Goal: Task Accomplishment & Management: Manage account settings

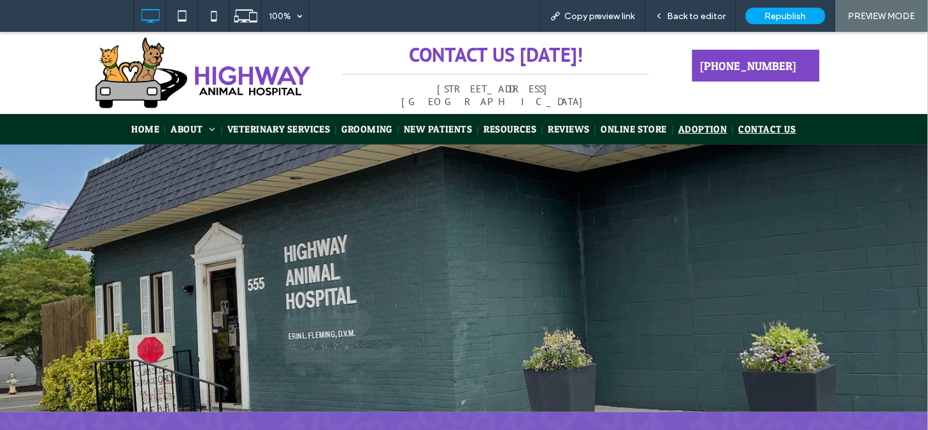
click at [689, 128] on span "ADOPTION" at bounding box center [702, 128] width 49 height 12
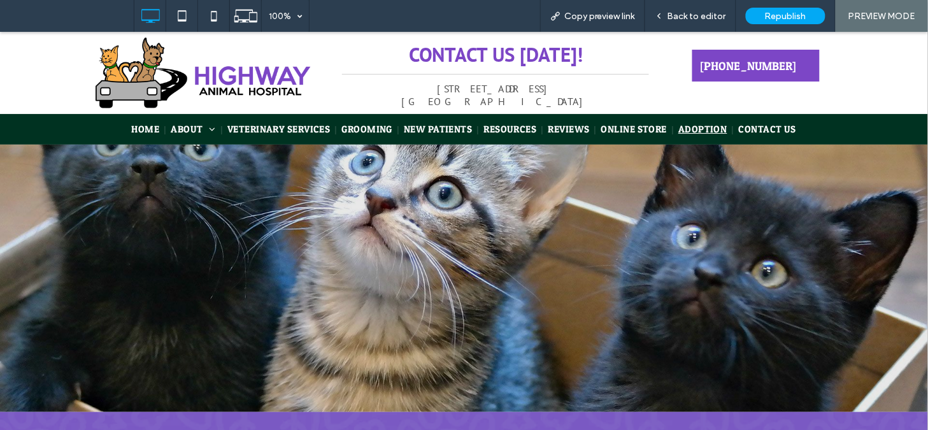
click at [696, 127] on span "ADOPTION" at bounding box center [702, 128] width 49 height 12
click at [696, 128] on div at bounding box center [464, 215] width 928 height 430
click at [693, 123] on span "ADOPTION" at bounding box center [702, 128] width 49 height 12
click at [693, 124] on div at bounding box center [464, 215] width 928 height 430
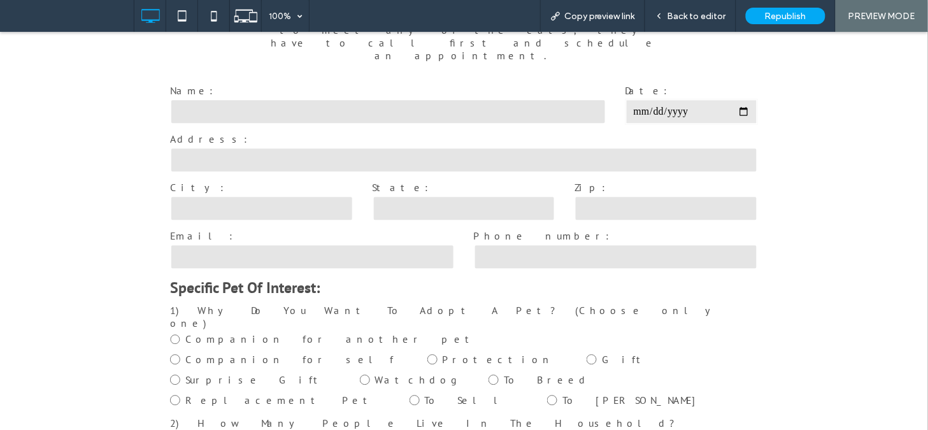
scroll to position [701, 0]
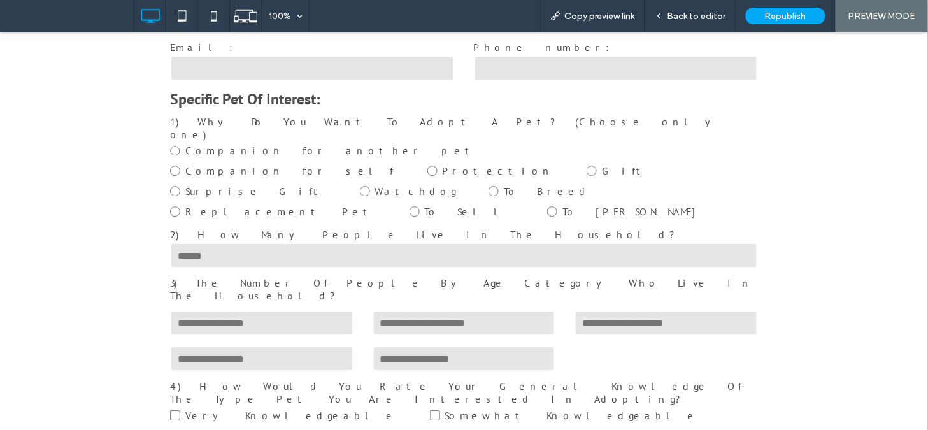
scroll to position [847, 0]
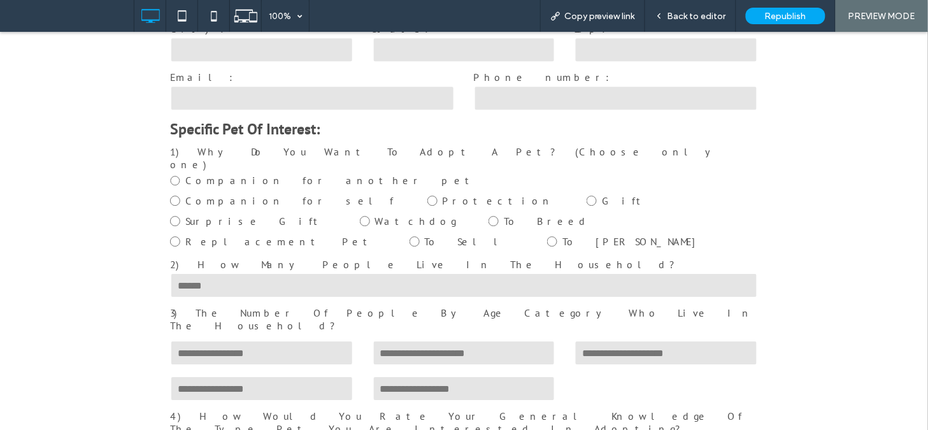
click at [596, 272] on input "text" at bounding box center [464, 284] width 588 height 25
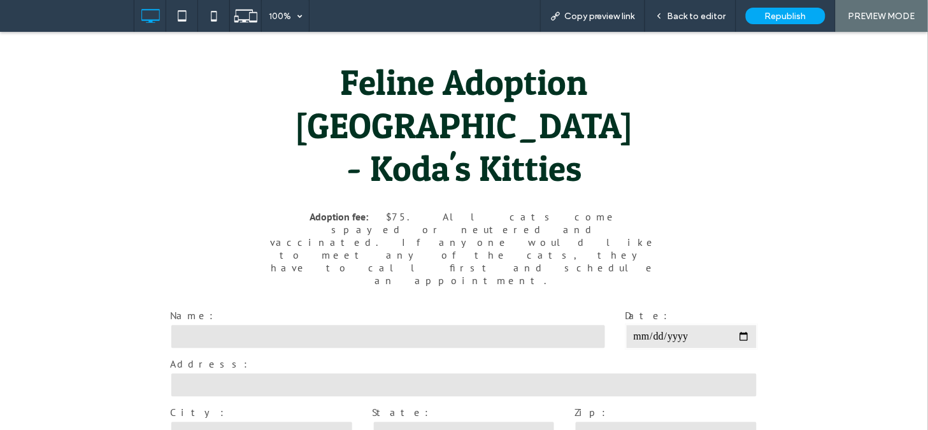
scroll to position [402, 0]
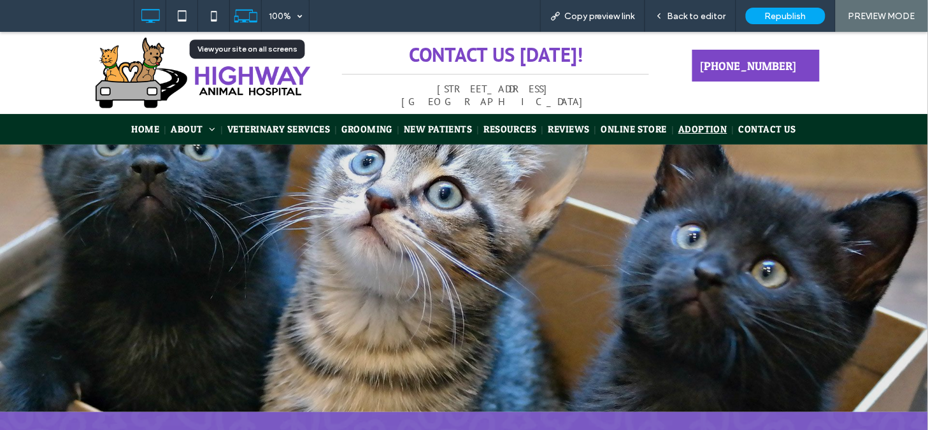
click at [233, 29] on div at bounding box center [246, 16] width 32 height 32
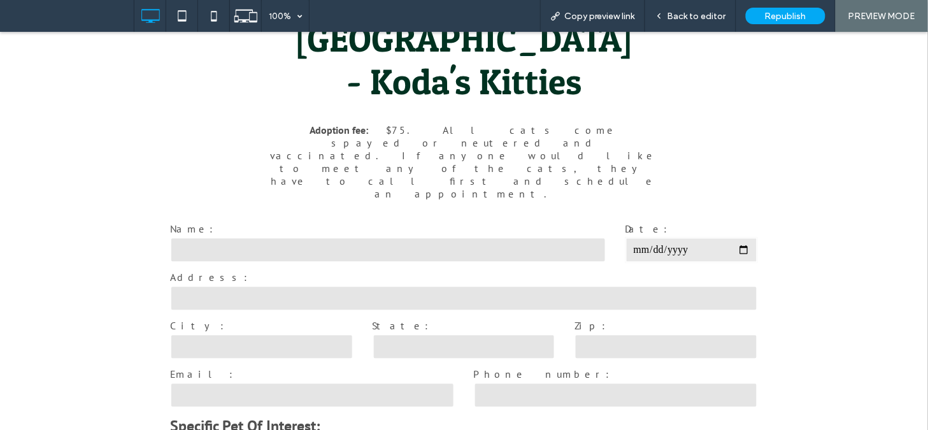
scroll to position [525, 0]
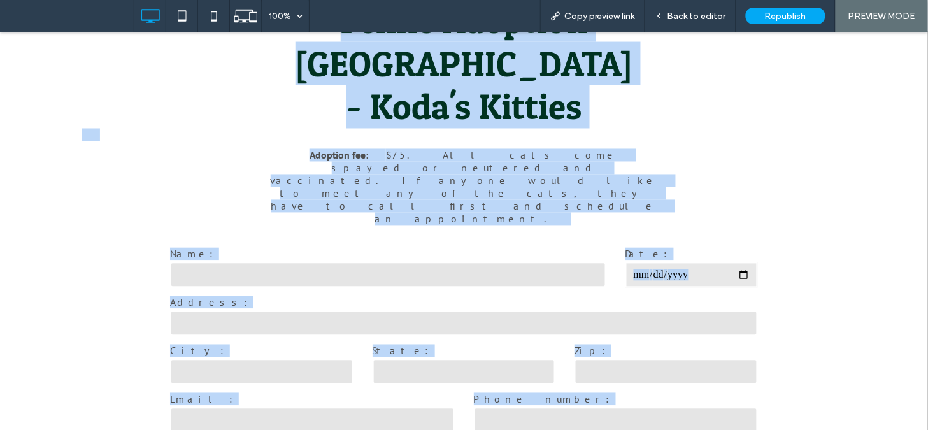
copy body "Click To Paste CONTACT US TODAY! 555 Kings Hwy. East, Fairfield, CT 06825 Click…"
click at [138, 80] on h1 "Highway Animal Hospital" at bounding box center [464, 62] width 764 height 43
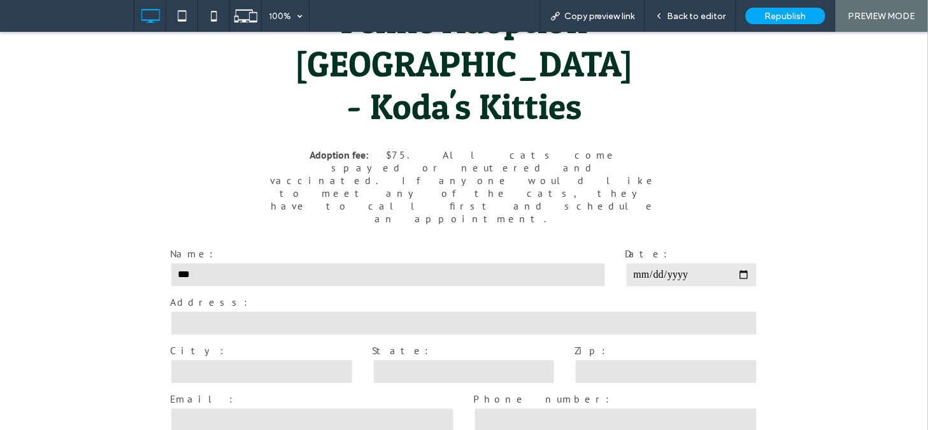
click at [271, 262] on input "***" at bounding box center [388, 274] width 436 height 25
type input "***"
click at [740, 262] on input "date" at bounding box center [692, 274] width 132 height 25
click at [574, 310] on input "text" at bounding box center [464, 322] width 588 height 25
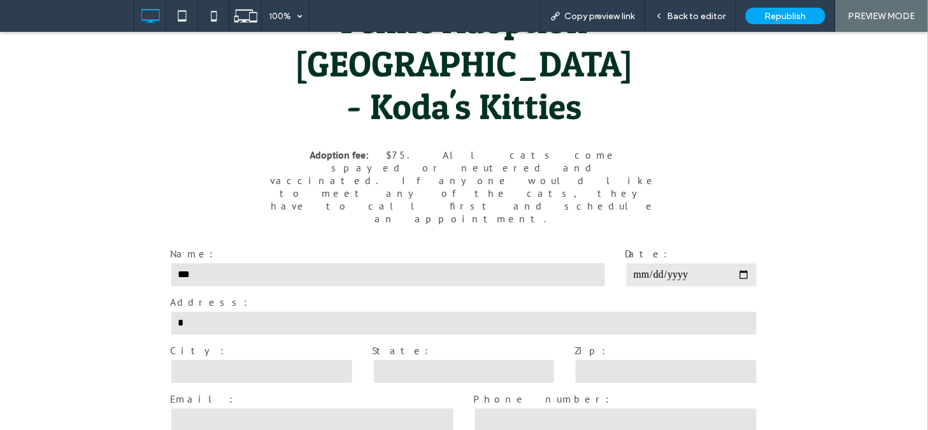
type input "*"
click at [303, 359] on input "text" at bounding box center [261, 371] width 183 height 25
type input "*"
click at [418, 359] on input "text" at bounding box center [464, 371] width 183 height 25
type input "*"
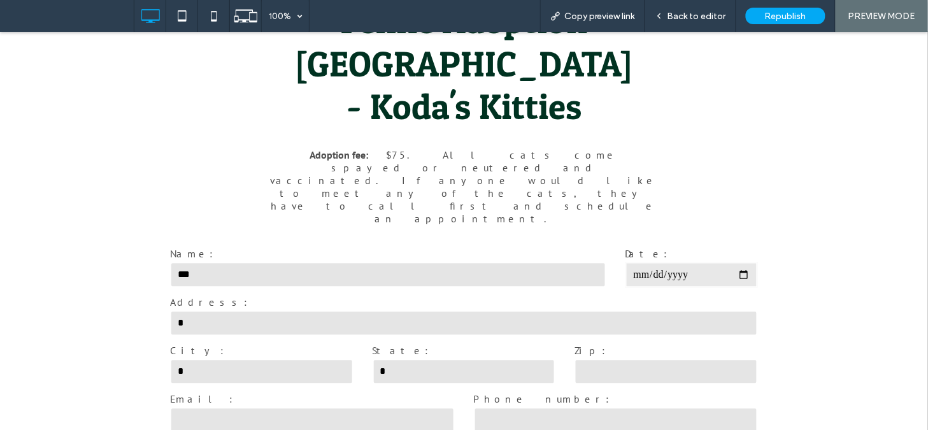
click at [627, 344] on label "Zip:" at bounding box center [666, 350] width 183 height 13
click at [613, 359] on input "text" at bounding box center [666, 371] width 183 height 25
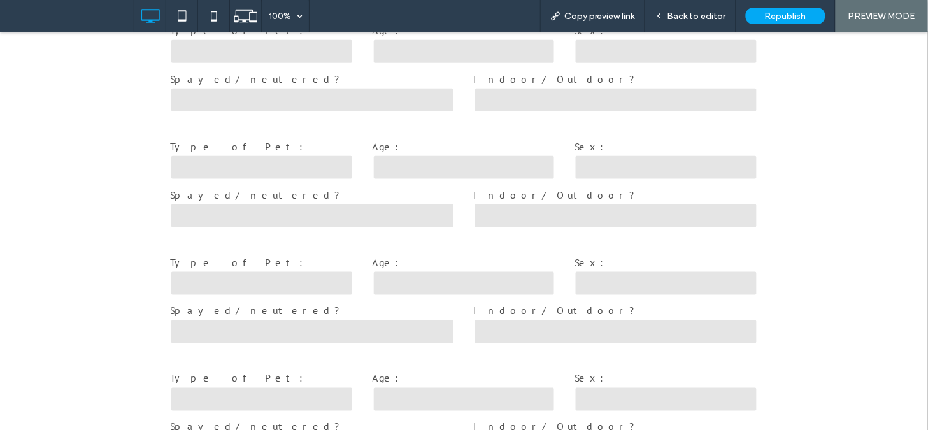
scroll to position [1482, 0]
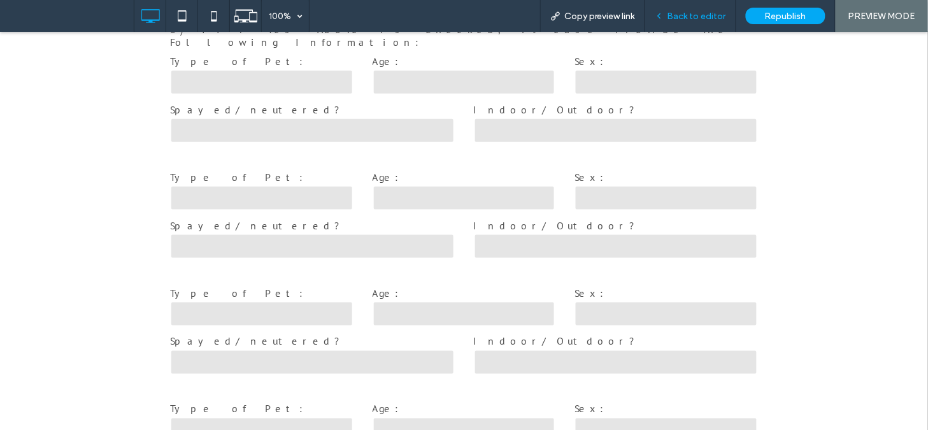
type input "******"
click at [696, 20] on span "Back to editor" at bounding box center [697, 16] width 59 height 11
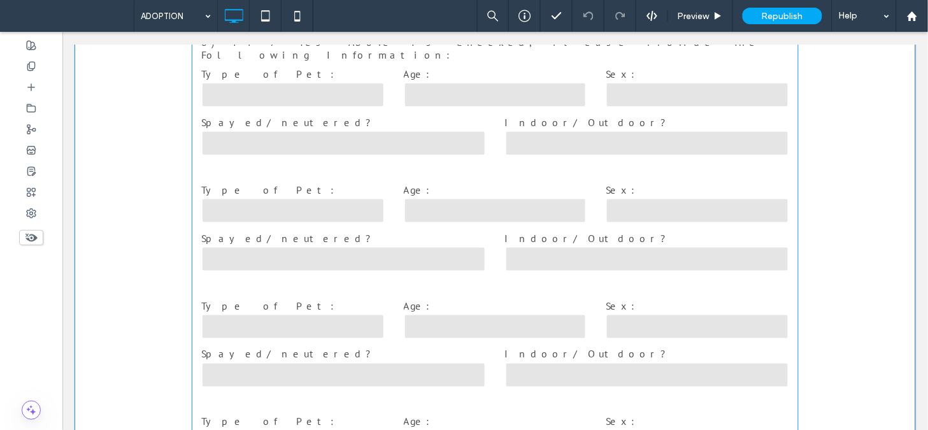
click at [494, 313] on input "text" at bounding box center [494, 325] width 183 height 25
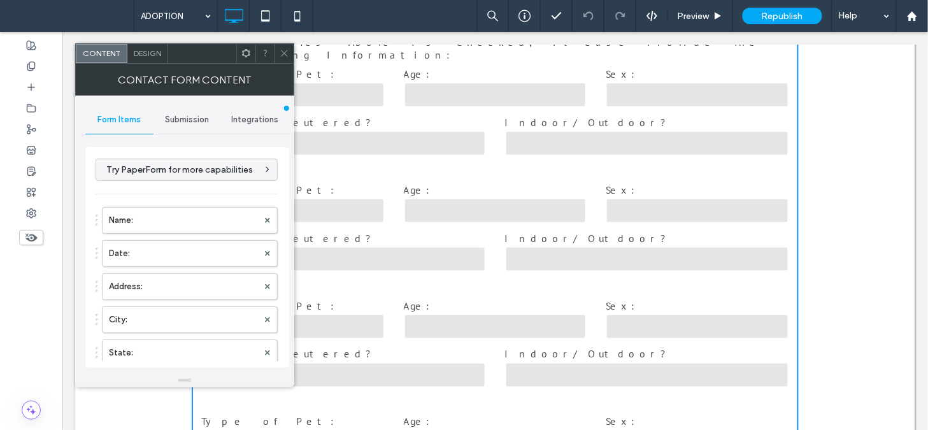
click at [199, 123] on span "Submission" at bounding box center [187, 120] width 44 height 10
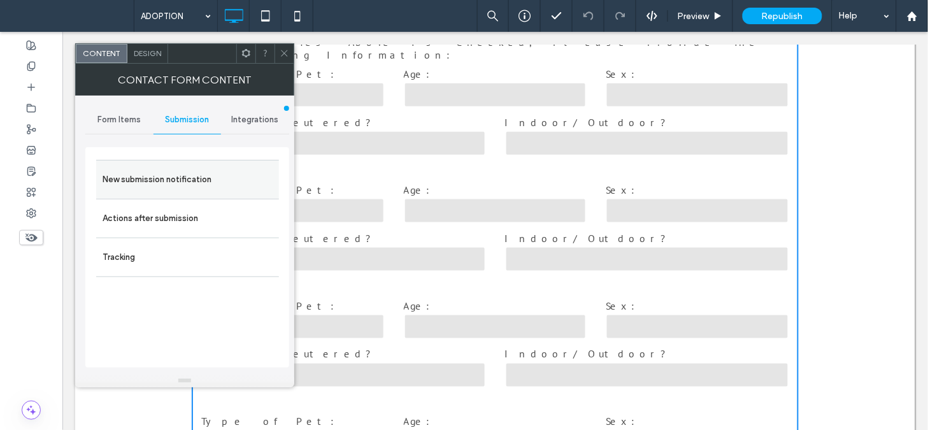
click at [187, 162] on div "New submission notification" at bounding box center [187, 179] width 183 height 39
click at [185, 173] on label "New submission notification" at bounding box center [188, 179] width 170 height 25
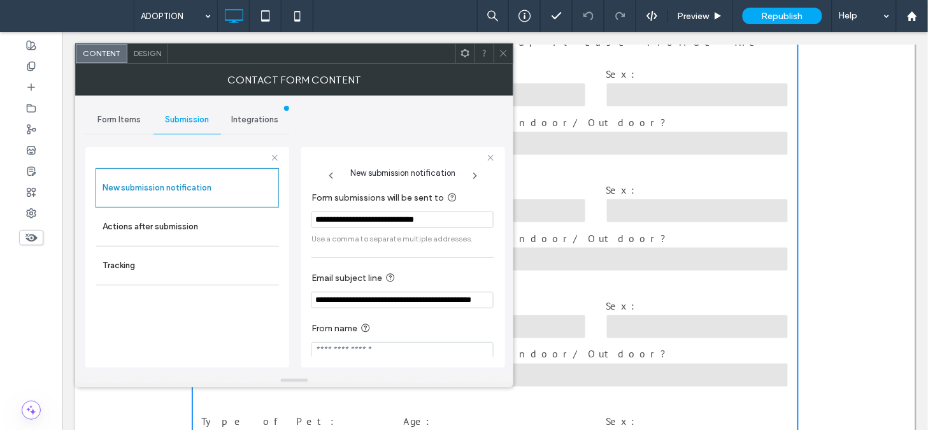
click at [381, 301] on input "**********" at bounding box center [402, 300] width 182 height 17
click at [217, 223] on label "Actions after submission" at bounding box center [188, 226] width 170 height 25
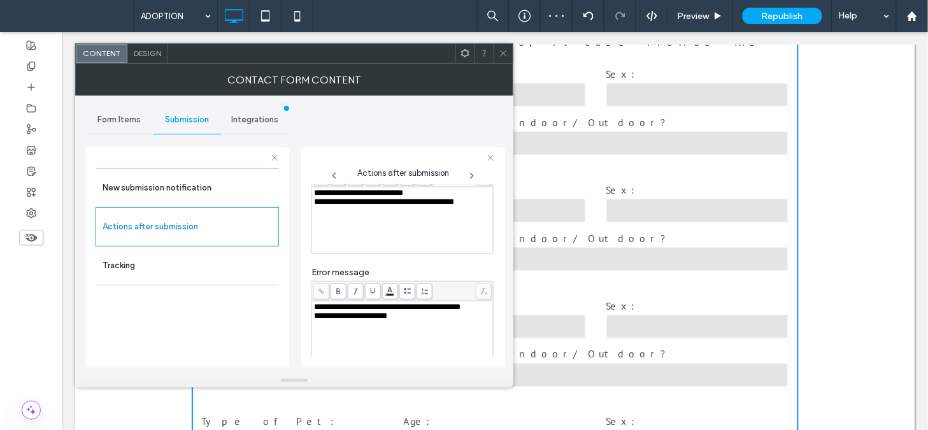
scroll to position [236, 0]
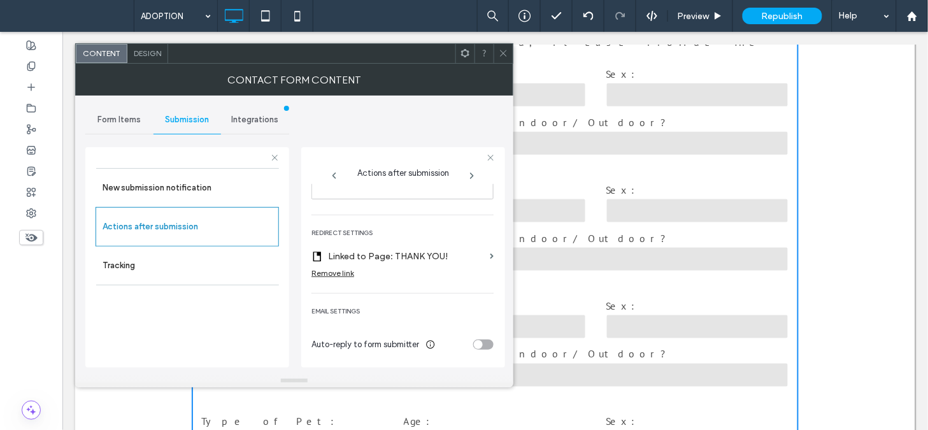
click at [504, 52] on icon at bounding box center [504, 53] width 10 height 10
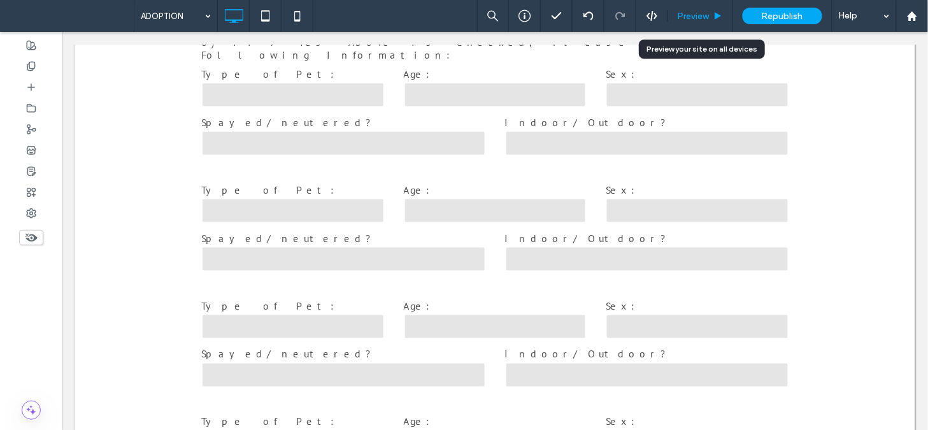
click at [683, 10] on div "Preview" at bounding box center [700, 16] width 65 height 32
click at [690, 16] on span "Preview" at bounding box center [694, 16] width 32 height 11
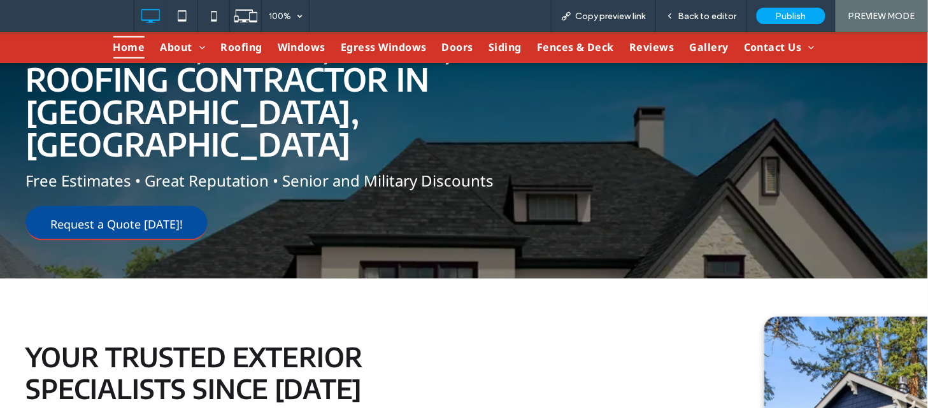
scroll to position [324, 0]
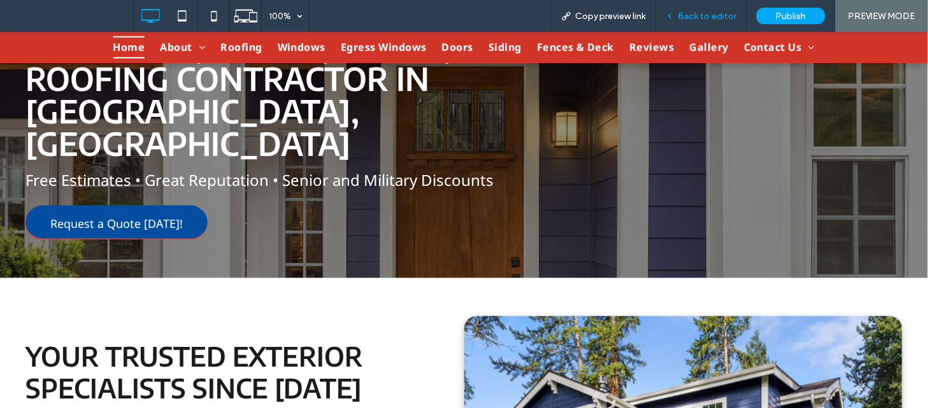
click at [691, 11] on span "Back to editor" at bounding box center [707, 16] width 59 height 11
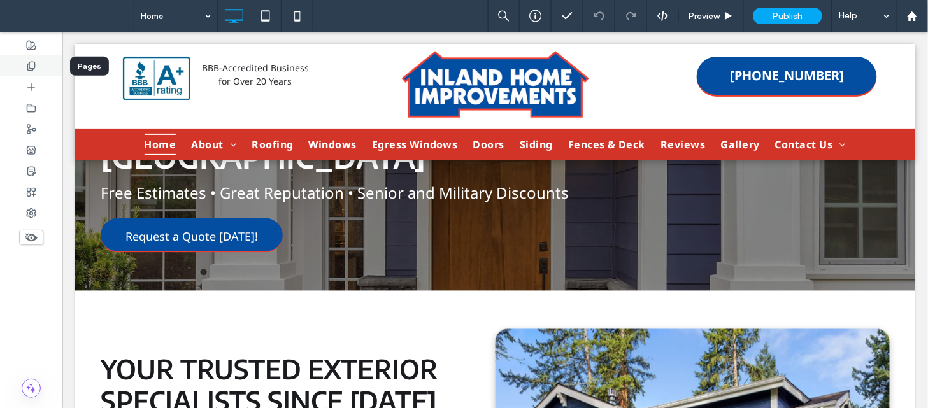
click at [36, 72] on div at bounding box center [31, 65] width 62 height 21
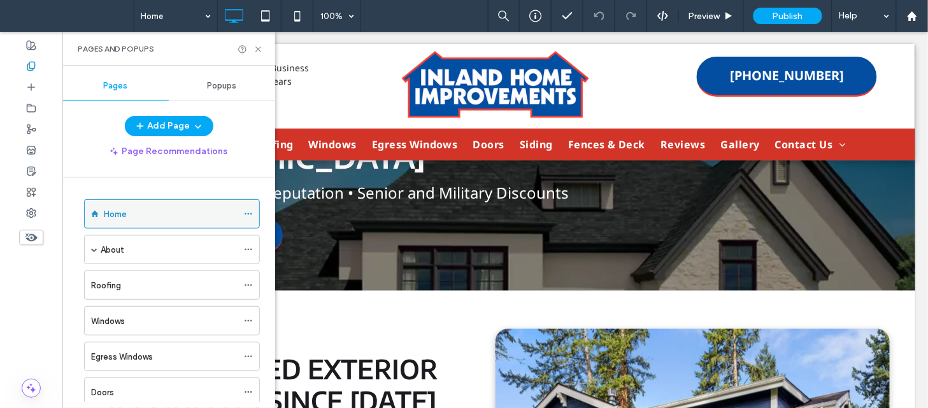
click at [250, 217] on icon at bounding box center [248, 214] width 9 height 9
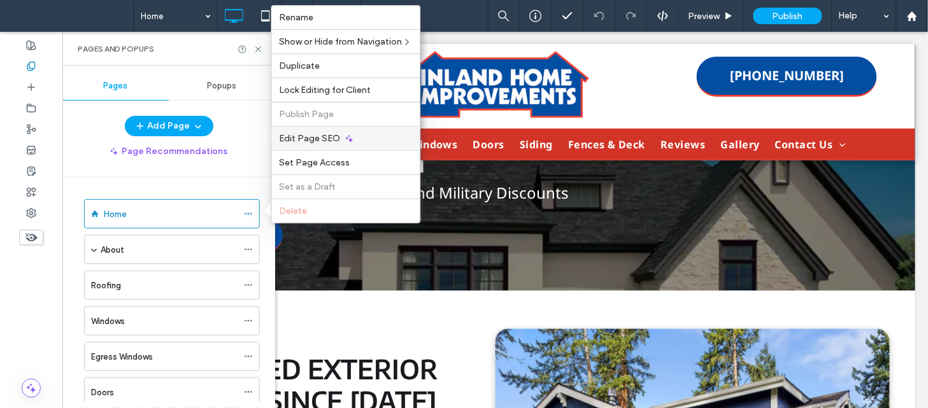
click at [340, 136] on div "Edit Page SEO" at bounding box center [346, 138] width 148 height 24
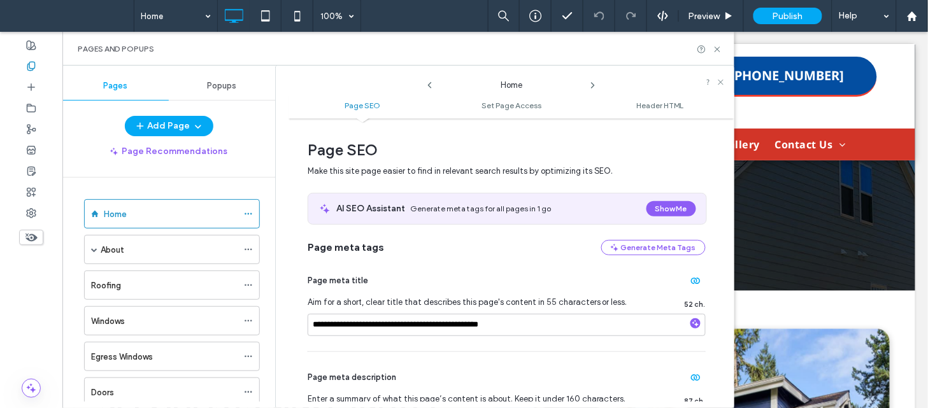
scroll to position [159, 0]
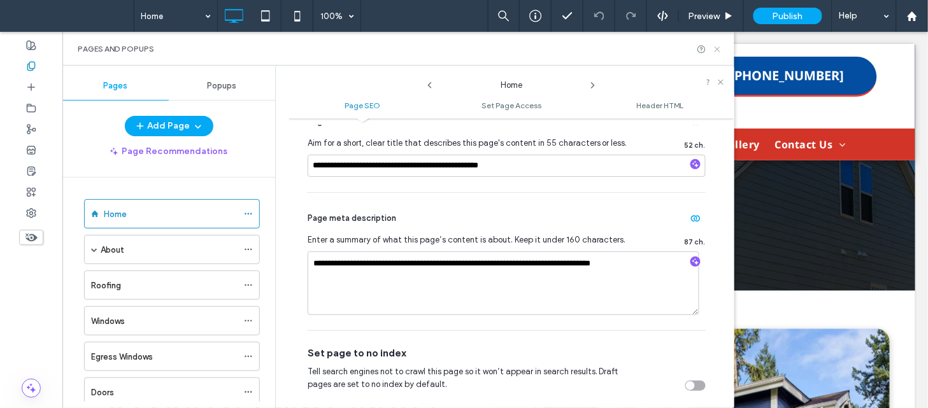
click at [717, 49] on icon at bounding box center [718, 50] width 10 height 10
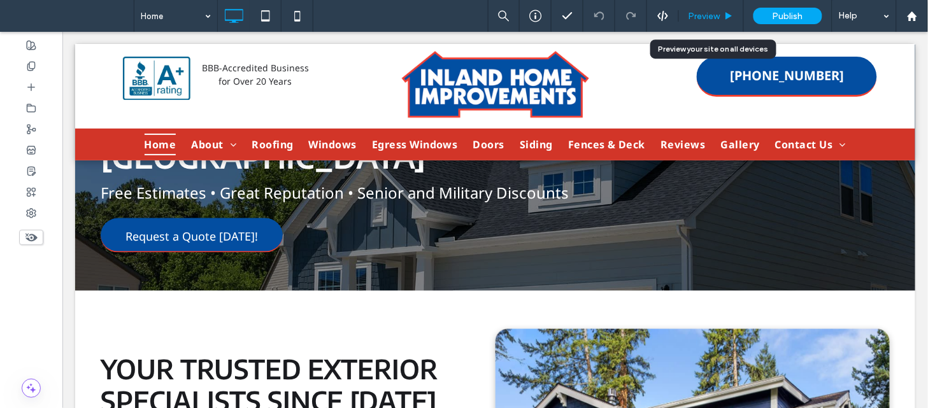
click at [715, 15] on span "Preview" at bounding box center [705, 16] width 32 height 11
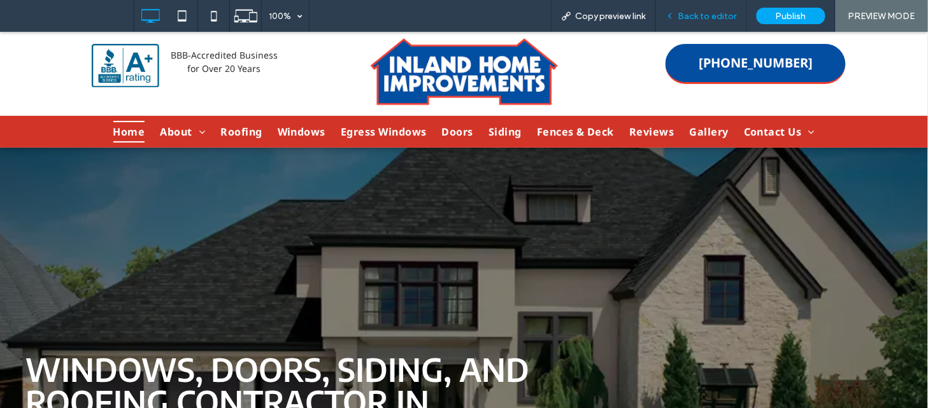
click at [696, 11] on span "Back to editor" at bounding box center [707, 16] width 59 height 11
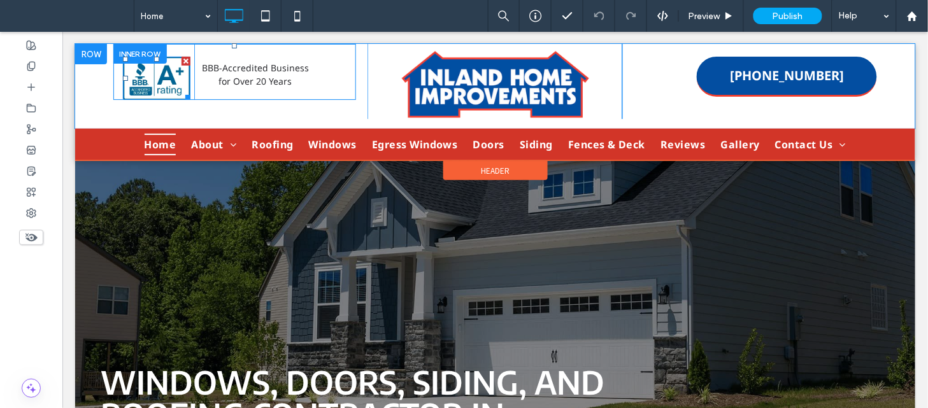
click at [152, 75] on img at bounding box center [156, 77] width 68 height 43
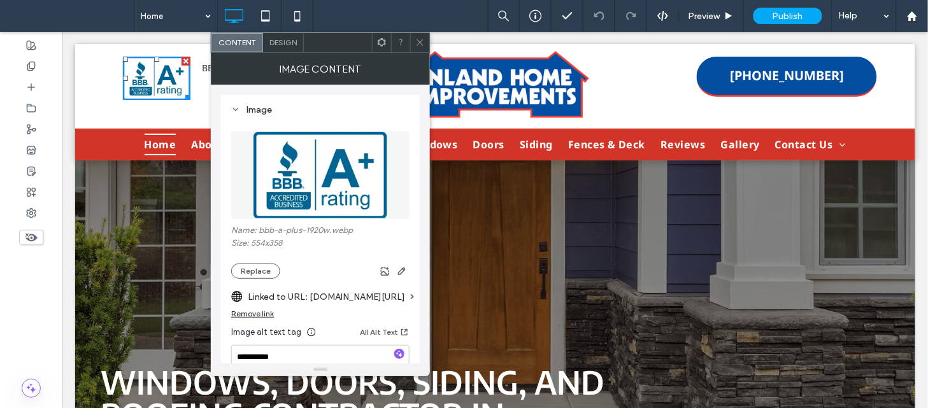
click at [423, 46] on icon at bounding box center [420, 43] width 10 height 10
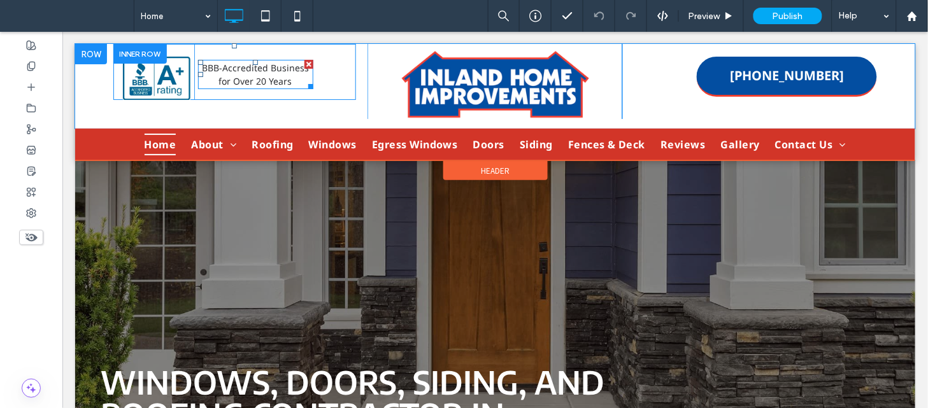
click at [262, 86] on p "BBB-Accredited Business for Over 20 Years" at bounding box center [254, 74] width 115 height 27
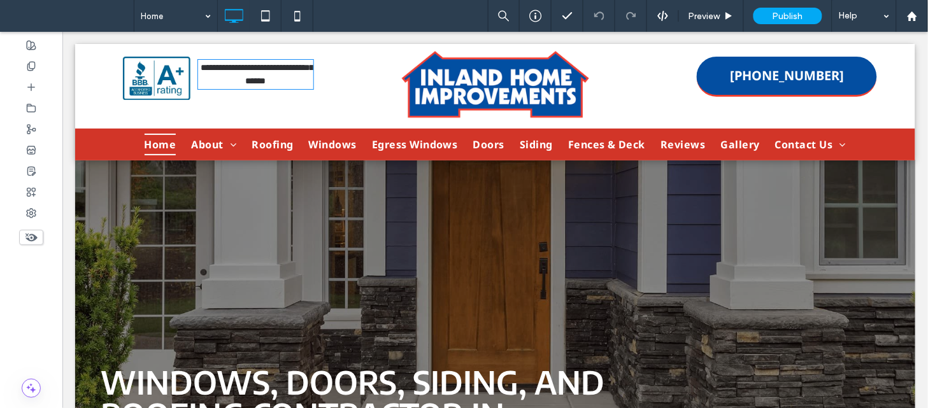
type input "*********"
type input "**"
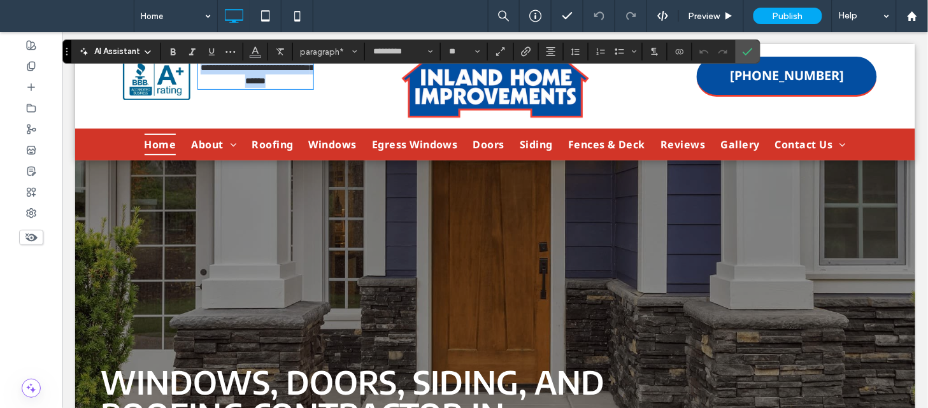
click at [457, 89] on img at bounding box center [495, 84] width 189 height 69
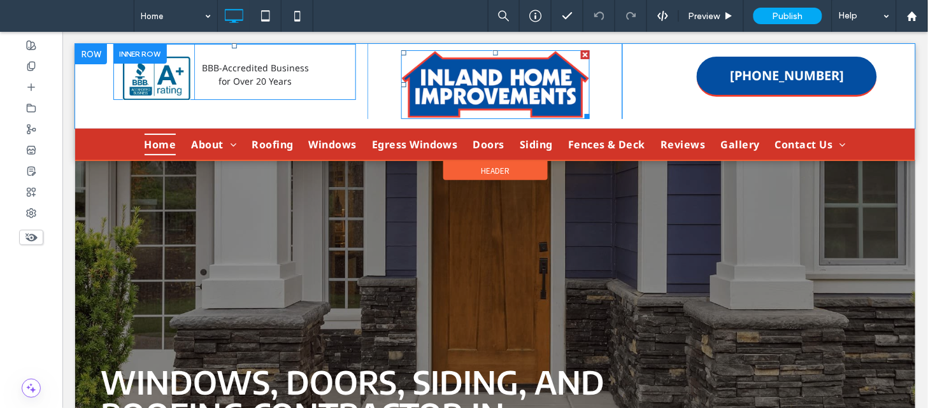
click at [457, 89] on img at bounding box center [495, 84] width 189 height 69
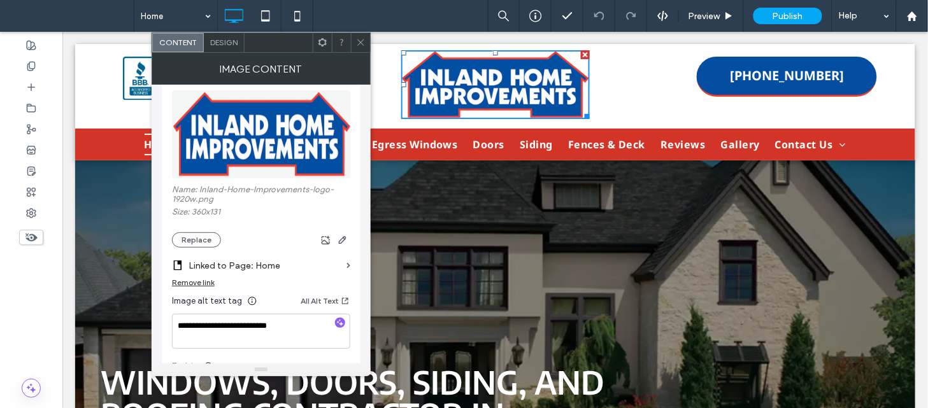
scroll to position [42, 0]
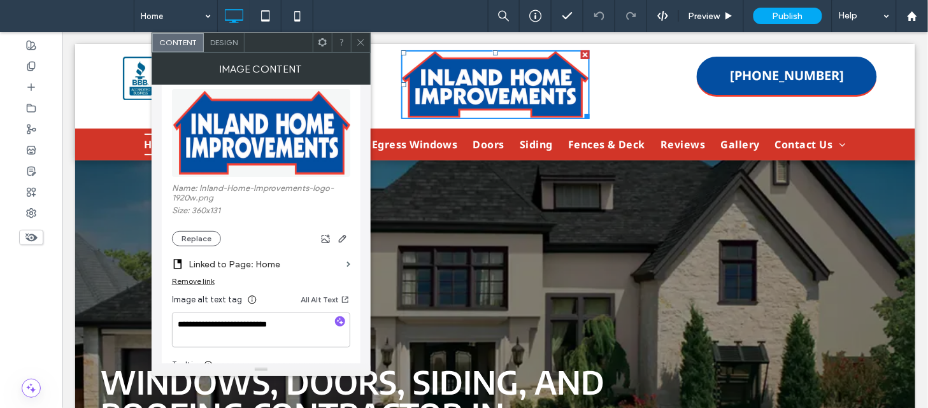
click at [359, 36] on span at bounding box center [361, 42] width 10 height 19
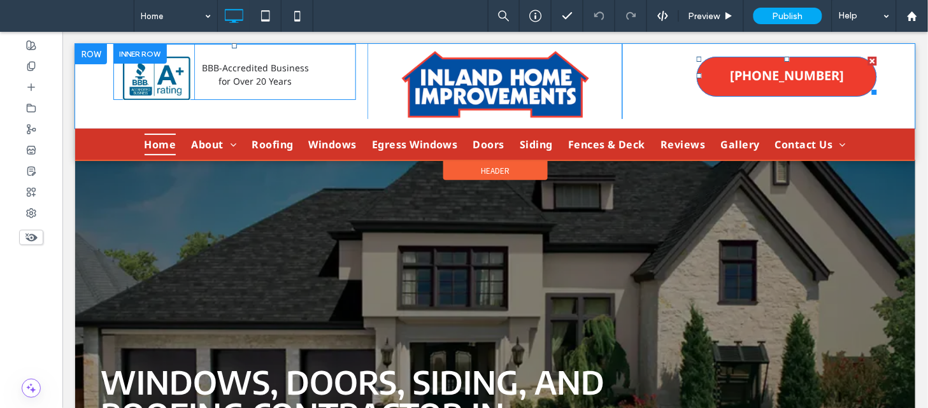
click at [748, 63] on link "[PHONE_NUMBER]" at bounding box center [786, 76] width 180 height 40
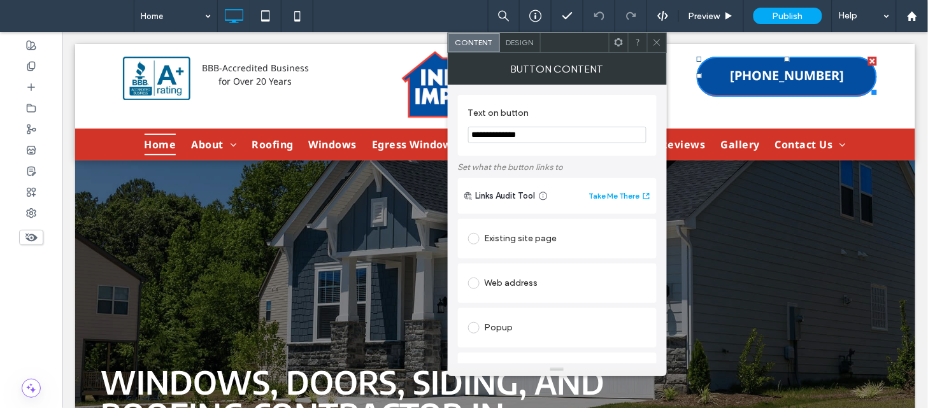
scroll to position [264, 0]
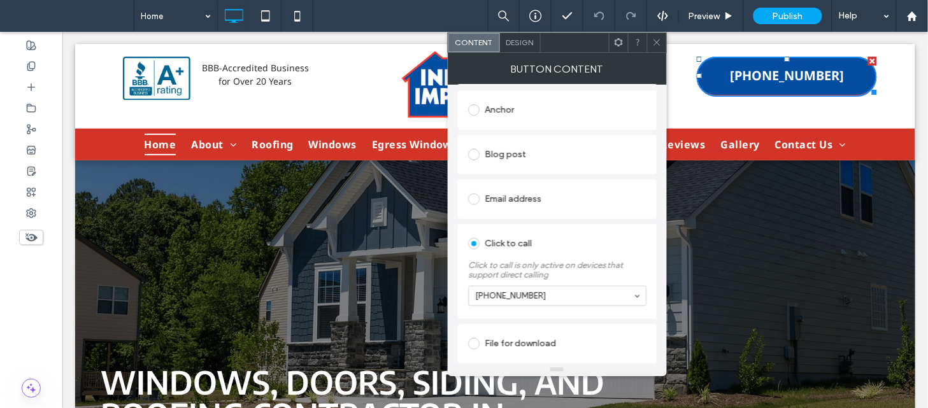
click at [659, 35] on span at bounding box center [657, 42] width 10 height 19
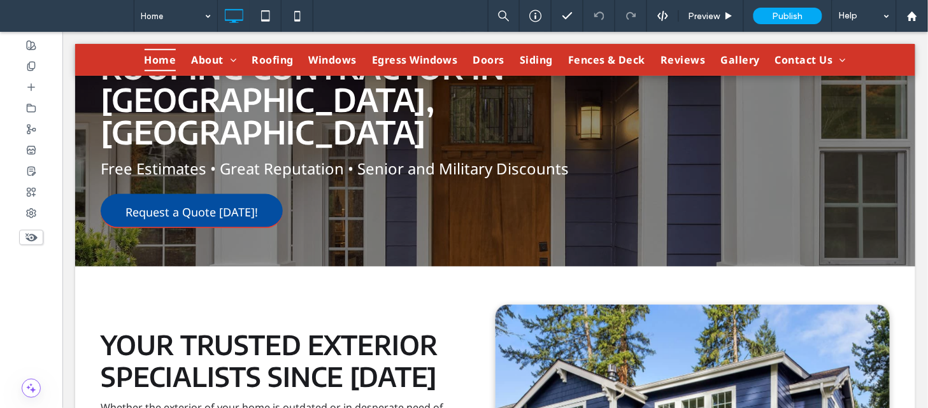
scroll to position [334, 0]
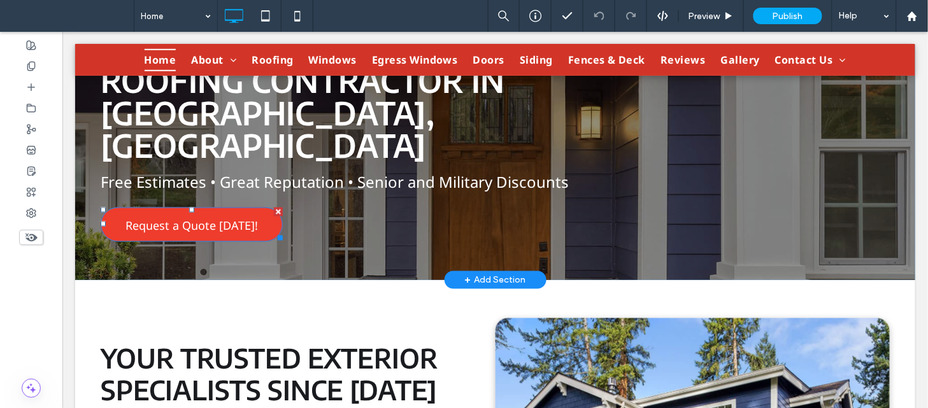
click at [238, 207] on span "Request a Quote Today!" at bounding box center [191, 225] width 132 height 36
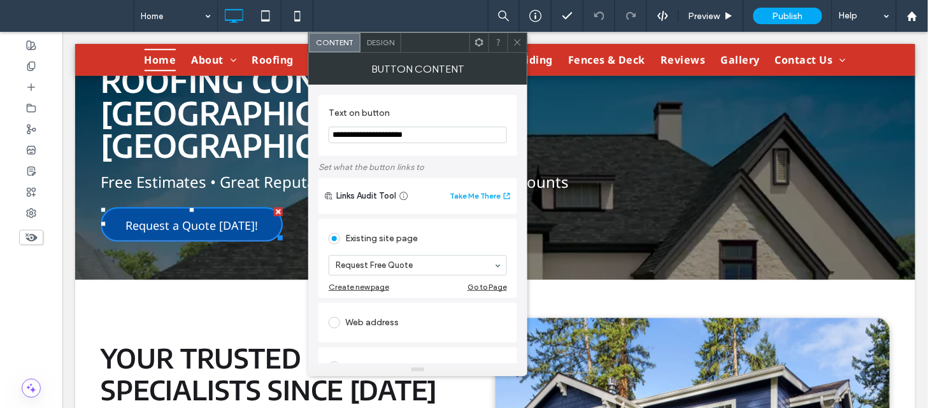
click at [517, 43] on icon at bounding box center [518, 43] width 10 height 10
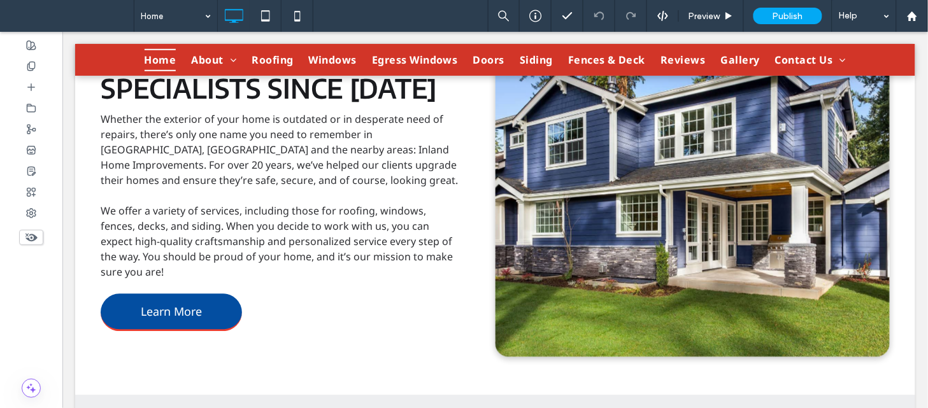
scroll to position [597, 0]
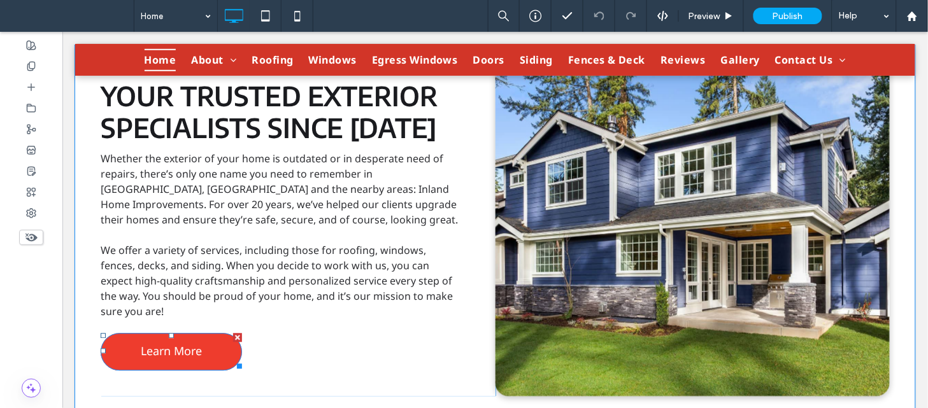
click at [211, 333] on link "Learn More" at bounding box center [170, 352] width 141 height 38
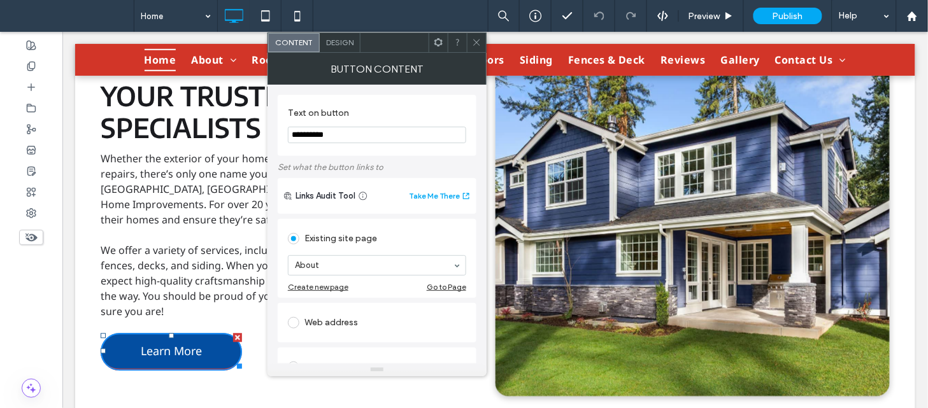
click at [480, 39] on icon at bounding box center [477, 43] width 10 height 10
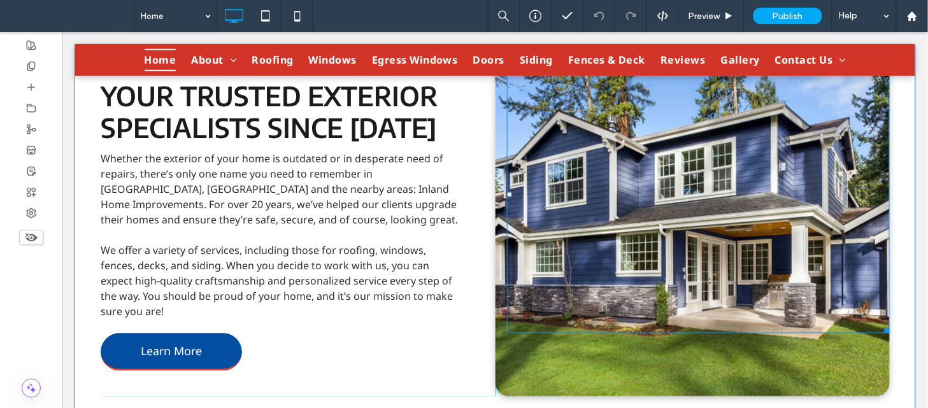
click at [655, 236] on div at bounding box center [697, 194] width 383 height 278
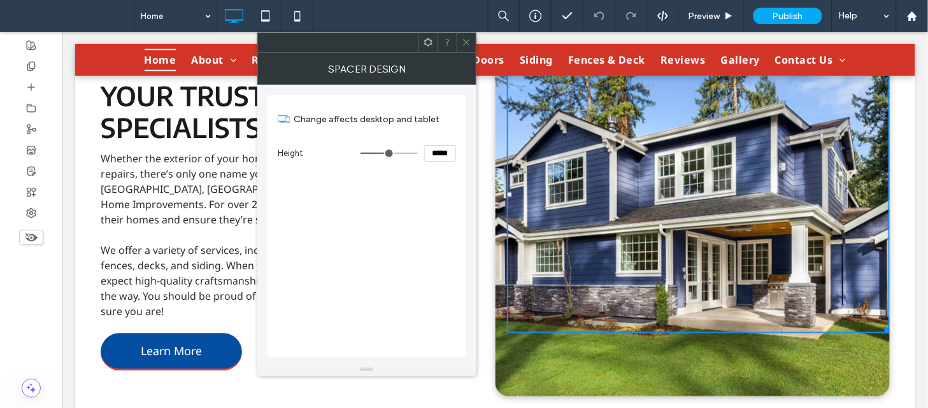
click at [467, 39] on icon at bounding box center [467, 43] width 10 height 10
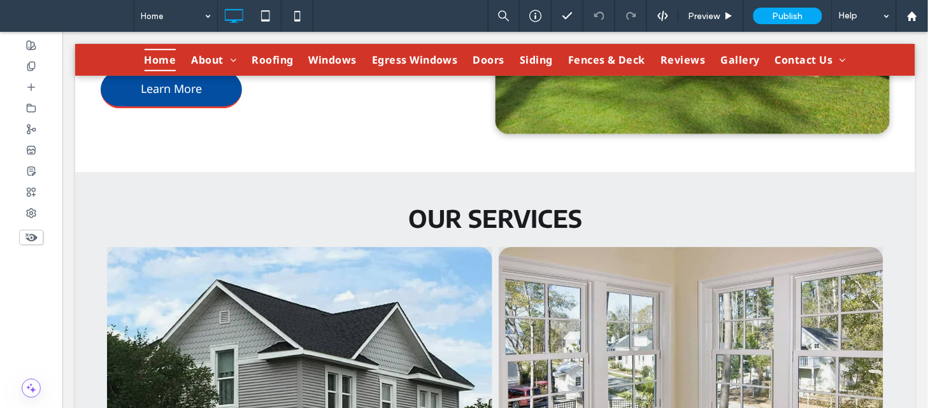
scroll to position [919, 0]
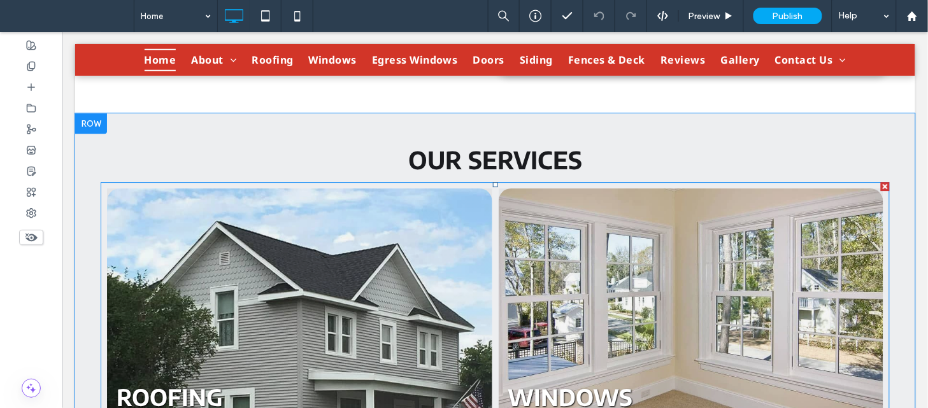
click at [334, 221] on link at bounding box center [298, 307] width 385 height 238
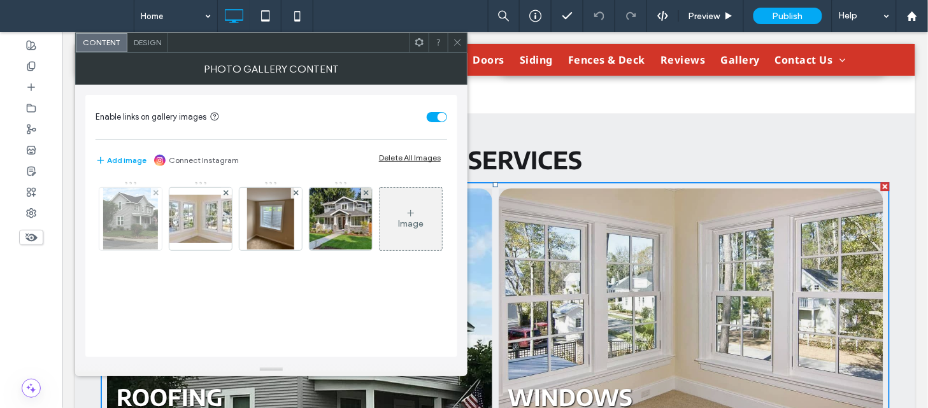
click at [136, 219] on img at bounding box center [130, 219] width 55 height 62
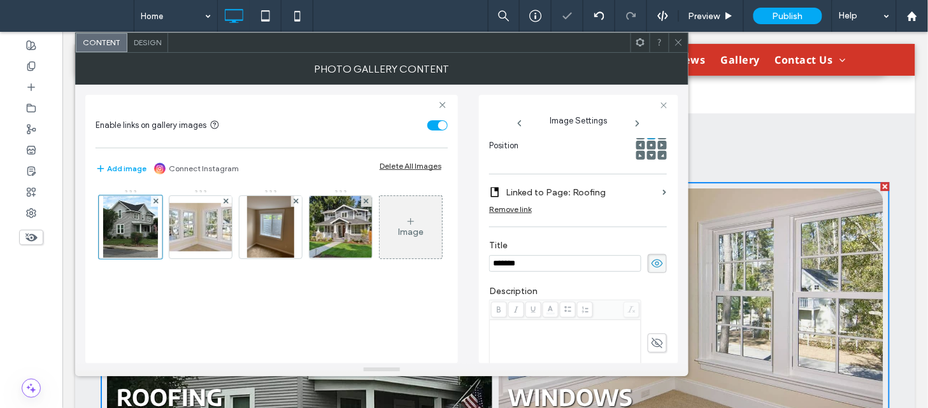
scroll to position [397, 0]
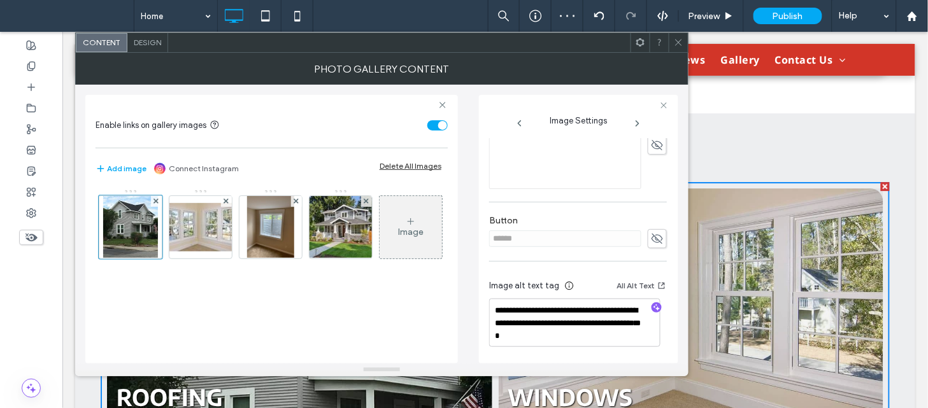
click at [639, 122] on icon at bounding box center [638, 123] width 10 height 10
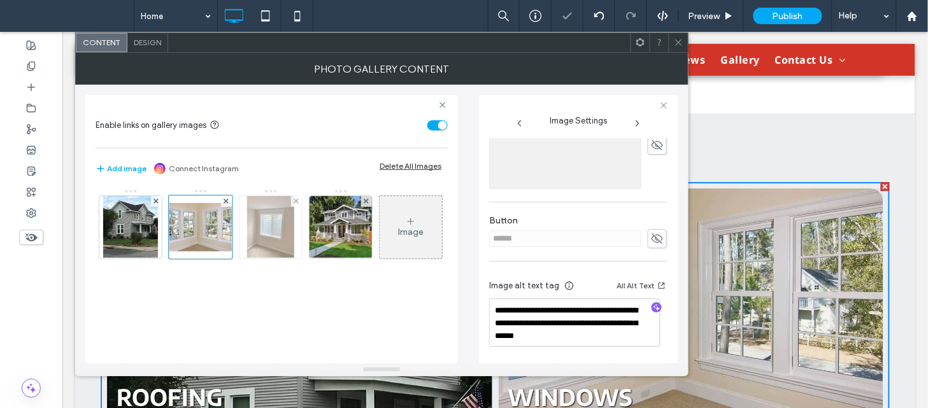
click at [266, 221] on img at bounding box center [270, 227] width 47 height 62
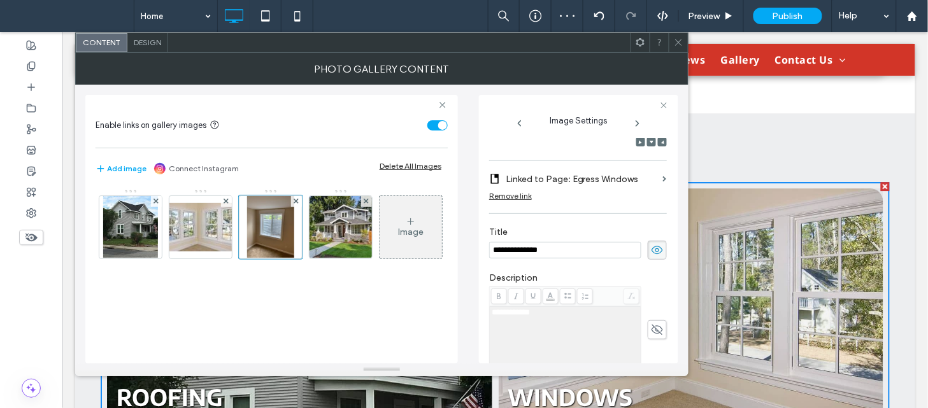
scroll to position [371, 0]
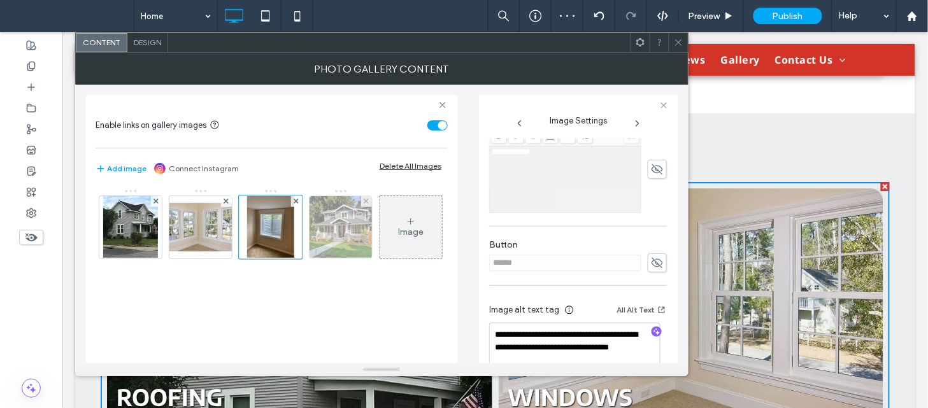
click at [321, 224] on img at bounding box center [341, 227] width 82 height 62
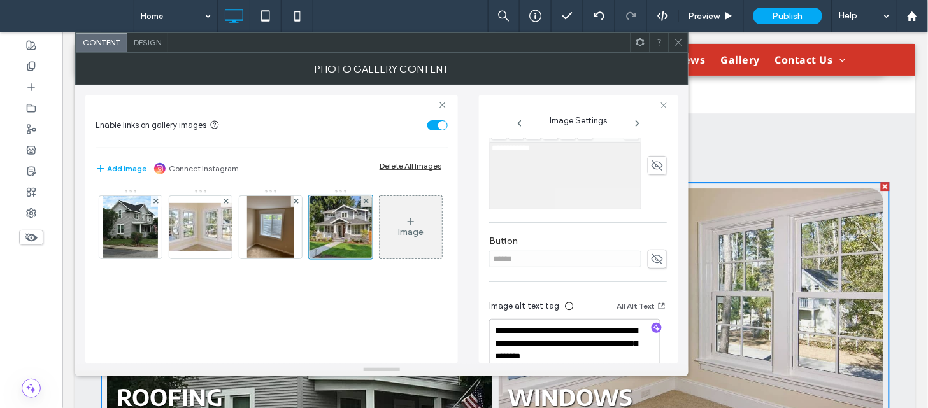
scroll to position [387, 0]
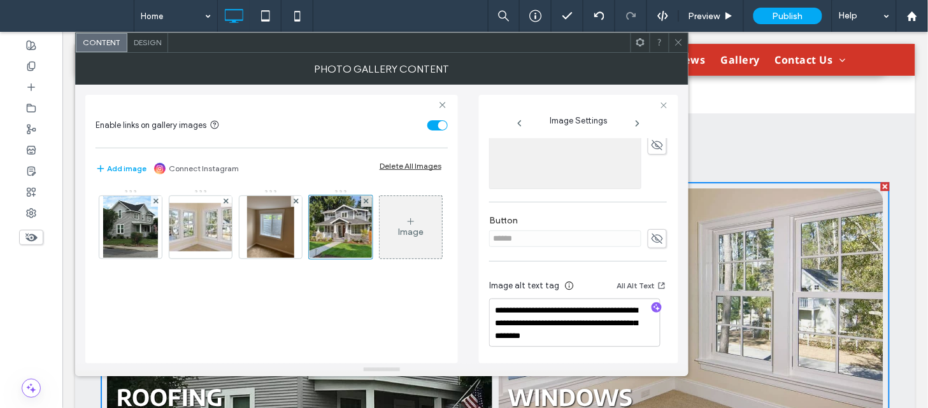
click at [678, 43] on icon at bounding box center [679, 43] width 10 height 10
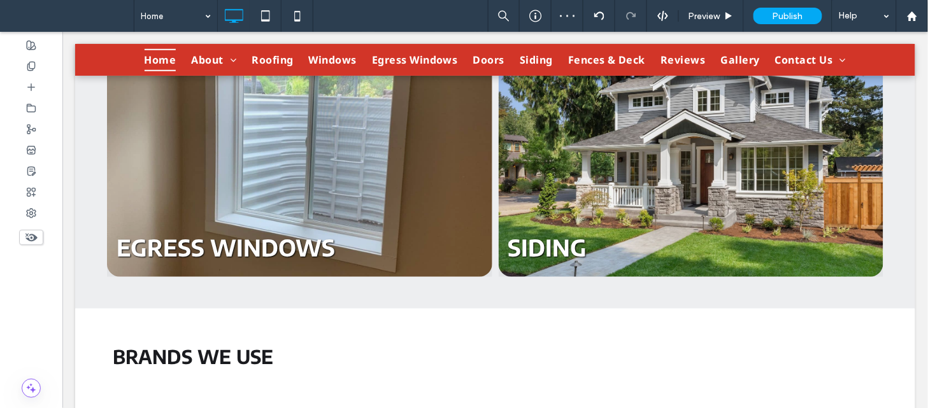
scroll to position [1477, 0]
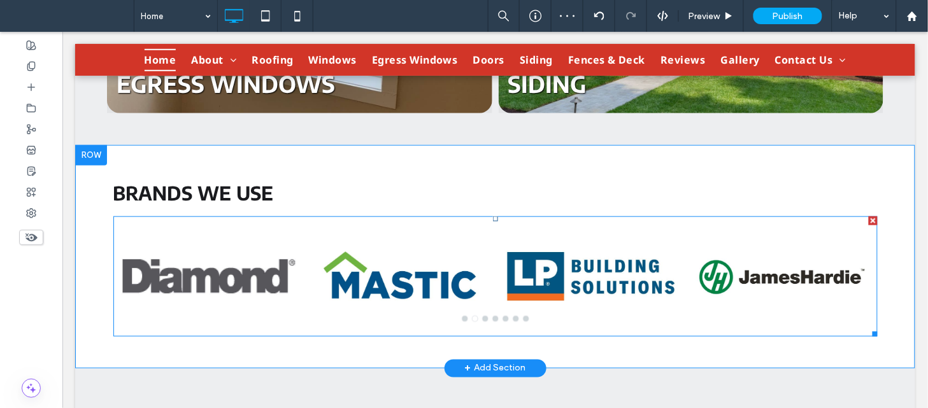
click at [304, 224] on div at bounding box center [399, 276] width 191 height 120
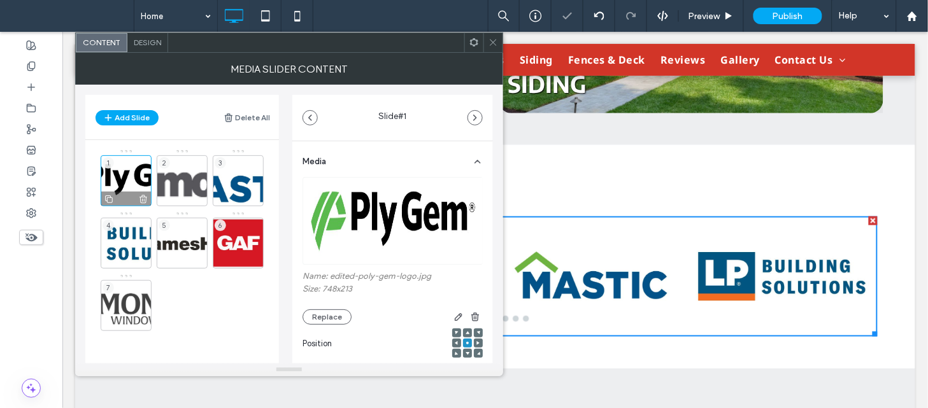
click at [111, 183] on div "1" at bounding box center [126, 180] width 51 height 51
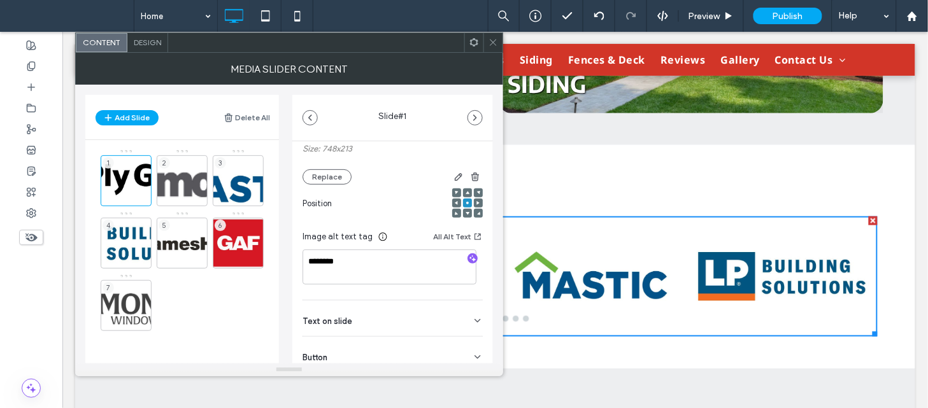
scroll to position [181, 0]
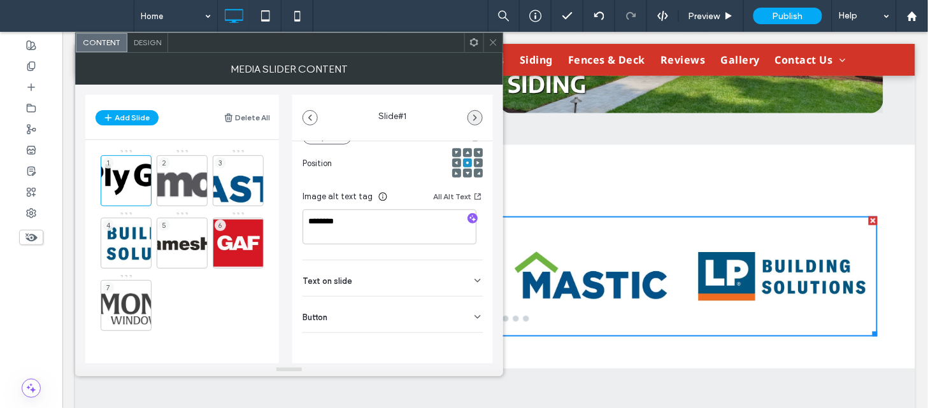
click at [472, 122] on icon "button" at bounding box center [475, 118] width 10 height 10
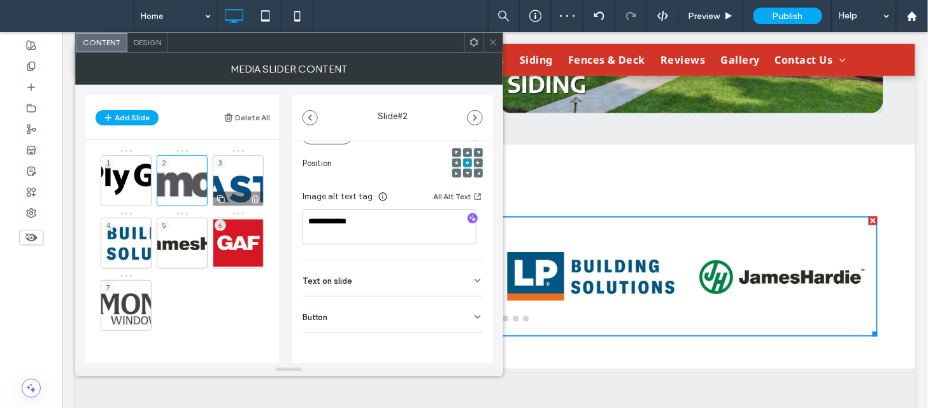
click at [238, 178] on div "3" at bounding box center [238, 180] width 51 height 51
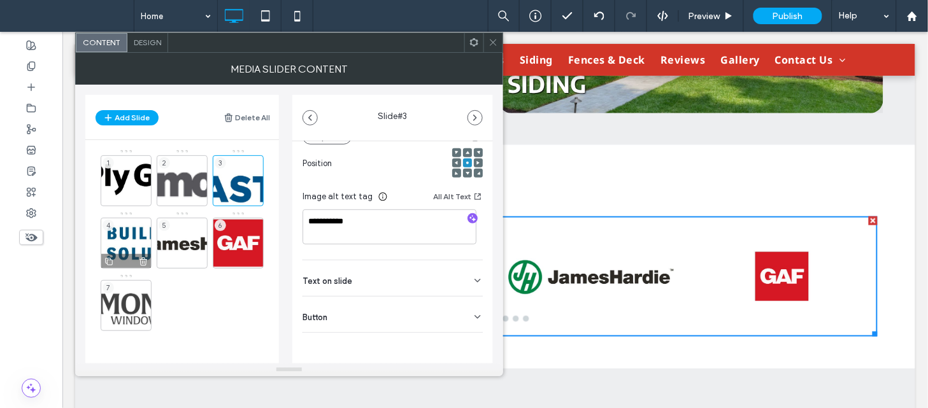
click at [126, 236] on div "4" at bounding box center [126, 243] width 51 height 51
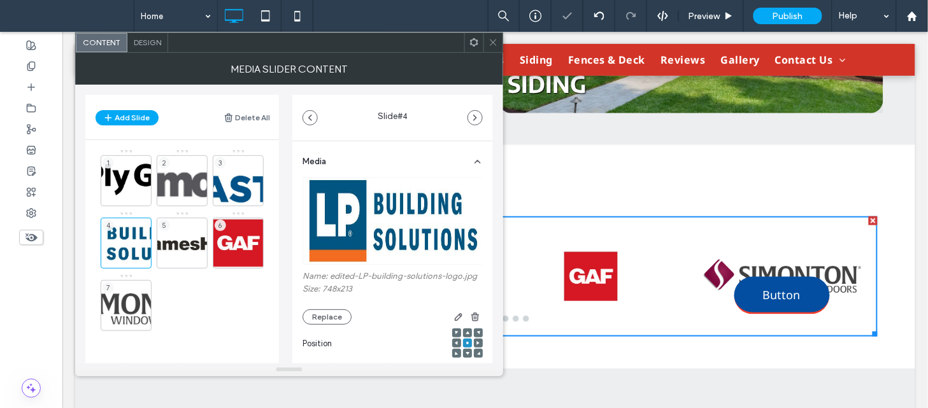
scroll to position [191, 0]
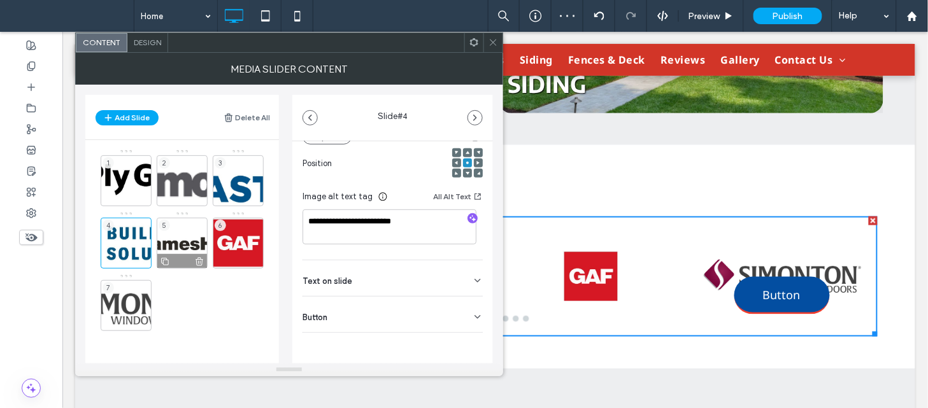
click at [183, 234] on div "5" at bounding box center [182, 243] width 51 height 51
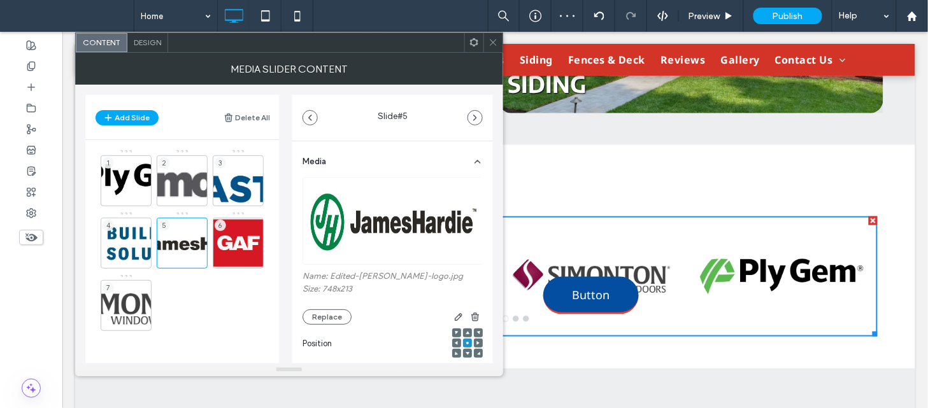
scroll to position [181, 0]
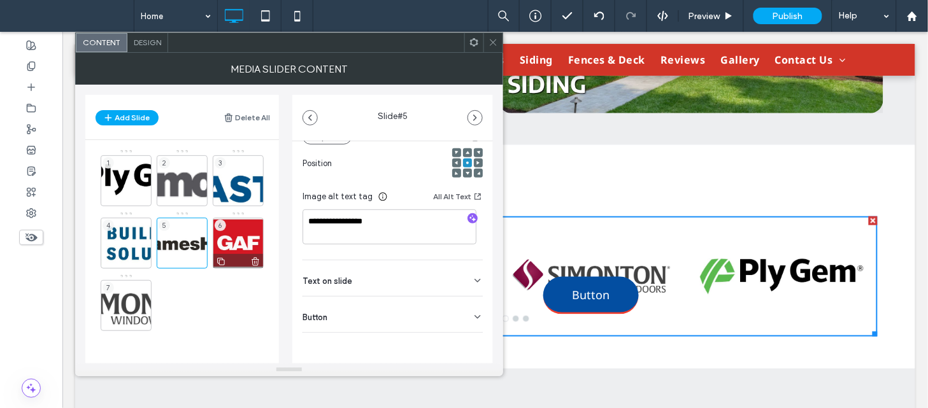
click at [236, 233] on div "6" at bounding box center [238, 243] width 51 height 51
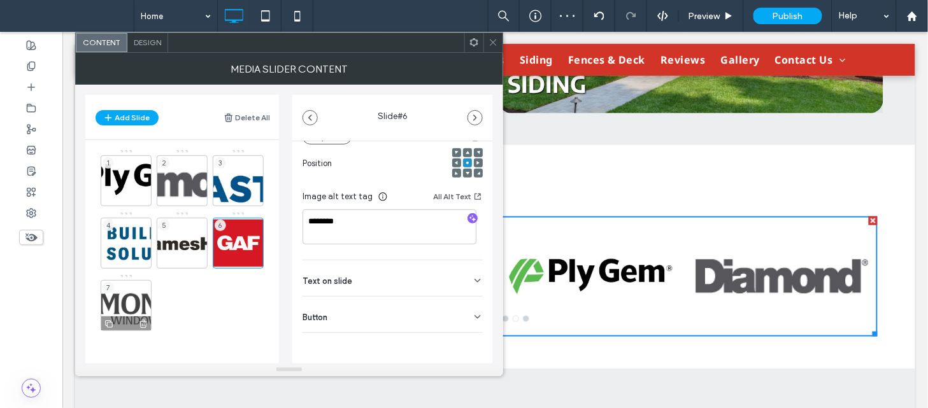
click at [119, 291] on div "7" at bounding box center [126, 305] width 51 height 51
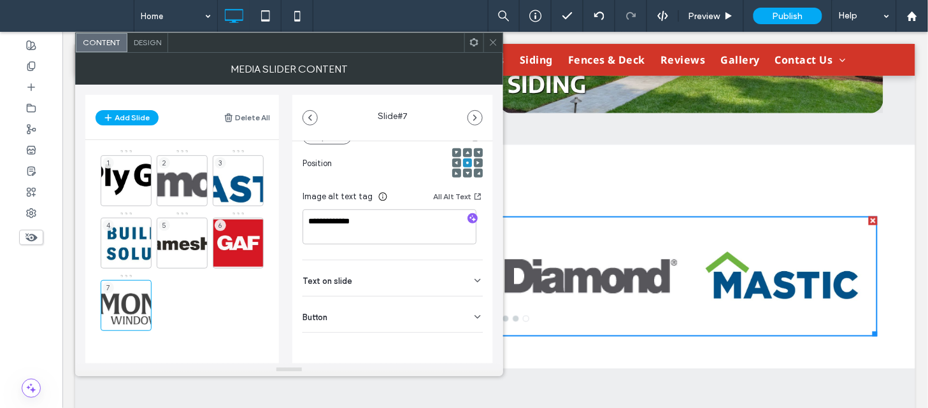
click at [498, 41] on div at bounding box center [492, 42] width 19 height 19
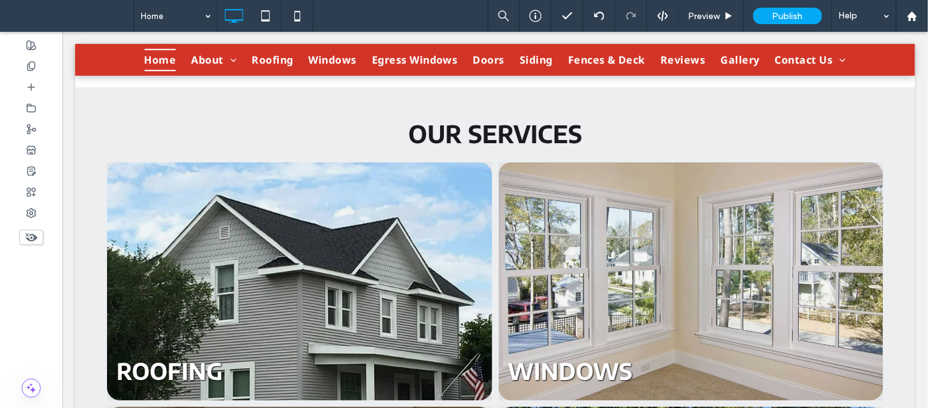
scroll to position [892, 0]
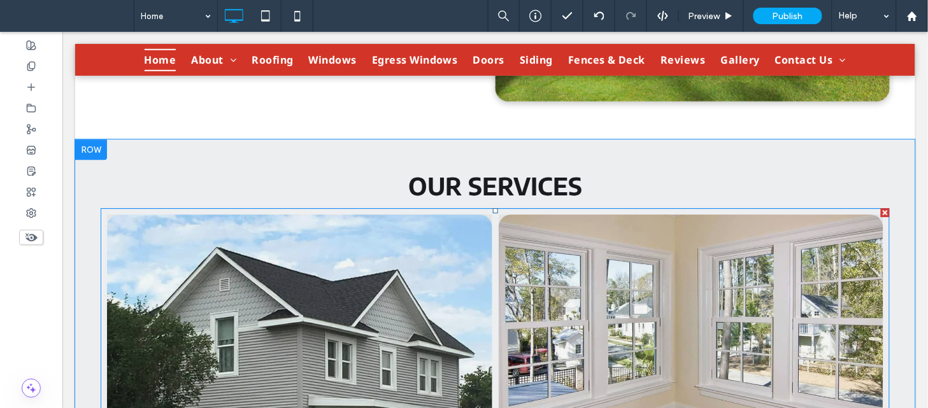
click at [407, 259] on link at bounding box center [298, 333] width 385 height 238
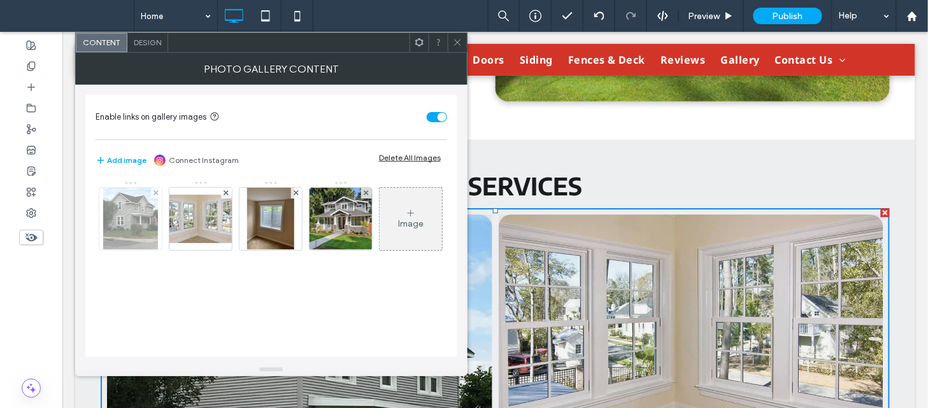
click at [136, 234] on img at bounding box center [130, 219] width 55 height 62
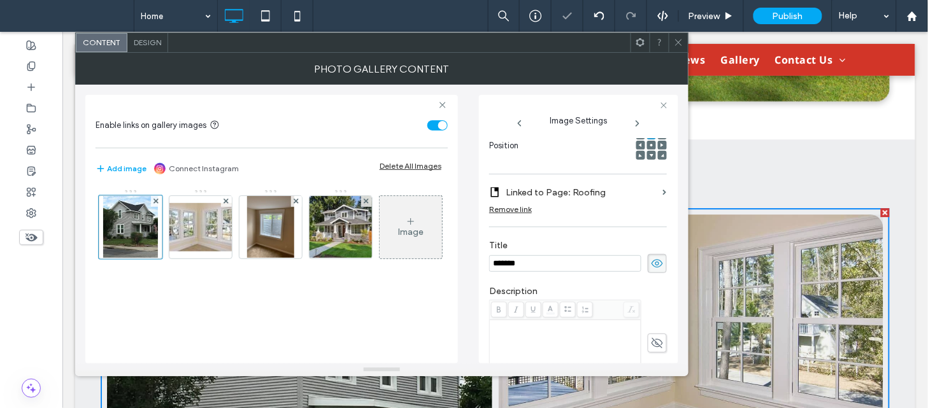
scroll to position [0, 0]
click at [636, 124] on icon at bounding box center [638, 123] width 10 height 10
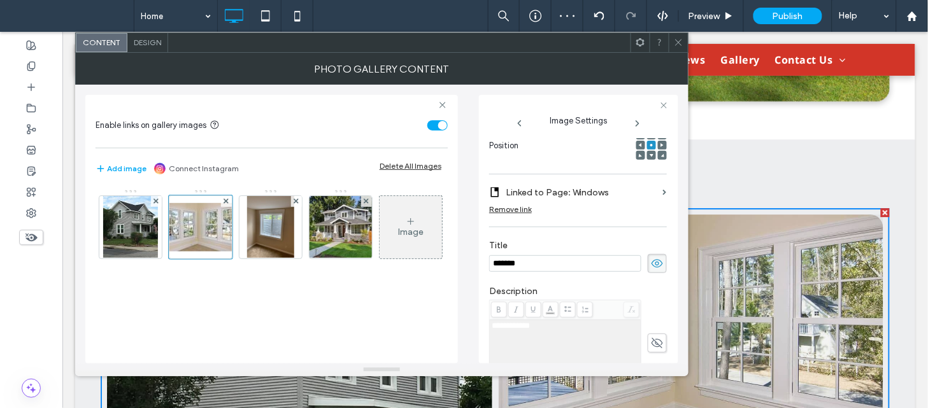
click at [636, 124] on icon at bounding box center [638, 123] width 10 height 10
click at [679, 39] on icon at bounding box center [679, 43] width 10 height 10
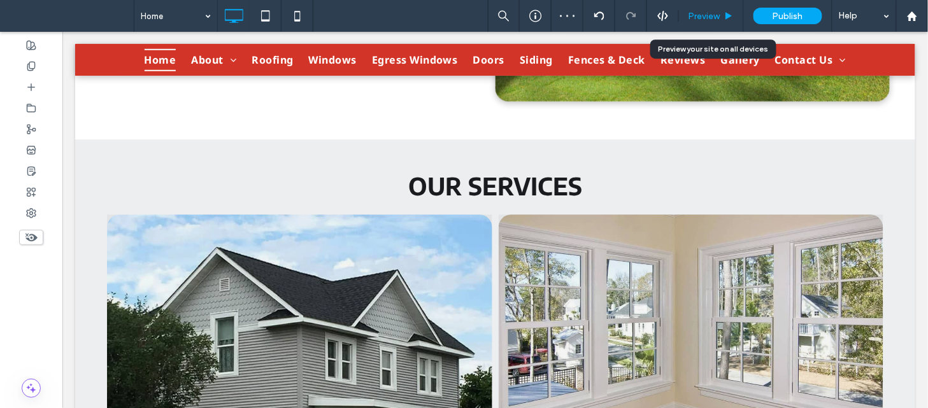
click at [712, 6] on div "Preview" at bounding box center [711, 16] width 65 height 32
click at [701, 14] on span "Preview" at bounding box center [705, 16] width 32 height 11
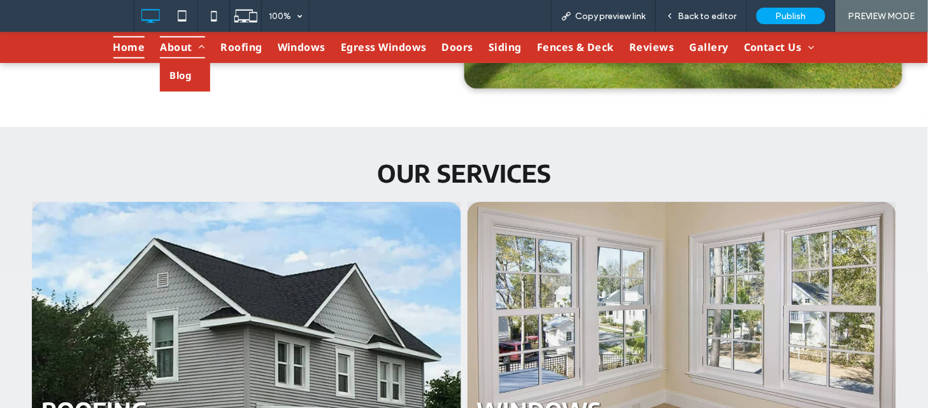
click at [171, 47] on span "About" at bounding box center [182, 47] width 45 height 22
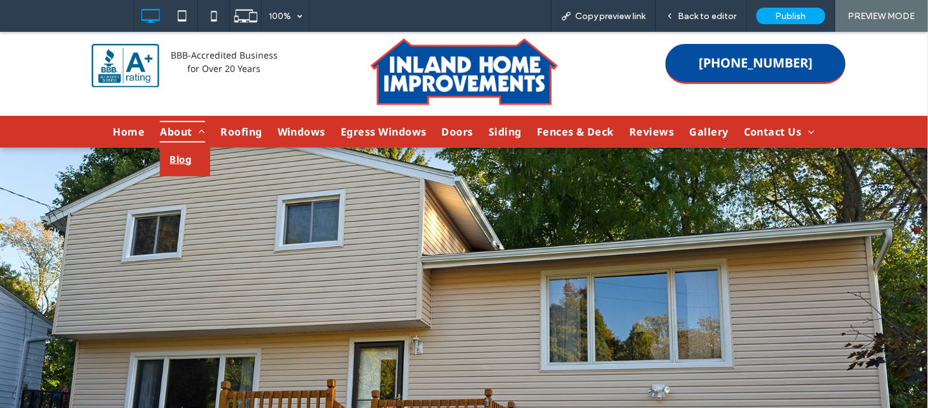
click at [189, 148] on link "Blog" at bounding box center [185, 159] width 50 height 34
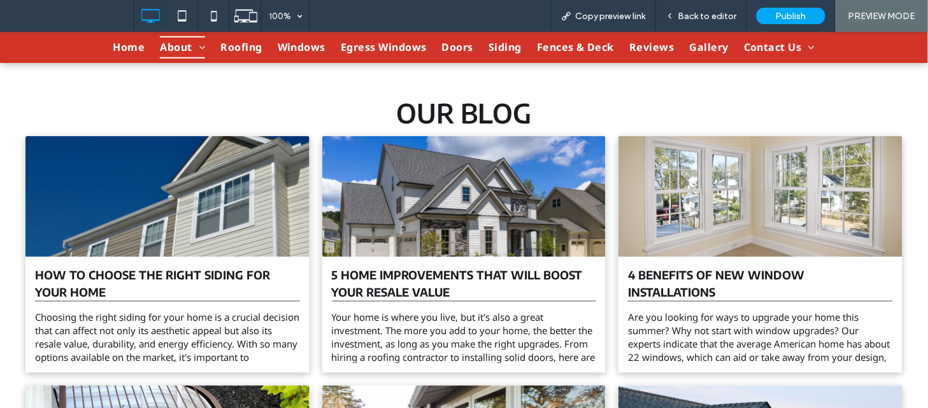
scroll to position [380, 0]
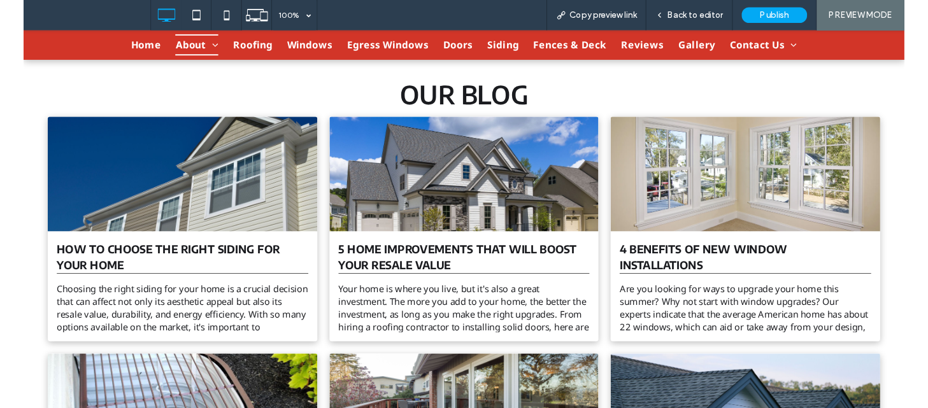
scroll to position [277, 0]
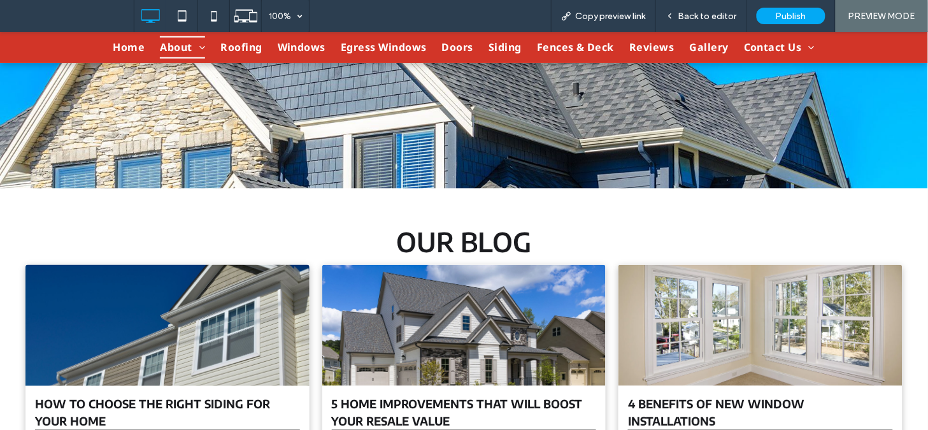
click at [243, 314] on div at bounding box center [167, 325] width 301 height 128
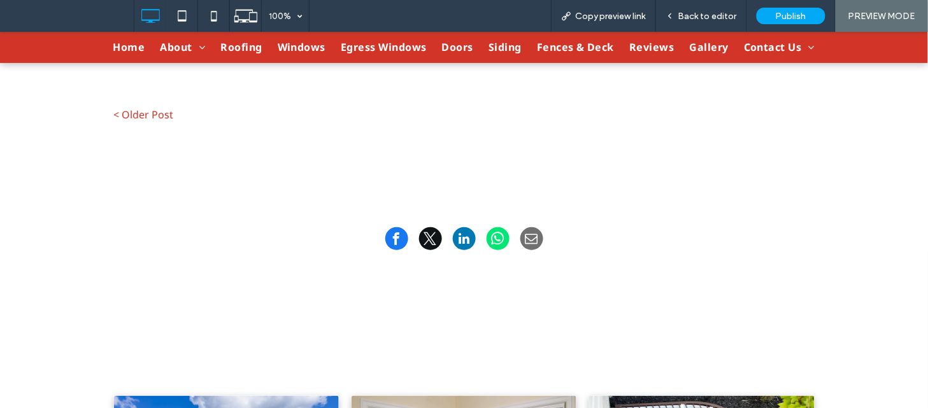
scroll to position [1429, 0]
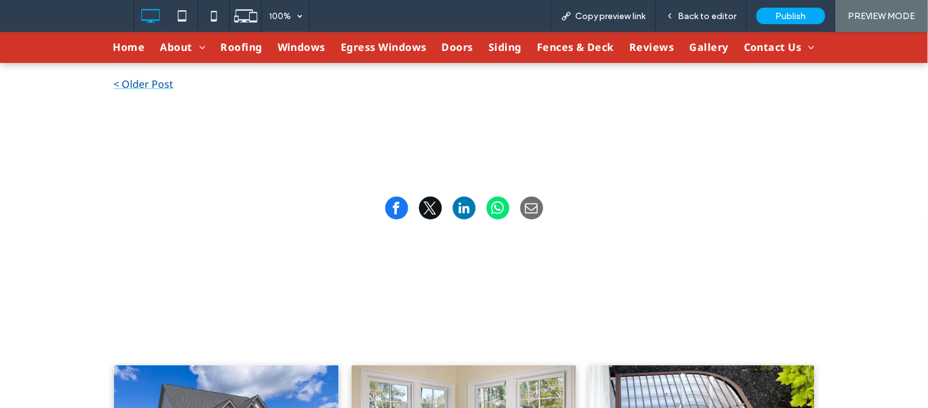
click at [129, 83] on link "< Older Post" at bounding box center [289, 83] width 350 height 15
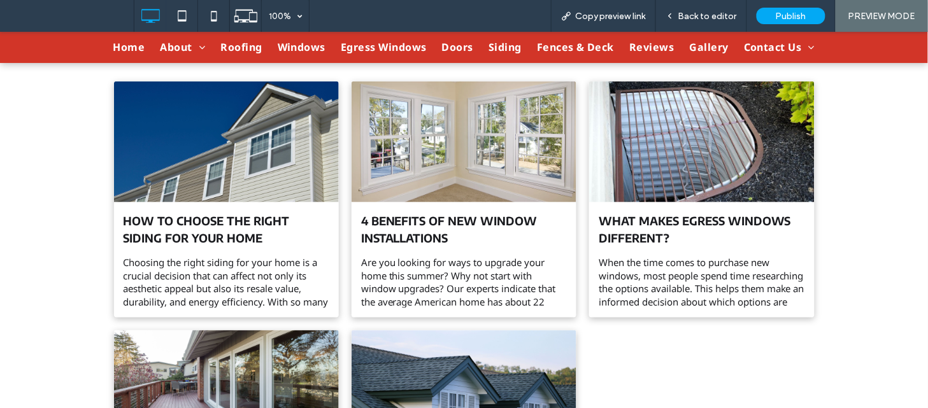
scroll to position [978, 0]
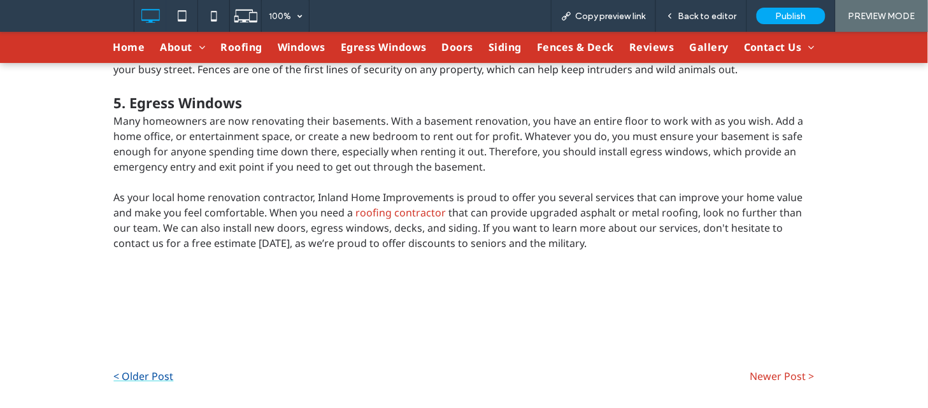
click at [142, 372] on link "< Older Post" at bounding box center [289, 375] width 350 height 15
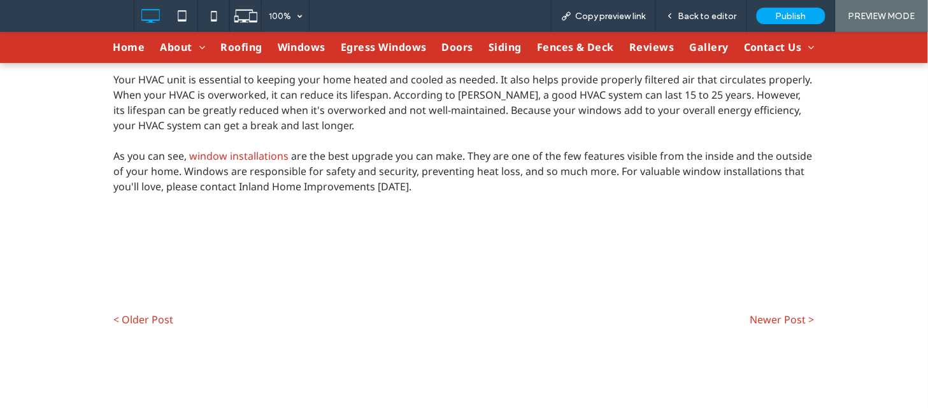
scroll to position [937, 0]
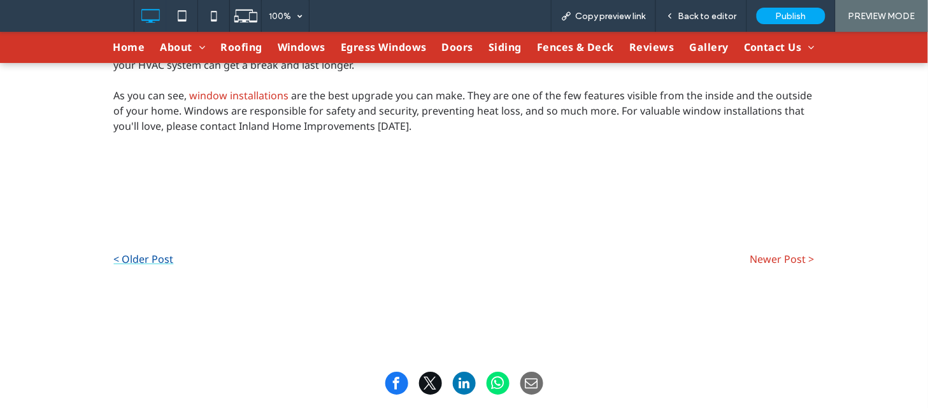
click at [154, 261] on link "< Older Post" at bounding box center [289, 258] width 350 height 15
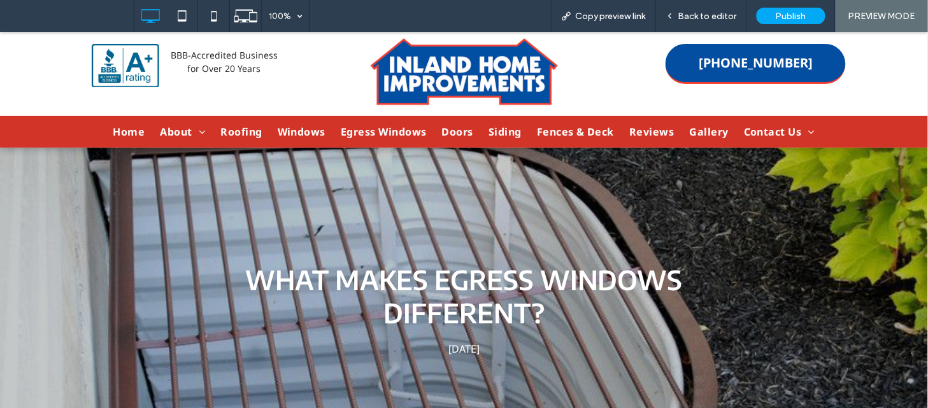
click at [234, 275] on h1 "What Makes Egress Windows Different?" at bounding box center [464, 295] width 548 height 69
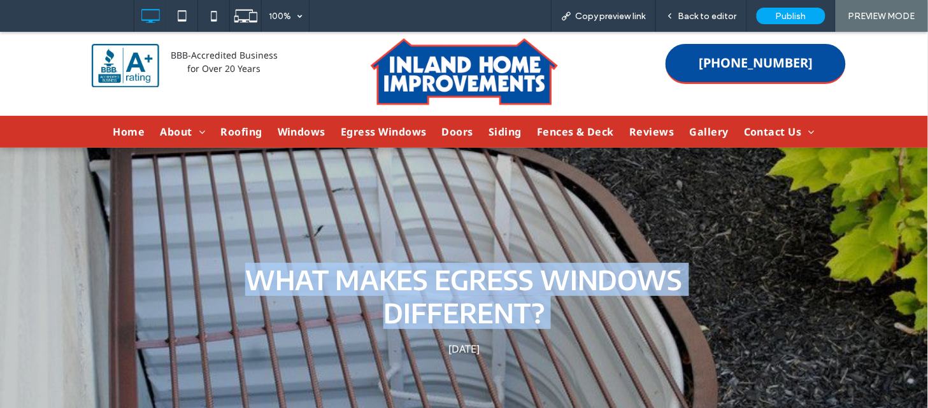
click at [234, 275] on h1 "What Makes Egress Windows Different?" at bounding box center [464, 295] width 548 height 69
copy div "What Makes Egress Windows Different?"
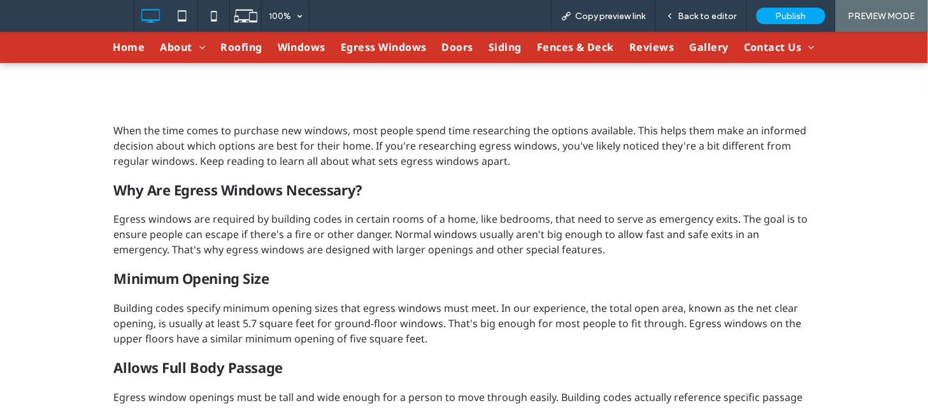
scroll to position [424, 0]
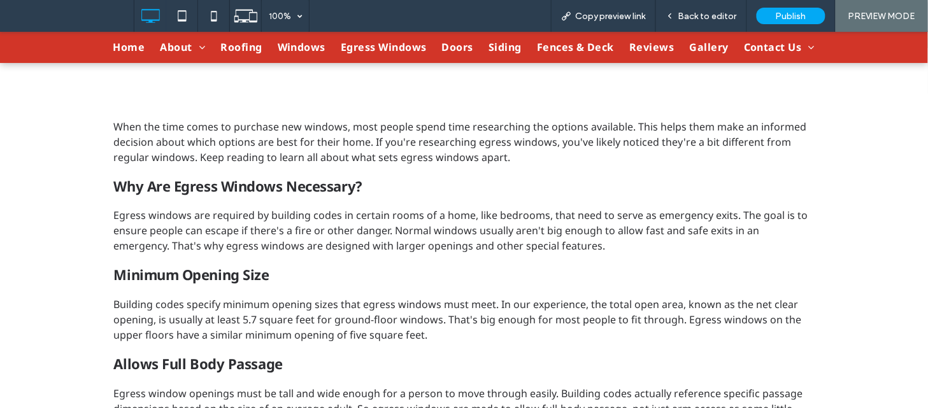
click at [392, 120] on span "When the time comes to purchase new windows, most people spend time researching…" at bounding box center [460, 141] width 693 height 45
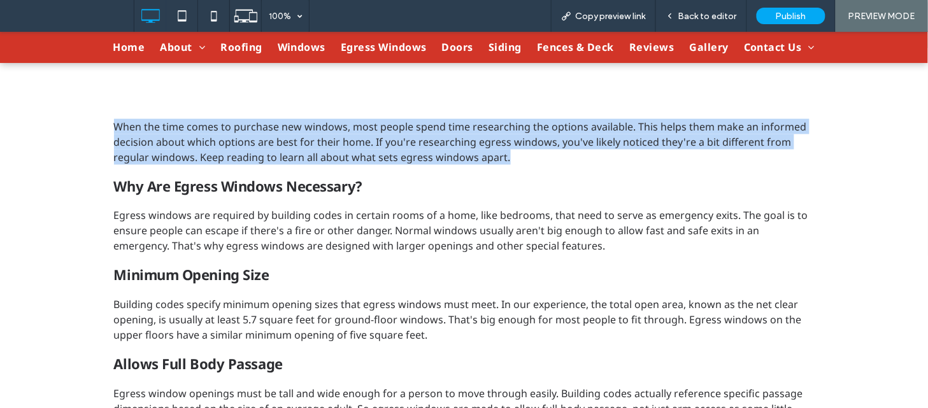
click at [392, 120] on span "When the time comes to purchase new windows, most people spend time researching…" at bounding box center [460, 141] width 693 height 45
copy span "When the time comes to purchase new windows, most people spend time researching…"
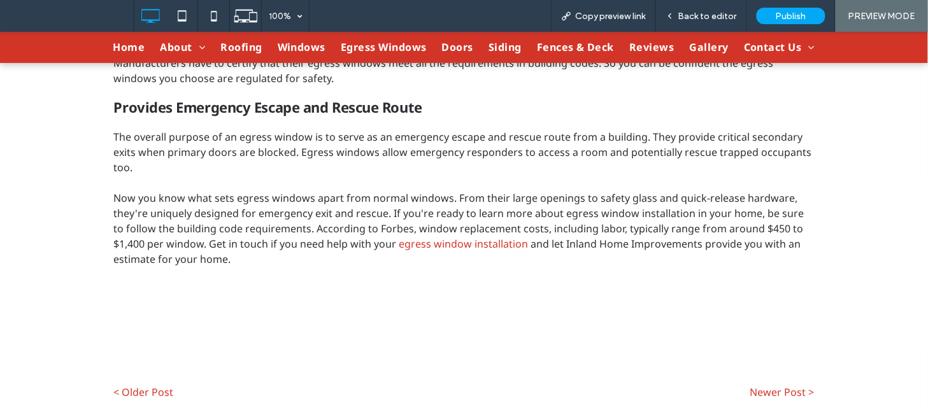
scroll to position [1319, 0]
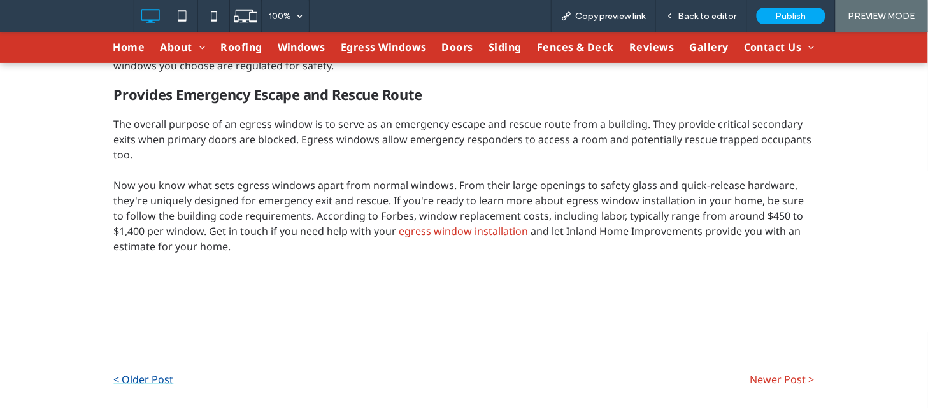
click at [130, 376] on link "< Older Post" at bounding box center [289, 378] width 350 height 15
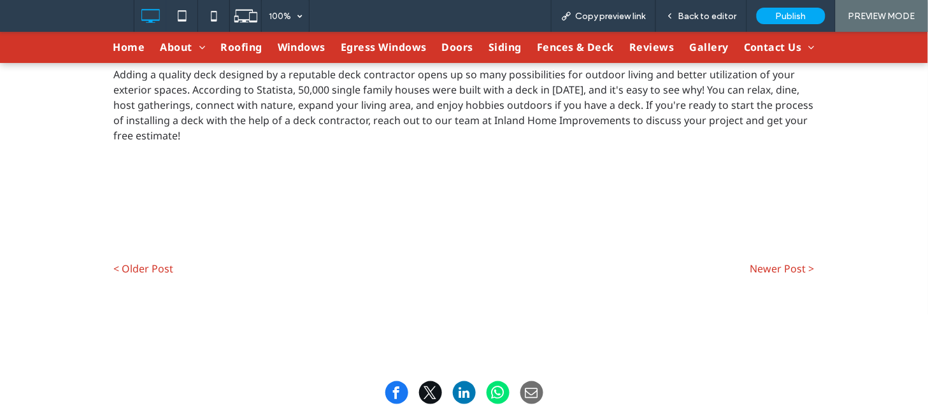
scroll to position [1371, 0]
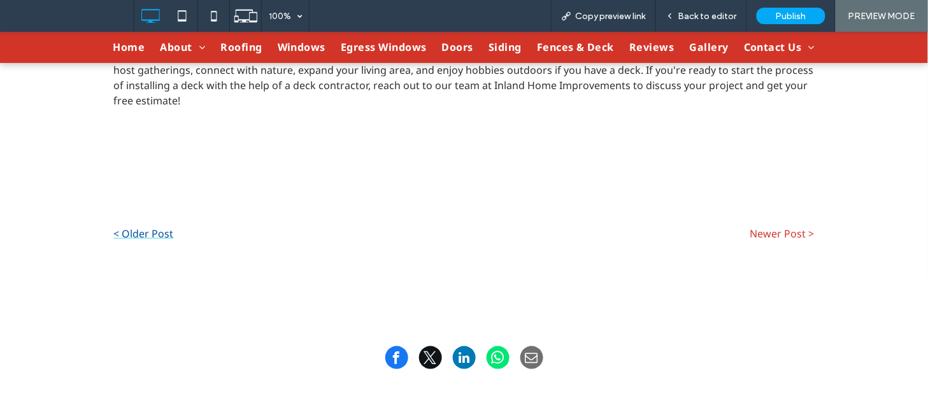
click at [152, 229] on link "< Older Post" at bounding box center [289, 232] width 350 height 15
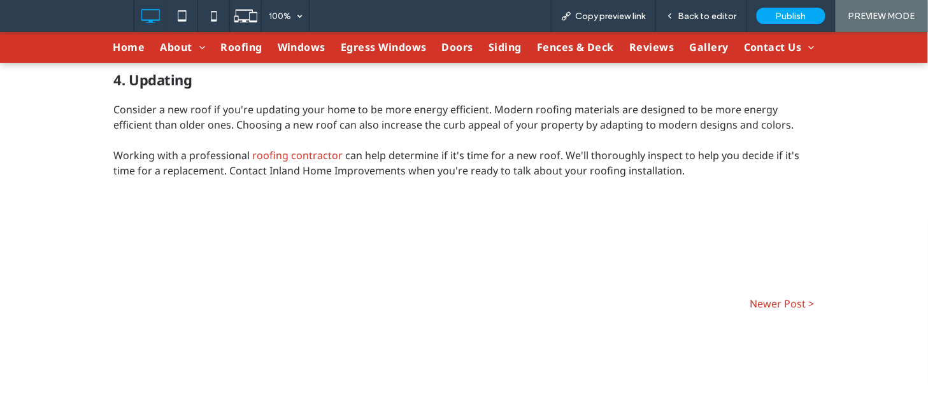
scroll to position [822, 0]
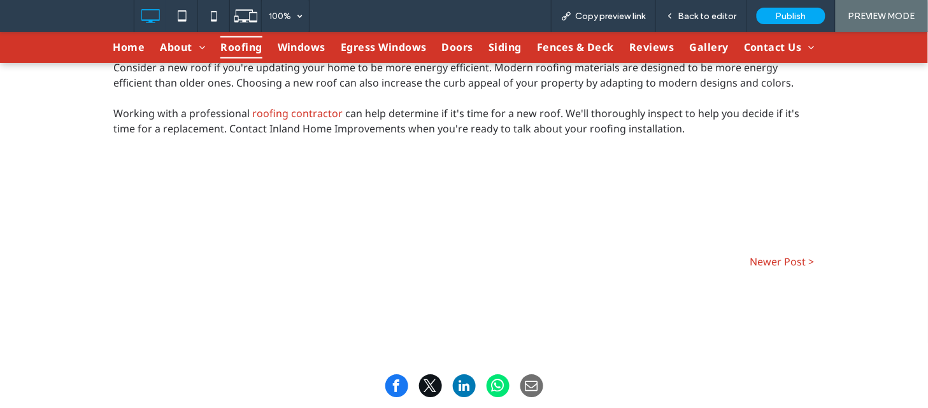
click at [233, 45] on span "Roofing" at bounding box center [240, 47] width 41 height 22
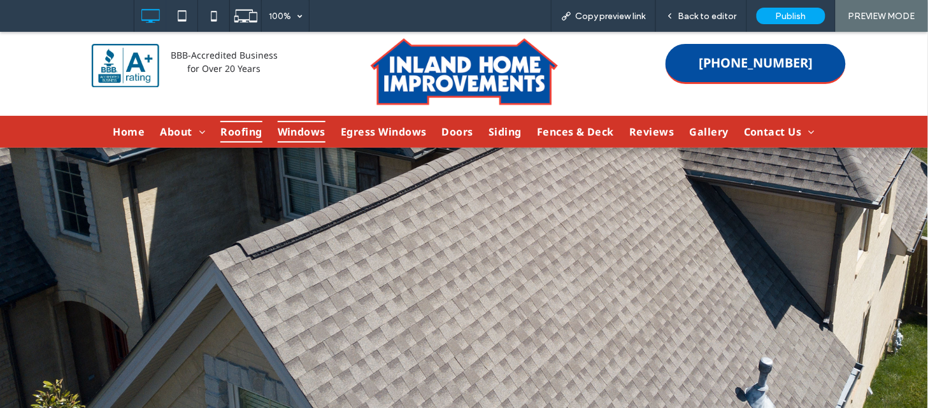
click at [304, 132] on span "Windows" at bounding box center [302, 131] width 48 height 22
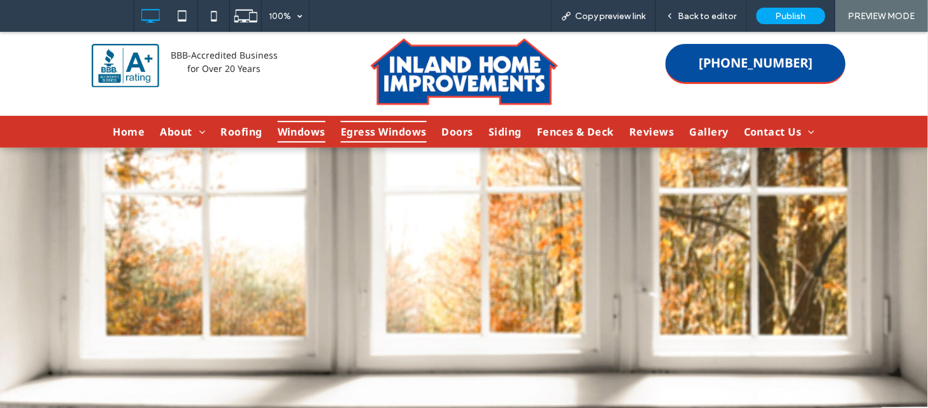
click at [385, 135] on span "Egress Windows" at bounding box center [384, 131] width 86 height 22
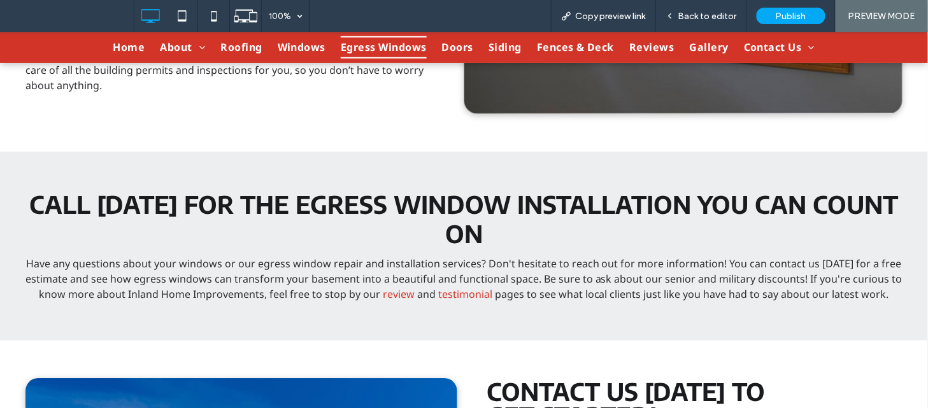
scroll to position [880, 0]
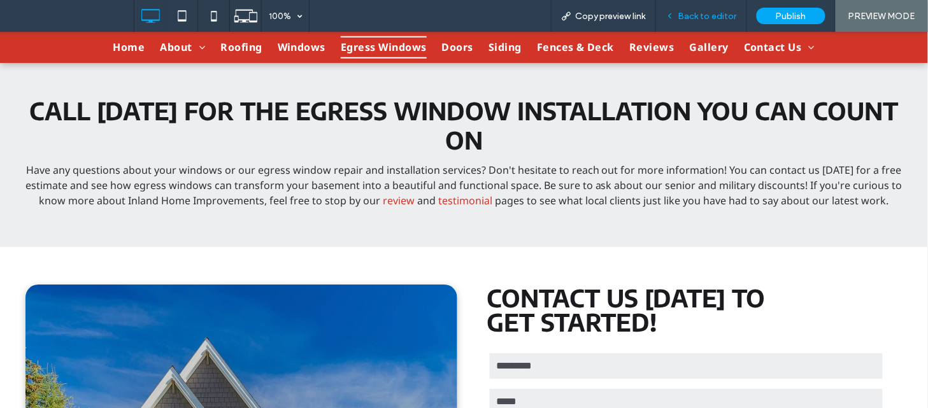
click at [703, 11] on span "Back to editor" at bounding box center [707, 16] width 59 height 11
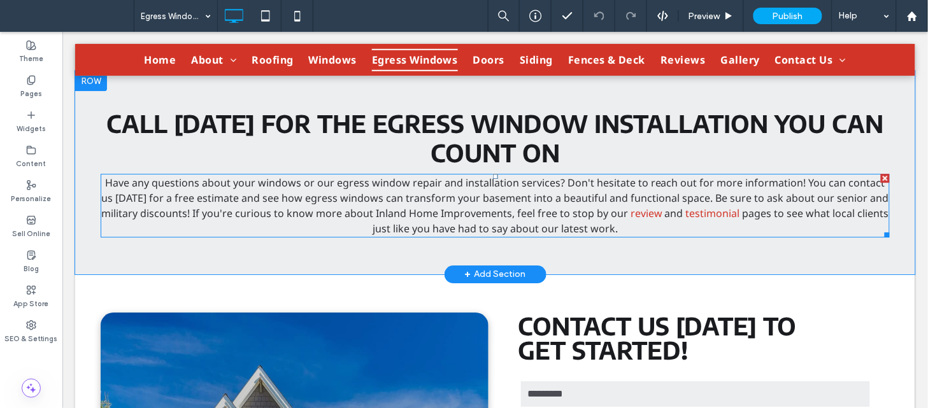
click at [605, 185] on span "Have any questions about your windows or our egress window repair and installat…" at bounding box center [495, 197] width 788 height 45
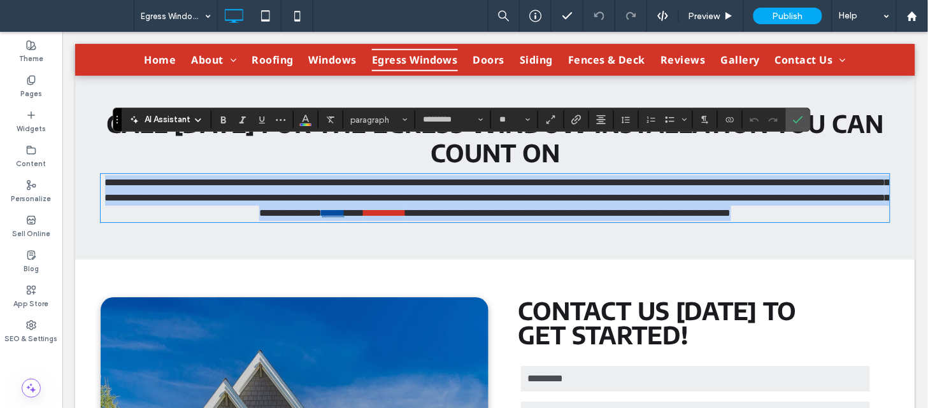
click at [344, 208] on link "******" at bounding box center [332, 213] width 23 height 10
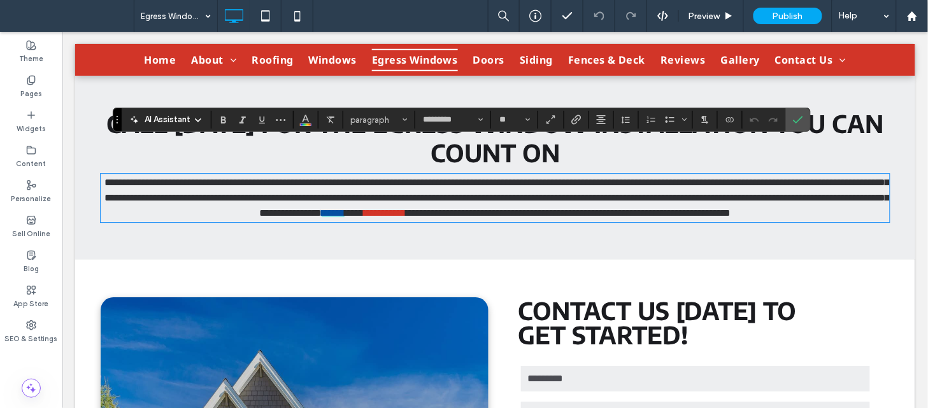
click at [344, 208] on link "******" at bounding box center [332, 213] width 23 height 10
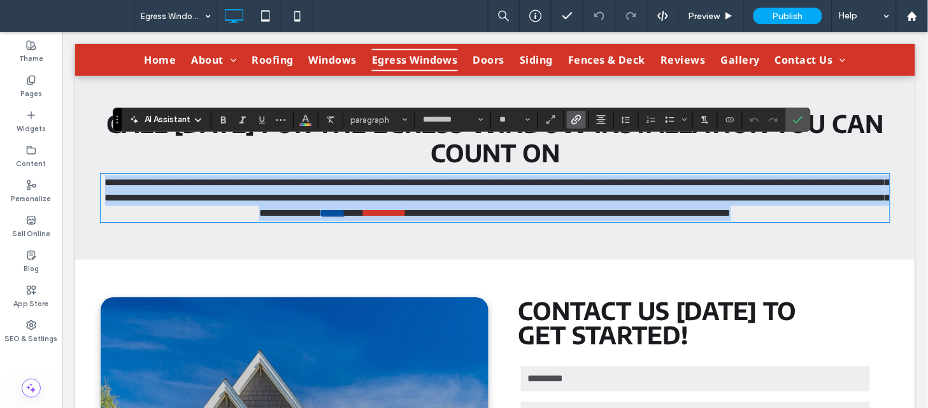
click at [344, 208] on link "******" at bounding box center [332, 213] width 23 height 10
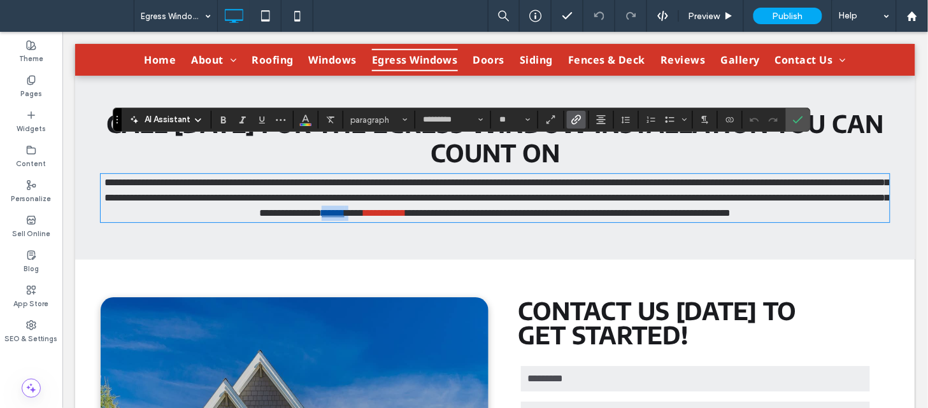
click at [344, 208] on link "******" at bounding box center [332, 213] width 23 height 10
click at [576, 124] on icon "Link" at bounding box center [576, 120] width 10 height 10
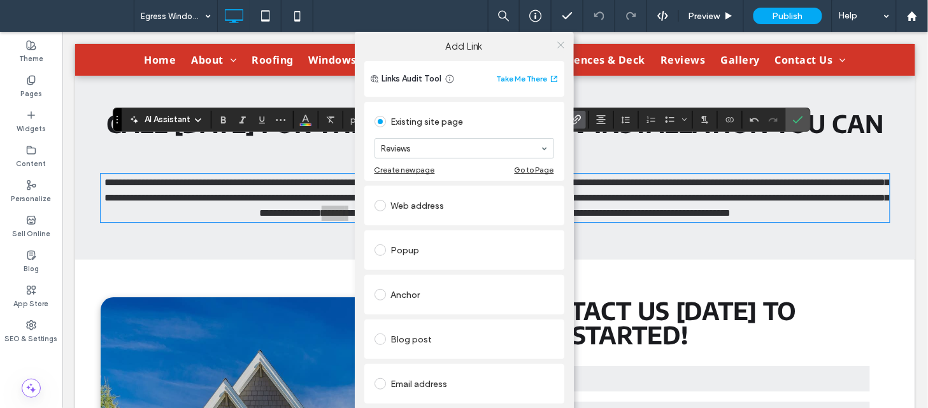
click at [559, 46] on use at bounding box center [560, 44] width 6 height 6
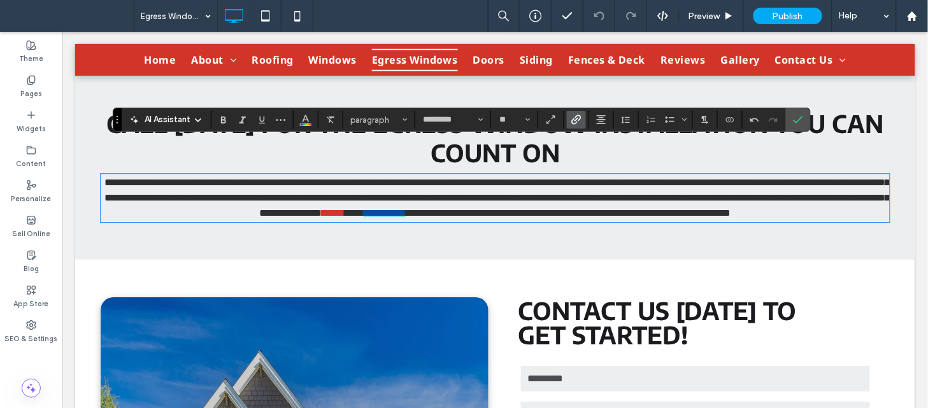
click at [405, 208] on link "**********" at bounding box center [384, 213] width 42 height 10
click at [575, 122] on icon "Link" at bounding box center [576, 120] width 10 height 10
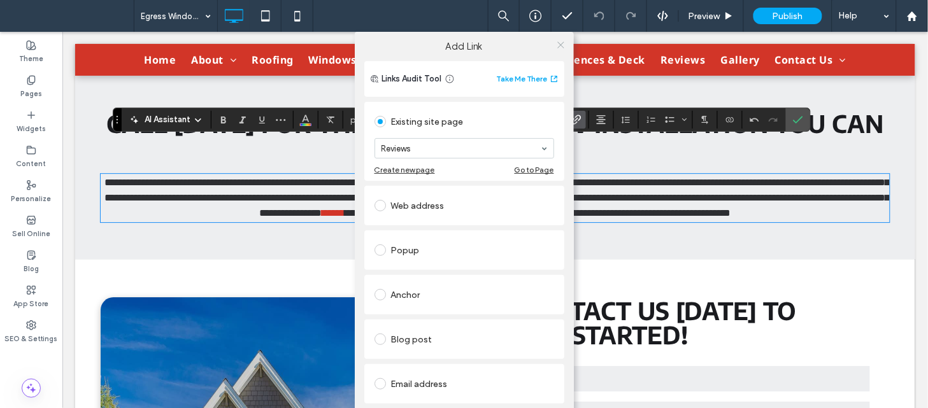
click at [559, 42] on use at bounding box center [560, 44] width 6 height 6
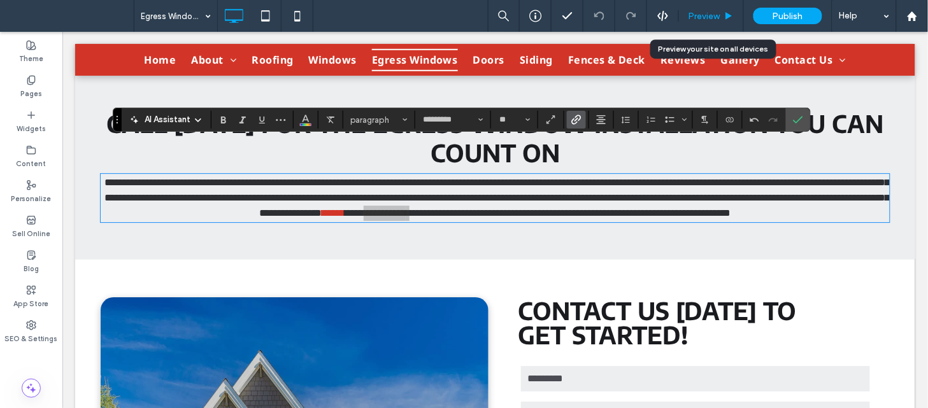
click at [714, 20] on span "Preview" at bounding box center [705, 16] width 32 height 11
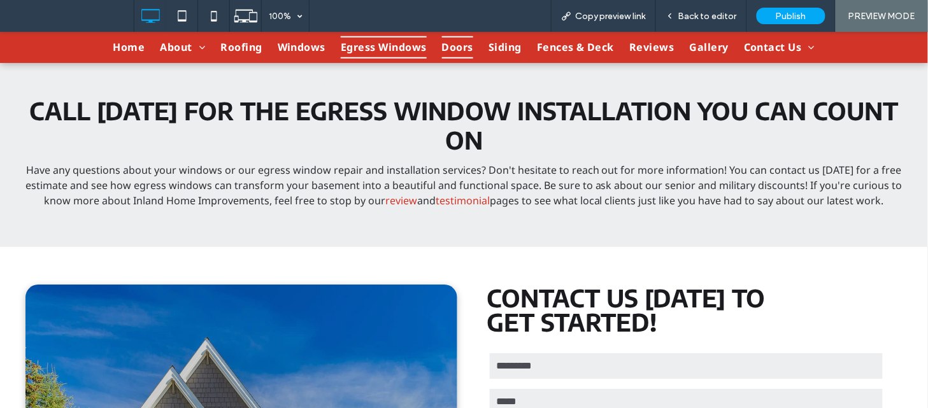
click at [444, 45] on span "Doors" at bounding box center [457, 47] width 31 height 22
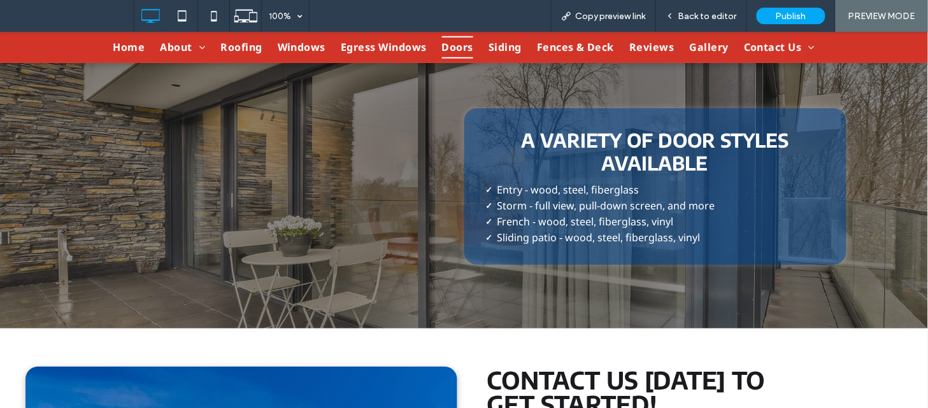
scroll to position [1177, 0]
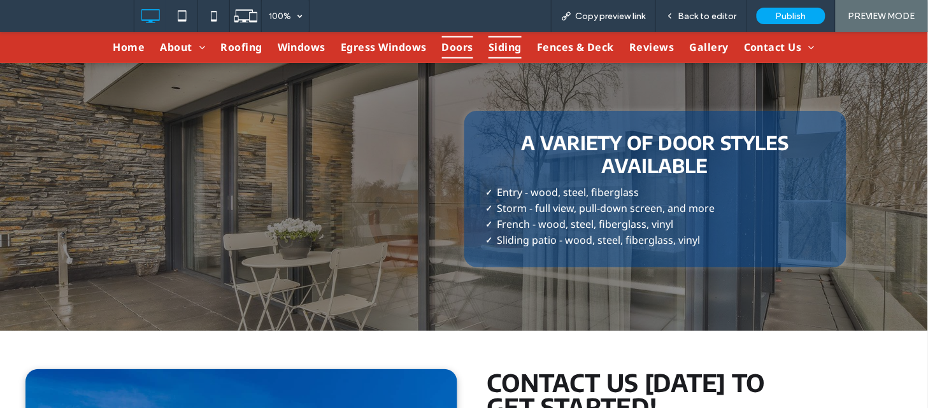
click at [489, 47] on span "Siding" at bounding box center [505, 47] width 33 height 22
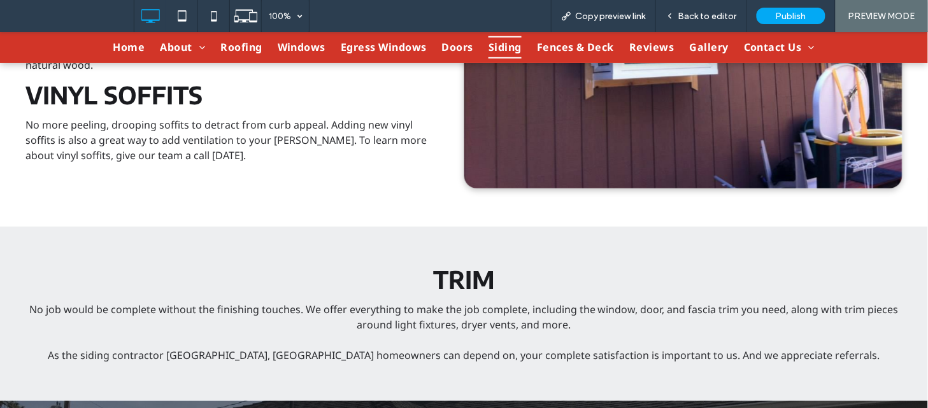
scroll to position [1274, 0]
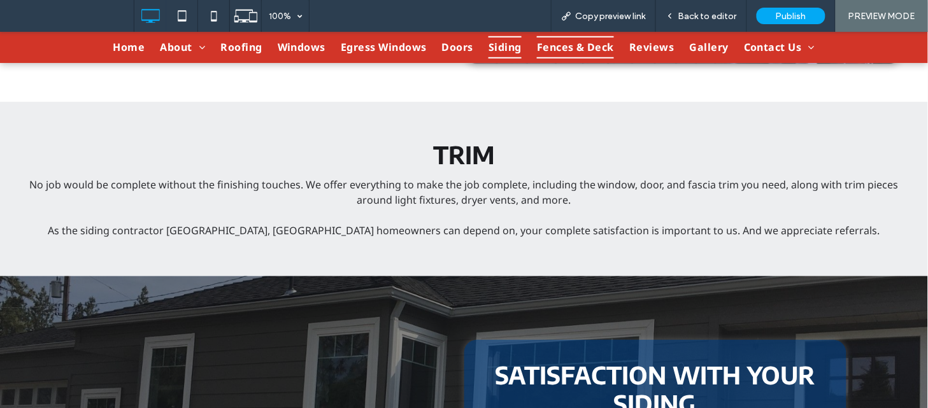
click at [578, 48] on span "Fences & Deck" at bounding box center [575, 47] width 77 height 22
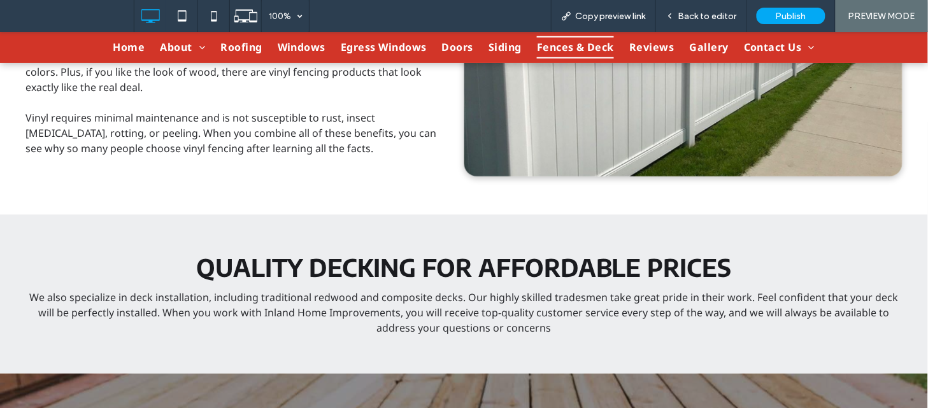
scroll to position [1111, 0]
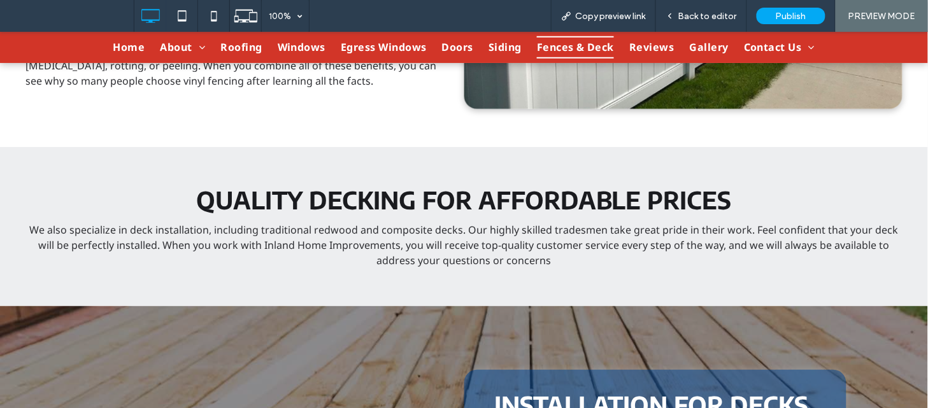
drag, startPoint x: 313, startPoint y: 303, endPoint x: 347, endPoint y: 299, distance: 33.3
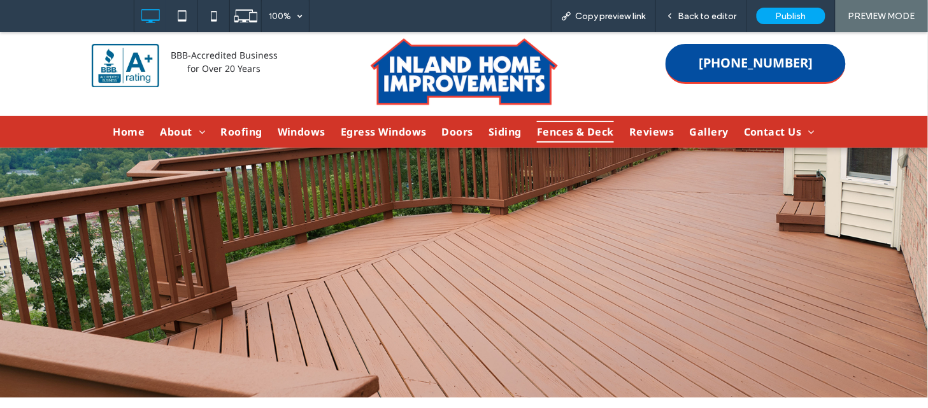
scroll to position [0, 0]
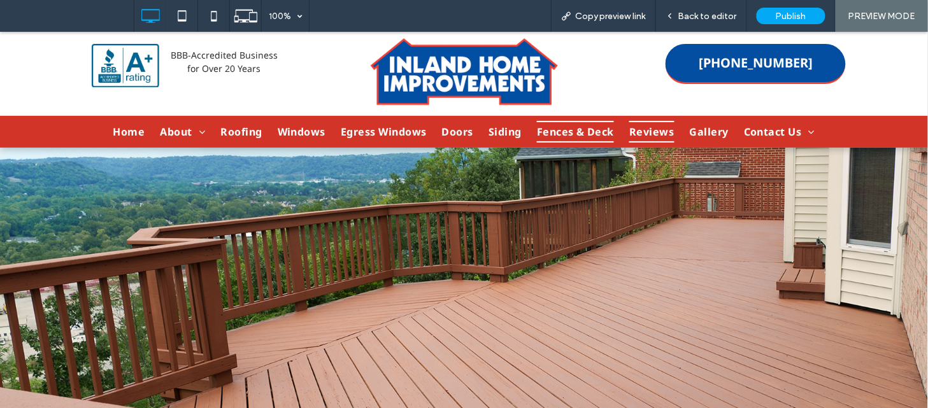
click at [645, 136] on span "Reviews" at bounding box center [651, 131] width 45 height 22
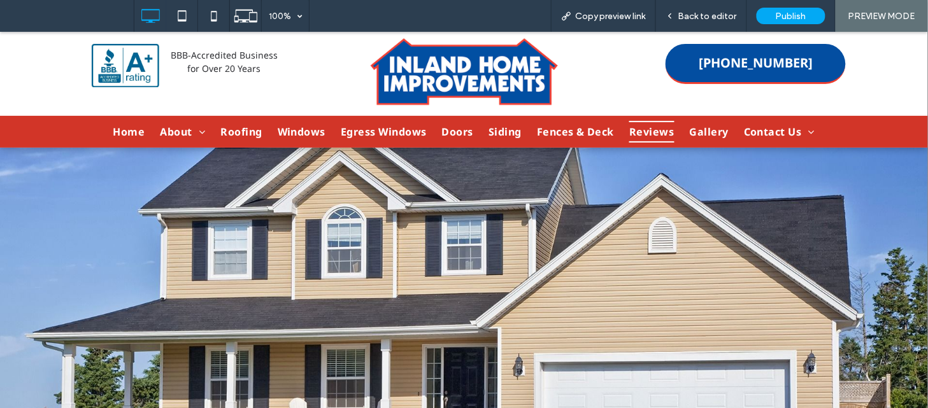
scroll to position [406, 0]
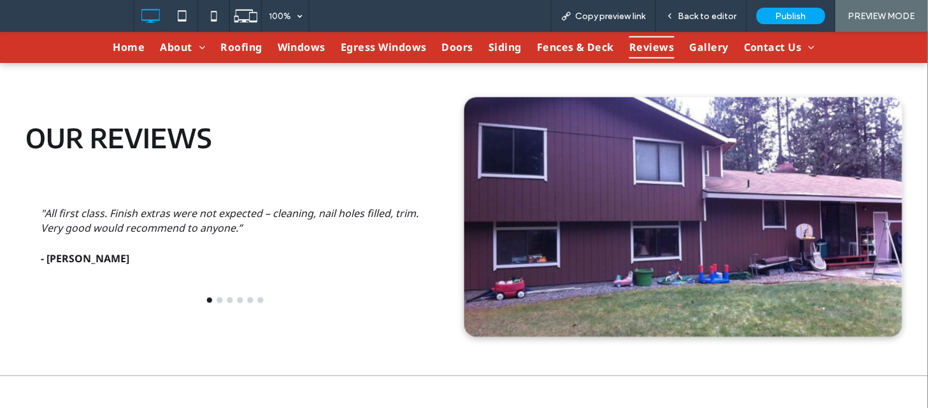
click at [217, 301] on button "go to slide 2" at bounding box center [219, 299] width 5 height 5
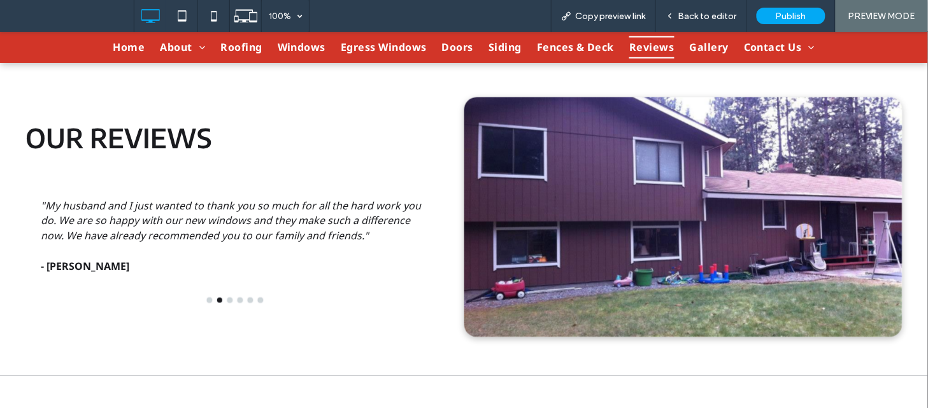
click at [226, 302] on div at bounding box center [235, 224] width 420 height 187
click at [227, 299] on button "go to slide 3" at bounding box center [229, 299] width 5 height 5
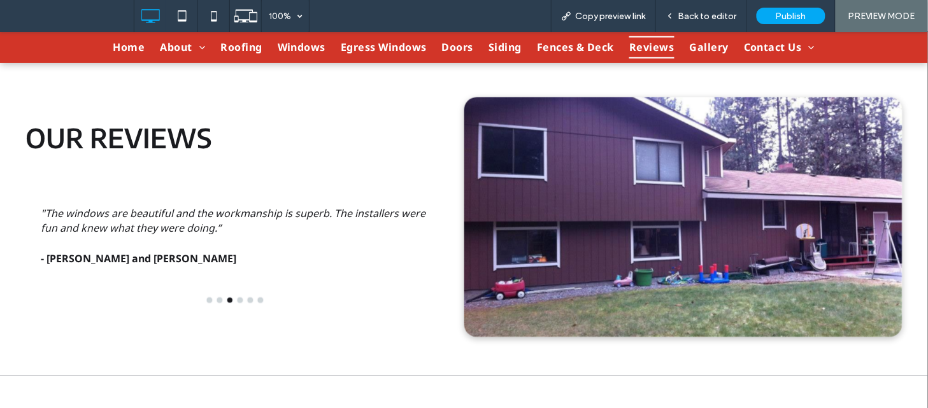
click at [239, 300] on button "go to slide 4" at bounding box center [240, 299] width 5 height 5
click at [246, 302] on div at bounding box center [235, 224] width 420 height 187
click at [248, 299] on button "go to slide 5" at bounding box center [250, 299] width 5 height 5
click at [258, 301] on button "go to slide 6" at bounding box center [260, 299] width 5 height 5
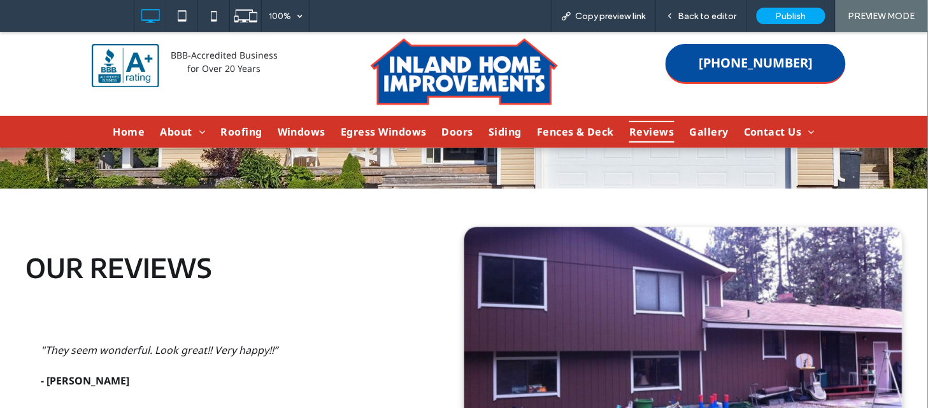
scroll to position [0, 0]
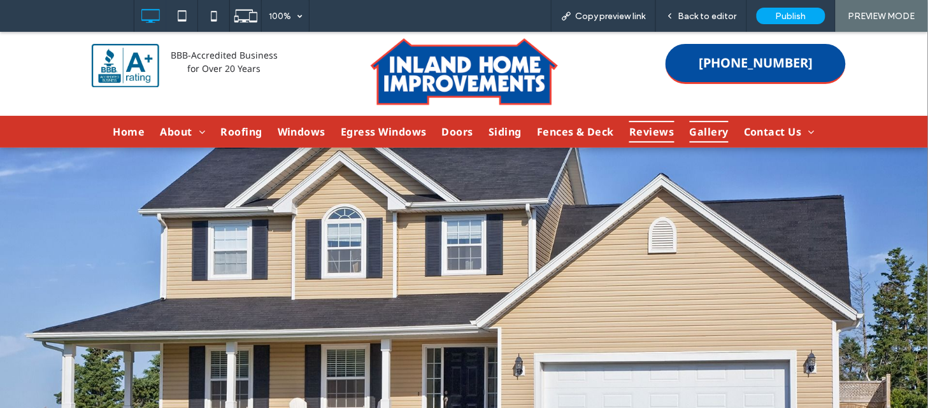
click at [699, 129] on span "Gallery" at bounding box center [709, 131] width 39 height 22
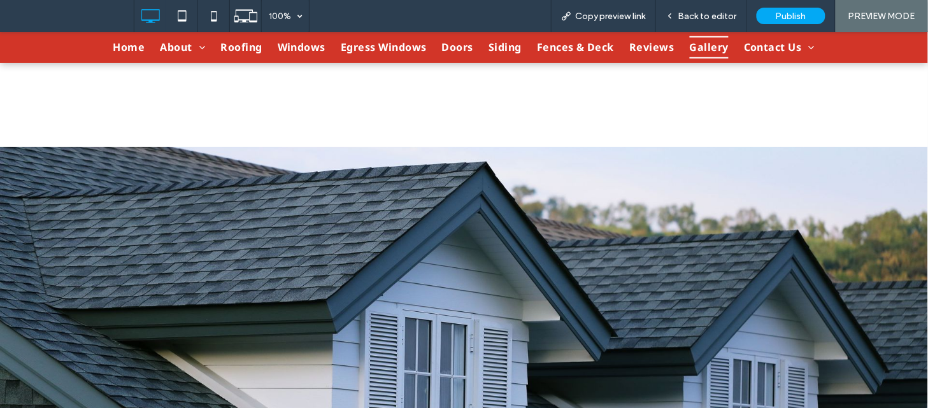
scroll to position [297, 0]
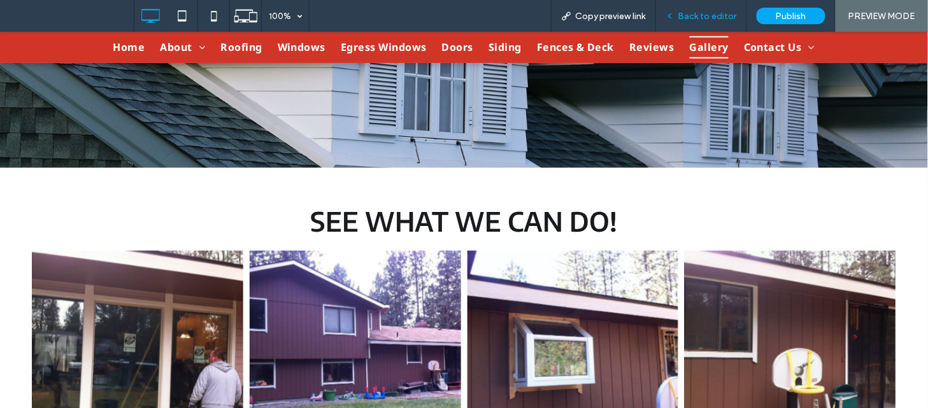
click at [698, 11] on span "Back to editor" at bounding box center [707, 16] width 59 height 11
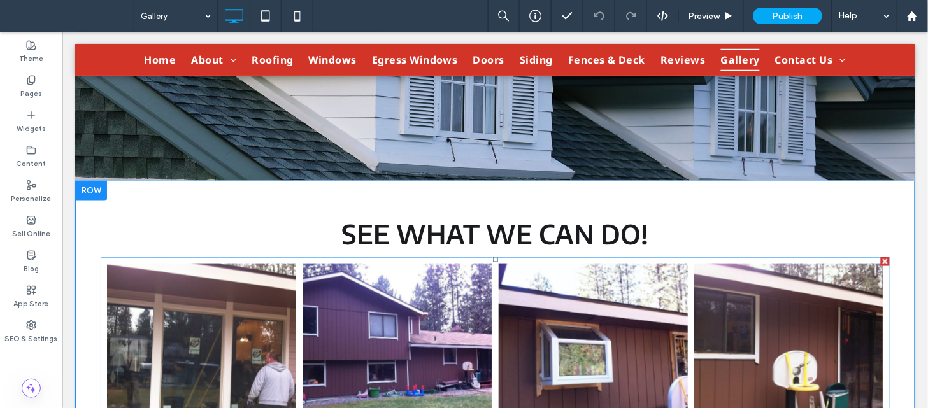
click at [231, 306] on link at bounding box center [200, 357] width 189 height 189
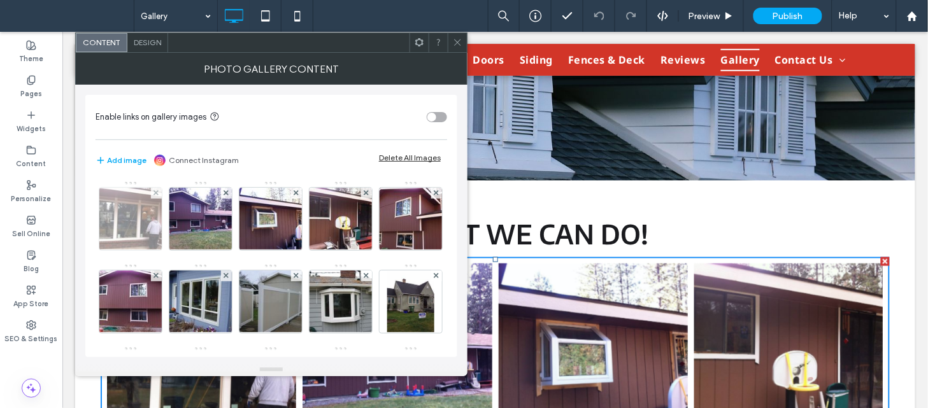
click at [135, 211] on img at bounding box center [131, 219] width 84 height 62
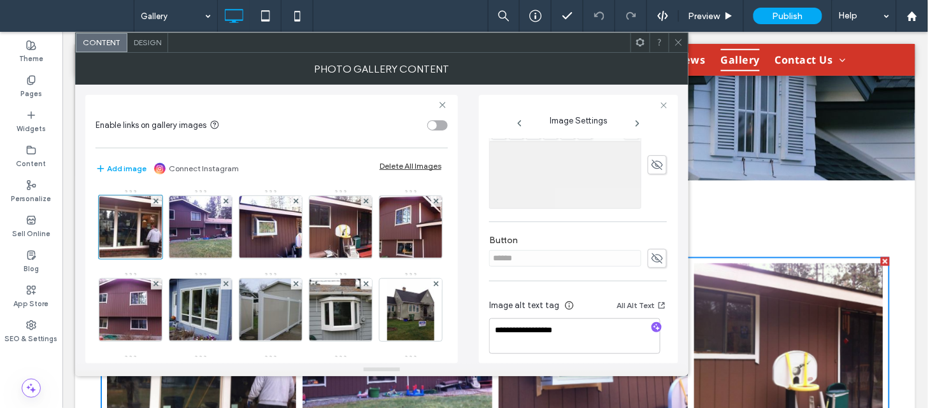
scroll to position [322, 0]
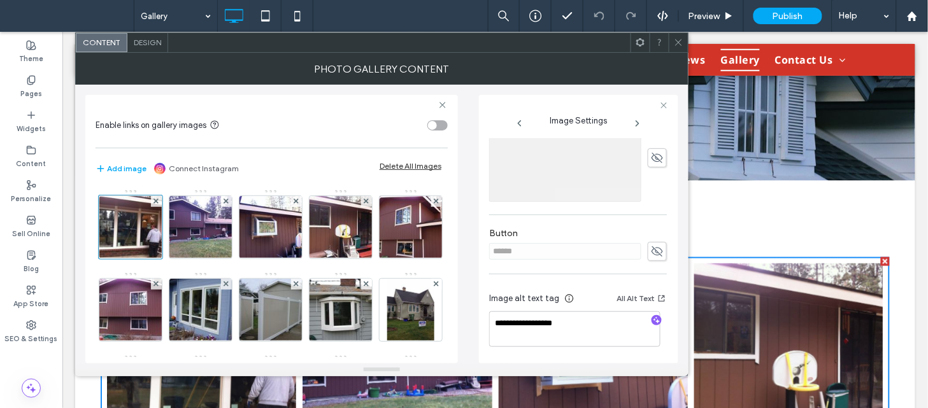
click at [638, 125] on use at bounding box center [637, 123] width 3 height 5
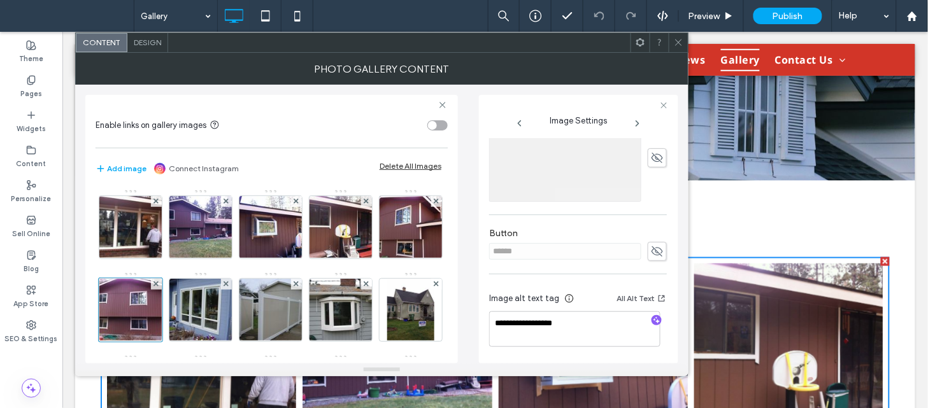
click at [638, 125] on use at bounding box center [637, 123] width 3 height 5
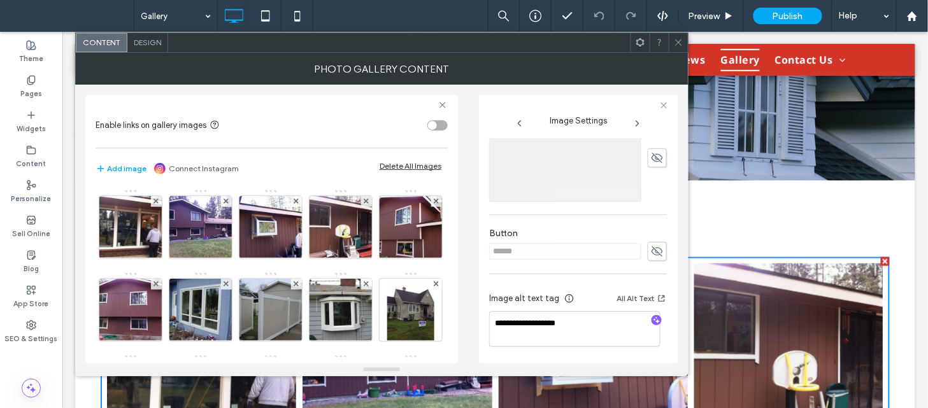
click at [638, 125] on use at bounding box center [637, 123] width 3 height 5
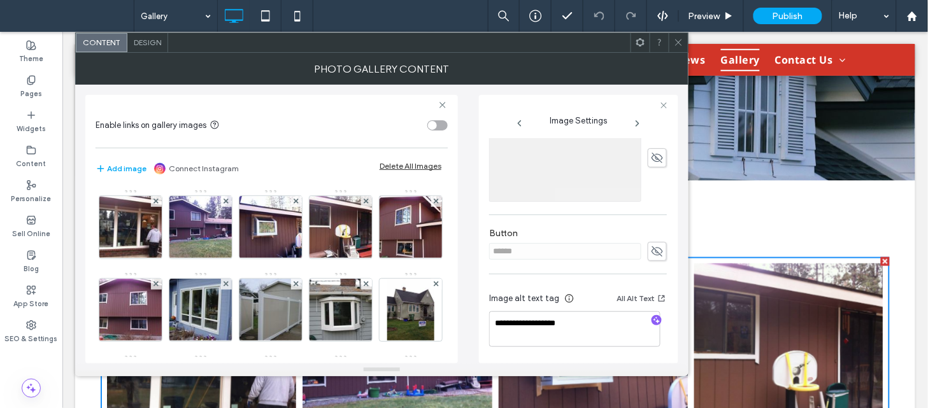
click at [638, 125] on use at bounding box center [637, 123] width 3 height 5
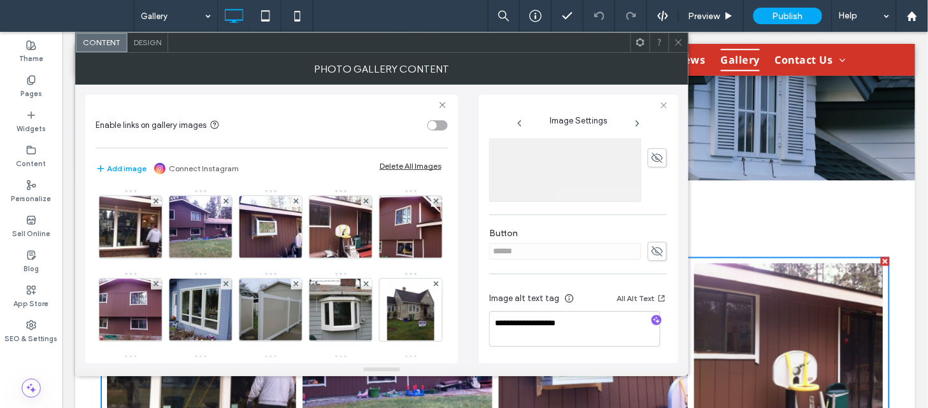
click at [638, 125] on use at bounding box center [637, 123] width 3 height 5
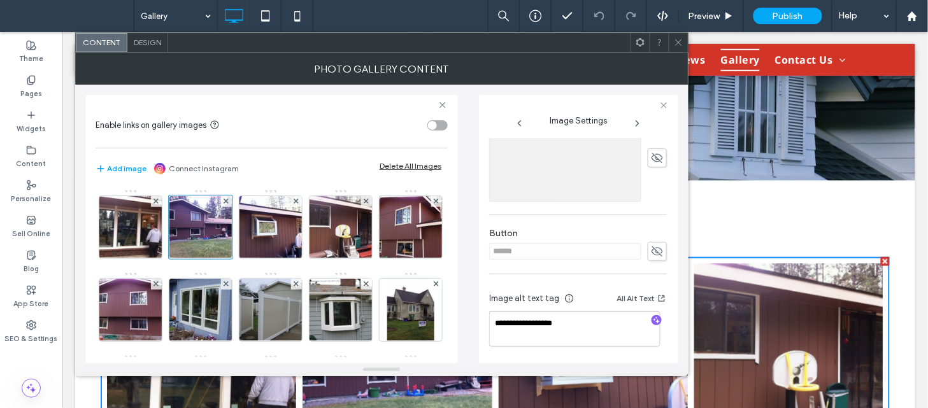
click at [638, 125] on use at bounding box center [637, 123] width 3 height 5
click at [676, 38] on icon at bounding box center [679, 43] width 10 height 10
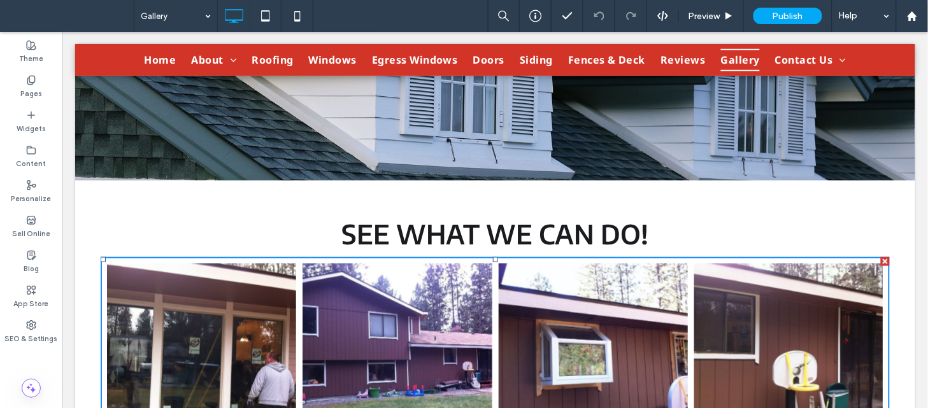
click at [676, 38] on icon at bounding box center [679, 43] width 10 height 10
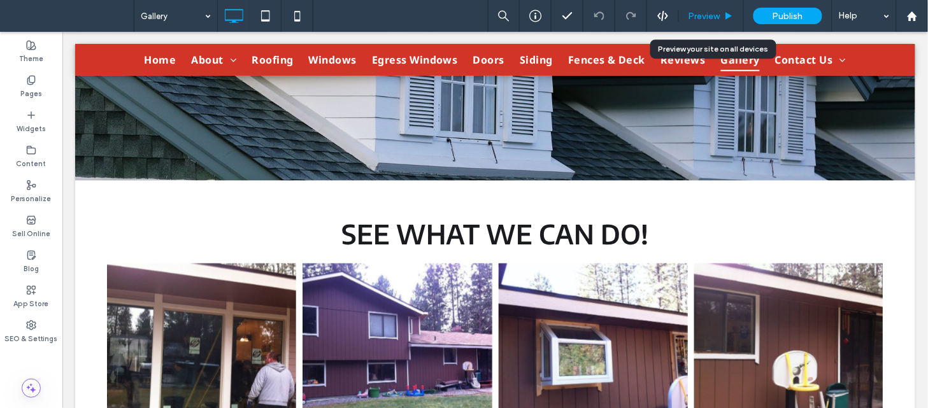
click at [704, 20] on span "Preview" at bounding box center [705, 16] width 32 height 11
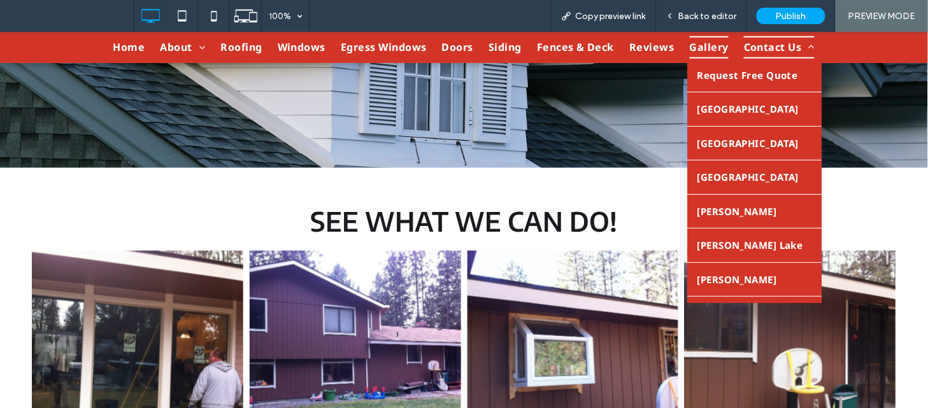
click at [768, 48] on span "Contact Us" at bounding box center [779, 47] width 71 height 22
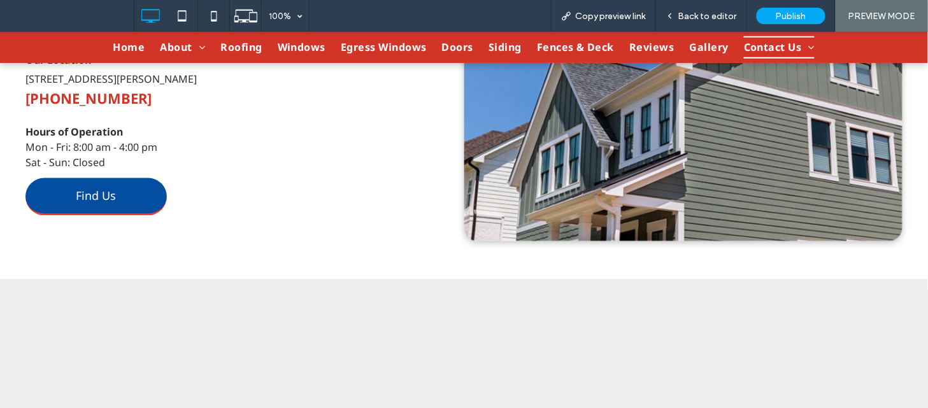
scroll to position [521, 0]
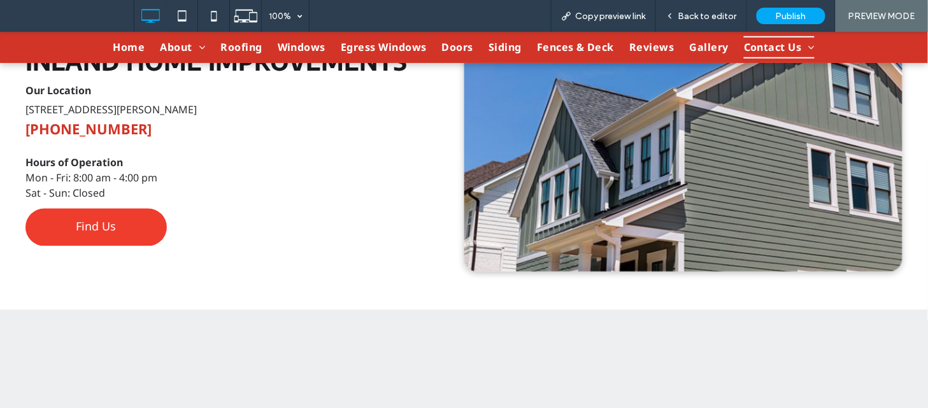
click at [130, 230] on link "Find Us" at bounding box center [95, 227] width 141 height 38
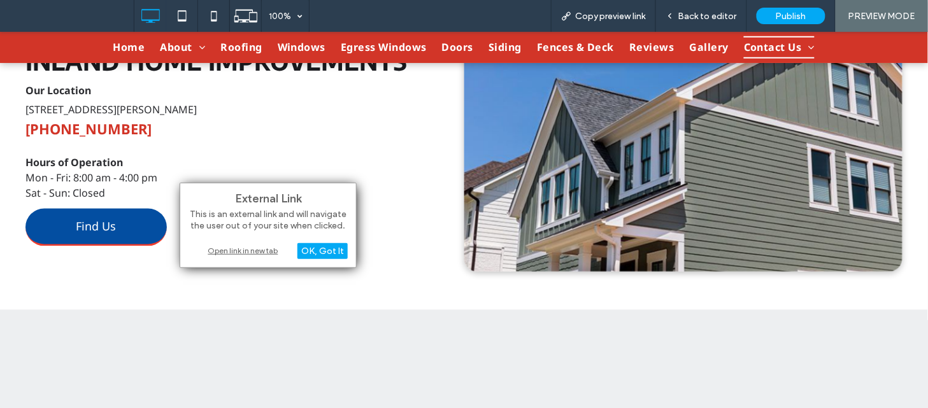
click at [237, 250] on div "Open link in new tab" at bounding box center [268, 250] width 159 height 13
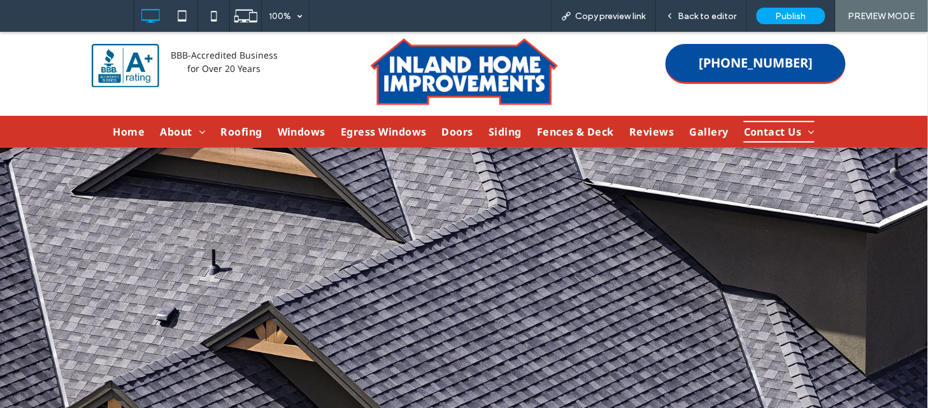
scroll to position [0, 0]
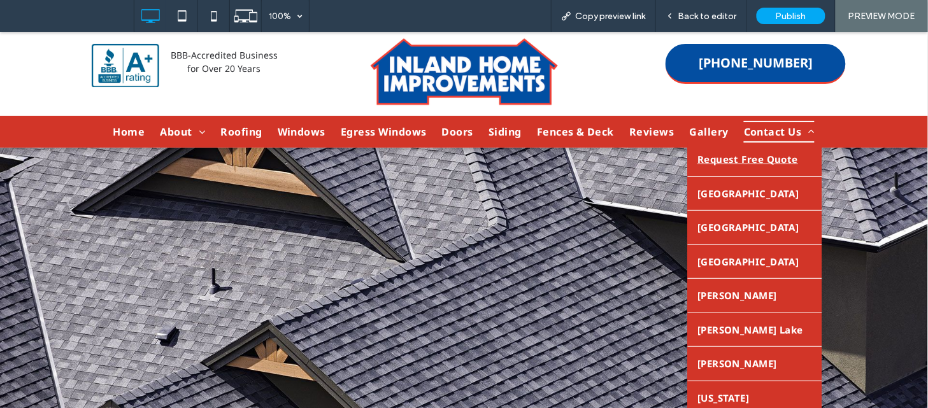
click at [762, 149] on link "Request Free Quote" at bounding box center [755, 159] width 134 height 34
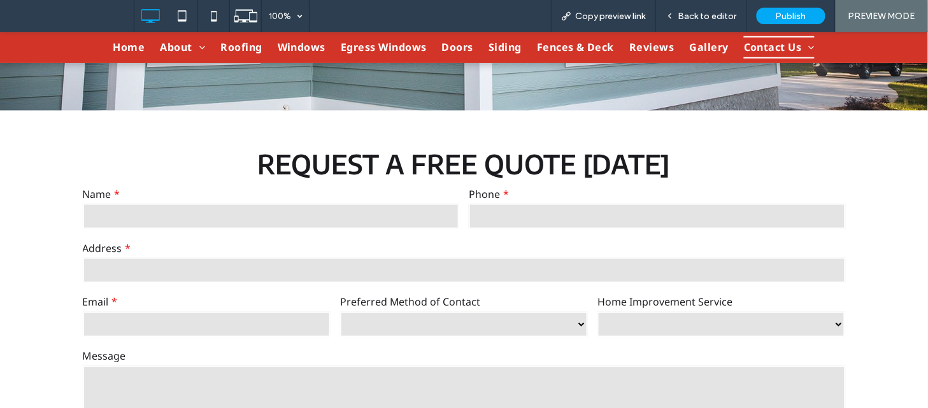
scroll to position [359, 0]
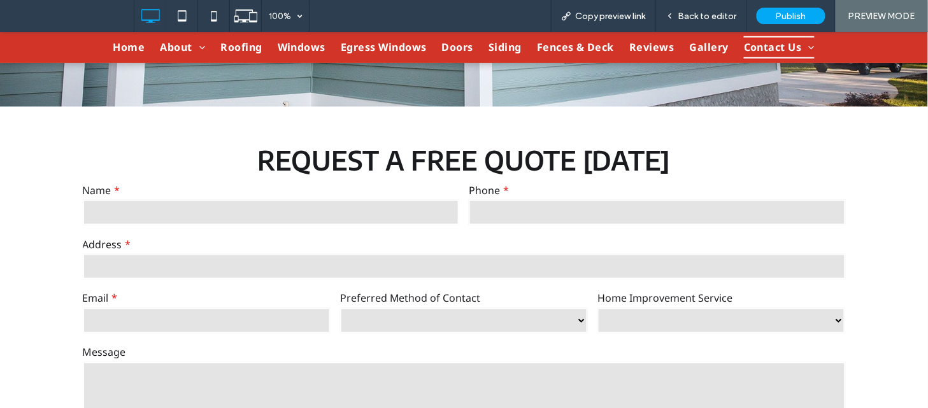
click at [397, 208] on input "text" at bounding box center [271, 211] width 377 height 25
type input "*"
click at [573, 208] on input "tel" at bounding box center [657, 211] width 377 height 25
type input "*"
click at [281, 268] on input "text" at bounding box center [464, 266] width 763 height 25
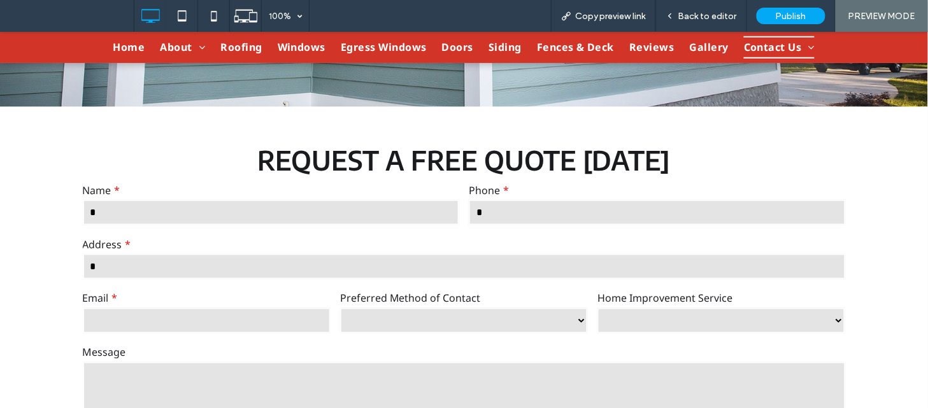
type input "*"
click at [228, 311] on input "email" at bounding box center [207, 320] width 248 height 25
type input "*"
click at [429, 313] on select "***** *****" at bounding box center [464, 320] width 248 height 25
select select "*****"
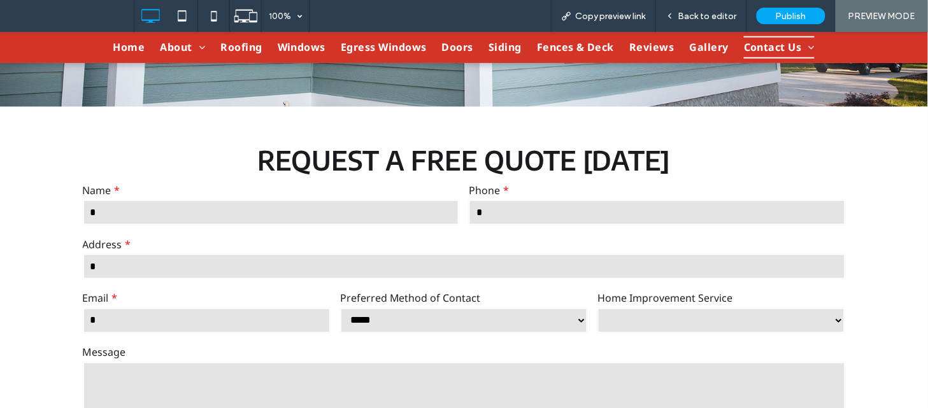
click at [340, 308] on select "***** *****" at bounding box center [464, 320] width 248 height 25
click at [657, 321] on select "**********" at bounding box center [722, 320] width 248 height 25
select select "******"
click at [598, 308] on select "**********" at bounding box center [722, 320] width 248 height 25
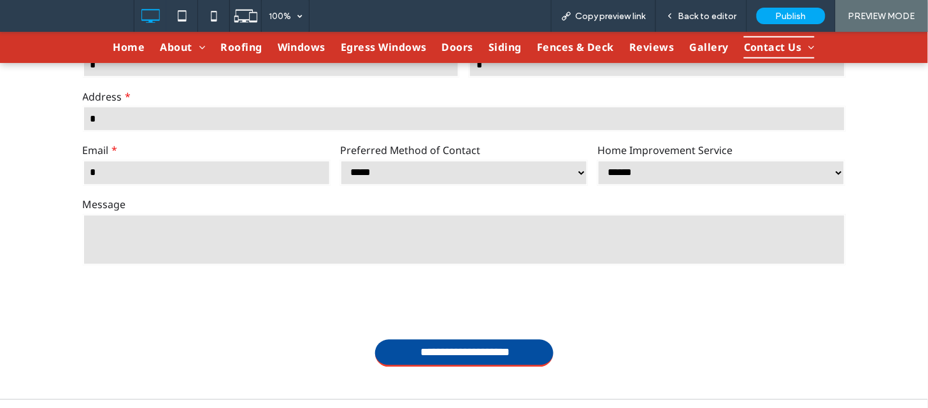
scroll to position [536, 0]
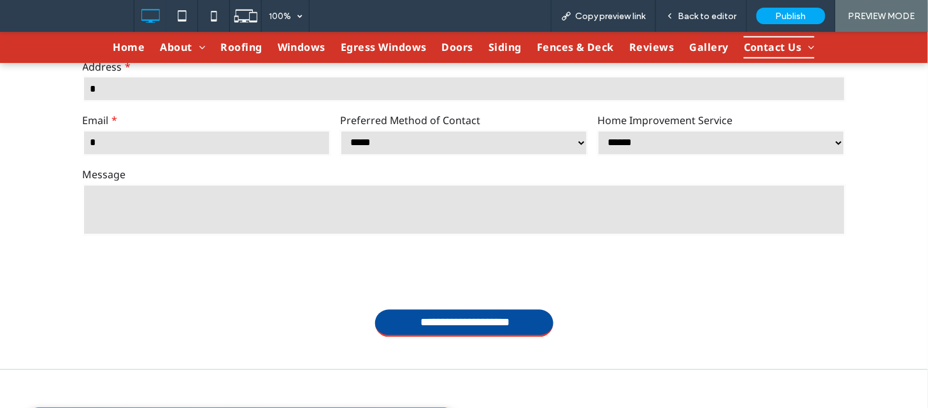
click at [584, 189] on textarea at bounding box center [464, 209] width 763 height 51
type textarea "*"
click at [720, 13] on span "Back to editor" at bounding box center [707, 16] width 59 height 11
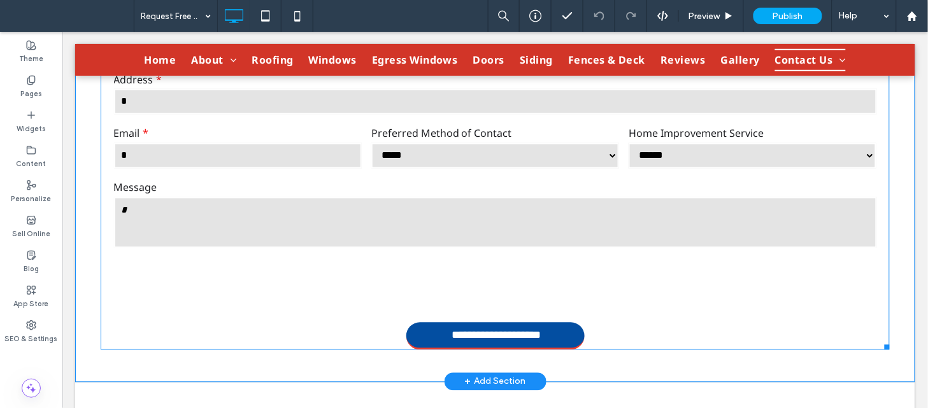
click at [448, 204] on textarea "*" at bounding box center [494, 222] width 763 height 51
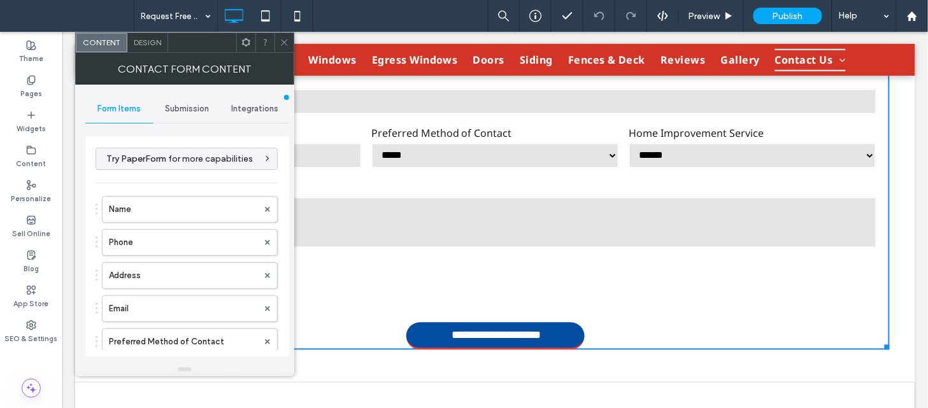
type input "**********"
click at [178, 115] on div "Submission" at bounding box center [188, 109] width 68 height 28
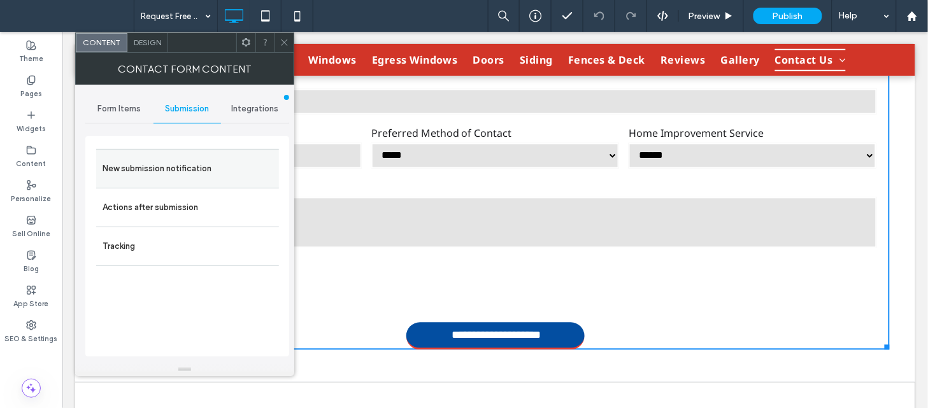
click at [187, 157] on label "New submission notification" at bounding box center [188, 168] width 170 height 25
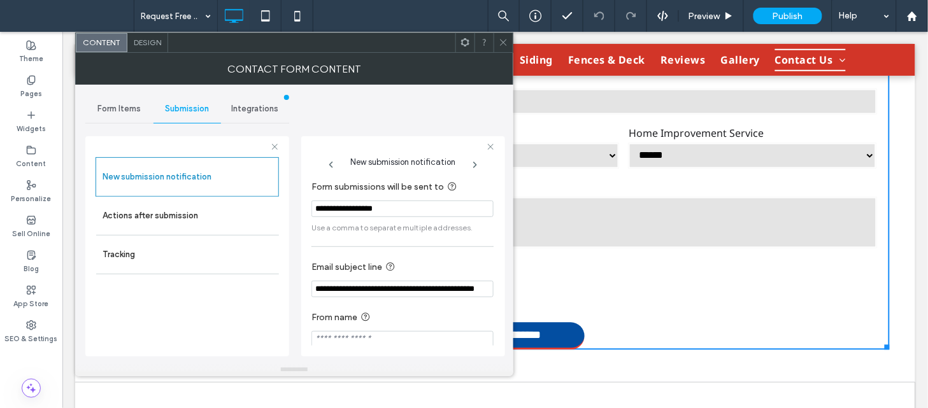
click at [475, 297] on input "**********" at bounding box center [402, 289] width 182 height 17
click at [185, 219] on label "Actions after submission" at bounding box center [188, 215] width 170 height 25
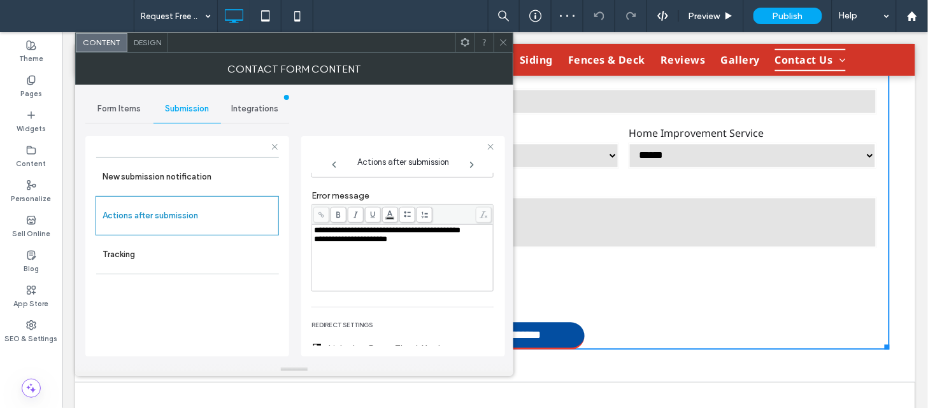
scroll to position [236, 0]
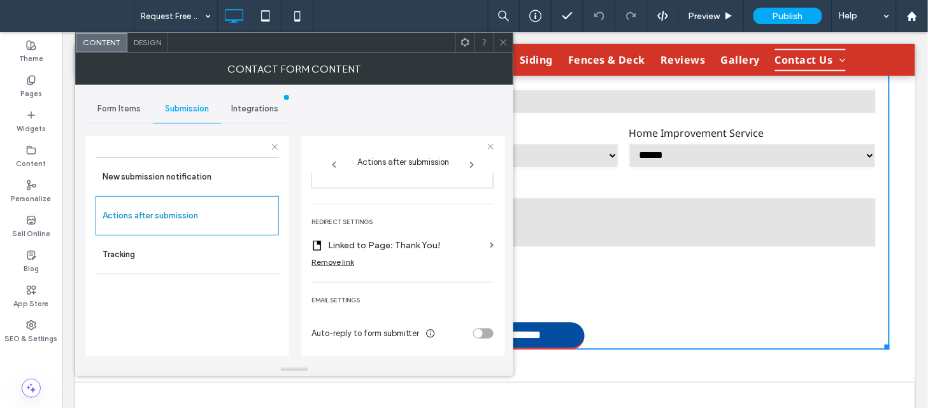
click at [504, 43] on icon at bounding box center [504, 43] width 10 height 10
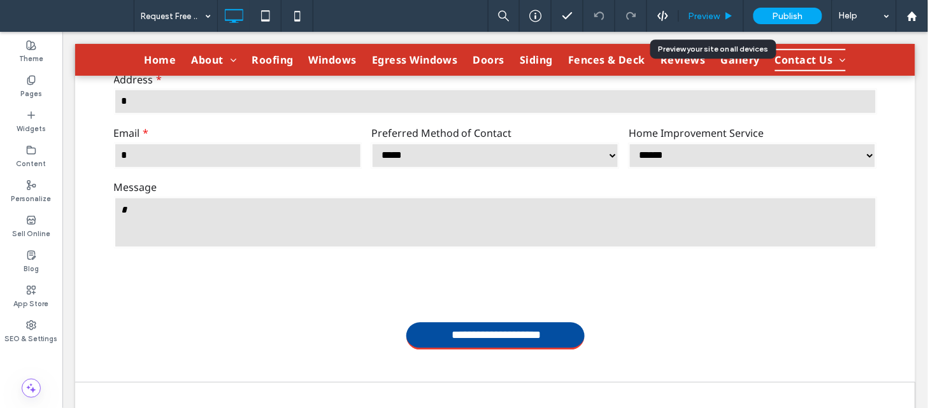
click at [708, 15] on span "Preview" at bounding box center [705, 16] width 32 height 11
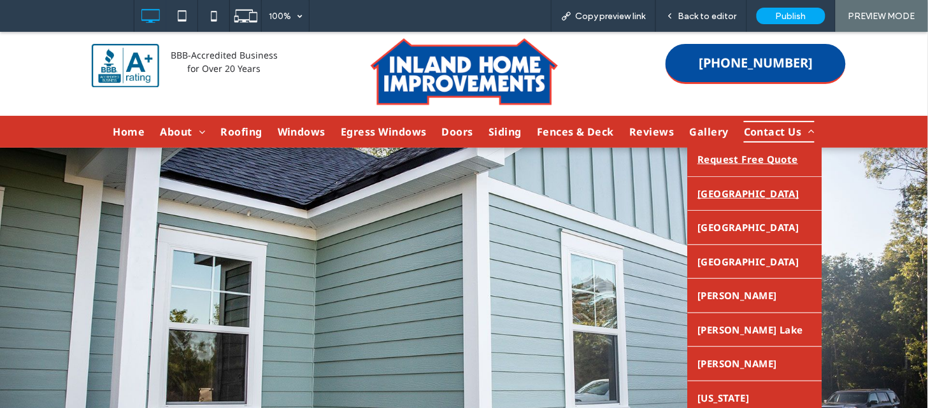
click at [727, 183] on link "Spokane" at bounding box center [755, 193] width 134 height 34
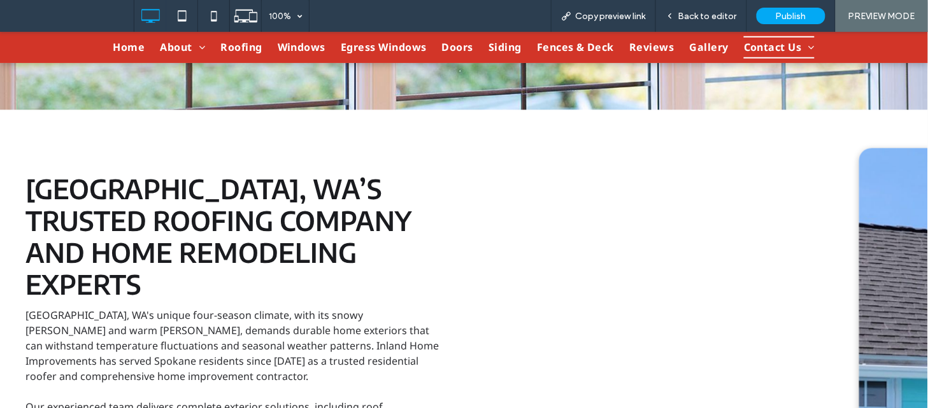
scroll to position [355, 0]
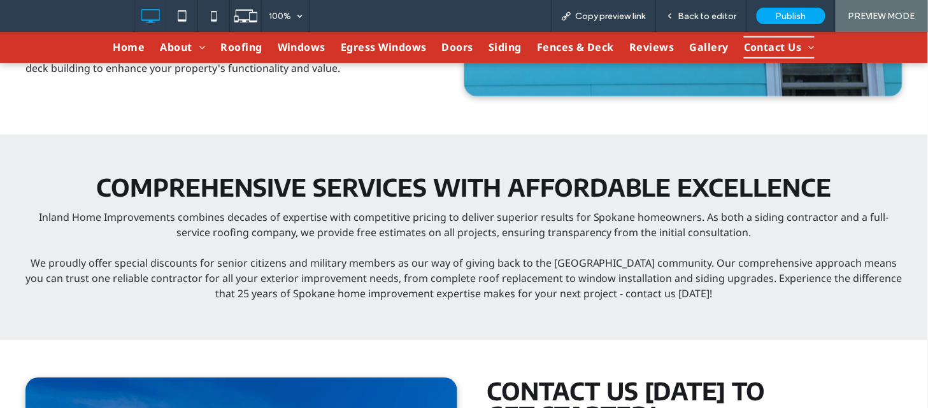
scroll to position [774, 0]
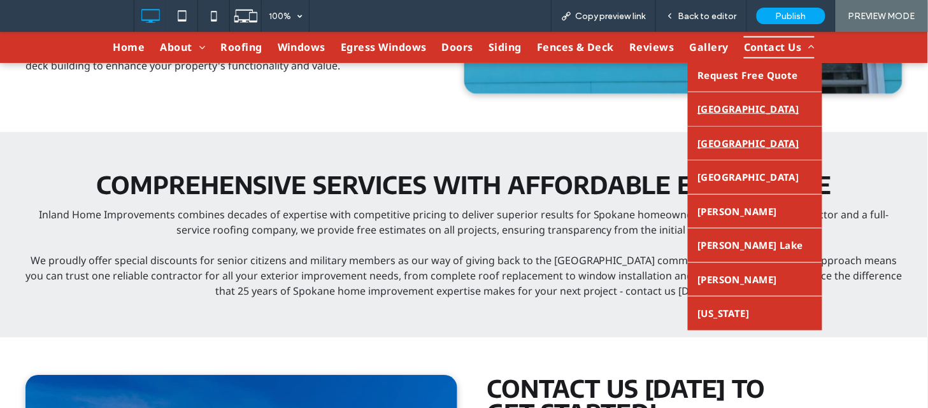
click at [745, 146] on span "[GEOGRAPHIC_DATA]" at bounding box center [749, 142] width 102 height 15
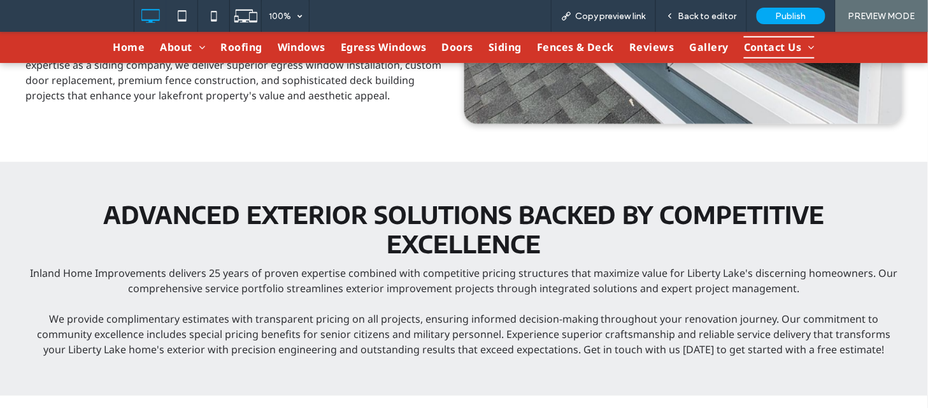
scroll to position [801, 0]
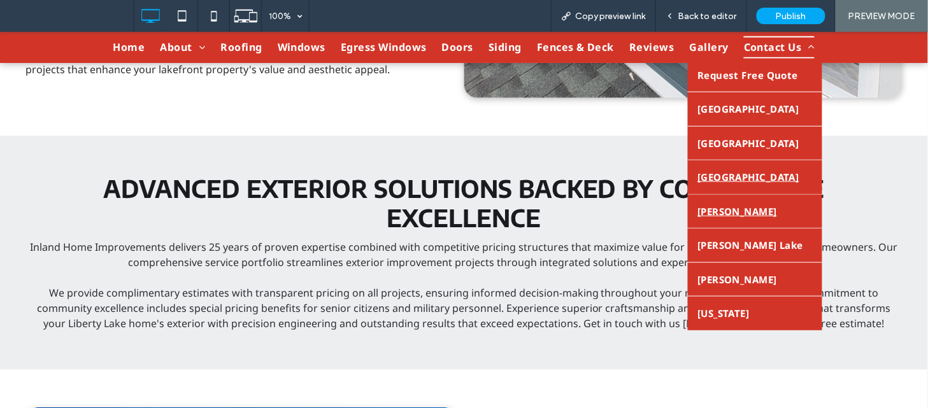
click at [717, 207] on span "[PERSON_NAME]" at bounding box center [738, 210] width 80 height 15
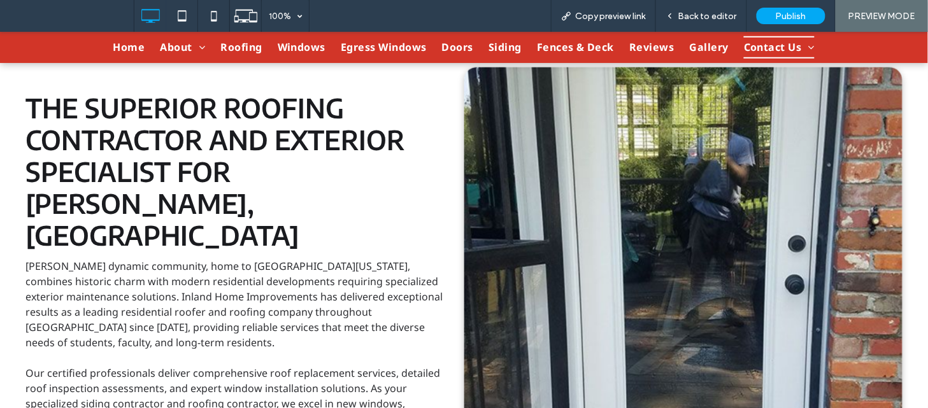
scroll to position [736, 0]
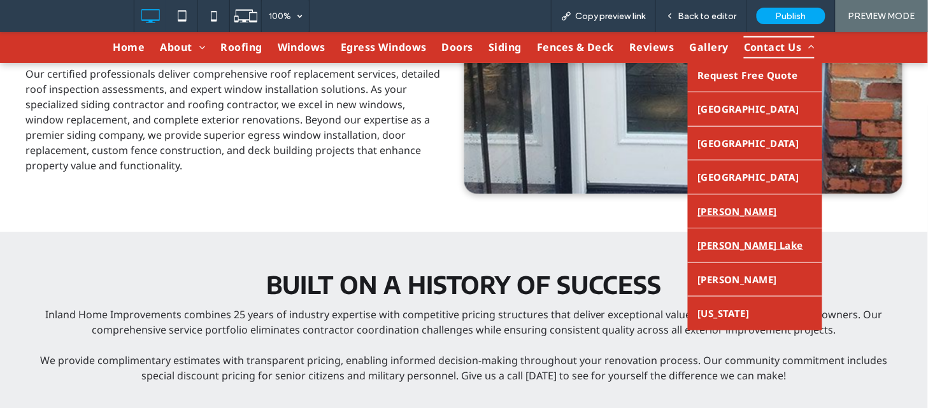
click at [720, 247] on span "[PERSON_NAME] Lake" at bounding box center [751, 245] width 106 height 15
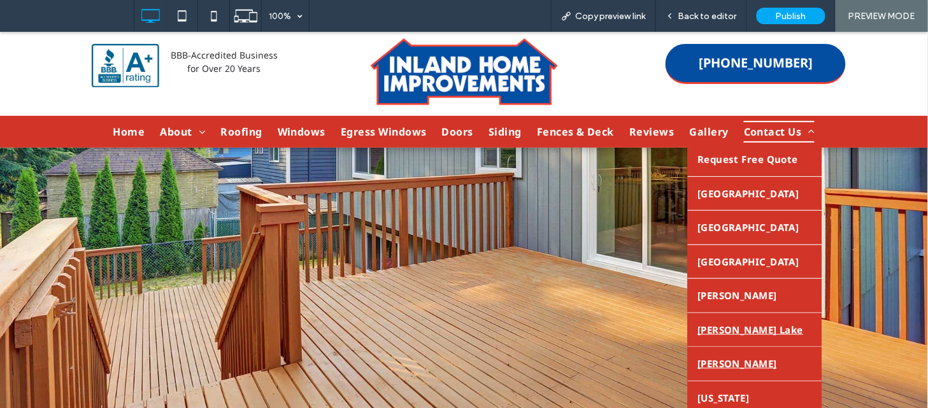
click at [714, 364] on span "[PERSON_NAME]" at bounding box center [738, 363] width 80 height 15
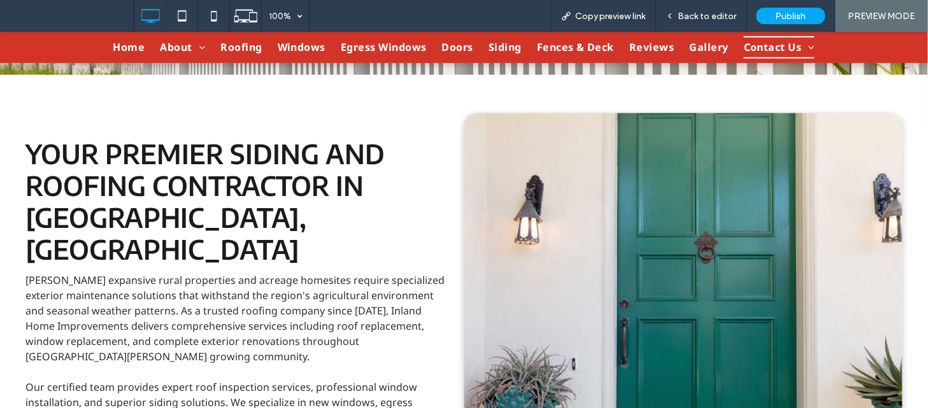
scroll to position [728, 0]
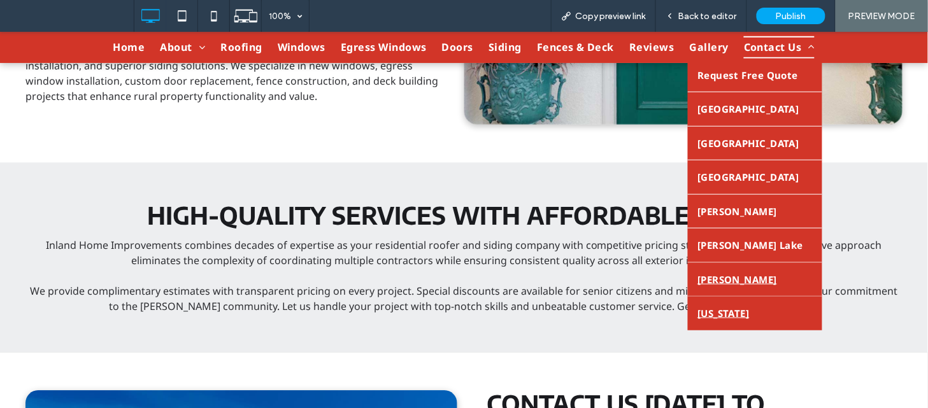
click at [729, 315] on span "[US_STATE]" at bounding box center [724, 313] width 52 height 15
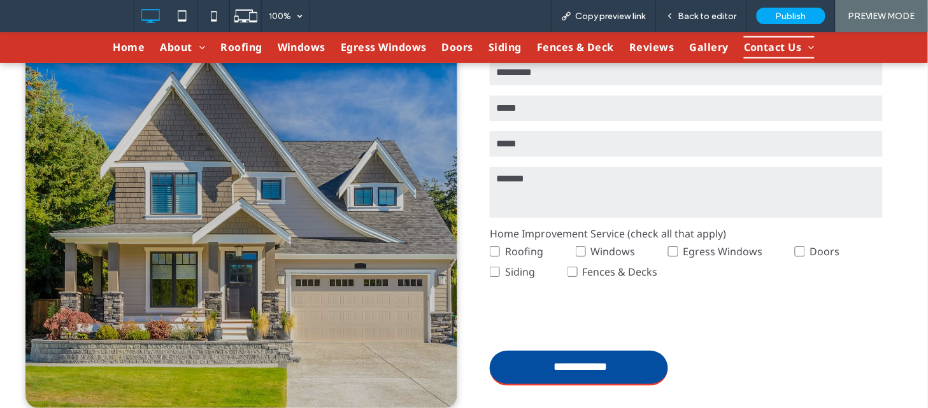
scroll to position [1087, 0]
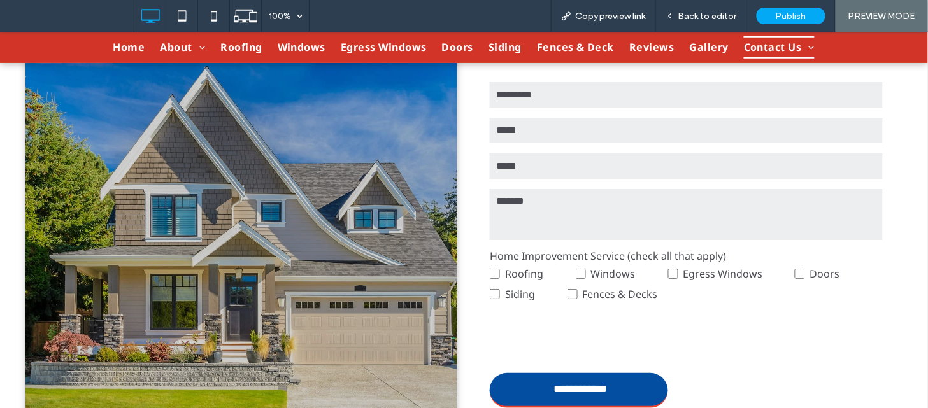
click at [576, 107] on input "text" at bounding box center [686, 94] width 393 height 25
type input "****"
click at [575, 143] on input "email" at bounding box center [686, 129] width 393 height 25
type input "**"
click at [524, 240] on textarea at bounding box center [686, 214] width 393 height 51
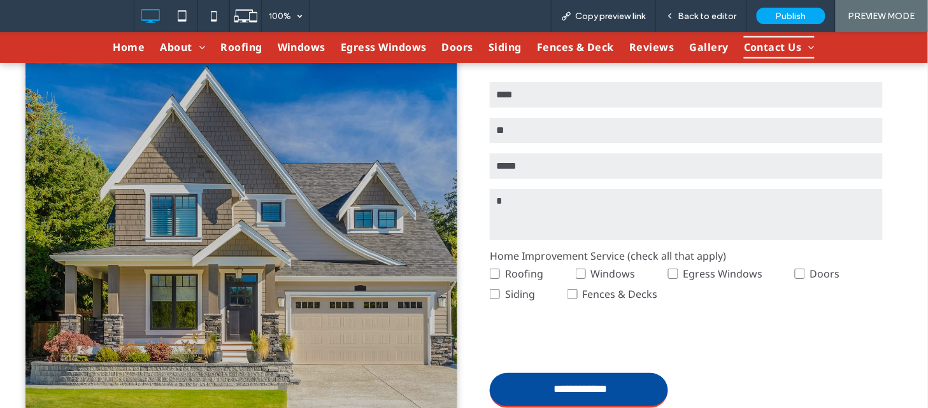
type textarea "*"
click at [544, 178] on input "tel" at bounding box center [686, 165] width 393 height 25
type input "*"
click at [490, 304] on label "Siding" at bounding box center [529, 293] width 78 height 20
click at [692, 15] on span "Back to editor" at bounding box center [707, 16] width 59 height 11
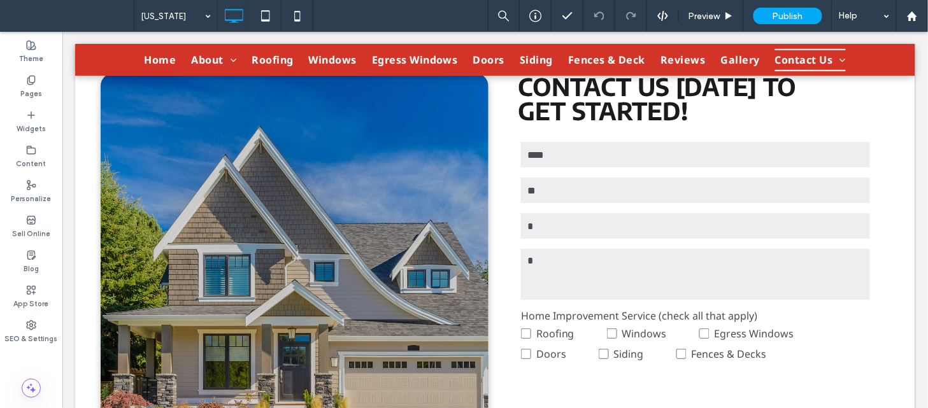
scroll to position [1102, 0]
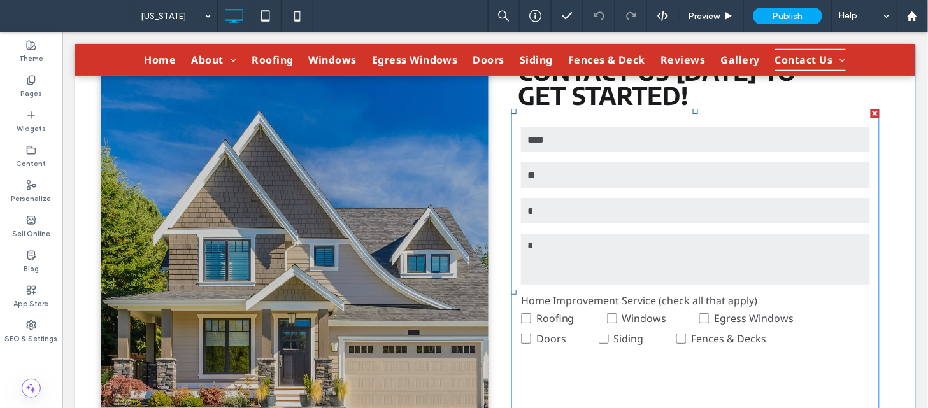
click at [617, 178] on input "**" at bounding box center [694, 174] width 349 height 25
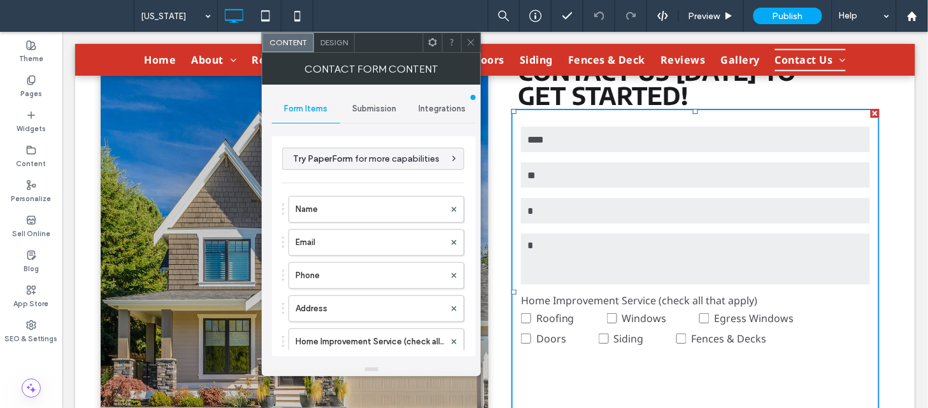
click at [371, 102] on div "Submission" at bounding box center [374, 109] width 68 height 28
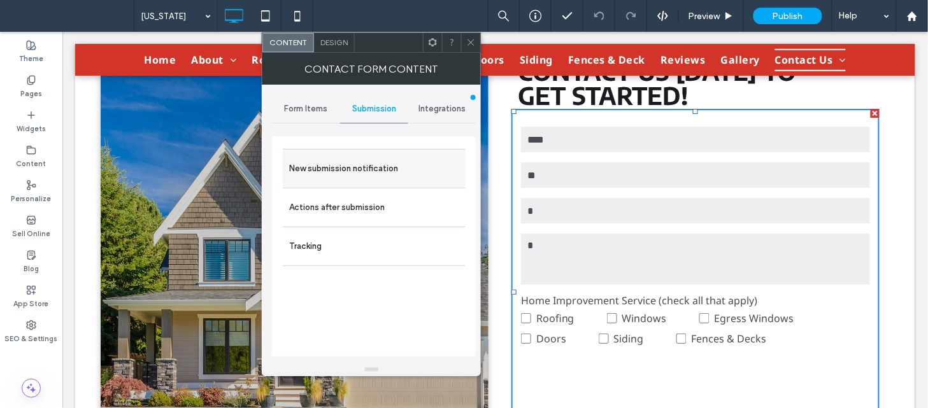
click at [351, 176] on label "New submission notification" at bounding box center [374, 168] width 170 height 25
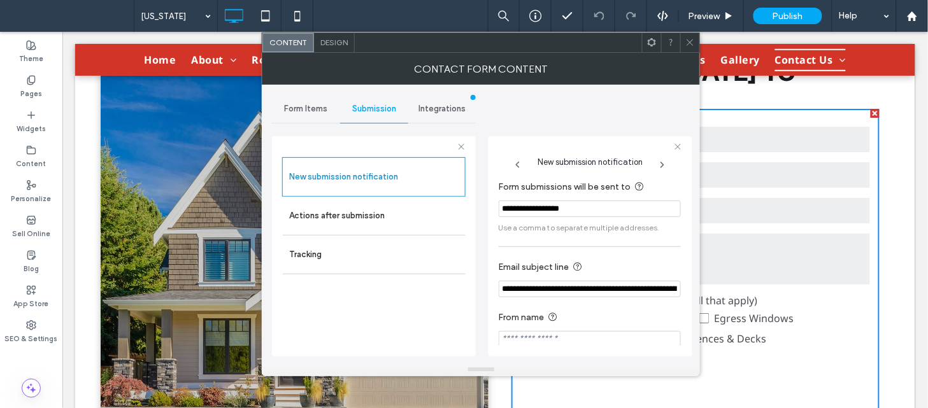
click at [653, 292] on input "**********" at bounding box center [590, 289] width 182 height 17
click at [417, 225] on label "Actions after submission" at bounding box center [374, 215] width 170 height 25
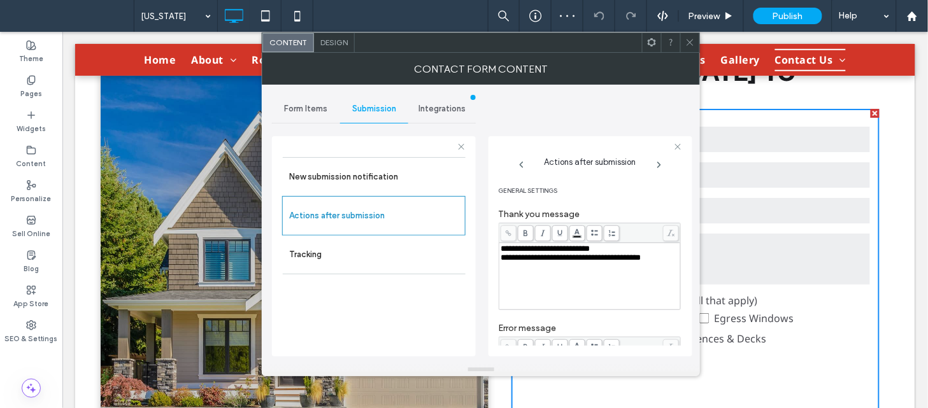
click at [688, 35] on span at bounding box center [690, 42] width 10 height 19
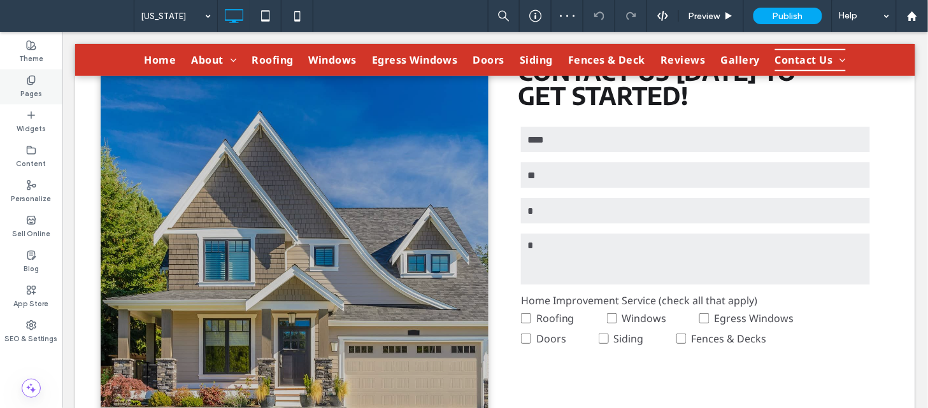
click at [17, 85] on div "Pages" at bounding box center [31, 86] width 62 height 35
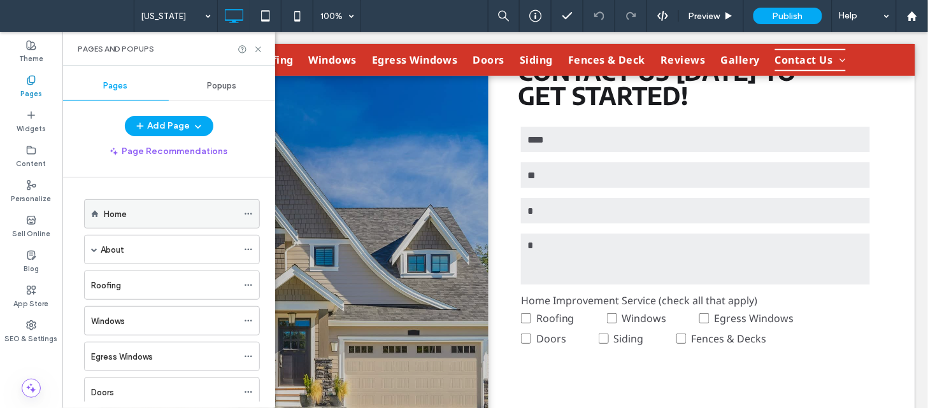
click at [249, 210] on icon at bounding box center [248, 214] width 9 height 9
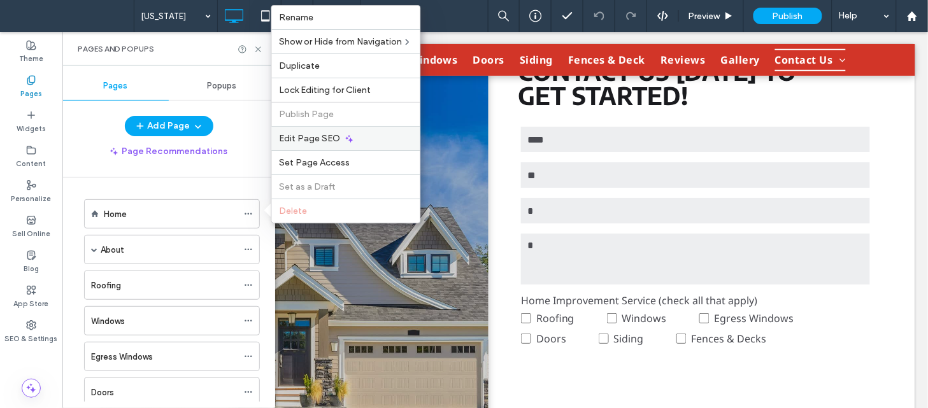
click at [367, 131] on div "Edit Page SEO" at bounding box center [346, 138] width 148 height 24
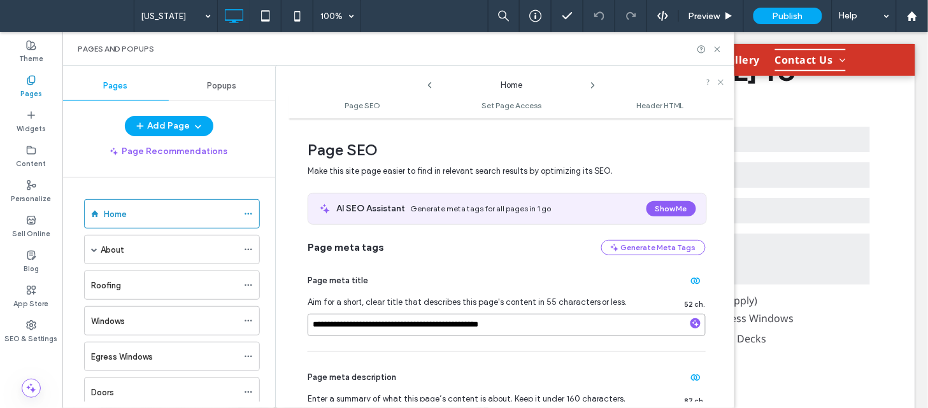
click at [499, 329] on input "**********" at bounding box center [507, 325] width 398 height 22
click at [591, 89] on icon at bounding box center [593, 85] width 10 height 10
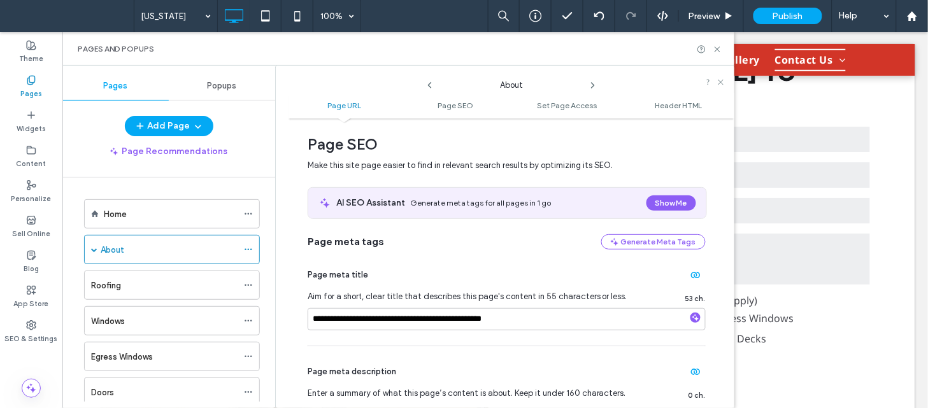
scroll to position [201, 0]
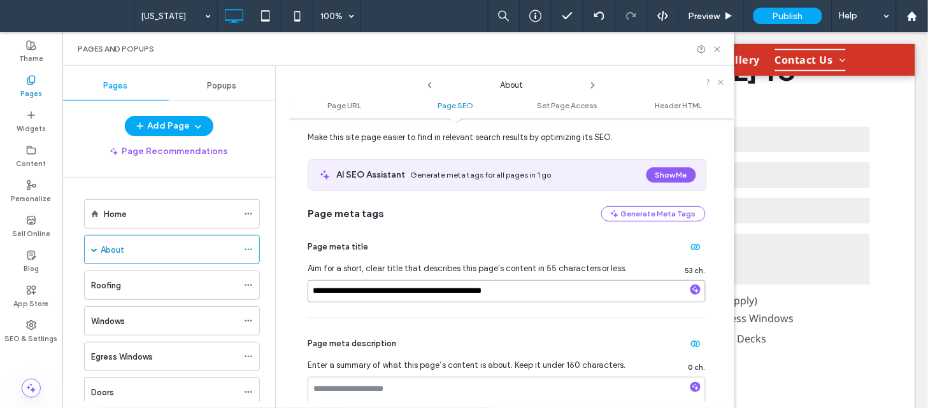
click at [552, 289] on input "**********" at bounding box center [507, 291] width 398 height 22
click at [594, 87] on icon at bounding box center [593, 85] width 10 height 10
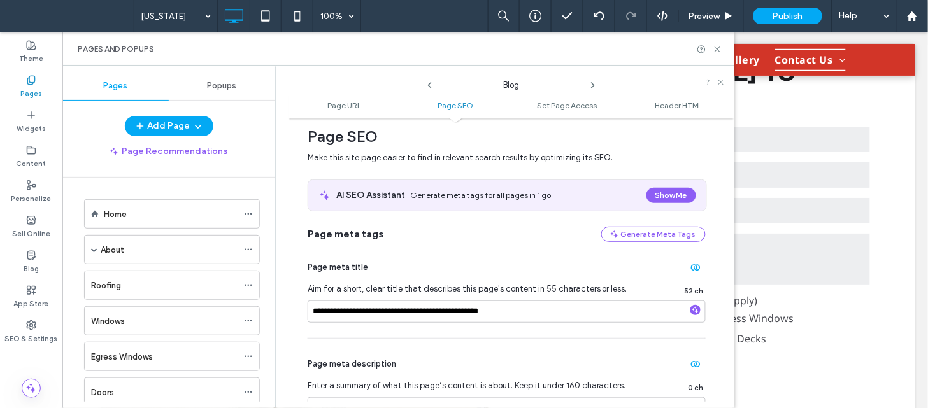
scroll to position [185, 0]
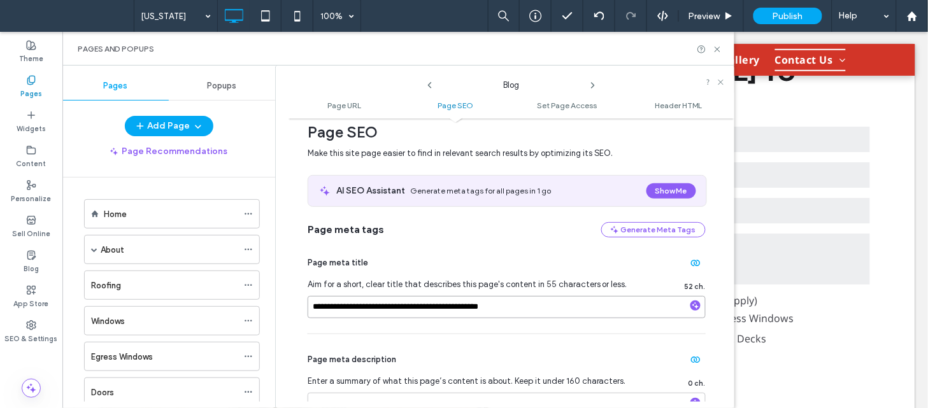
click at [533, 304] on input "**********" at bounding box center [507, 307] width 398 height 22
click at [593, 82] on icon at bounding box center [593, 85] width 10 height 10
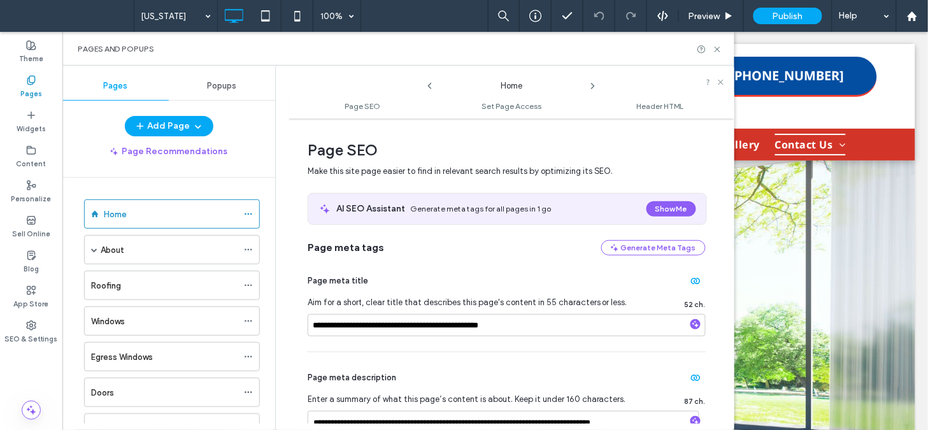
click at [594, 87] on icon at bounding box center [593, 86] width 10 height 10
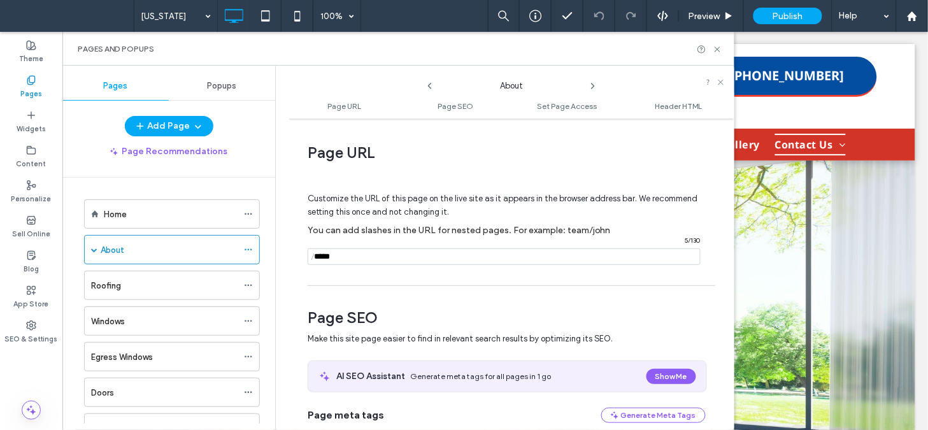
click at [594, 87] on icon at bounding box center [593, 86] width 10 height 10
click at [426, 85] on icon at bounding box center [430, 86] width 10 height 10
click at [592, 88] on use at bounding box center [593, 85] width 3 height 5
drag, startPoint x: 727, startPoint y: 150, endPoint x: 729, endPoint y: 166, distance: 16.0
click at [729, 166] on div "**********" at bounding box center [512, 274] width 446 height 299
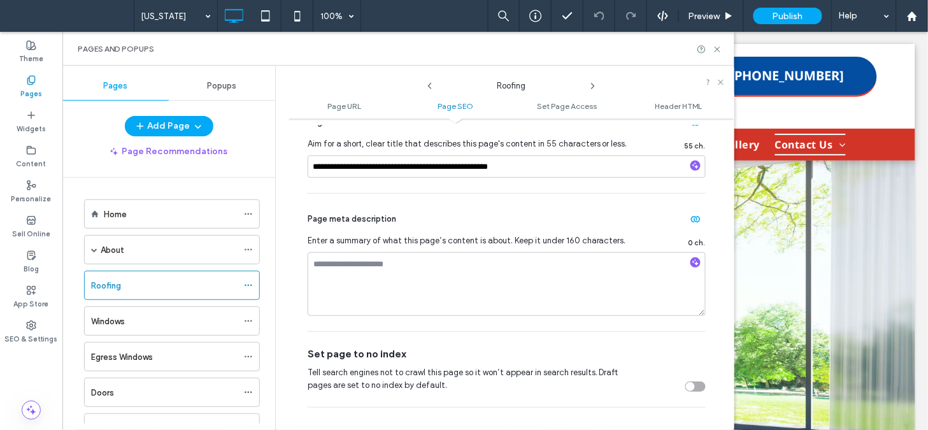
scroll to position [348, 0]
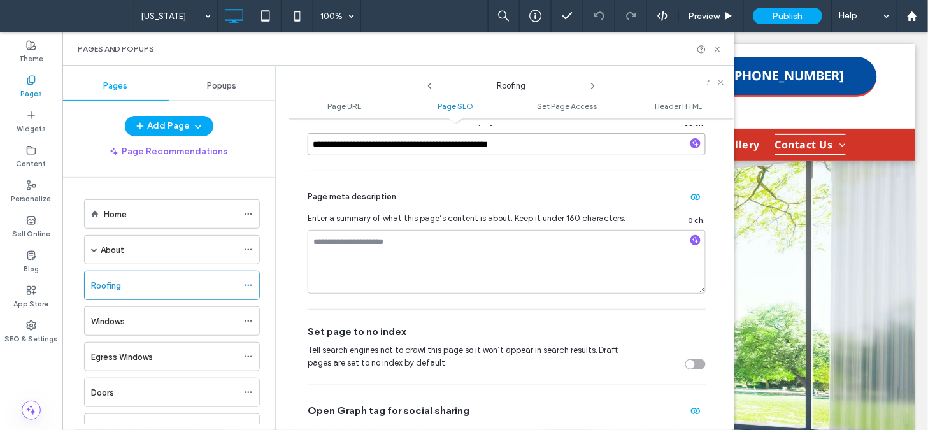
click at [566, 144] on input "**********" at bounding box center [507, 144] width 398 height 22
click at [591, 84] on icon at bounding box center [593, 86] width 10 height 10
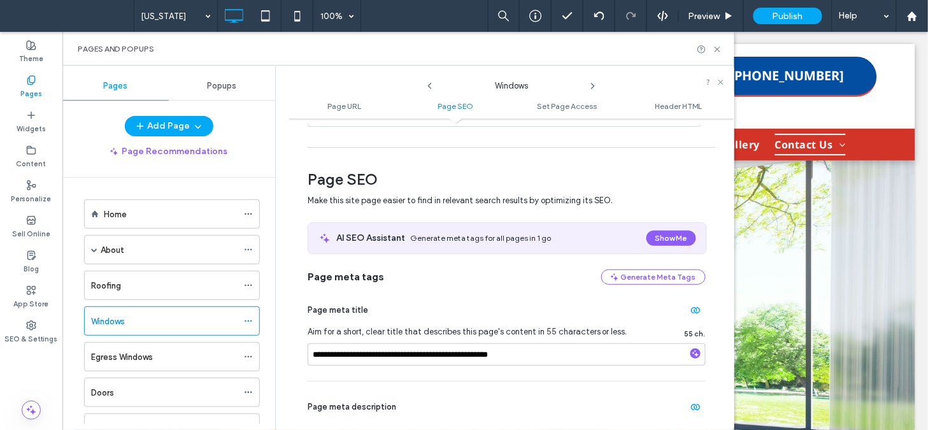
scroll to position [180, 0]
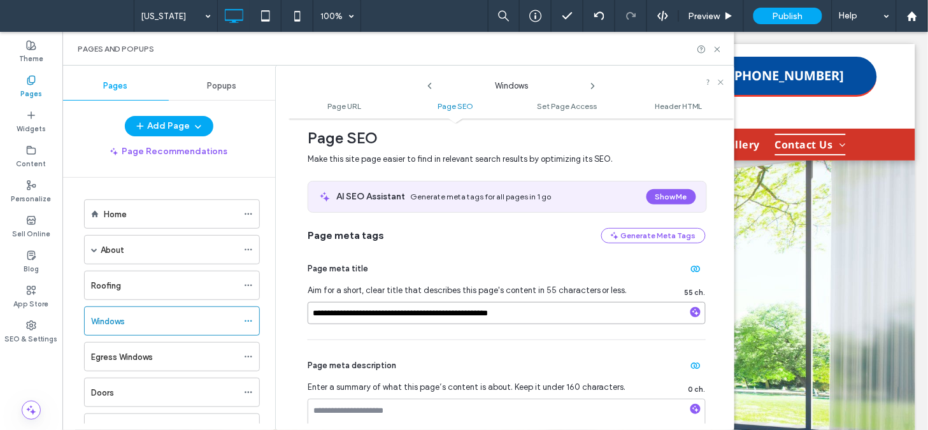
click at [550, 314] on input "**********" at bounding box center [507, 313] width 398 height 22
click at [594, 83] on icon at bounding box center [593, 86] width 10 height 10
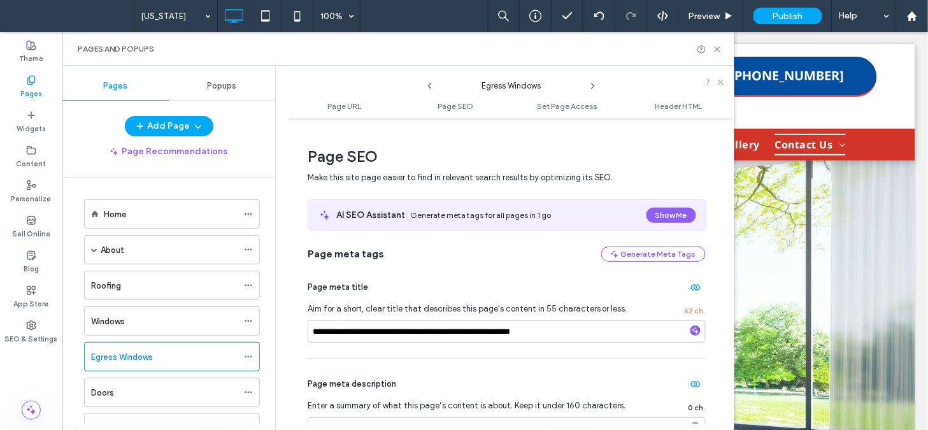
scroll to position [187, 0]
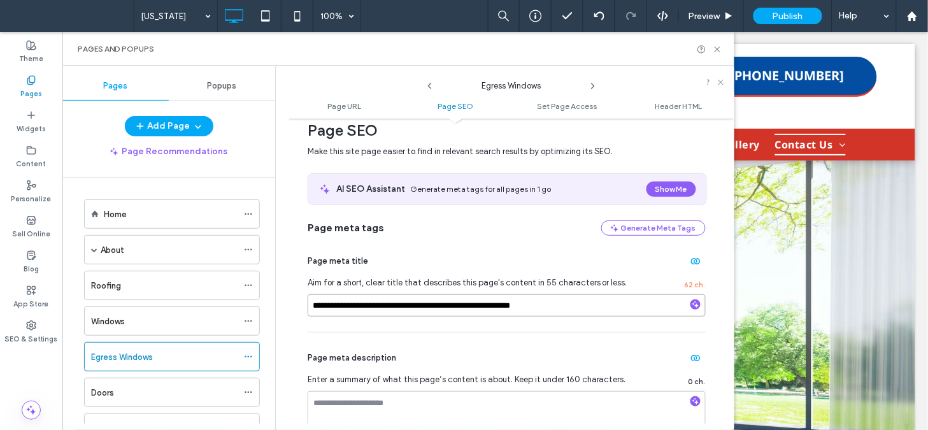
click at [583, 304] on input "**********" at bounding box center [507, 305] width 398 height 22
click at [589, 83] on icon at bounding box center [593, 86] width 10 height 10
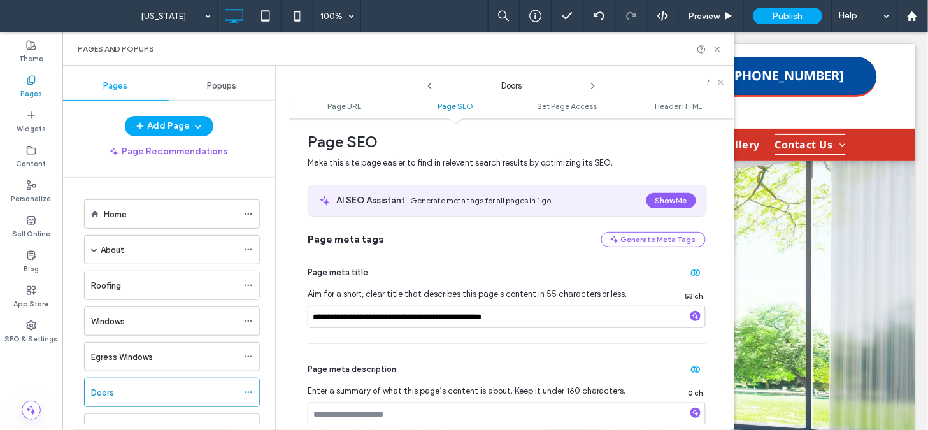
scroll to position [180, 0]
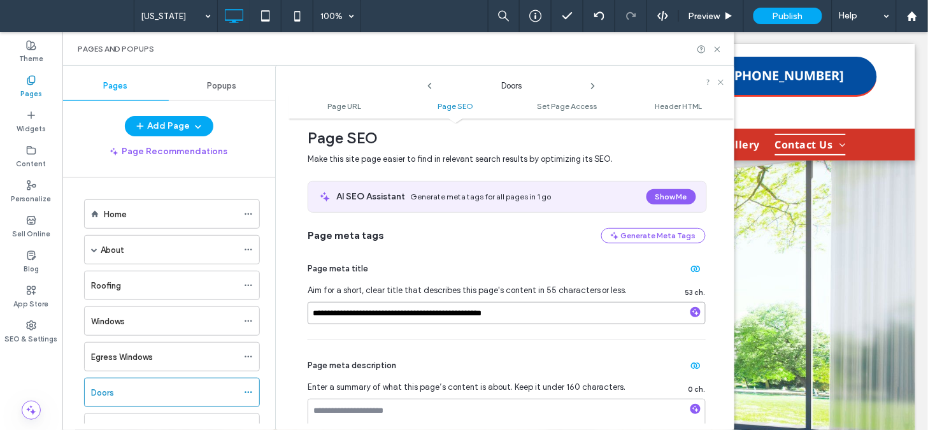
click at [554, 308] on input "**********" at bounding box center [507, 313] width 398 height 22
click at [594, 85] on use at bounding box center [593, 85] width 3 height 5
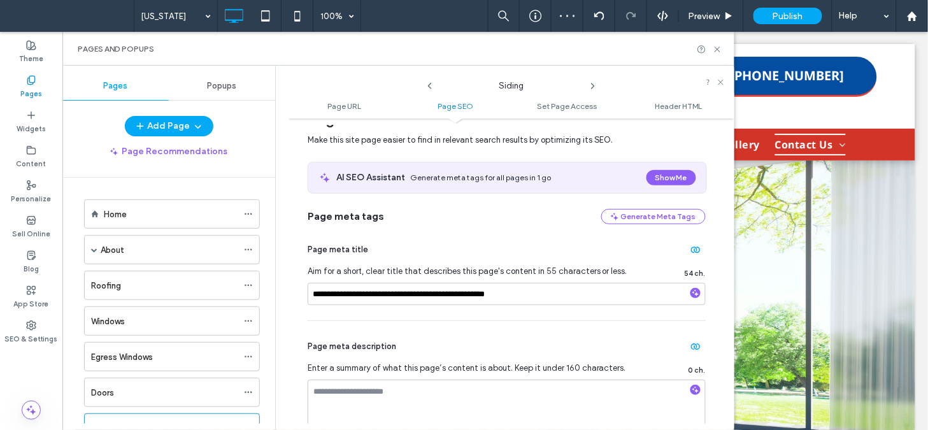
scroll to position [243, 0]
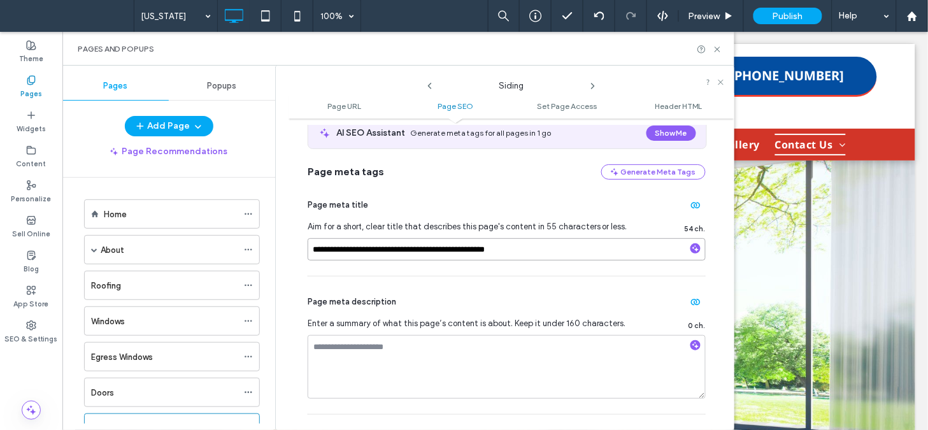
click at [562, 260] on input "**********" at bounding box center [507, 249] width 398 height 22
click at [592, 84] on use at bounding box center [593, 85] width 3 height 5
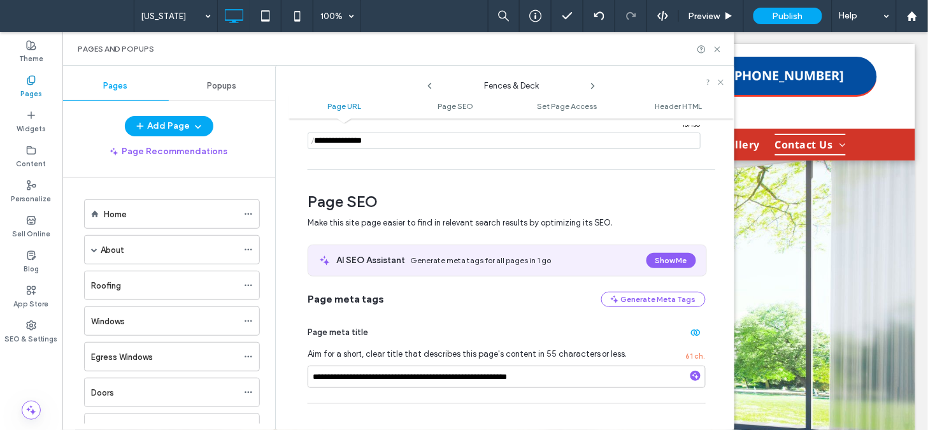
scroll to position [157, 0]
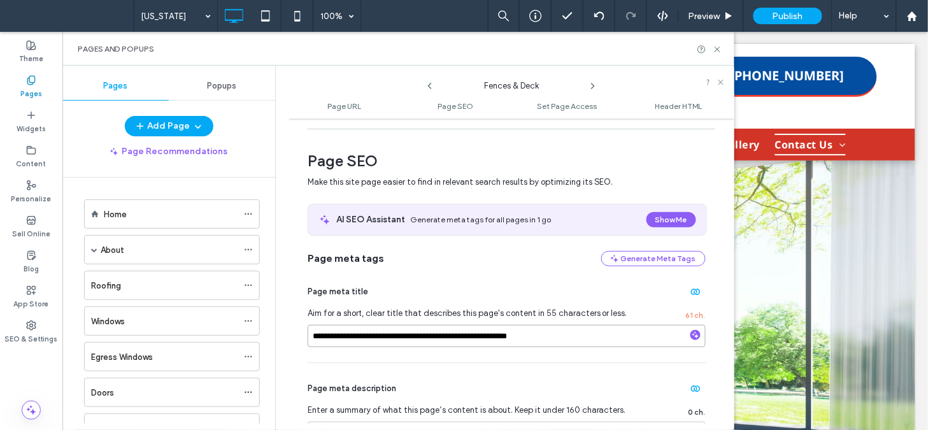
click at [571, 335] on input "**********" at bounding box center [507, 336] width 398 height 22
click at [593, 83] on icon at bounding box center [593, 86] width 10 height 10
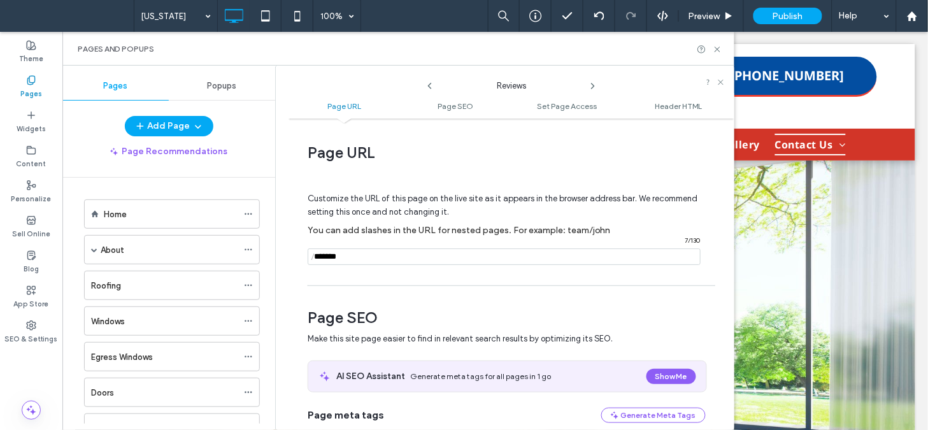
scroll to position [296, 0]
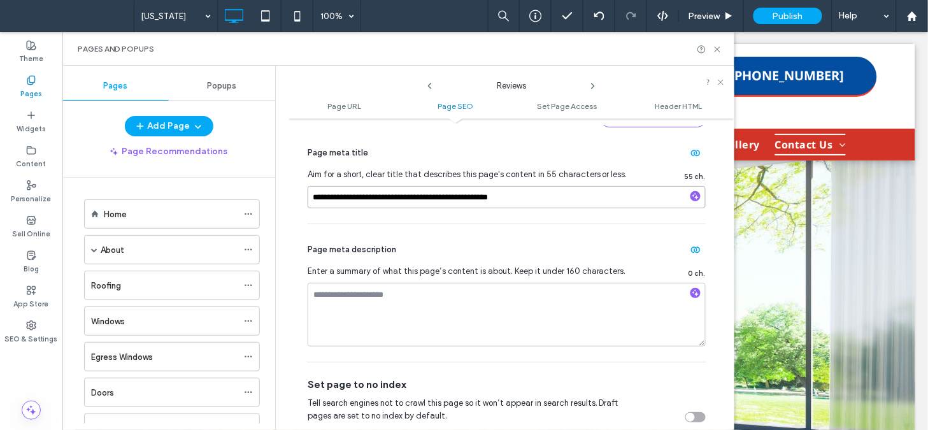
click at [559, 203] on input "**********" at bounding box center [507, 197] width 398 height 22
click at [590, 85] on icon at bounding box center [593, 86] width 10 height 10
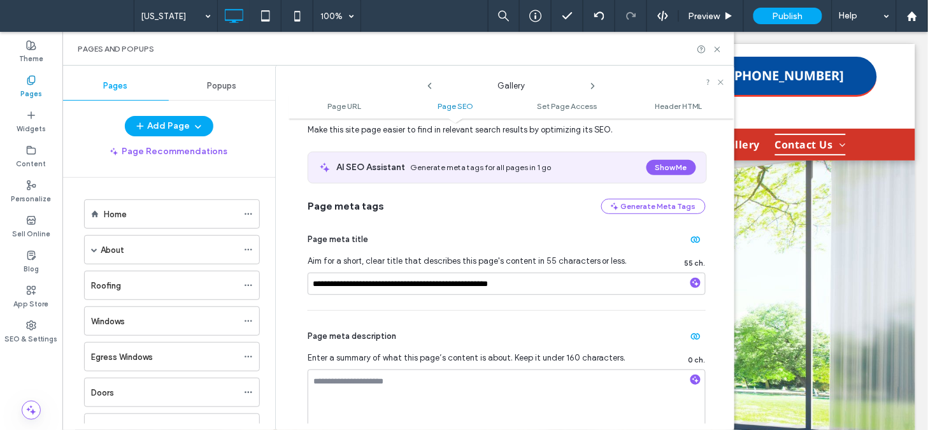
scroll to position [220, 0]
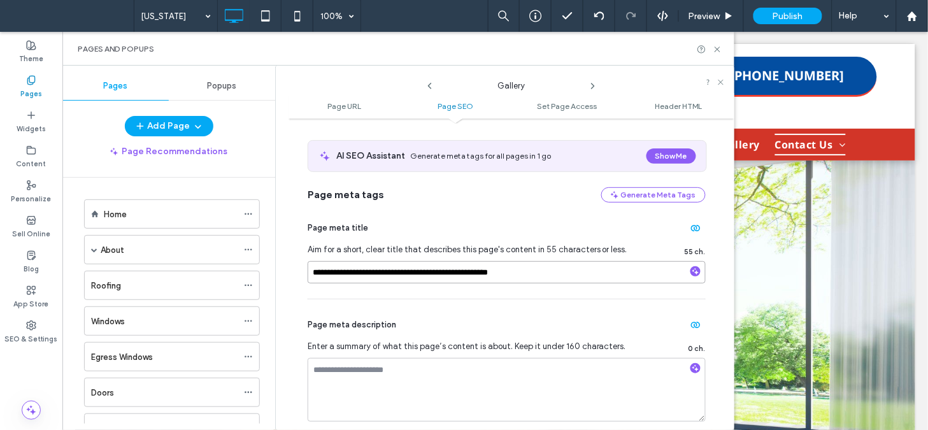
click at [549, 275] on input "**********" at bounding box center [507, 272] width 398 height 22
click at [592, 84] on use at bounding box center [593, 85] width 3 height 5
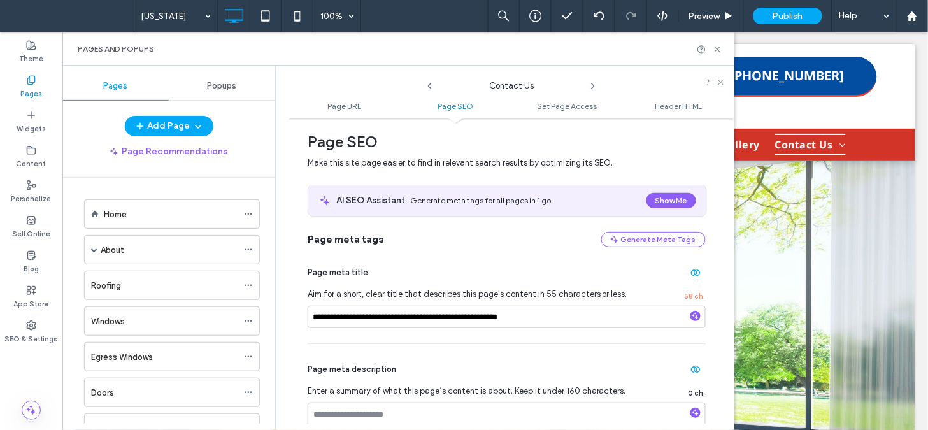
scroll to position [240, 0]
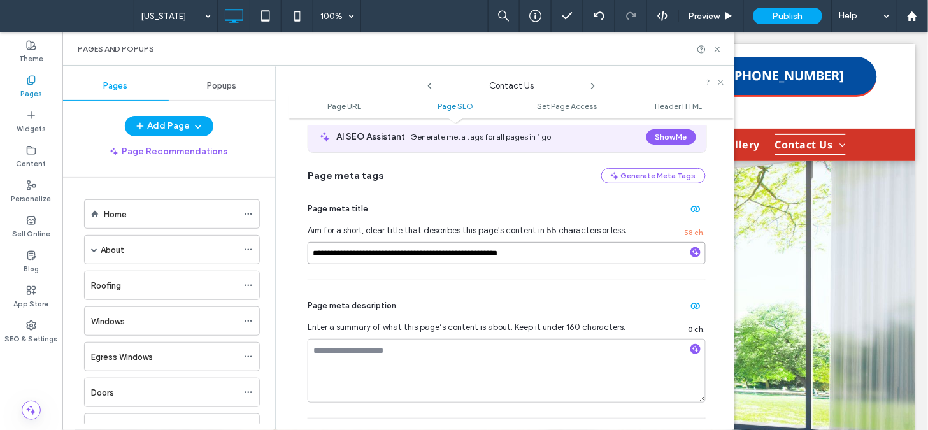
click at [623, 247] on input "**********" at bounding box center [507, 253] width 398 height 22
click at [594, 86] on use at bounding box center [593, 85] width 3 height 5
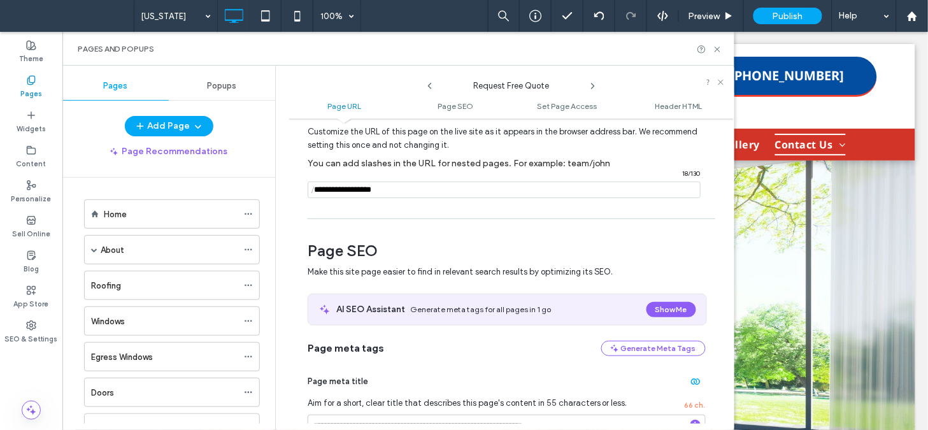
scroll to position [101, 0]
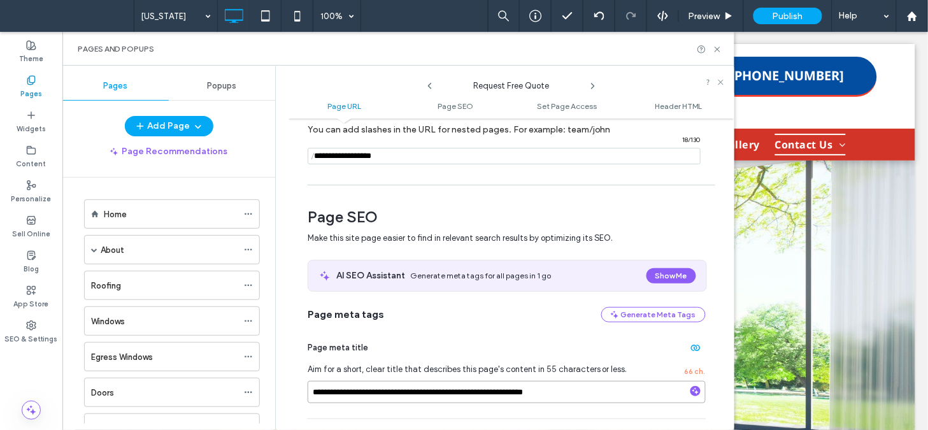
click at [589, 391] on input "**********" at bounding box center [507, 392] width 398 height 22
click at [592, 84] on use at bounding box center [593, 85] width 3 height 5
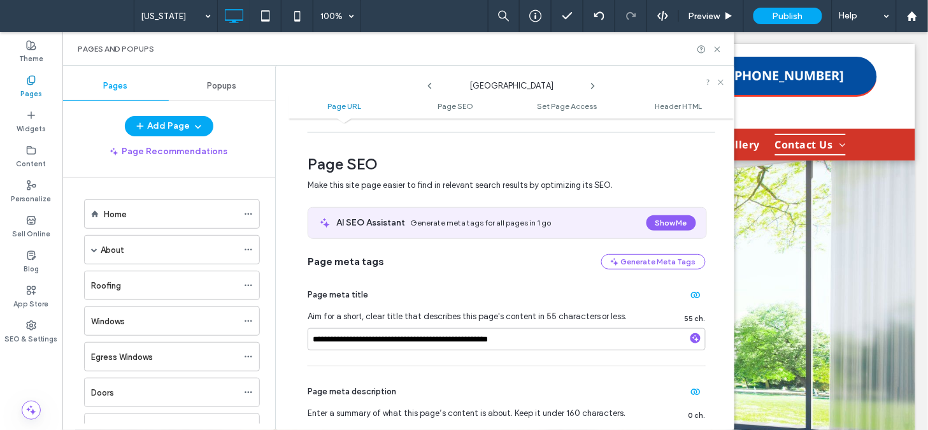
scroll to position [149, 0]
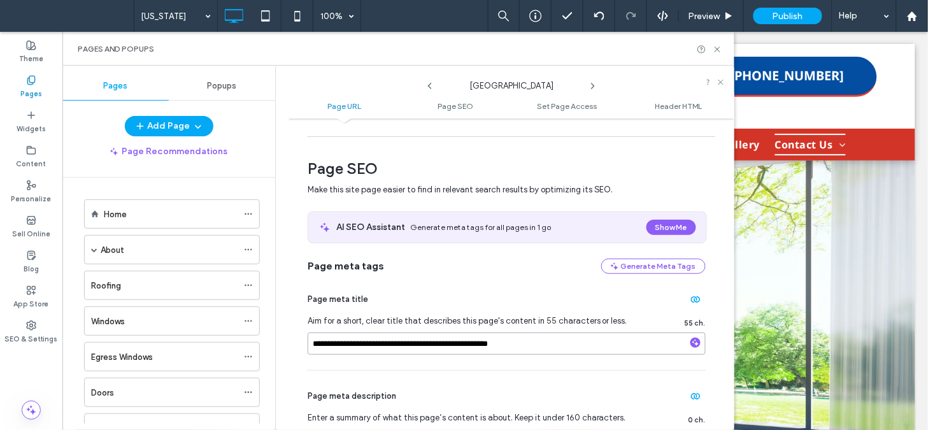
click at [555, 340] on input "**********" at bounding box center [507, 344] width 398 height 22
click at [590, 88] on icon at bounding box center [593, 86] width 10 height 10
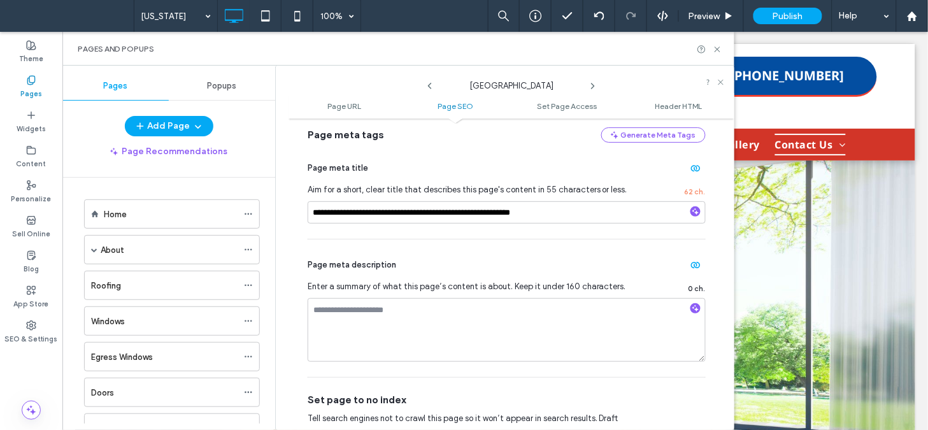
scroll to position [292, 0]
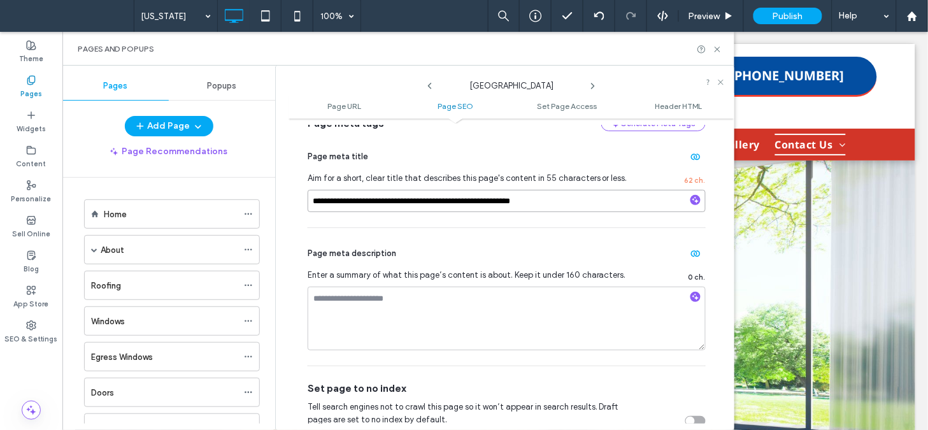
click at [584, 209] on input "**********" at bounding box center [507, 201] width 398 height 22
click at [594, 81] on icon at bounding box center [593, 86] width 10 height 10
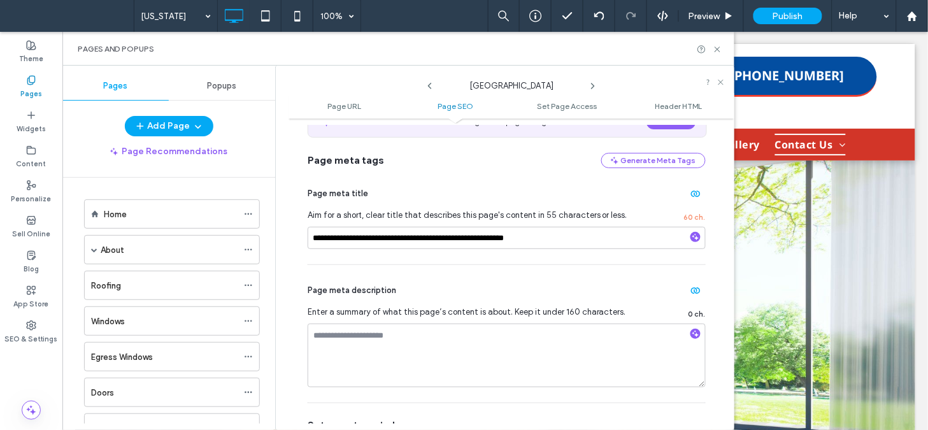
scroll to position [258, 0]
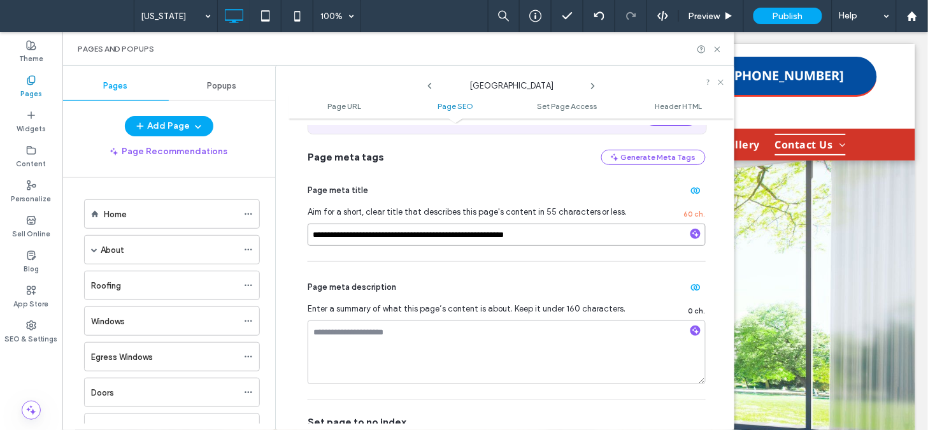
click at [561, 245] on input "**********" at bounding box center [507, 235] width 398 height 22
click at [590, 85] on icon at bounding box center [593, 86] width 10 height 10
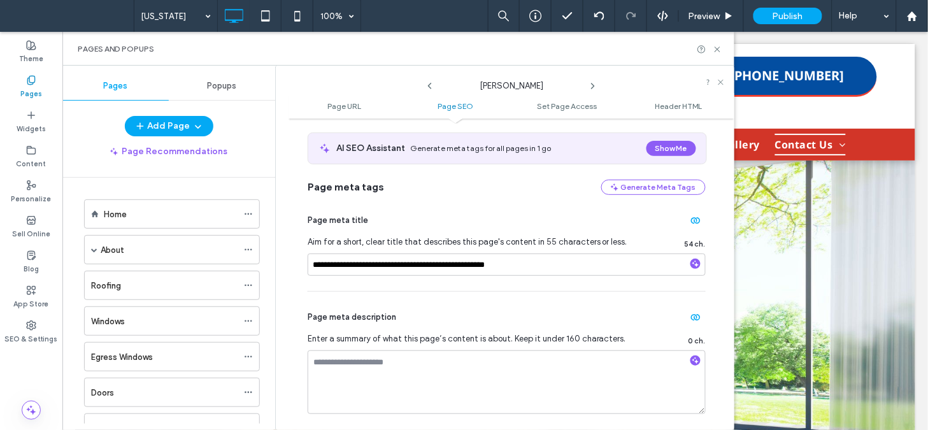
scroll to position [232, 0]
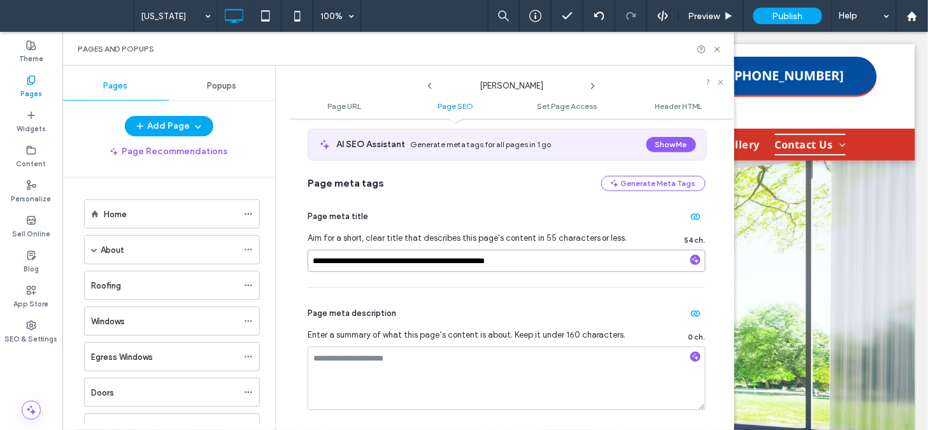
click at [609, 264] on input "**********" at bounding box center [507, 261] width 398 height 22
click at [594, 85] on use at bounding box center [593, 85] width 3 height 5
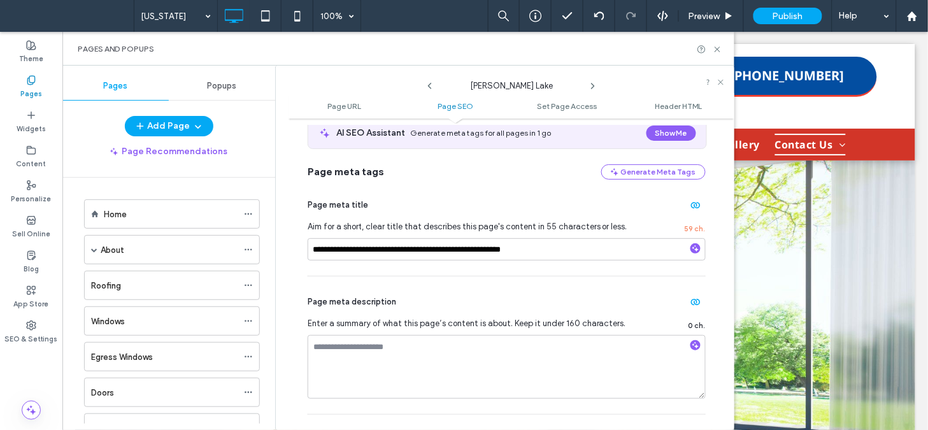
scroll to position [289, 0]
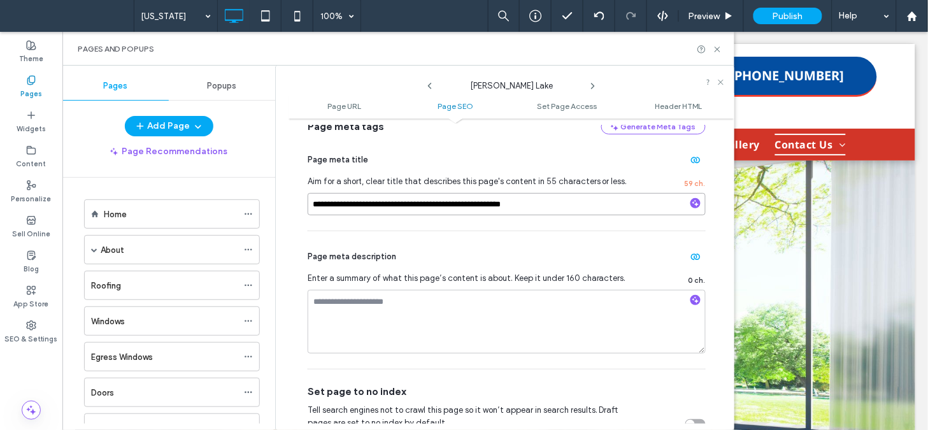
click at [594, 211] on input "**********" at bounding box center [507, 204] width 398 height 22
click at [594, 84] on icon at bounding box center [593, 86] width 10 height 10
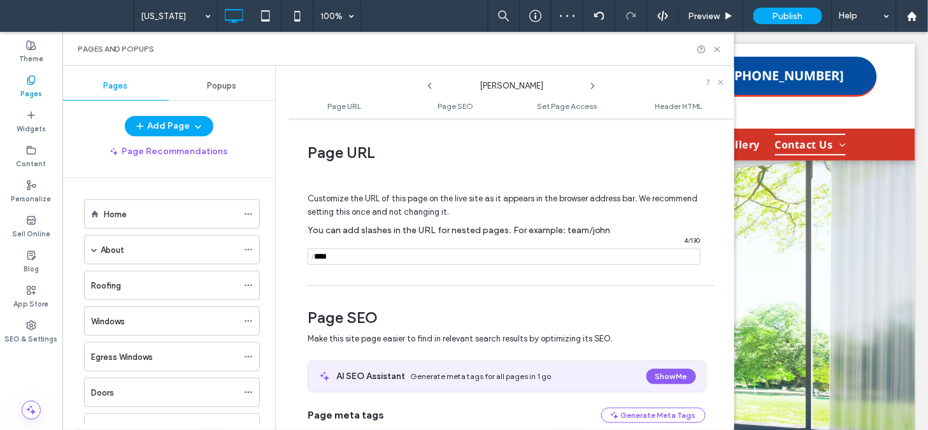
drag, startPoint x: 727, startPoint y: 143, endPoint x: 730, endPoint y: 161, distance: 17.5
click at [730, 161] on div "**********" at bounding box center [512, 274] width 446 height 299
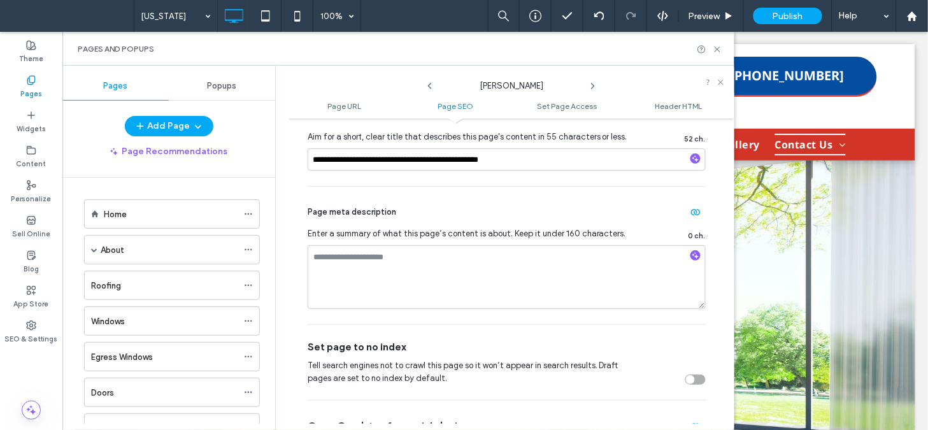
scroll to position [352, 0]
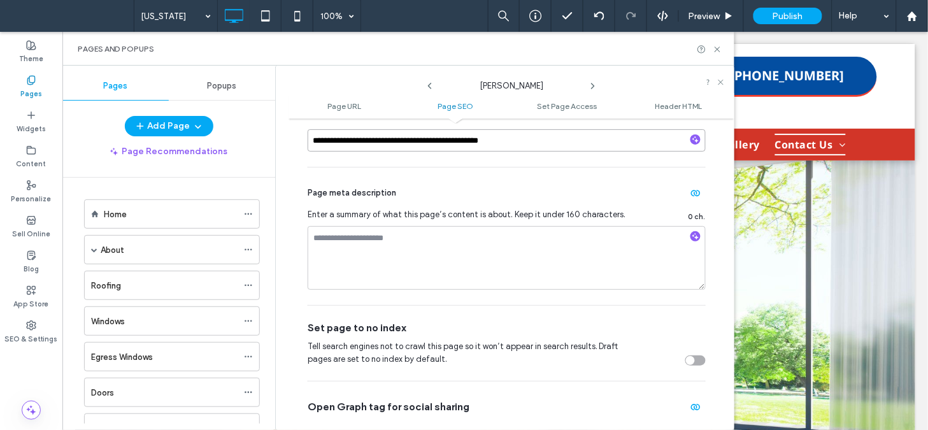
click at [564, 150] on input "**********" at bounding box center [507, 140] width 398 height 22
click at [590, 83] on icon at bounding box center [593, 86] width 10 height 10
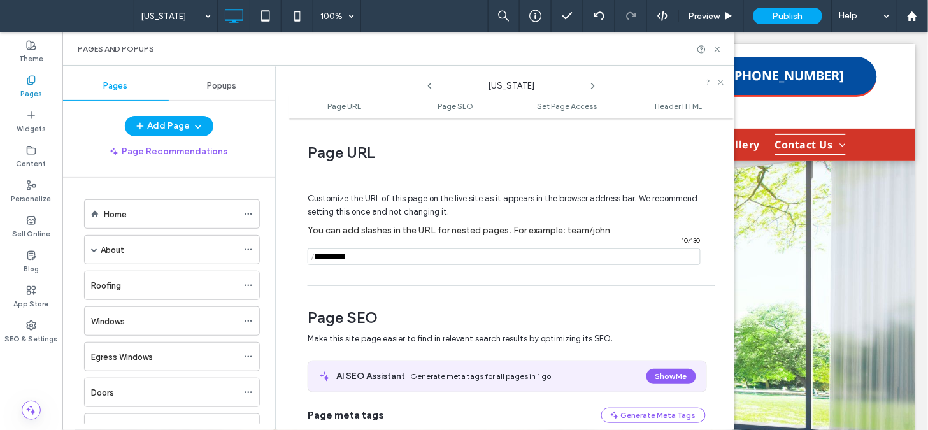
scroll to position [329, 0]
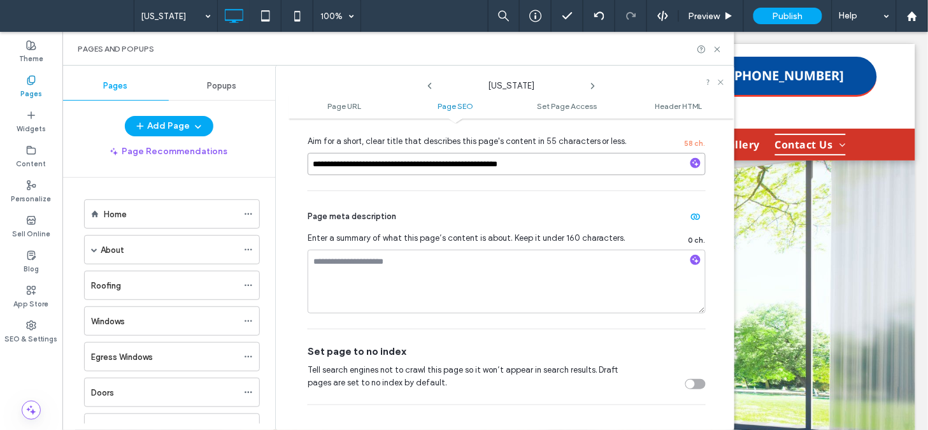
click at [557, 164] on input "**********" at bounding box center [507, 164] width 398 height 22
click at [590, 85] on icon at bounding box center [593, 86] width 10 height 10
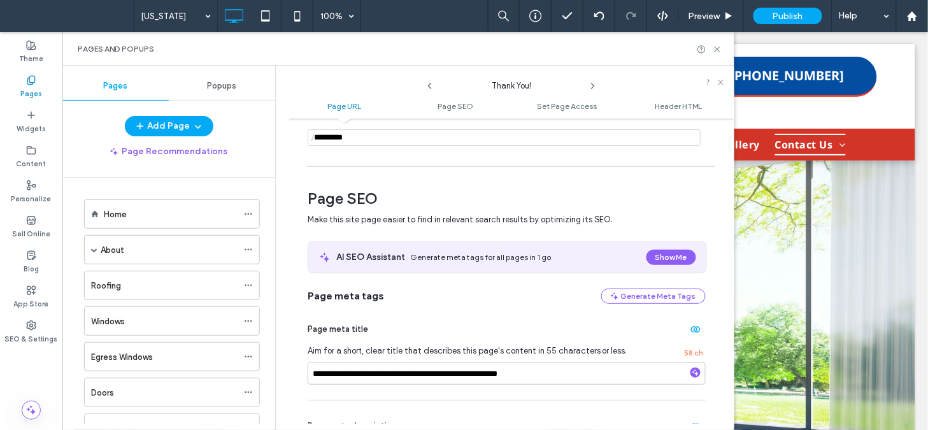
scroll to position [265, 0]
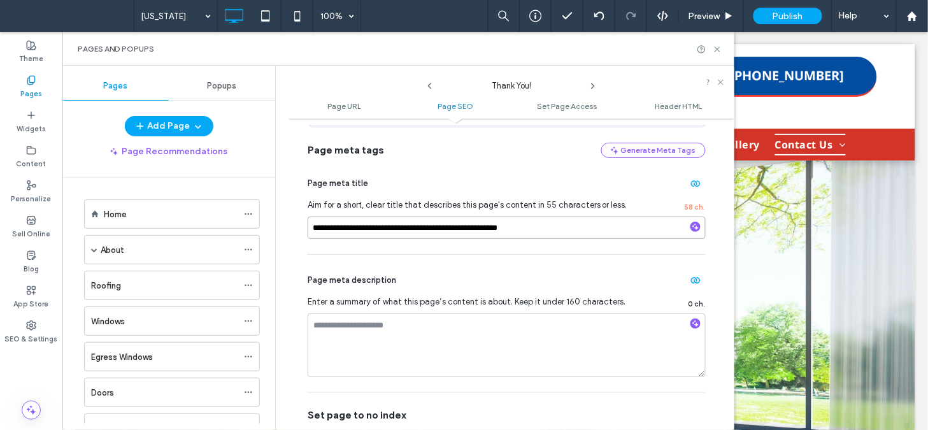
click at [586, 226] on input "**********" at bounding box center [507, 228] width 398 height 22
drag, startPoint x: 719, startPoint y: 50, endPoint x: 655, endPoint y: 17, distance: 70.9
click at [719, 50] on use at bounding box center [717, 49] width 5 height 5
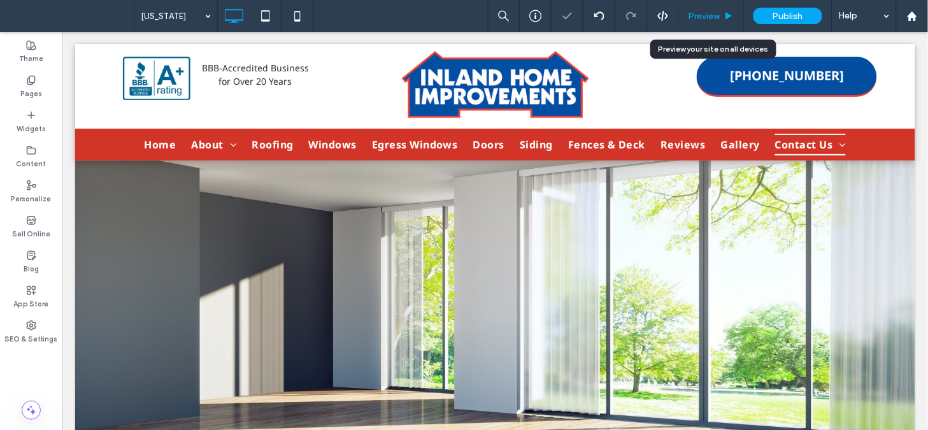
click at [712, 21] on div "Preview" at bounding box center [711, 16] width 65 height 32
click at [710, 14] on span "Preview" at bounding box center [705, 16] width 32 height 11
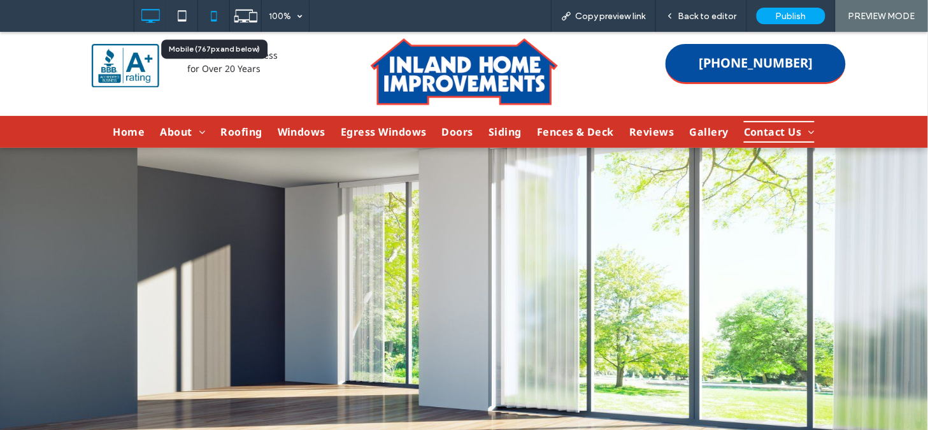
click at [213, 14] on icon at bounding box center [213, 15] width 25 height 25
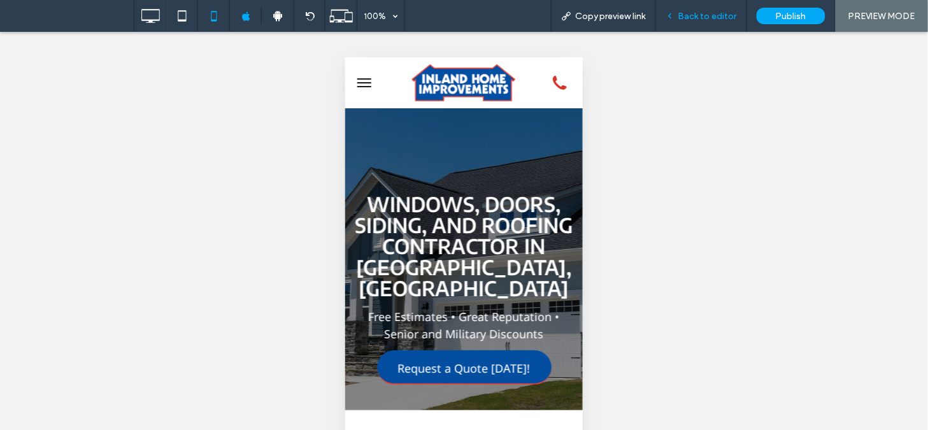
click at [701, 18] on span "Back to editor" at bounding box center [707, 16] width 59 height 11
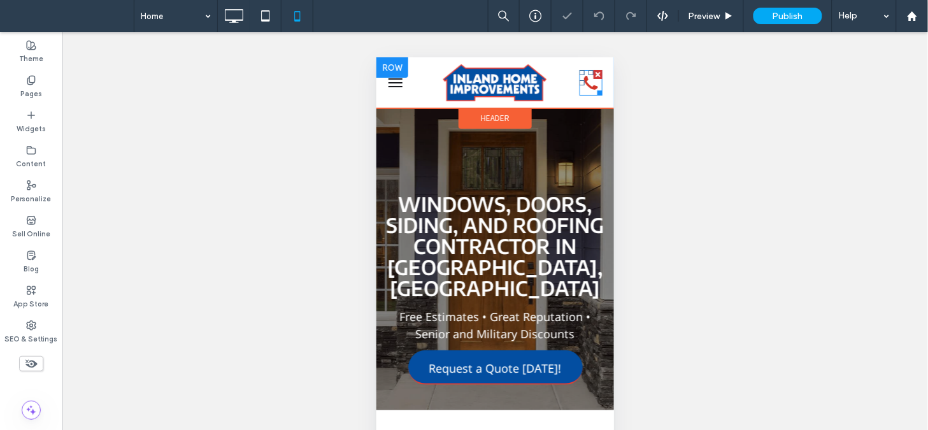
click at [583, 83] on icon at bounding box center [590, 82] width 14 height 14
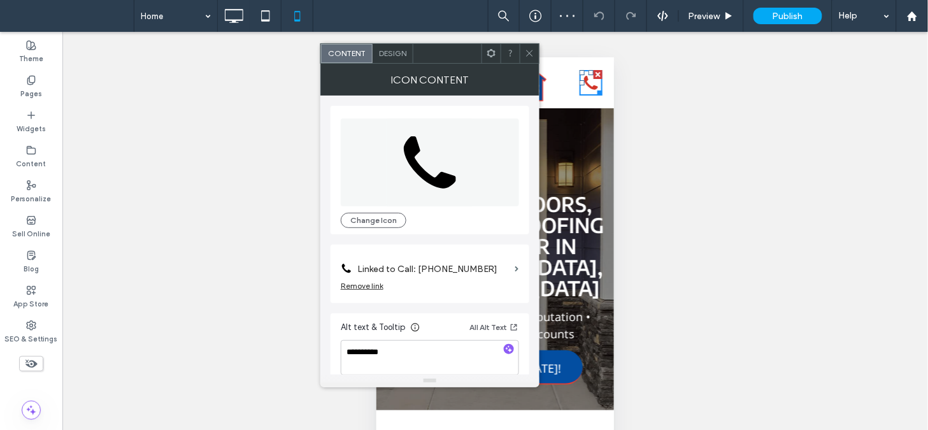
click at [529, 54] on icon at bounding box center [530, 53] width 10 height 10
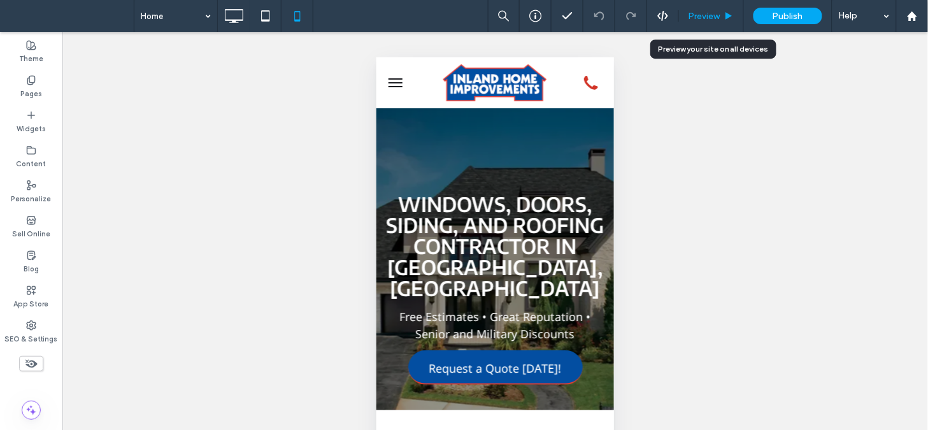
click at [706, 17] on span "Preview" at bounding box center [705, 16] width 32 height 11
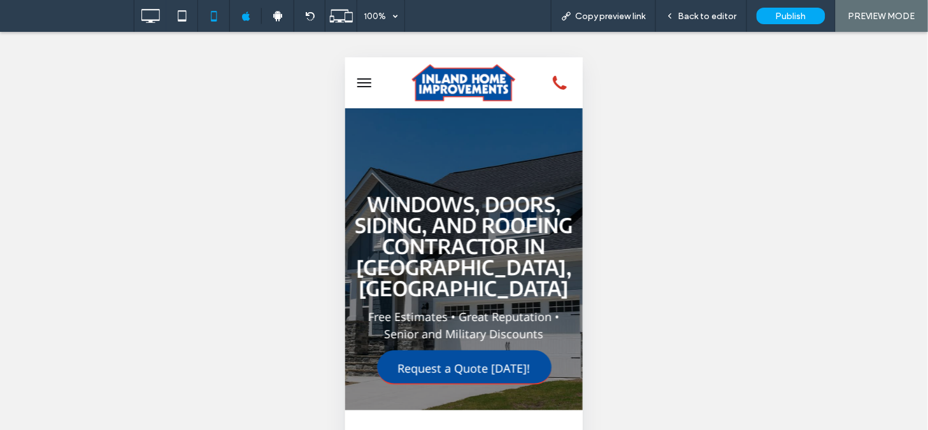
click at [371, 78] on button "menu" at bounding box center [363, 81] width 25 height 25
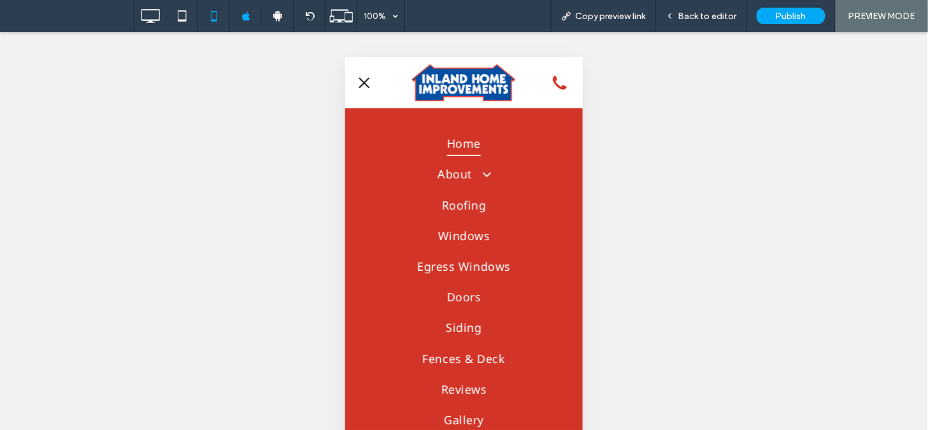
click at [462, 134] on span "Home" at bounding box center [464, 143] width 34 height 24
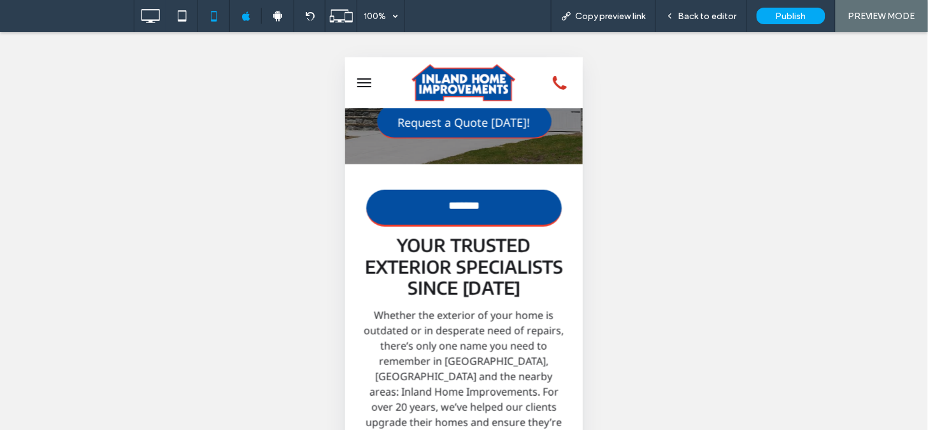
scroll to position [252, 0]
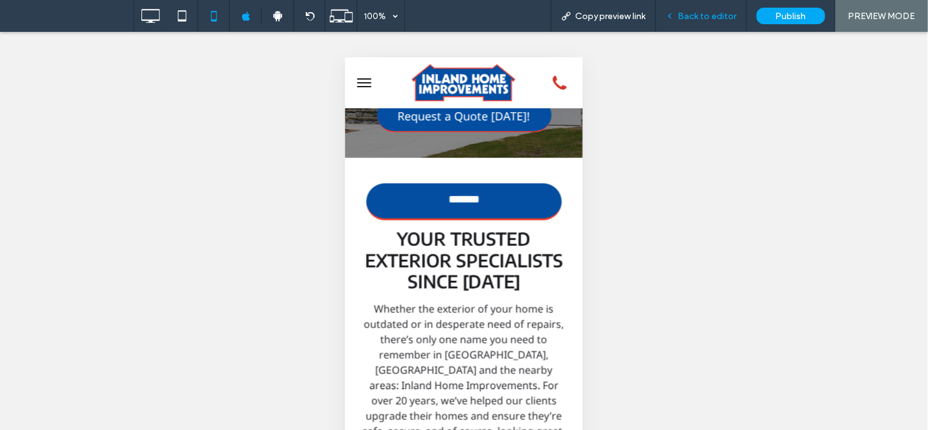
click at [690, 23] on div "Back to editor" at bounding box center [701, 16] width 91 height 32
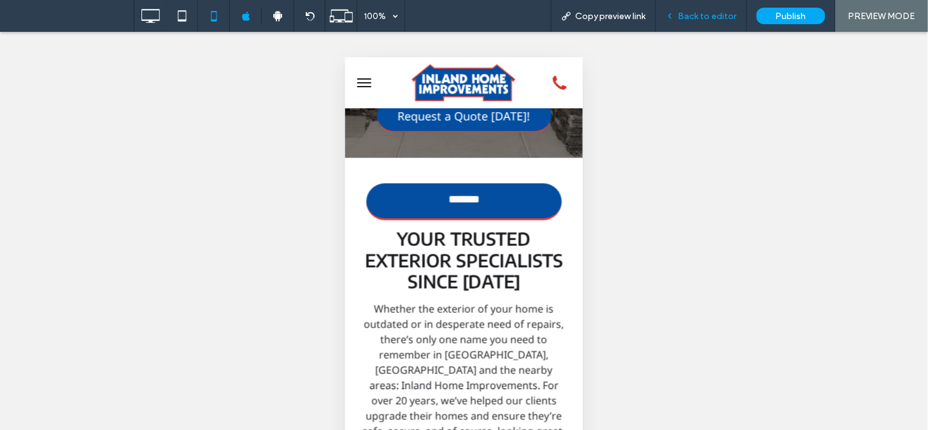
click at [698, 17] on span "Back to editor" at bounding box center [707, 16] width 59 height 11
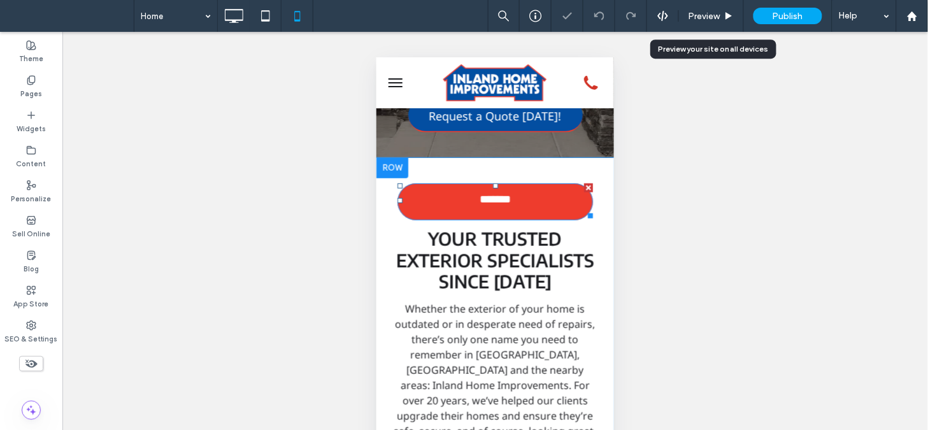
click at [520, 194] on link "*******" at bounding box center [495, 202] width 196 height 38
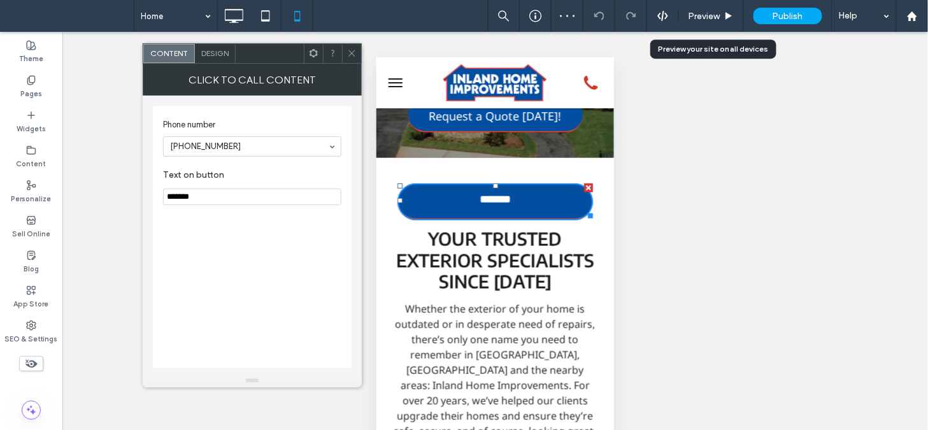
click at [354, 60] on span at bounding box center [352, 53] width 10 height 19
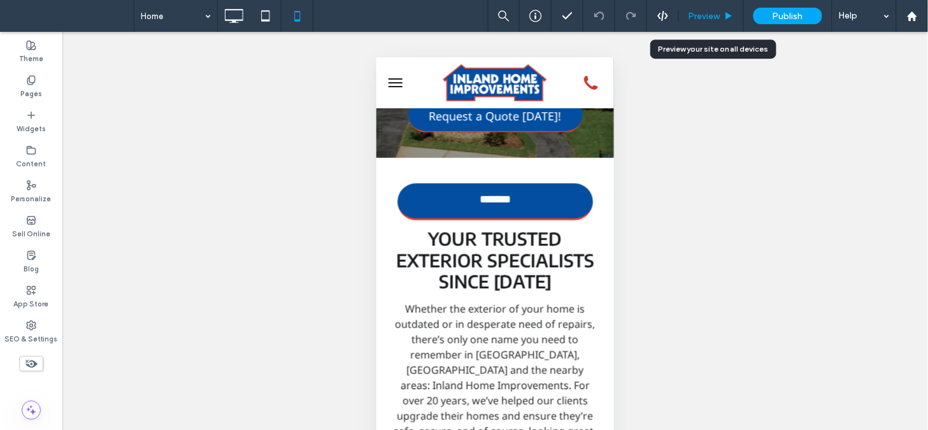
click at [702, 8] on div "Preview" at bounding box center [711, 16] width 65 height 32
click at [699, 16] on span "Preview" at bounding box center [705, 16] width 32 height 11
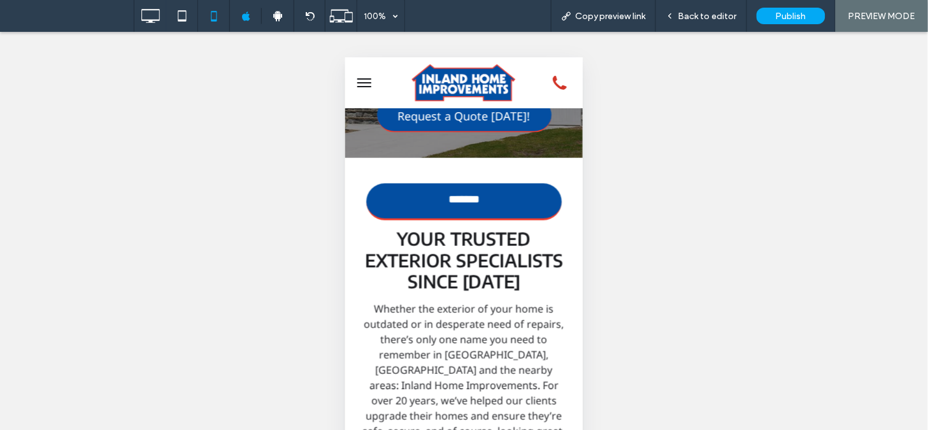
click at [365, 85] on span "menu" at bounding box center [364, 85] width 14 height 1
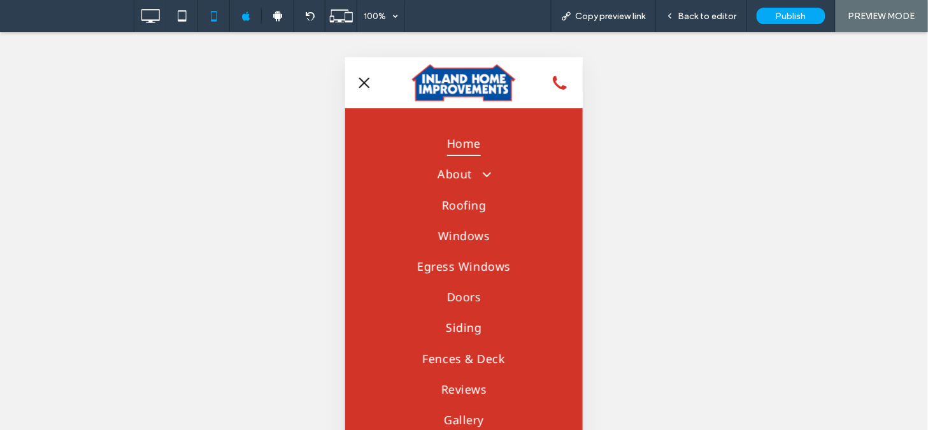
click at [643, 236] on div "Unhide? Yes Unhide? Yes Unhide? Yes Unhide? Yes Unhide? Yes Unhide? Yes Unhide?…" at bounding box center [464, 247] width 928 height 430
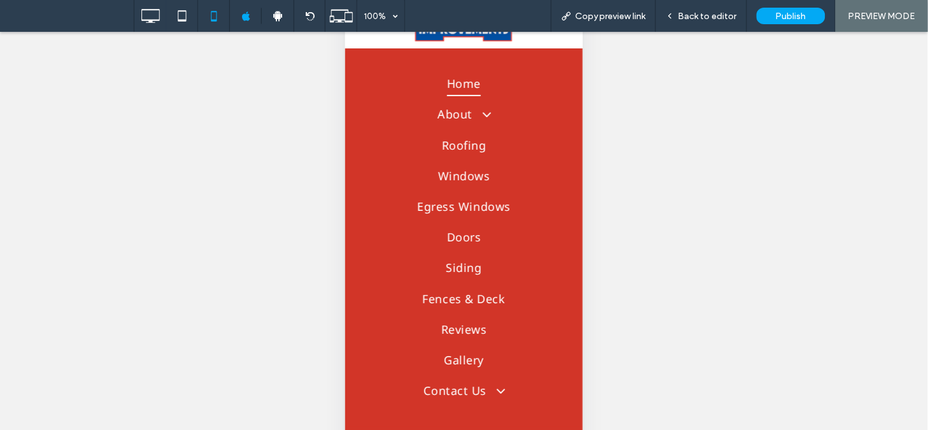
scroll to position [64, 0]
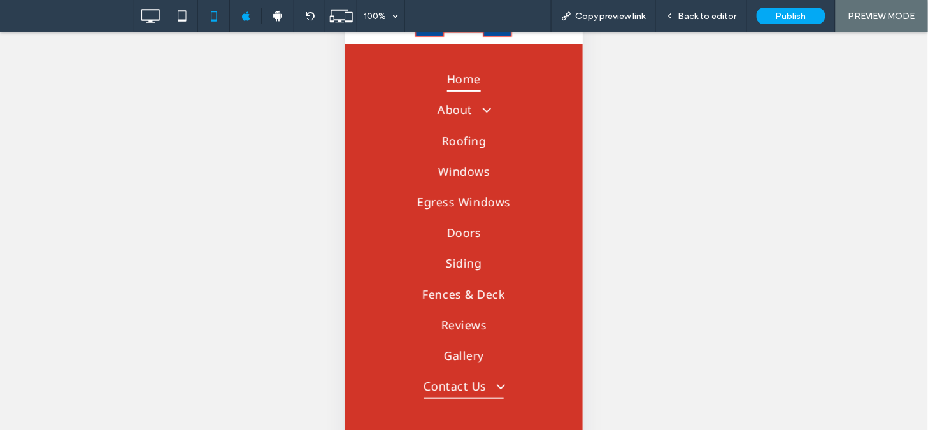
click at [439, 375] on span "Contact Us" at bounding box center [464, 387] width 80 height 24
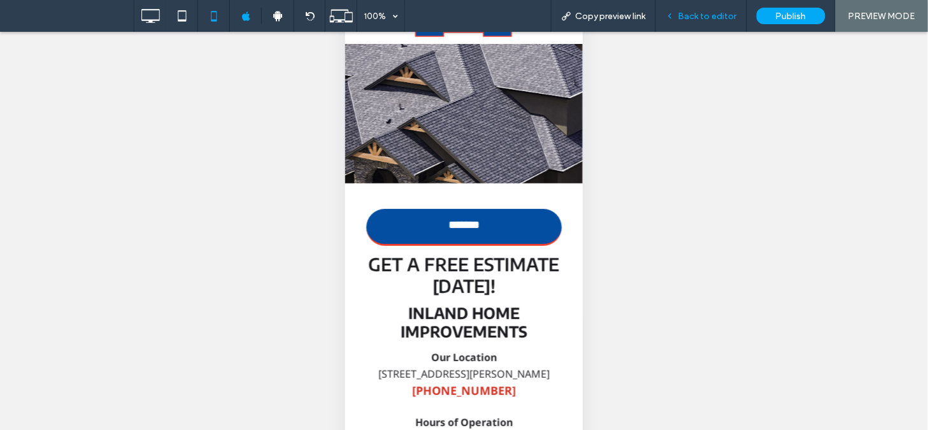
click at [697, 22] on div "Back to editor" at bounding box center [701, 16] width 91 height 32
click at [696, 19] on span "Back to editor" at bounding box center [707, 16] width 59 height 11
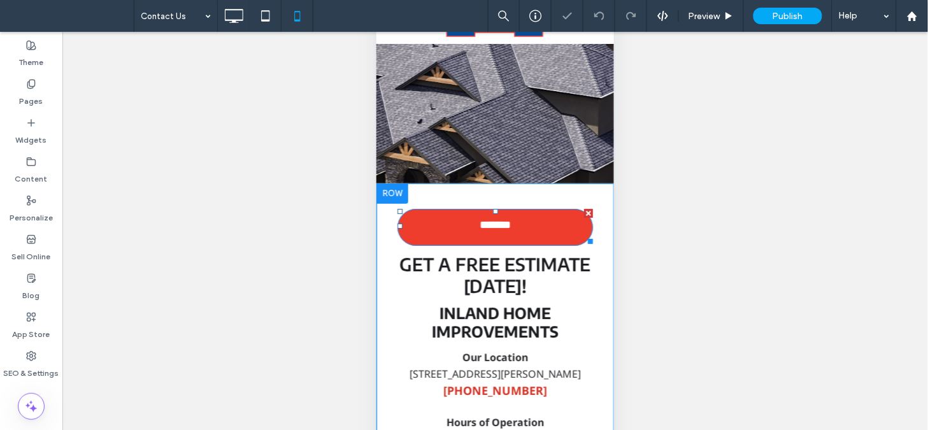
click at [508, 225] on link "*******" at bounding box center [495, 228] width 196 height 38
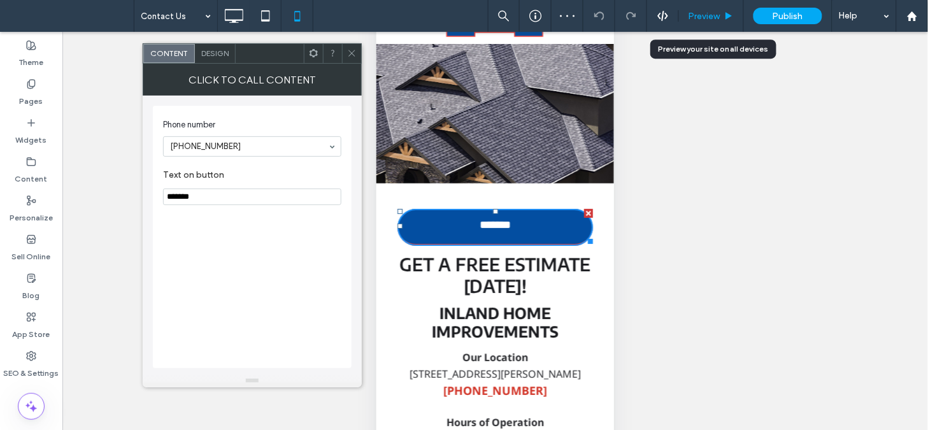
click at [706, 25] on div "Preview" at bounding box center [711, 16] width 65 height 32
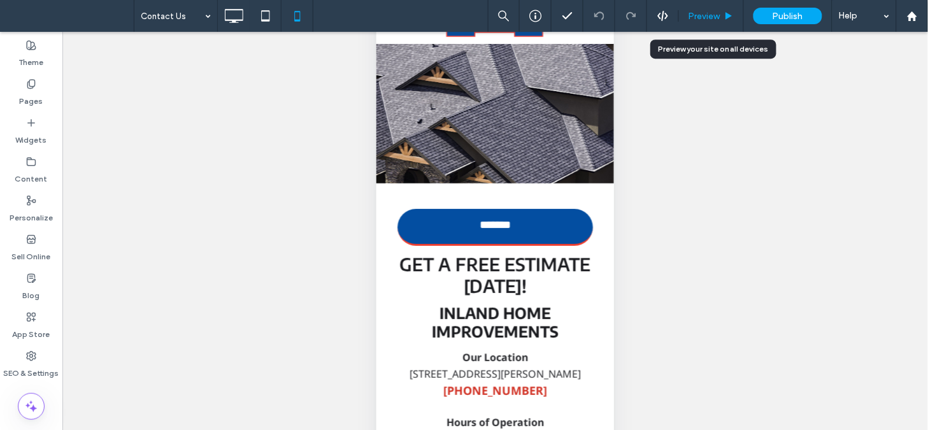
click at [707, 14] on span "Preview" at bounding box center [705, 16] width 32 height 11
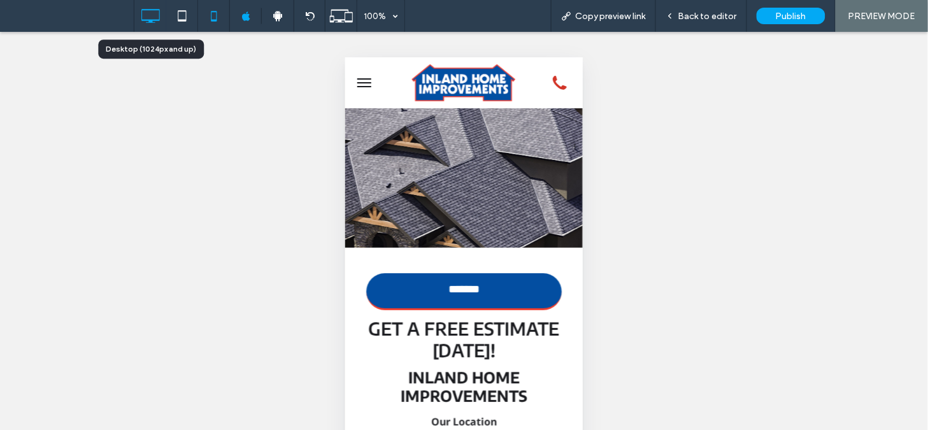
click at [147, 17] on icon at bounding box center [150, 15] width 25 height 25
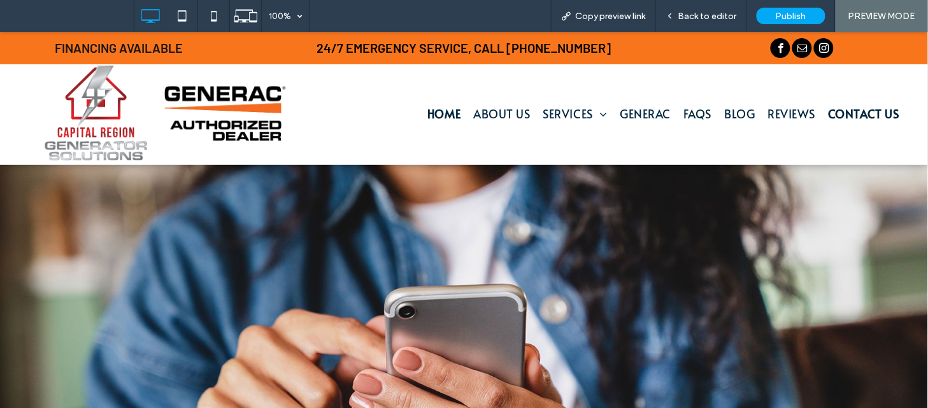
click at [427, 115] on span "Home" at bounding box center [443, 112] width 33 height 17
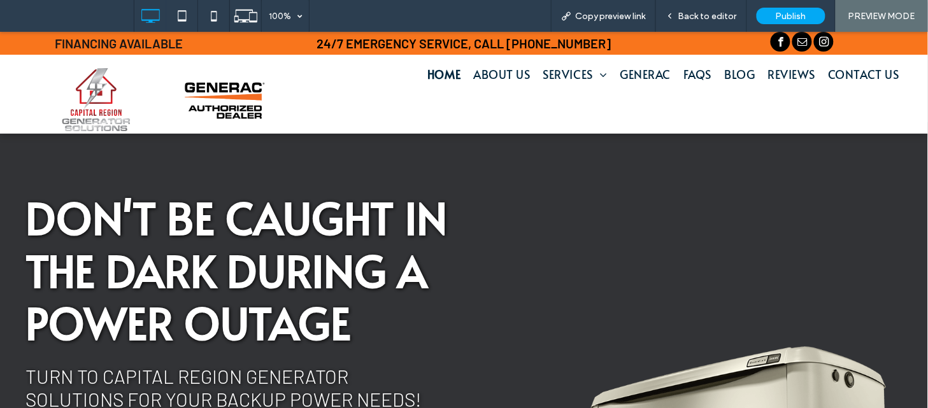
scroll to position [240, 0]
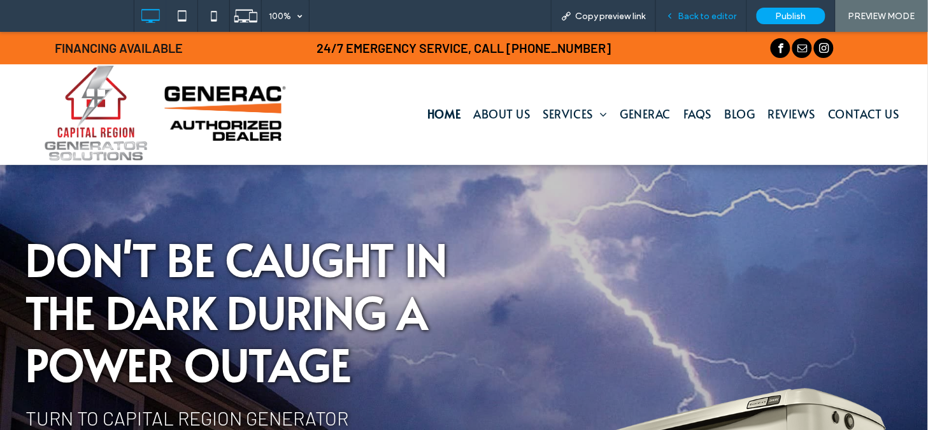
click at [684, 9] on div "Back to editor" at bounding box center [701, 16] width 91 height 32
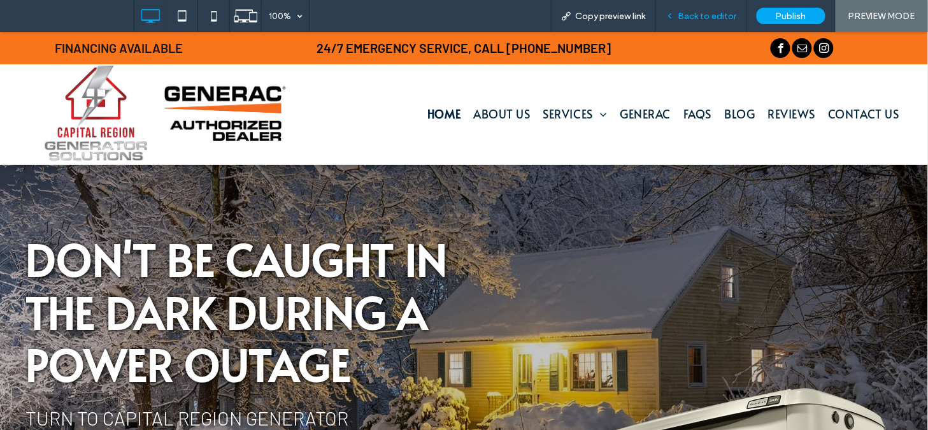
click at [688, 17] on span "Back to editor" at bounding box center [707, 16] width 59 height 11
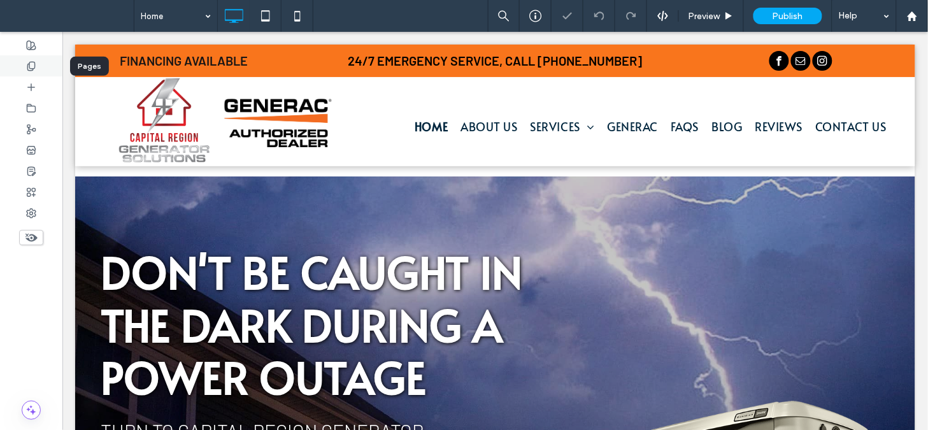
click at [34, 69] on icon at bounding box center [31, 66] width 10 height 10
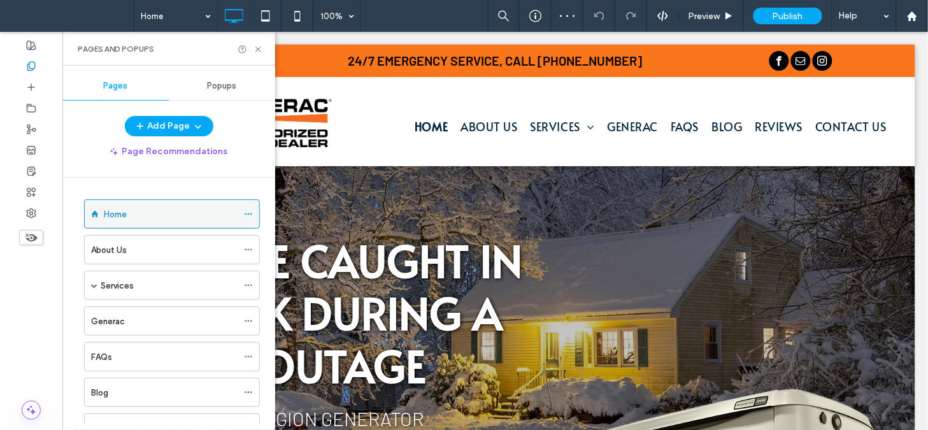
click at [250, 213] on icon at bounding box center [248, 214] width 9 height 9
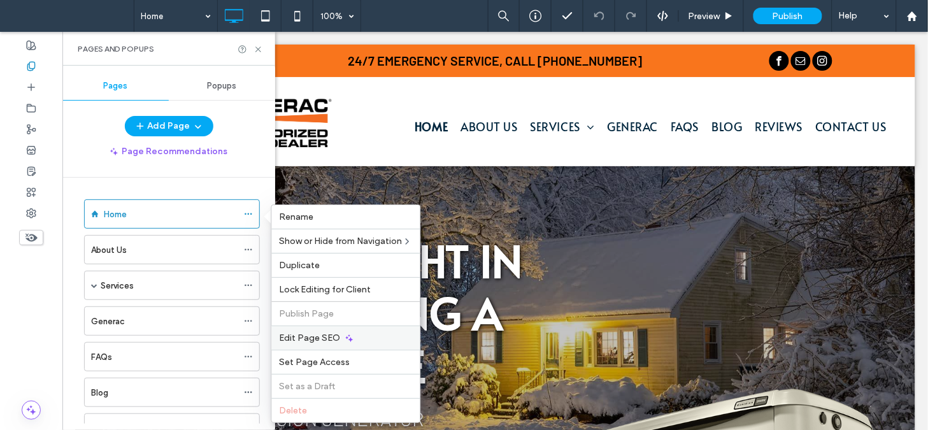
click at [335, 333] on span "Edit Page SEO" at bounding box center [310, 338] width 61 height 11
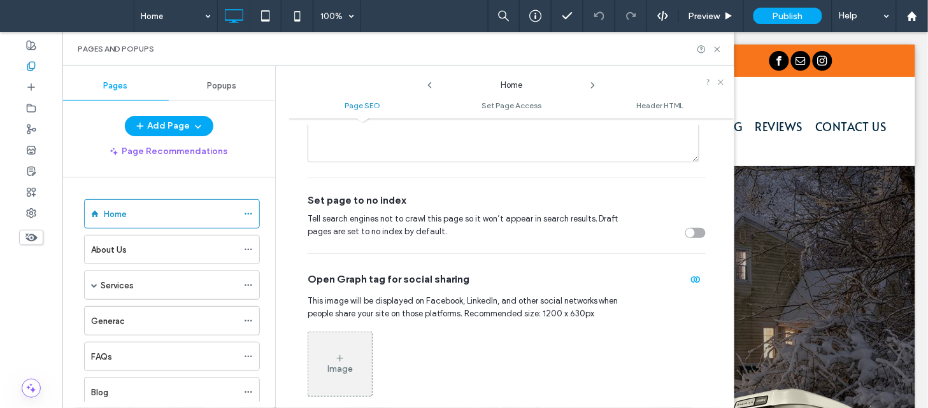
scroll to position [240, 0]
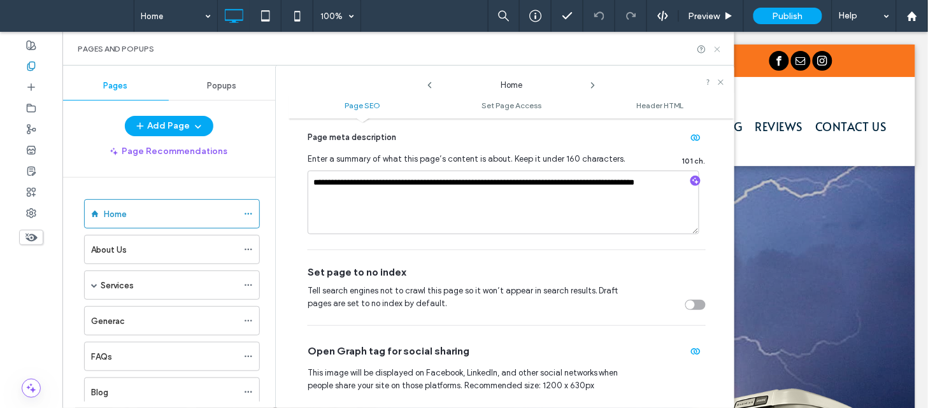
click at [715, 46] on icon at bounding box center [718, 50] width 10 height 10
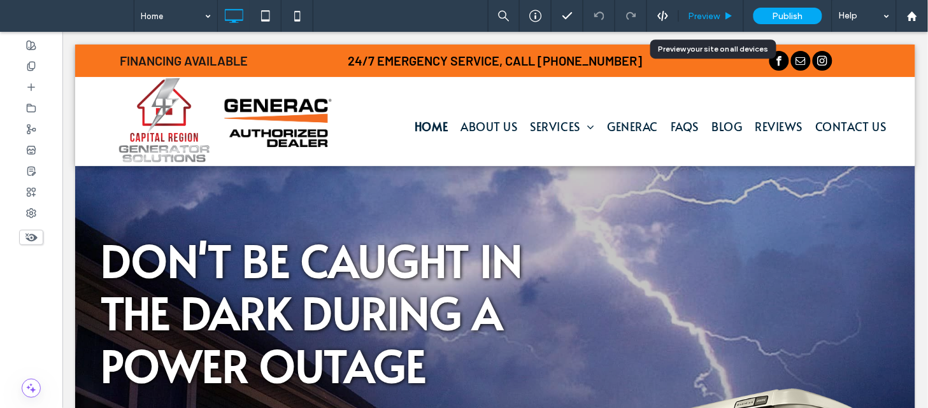
click at [711, 20] on span "Preview" at bounding box center [705, 16] width 32 height 11
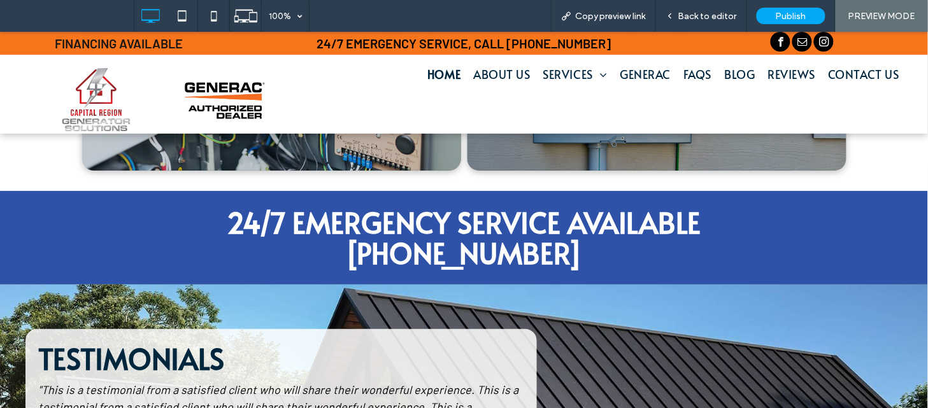
scroll to position [1856, 0]
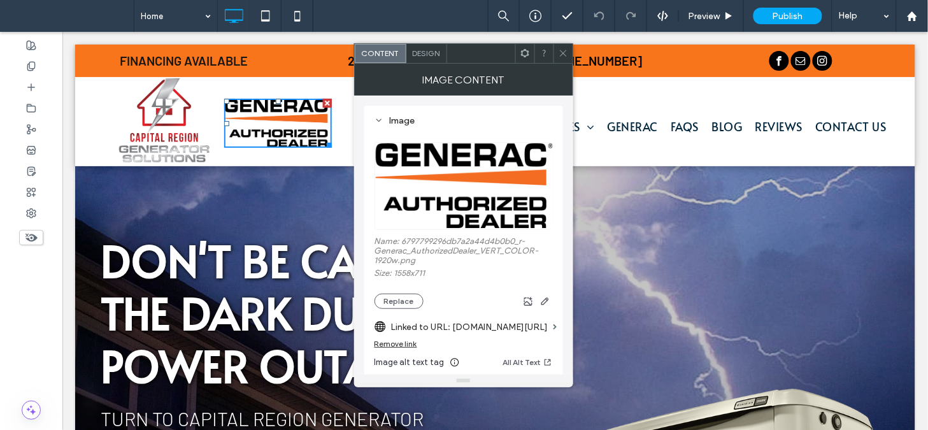
click at [564, 57] on icon at bounding box center [564, 53] width 10 height 10
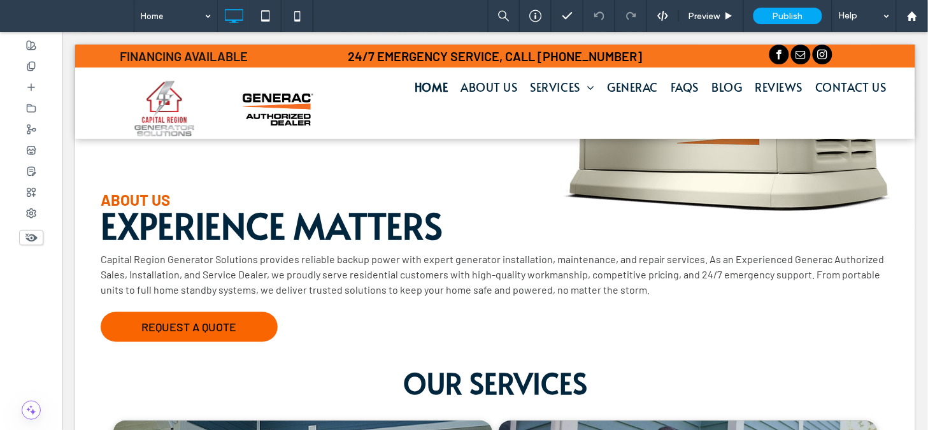
scroll to position [341, 0]
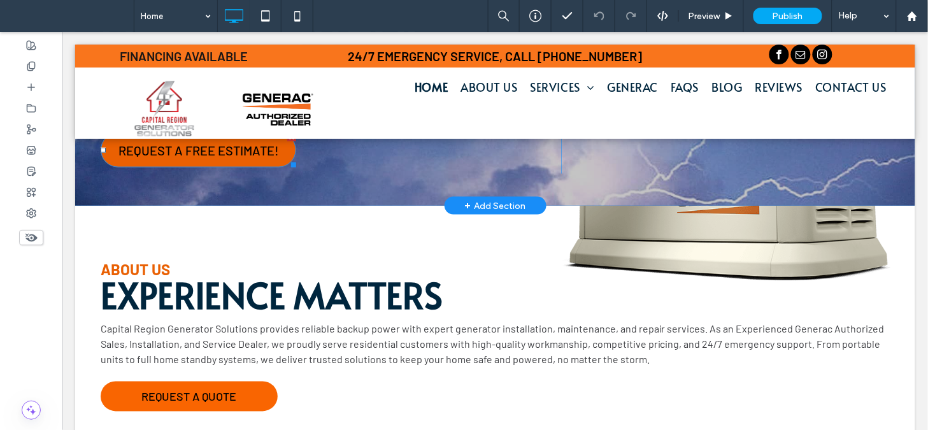
click at [225, 154] on span "REQUEST A FREE ESTIMATE!" at bounding box center [198, 150] width 161 height 28
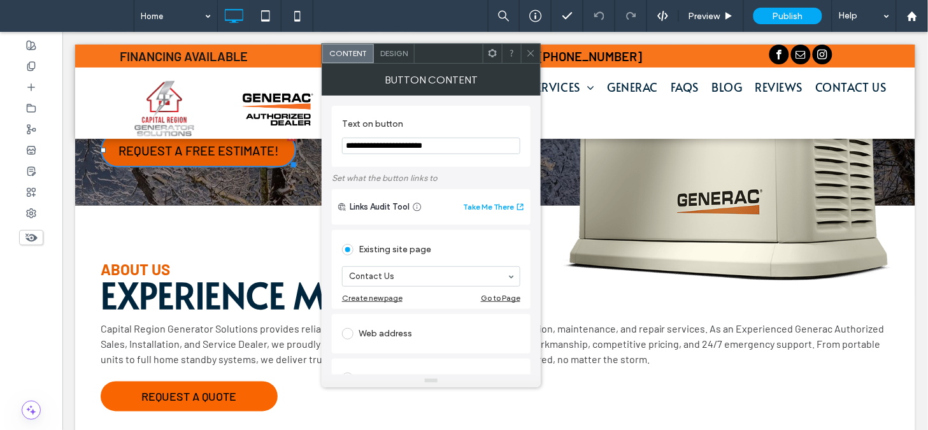
click at [533, 56] on icon at bounding box center [531, 53] width 10 height 10
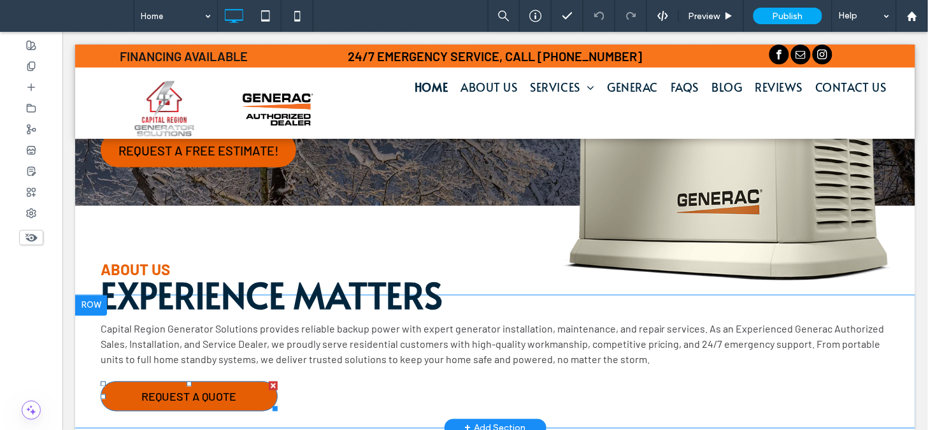
click at [214, 396] on span "REQUEST A QUOTE" at bounding box center [188, 396] width 95 height 14
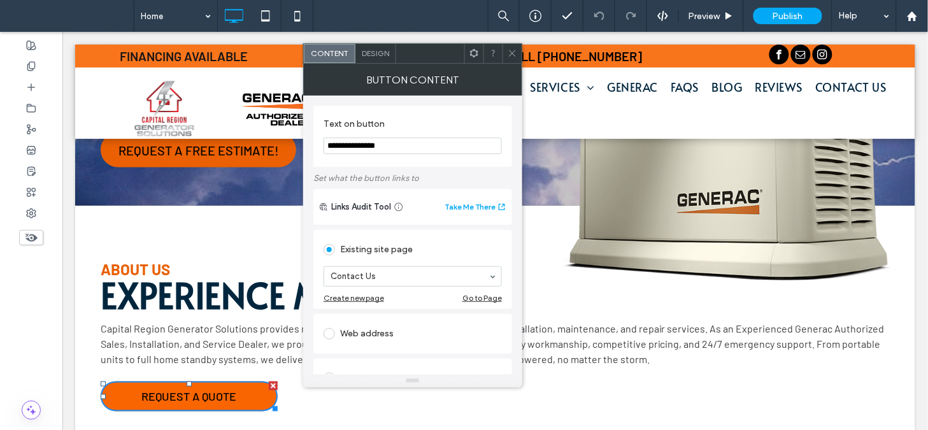
click at [513, 57] on icon at bounding box center [513, 53] width 10 height 10
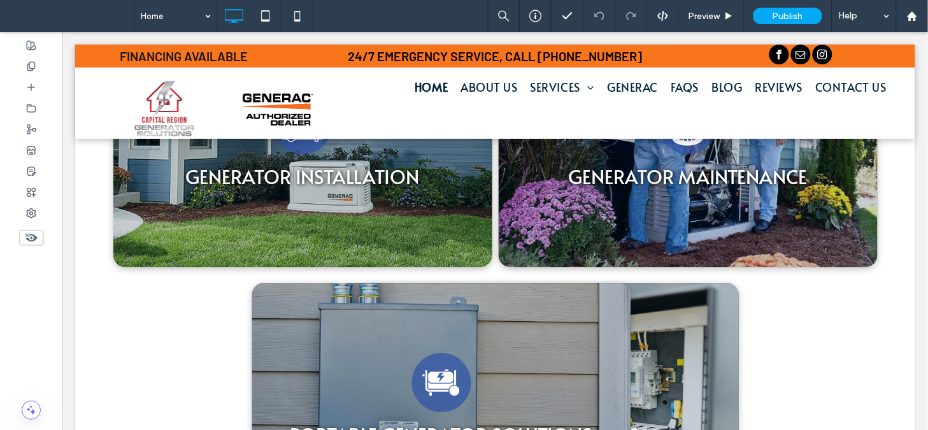
scroll to position [841, 0]
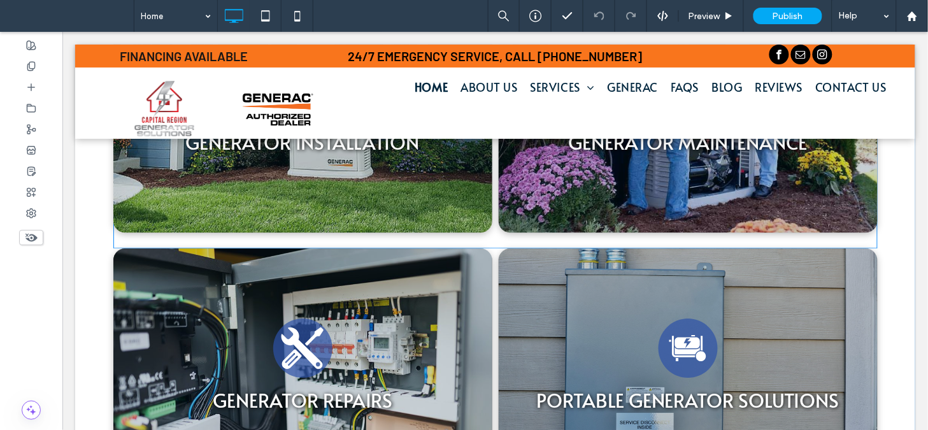
click at [397, 170] on div "Generator Installation Icon GENERATOR INSTALLATION Click To Paste" at bounding box center [302, 111] width 379 height 242
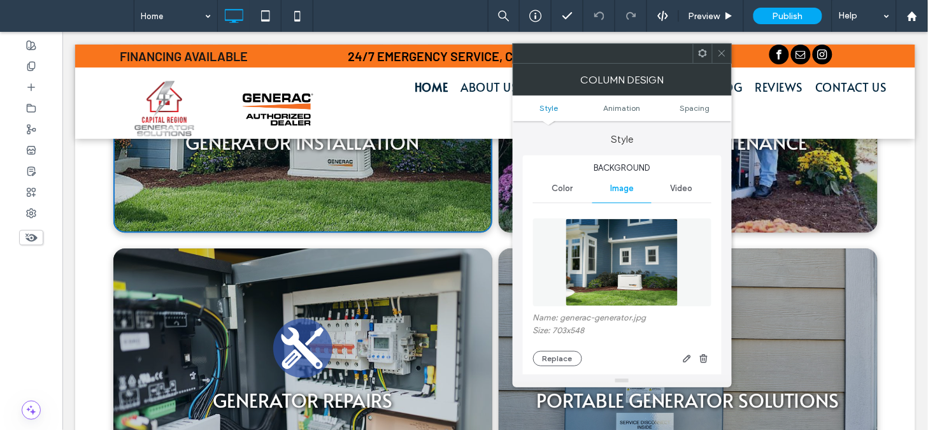
type input "**"
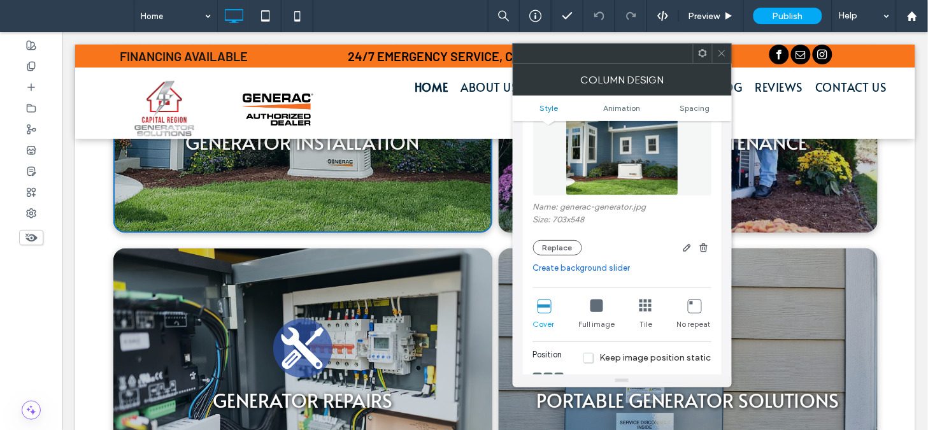
scroll to position [0, 0]
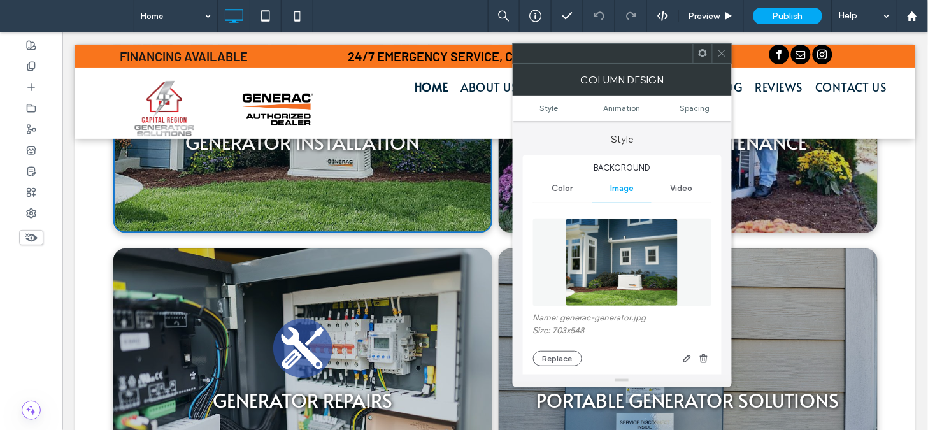
click at [724, 52] on icon at bounding box center [722, 53] width 10 height 10
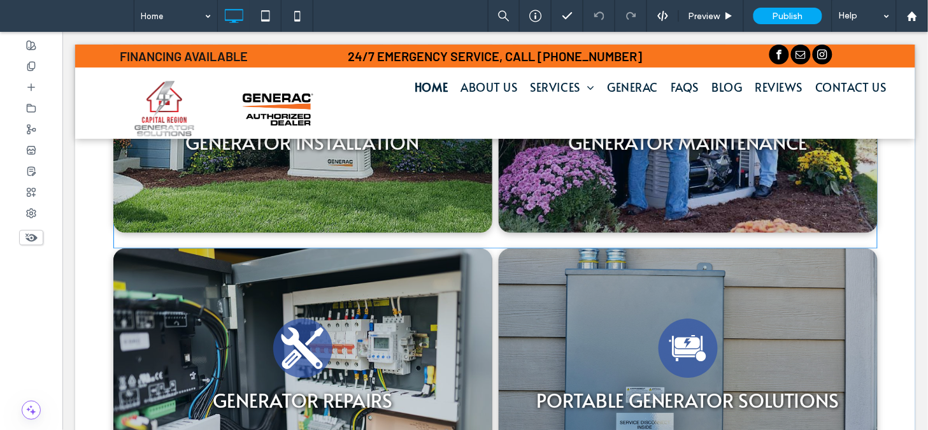
click at [629, 201] on div "Generator Maintenance Icon GENERATOR MAINTENANCE Click To Paste" at bounding box center [687, 111] width 379 height 242
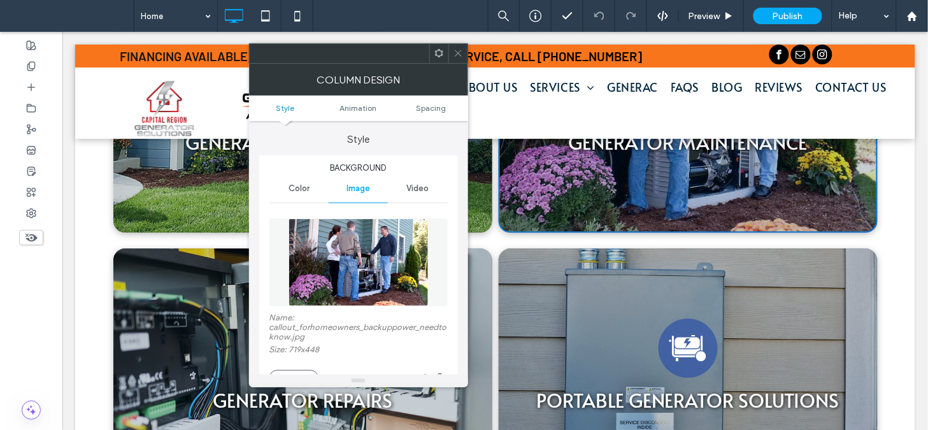
type input "**"
click at [171, 315] on div "Generator Repairs Icon GENERATOR REPAIRS Click To Paste" at bounding box center [302, 369] width 379 height 242
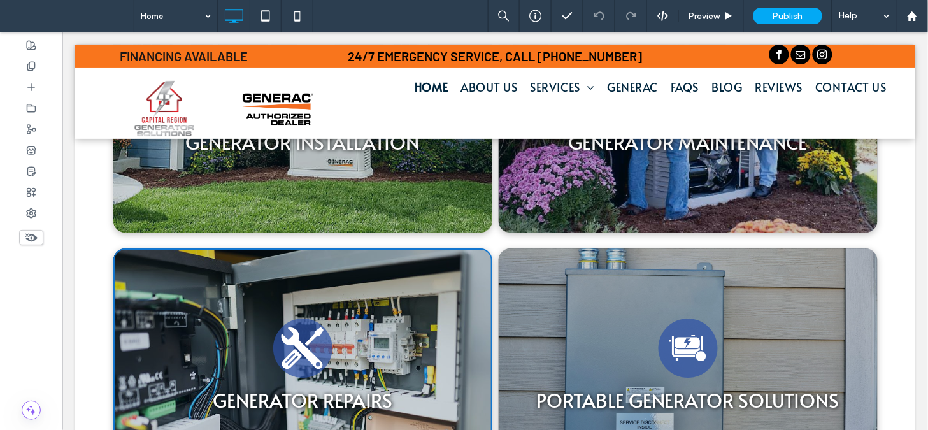
type input "**"
click at [171, 315] on div "Generator Repairs Icon GENERATOR REPAIRS Click To Paste" at bounding box center [302, 369] width 379 height 242
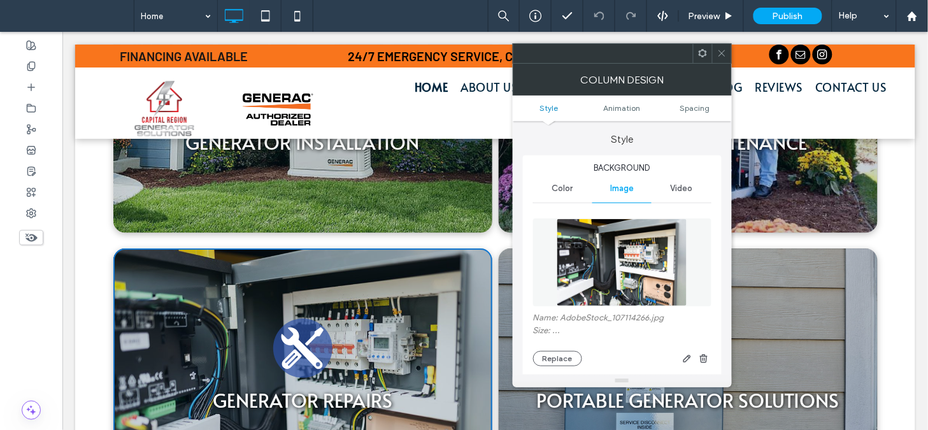
type input "**"
click at [498, 310] on div "Portable Generator Units Icon Portable Generator Solutions Click To Paste" at bounding box center [687, 369] width 379 height 242
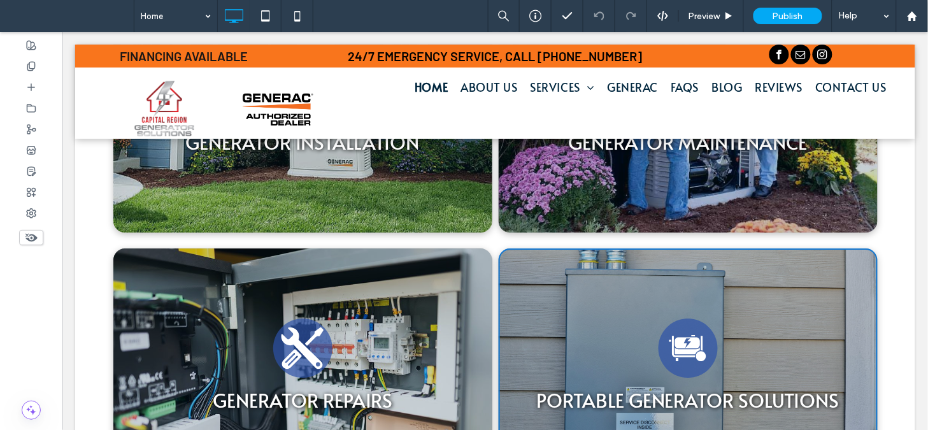
type input "**"
click at [533, 289] on div "Portable Generator Units Icon Portable Generator Solutions Click To Paste" at bounding box center [687, 369] width 379 height 242
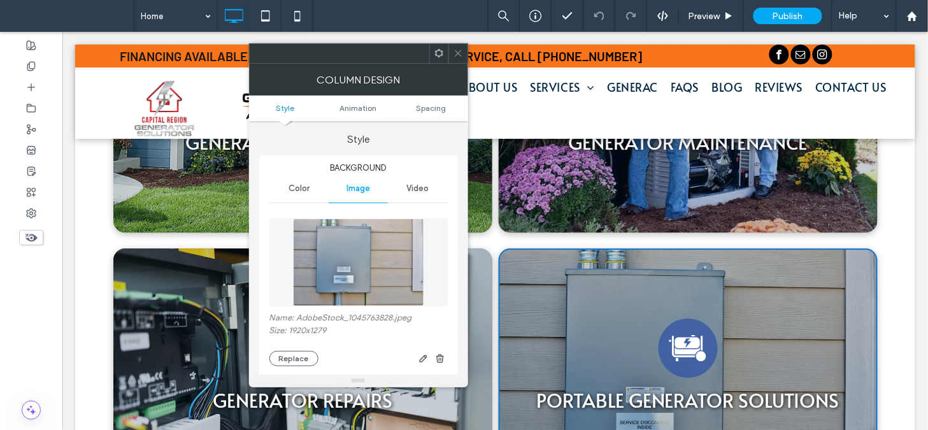
type input "**"
click at [459, 57] on icon at bounding box center [459, 53] width 10 height 10
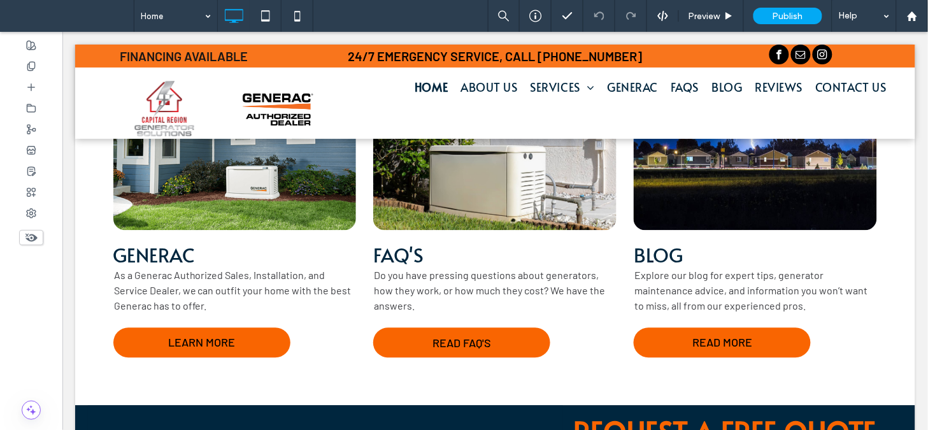
scroll to position [1667, 0]
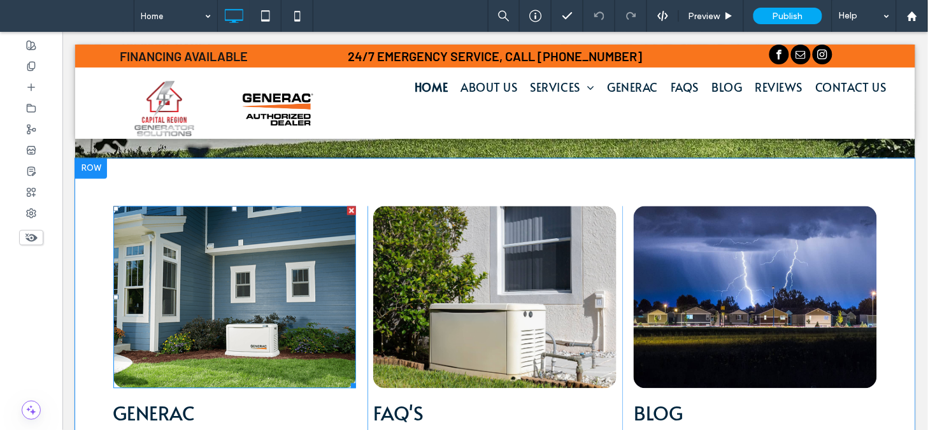
click at [304, 289] on img at bounding box center [234, 297] width 243 height 182
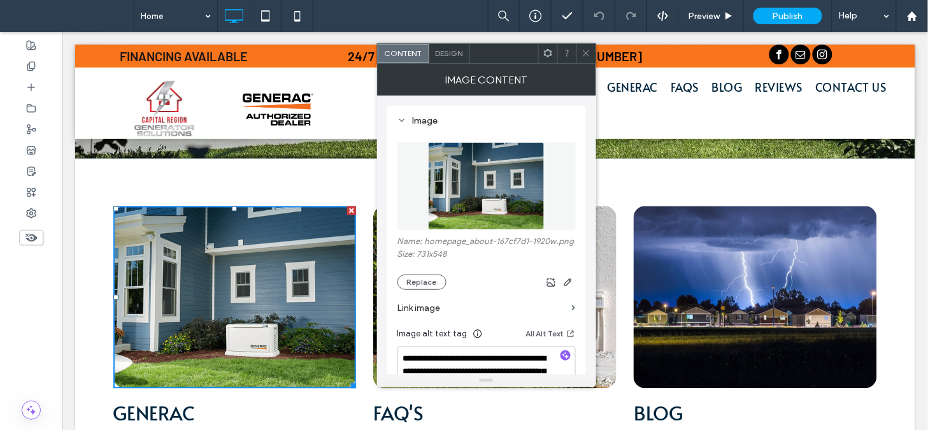
click at [585, 57] on icon at bounding box center [587, 53] width 10 height 10
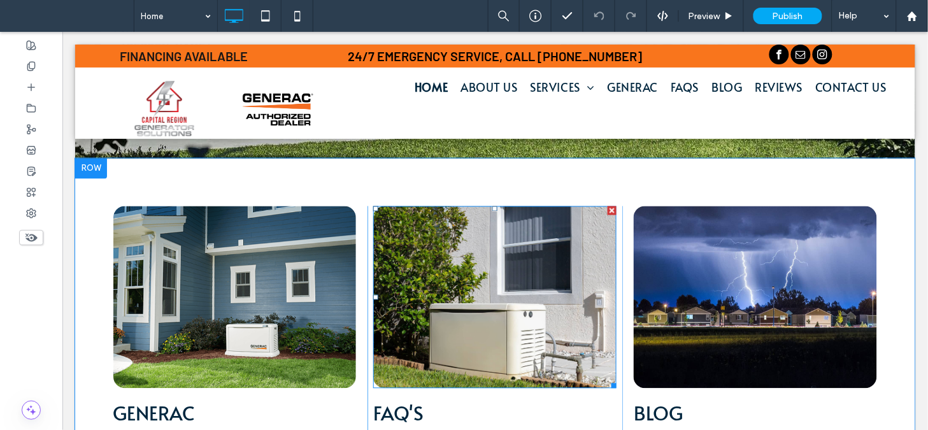
click at [480, 245] on img at bounding box center [494, 297] width 243 height 183
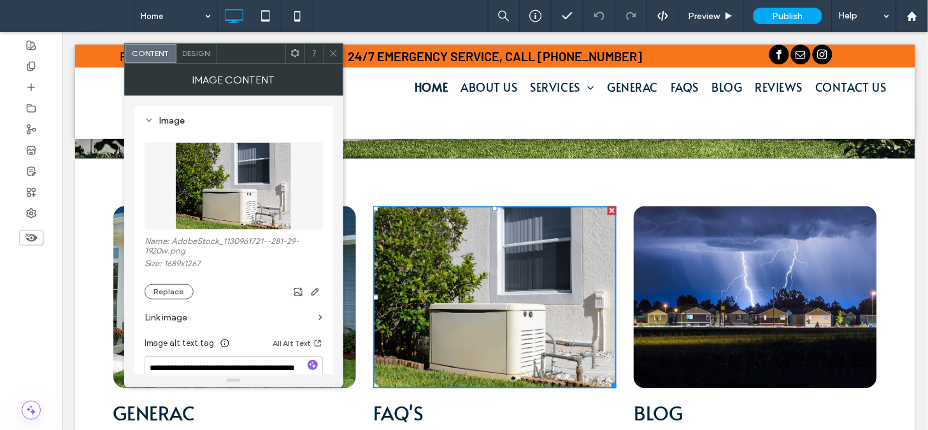
click at [696, 211] on img at bounding box center [754, 297] width 243 height 182
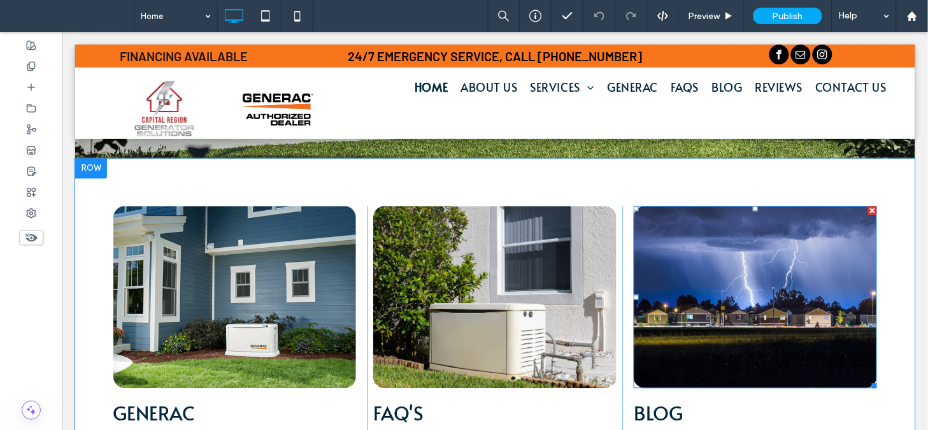
click at [696, 211] on img at bounding box center [754, 297] width 243 height 182
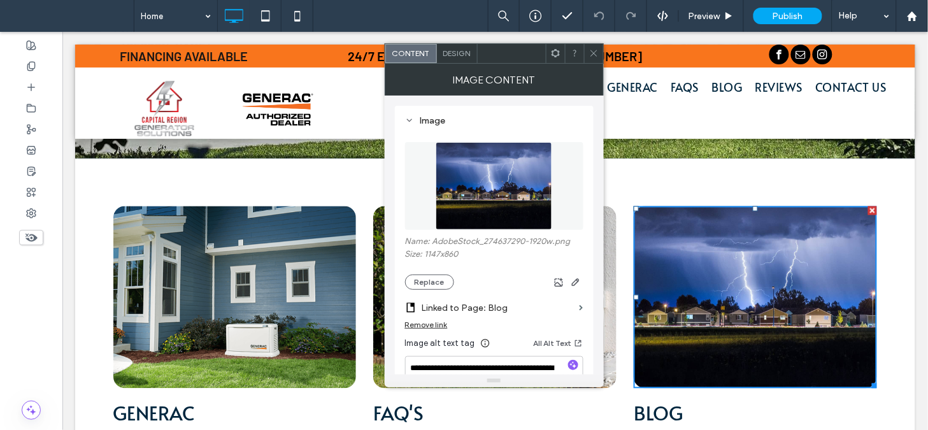
click at [596, 52] on icon at bounding box center [594, 53] width 10 height 10
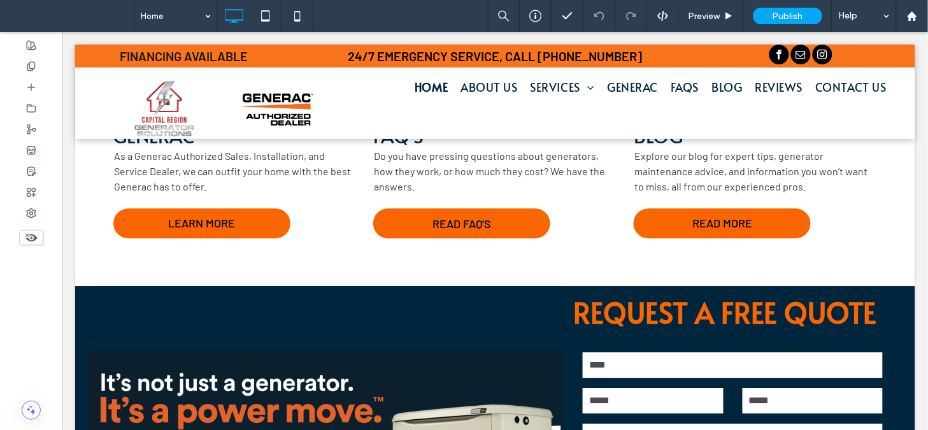
scroll to position [1954, 0]
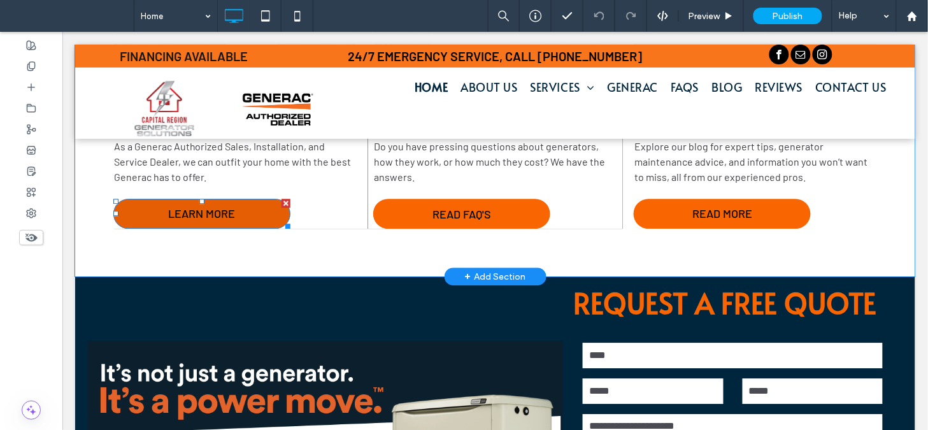
click at [195, 206] on span "LEARN MORE" at bounding box center [201, 213] width 67 height 14
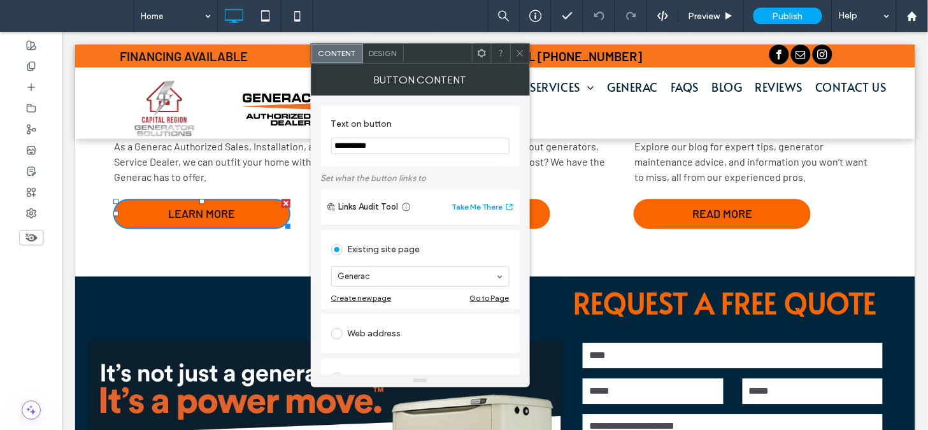
click at [526, 54] on div at bounding box center [519, 53] width 19 height 19
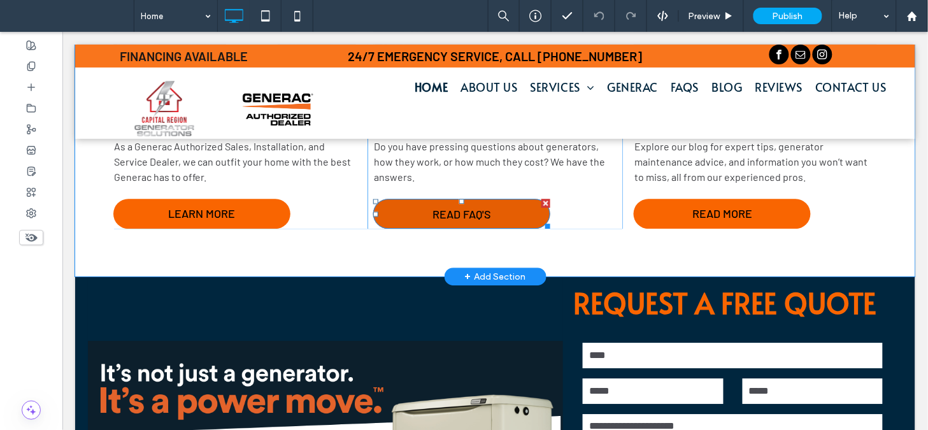
click at [453, 206] on span "READ FAQ'S" at bounding box center [461, 213] width 59 height 14
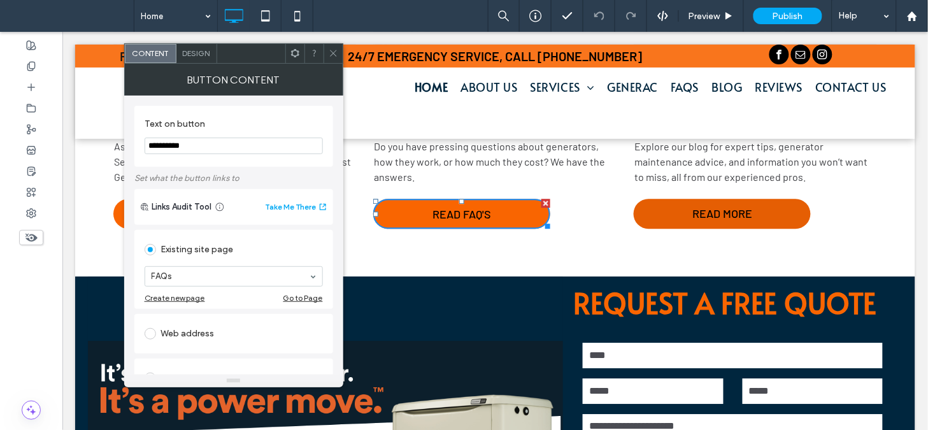
click at [647, 198] on link "READ MORE" at bounding box center [721, 213] width 177 height 30
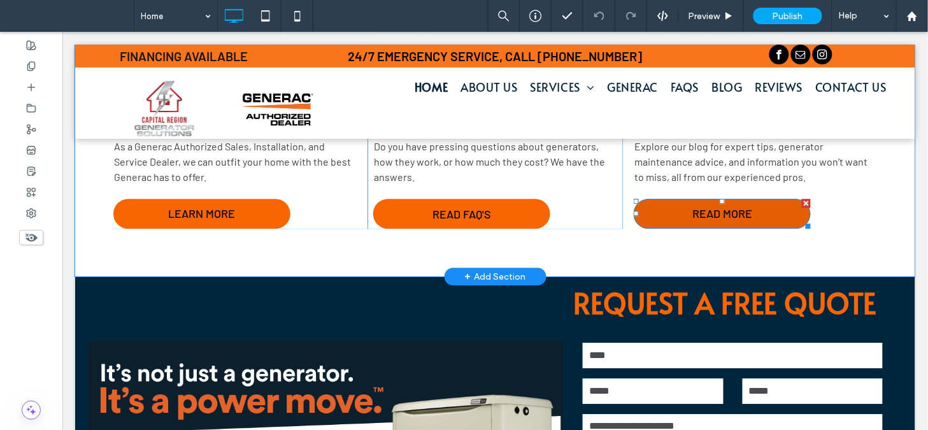
click at [647, 198] on link "READ MORE" at bounding box center [721, 213] width 177 height 30
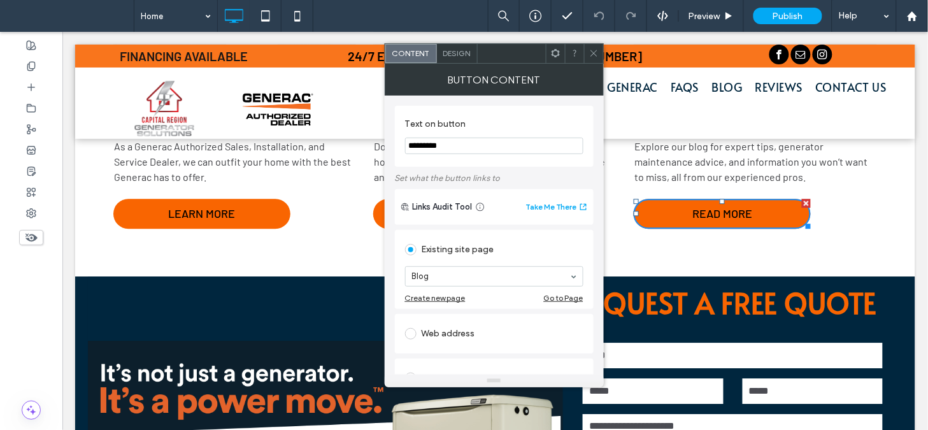
click at [597, 47] on span at bounding box center [594, 53] width 10 height 19
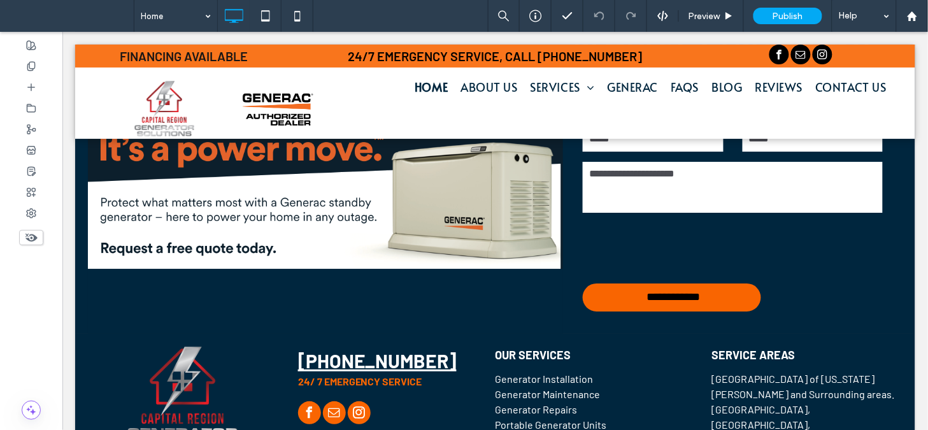
scroll to position [2212, 0]
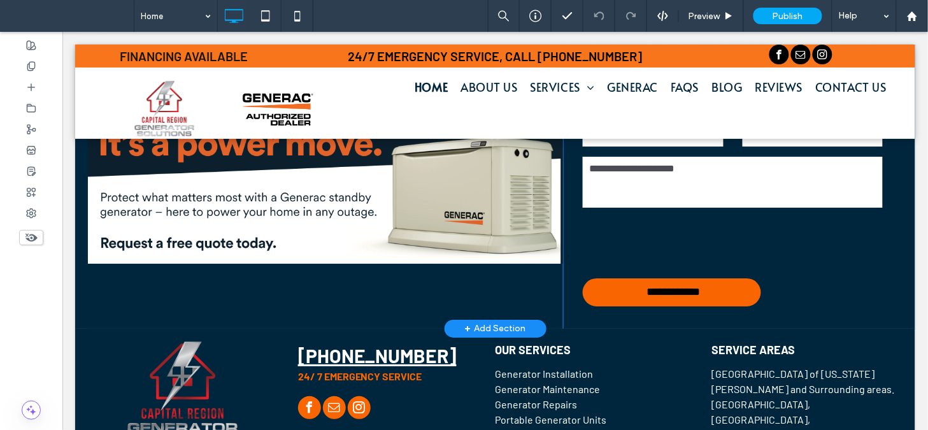
click at [434, 185] on div "Click To Paste" at bounding box center [324, 172] width 475 height 309
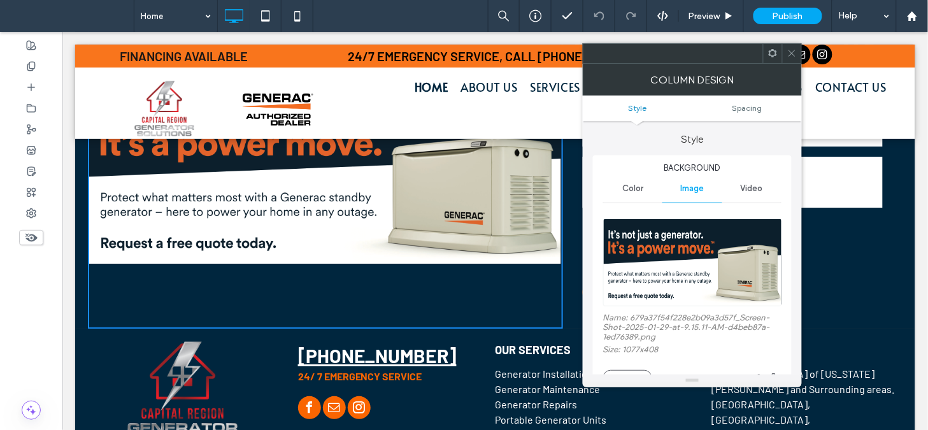
click at [792, 61] on span at bounding box center [792, 53] width 10 height 19
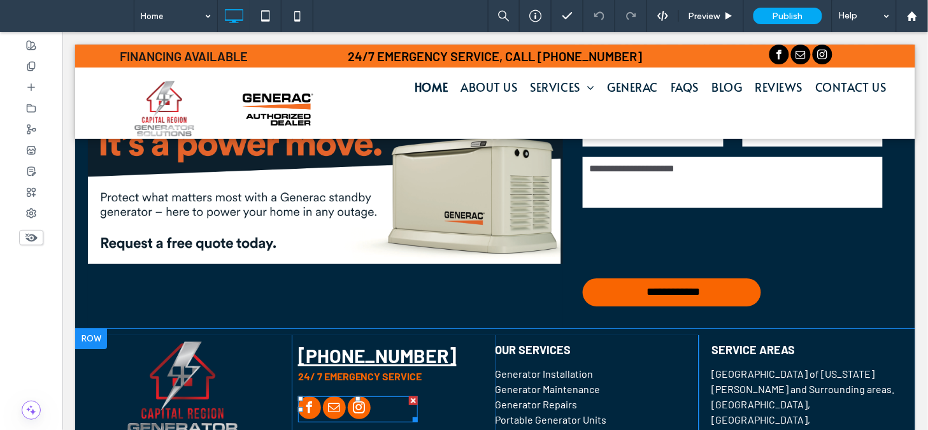
click at [309, 396] on span "facebook" at bounding box center [308, 407] width 23 height 23
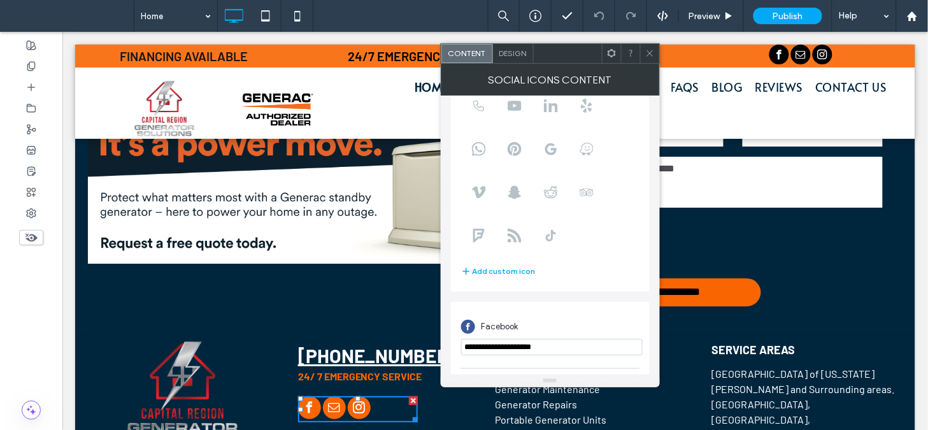
scroll to position [226, 0]
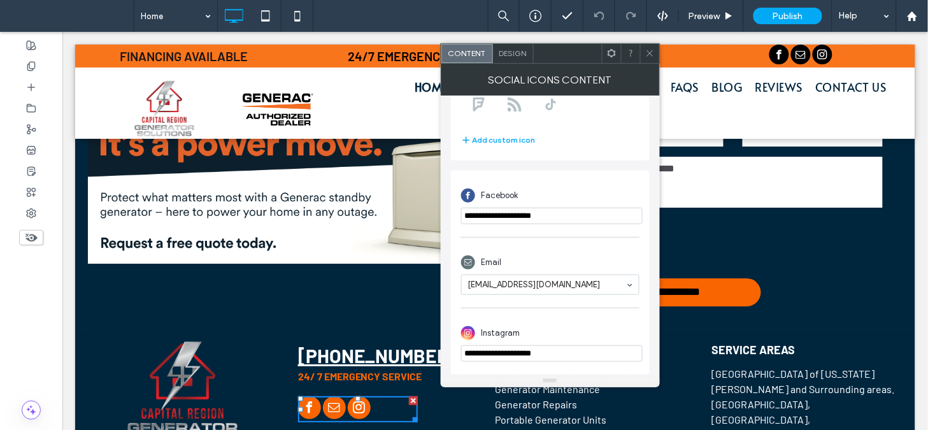
click at [648, 51] on icon at bounding box center [650, 53] width 10 height 10
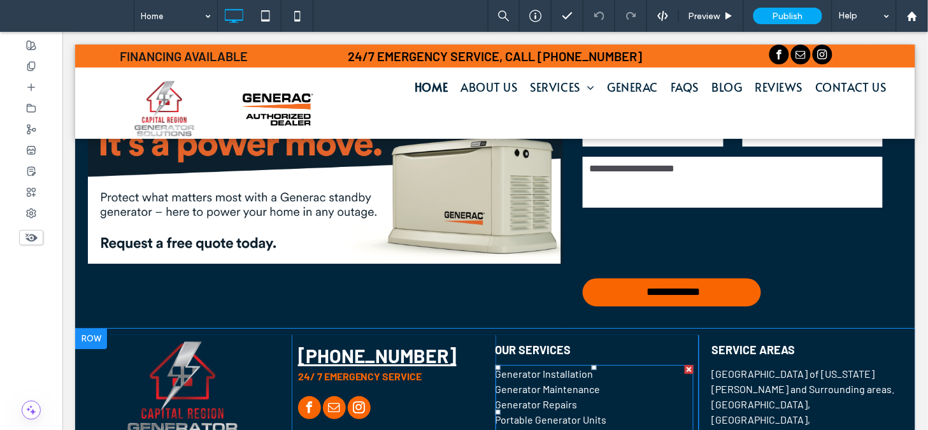
click at [538, 396] on p "Generator Repairs" at bounding box center [594, 403] width 199 height 15
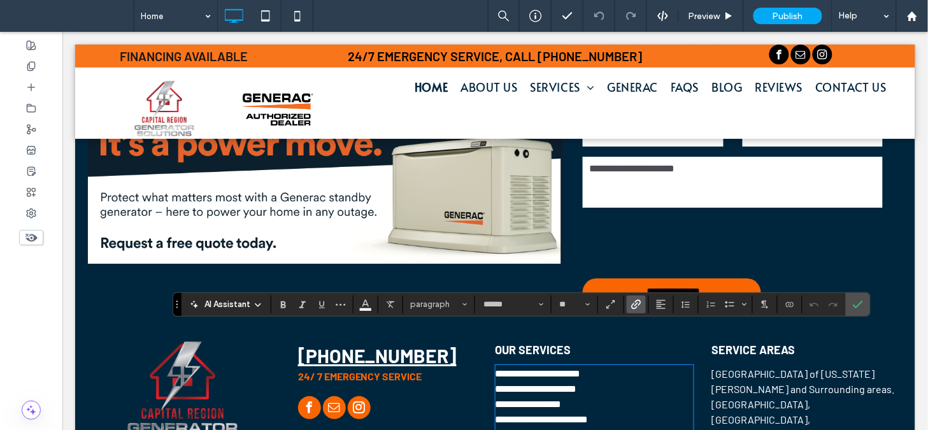
type input "******"
type input "**"
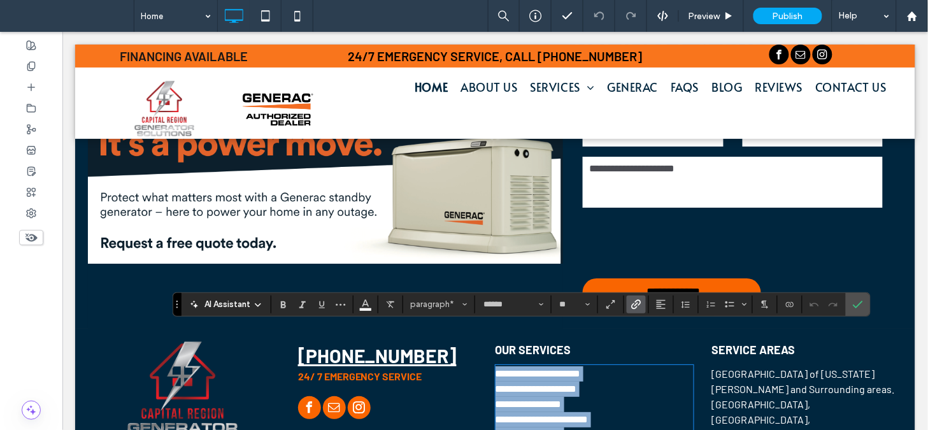
click at [599, 366] on p "**********" at bounding box center [594, 373] width 199 height 15
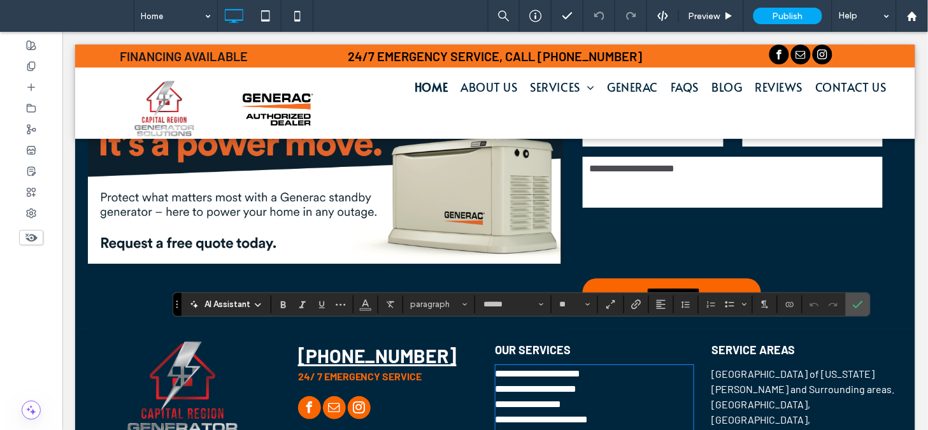
click at [599, 366] on p "**********" at bounding box center [594, 373] width 199 height 15
click at [565, 368] on link "**********" at bounding box center [537, 373] width 85 height 10
click at [640, 307] on icon "Link" at bounding box center [636, 304] width 10 height 10
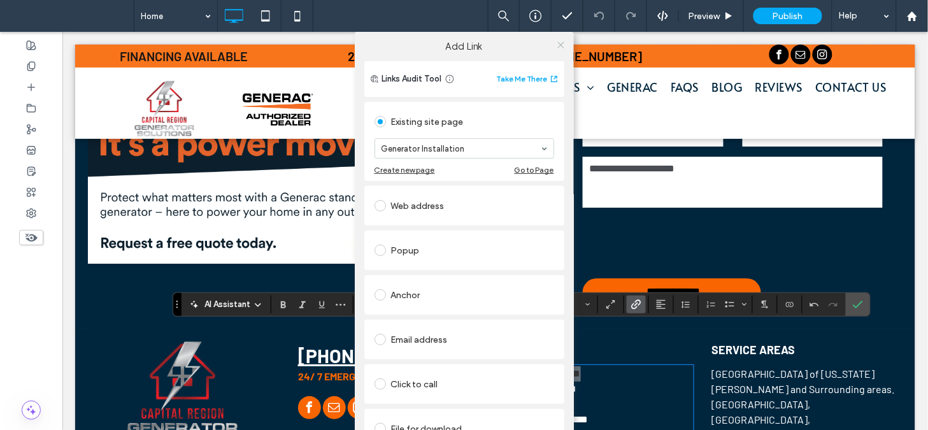
click at [556, 48] on icon at bounding box center [561, 45] width 10 height 10
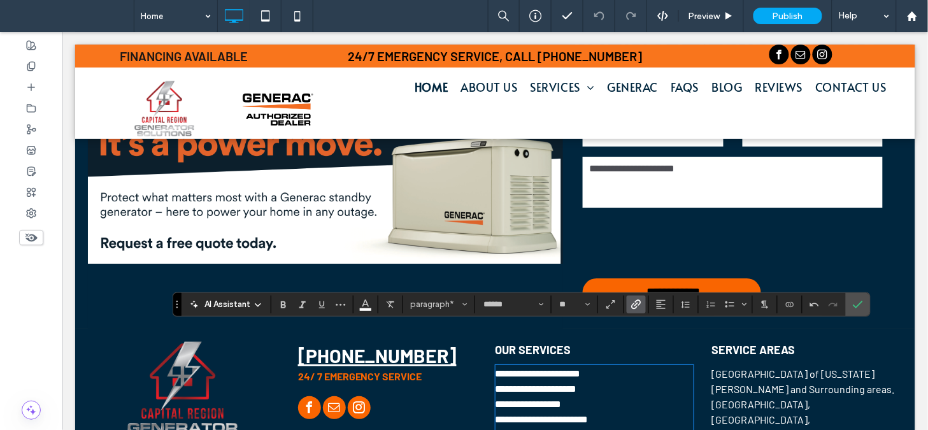
click at [576, 383] on link "**********" at bounding box center [536, 388] width 82 height 10
click at [642, 300] on label "Link" at bounding box center [636, 305] width 19 height 18
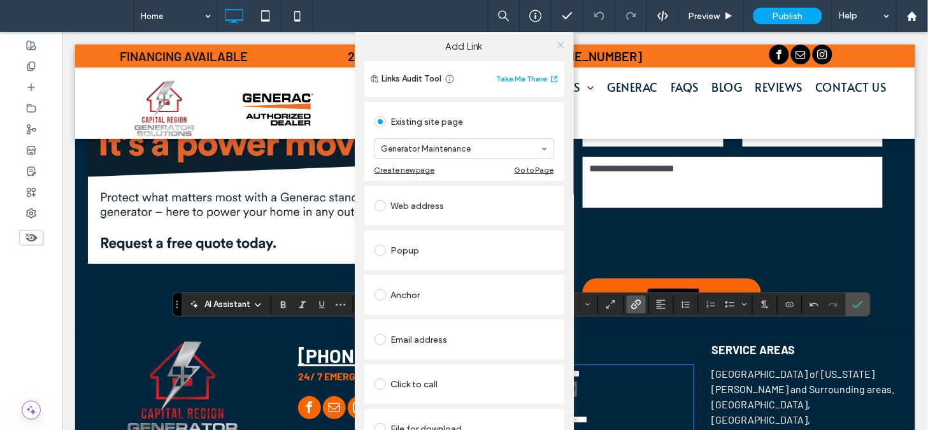
click at [556, 41] on icon at bounding box center [561, 45] width 10 height 10
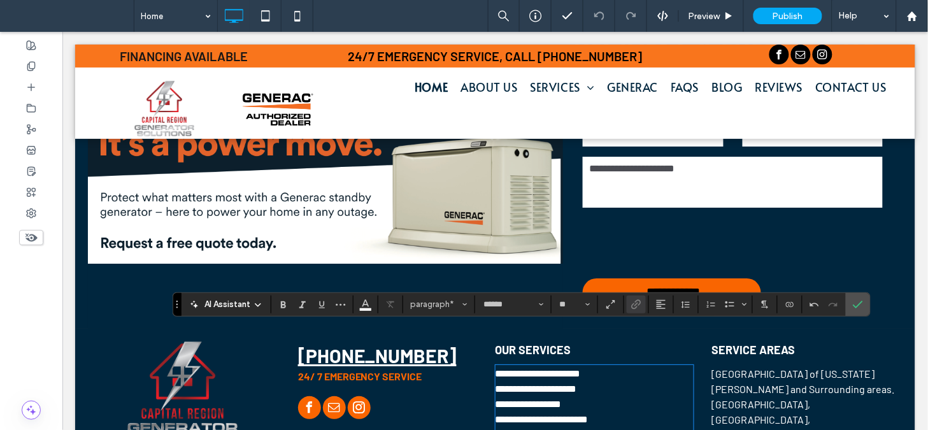
click at [557, 399] on link "**********" at bounding box center [528, 404] width 66 height 10
click at [631, 300] on icon "Link" at bounding box center [636, 304] width 10 height 10
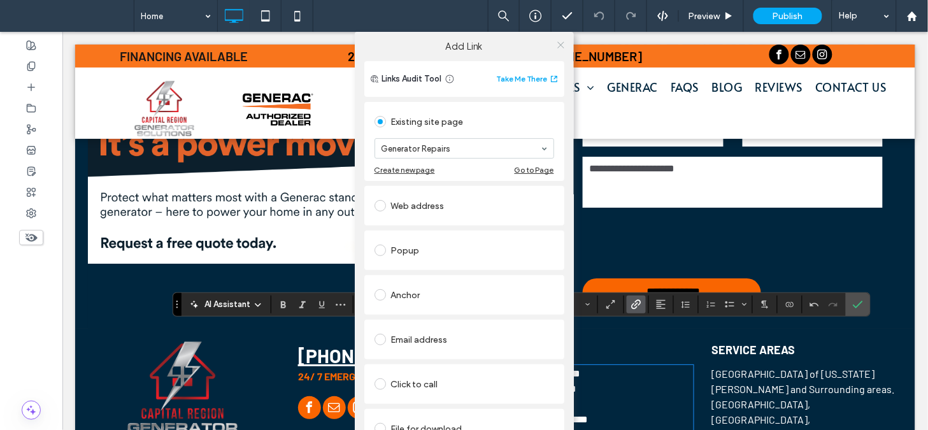
click at [559, 43] on use at bounding box center [560, 44] width 6 height 6
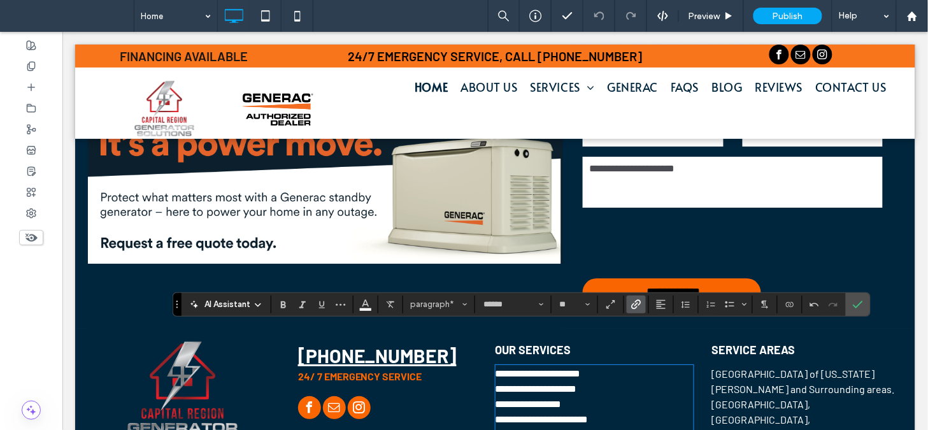
click at [588, 414] on link "**********" at bounding box center [541, 419] width 93 height 10
click at [633, 300] on icon "Link" at bounding box center [636, 304] width 10 height 10
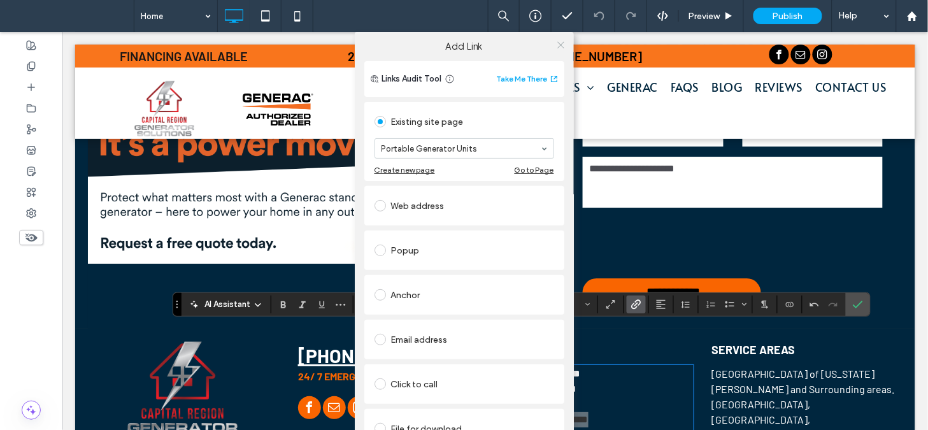
click at [557, 46] on use at bounding box center [560, 44] width 6 height 6
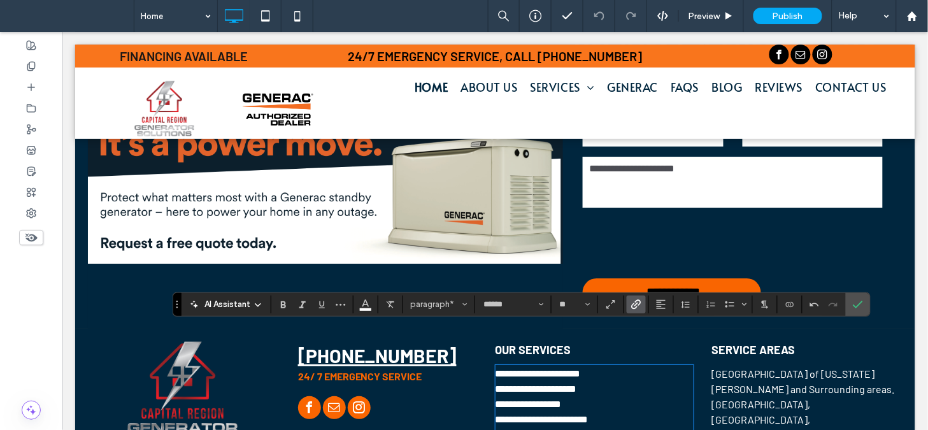
click at [543, 429] on link "**********" at bounding box center [528, 434] width 66 height 10
click at [634, 306] on icon "Link" at bounding box center [636, 304] width 10 height 10
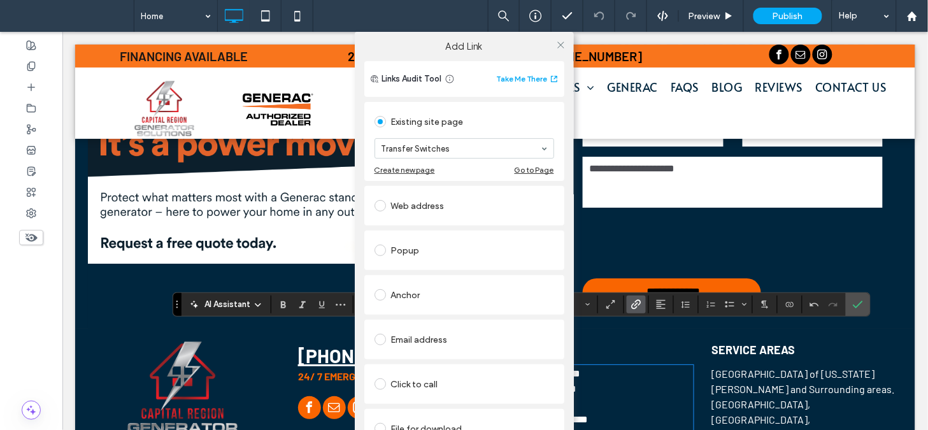
click at [563, 47] on div at bounding box center [561, 44] width 19 height 19
click at [561, 47] on use at bounding box center [560, 44] width 6 height 6
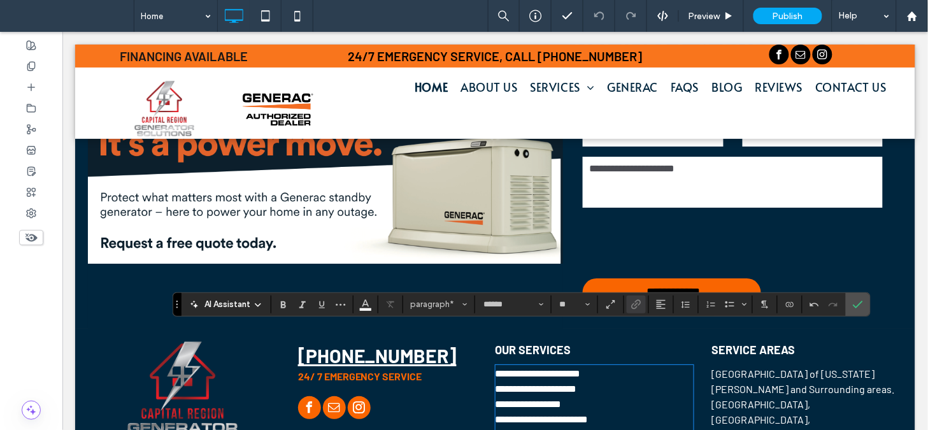
click at [634, 308] on icon "Link" at bounding box center [636, 304] width 10 height 10
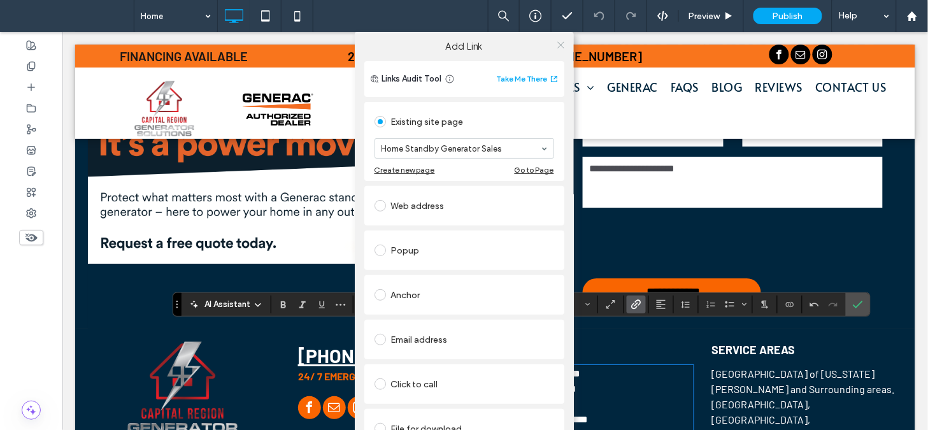
click at [561, 47] on icon at bounding box center [561, 45] width 10 height 10
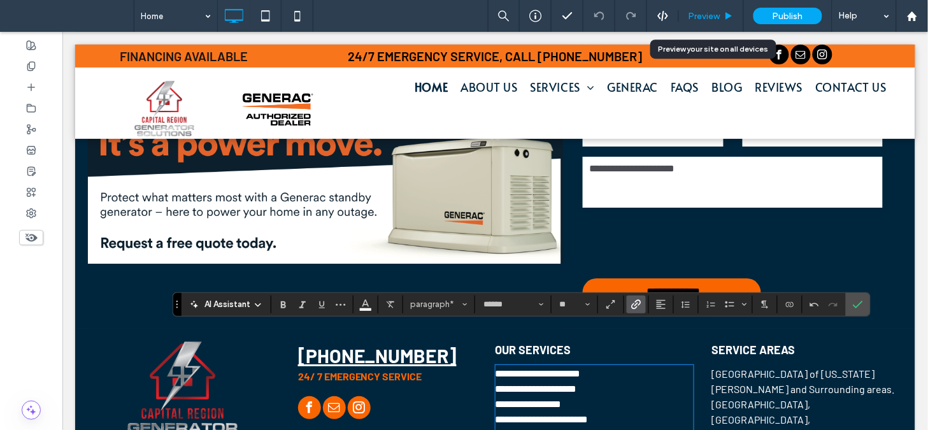
click at [710, 19] on span "Preview" at bounding box center [705, 16] width 32 height 11
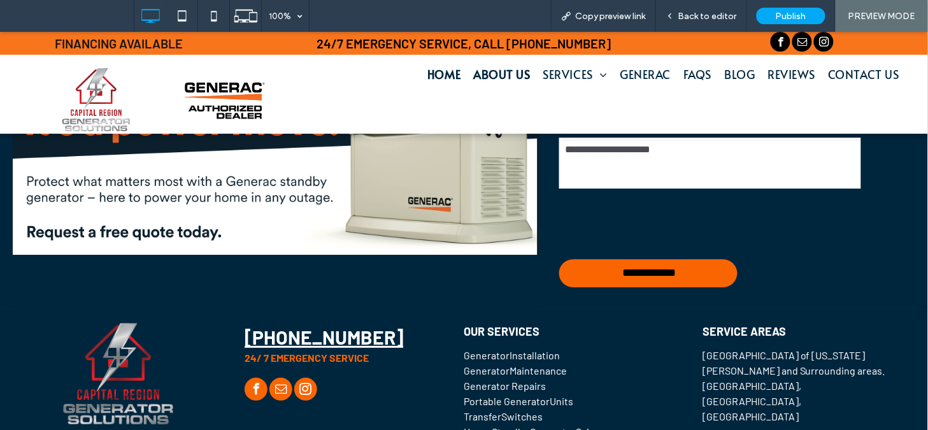
drag, startPoint x: 485, startPoint y: 71, endPoint x: 485, endPoint y: 103, distance: 31.8
click at [485, 71] on span "About Us" at bounding box center [501, 73] width 57 height 17
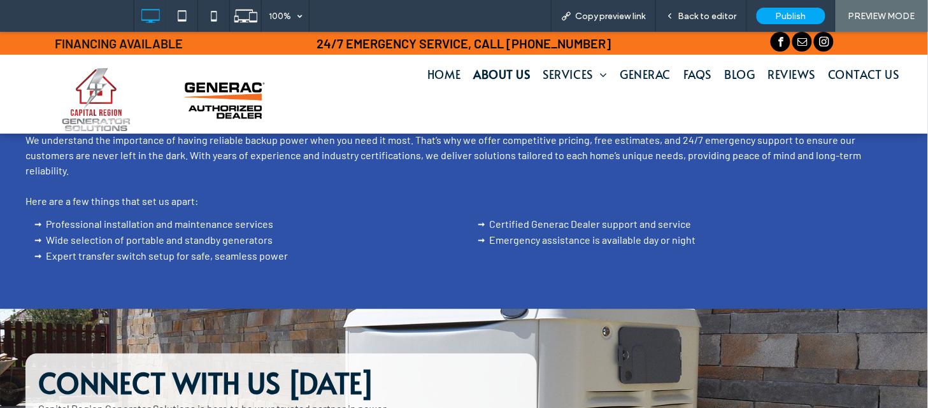
scroll to position [813, 0]
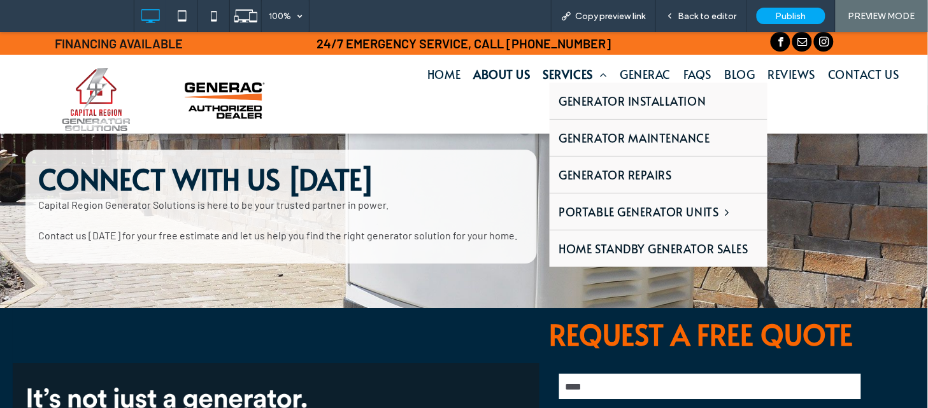
click at [543, 77] on span "Services" at bounding box center [575, 73] width 64 height 17
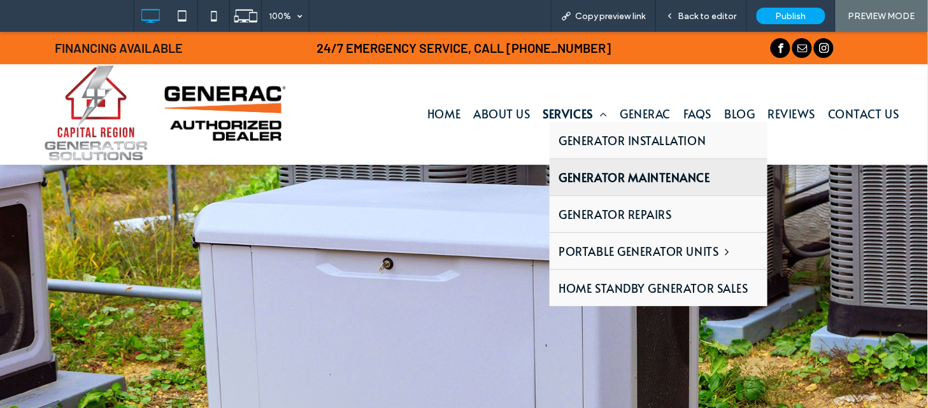
click at [571, 168] on span "Generator Maintenance" at bounding box center [634, 176] width 151 height 17
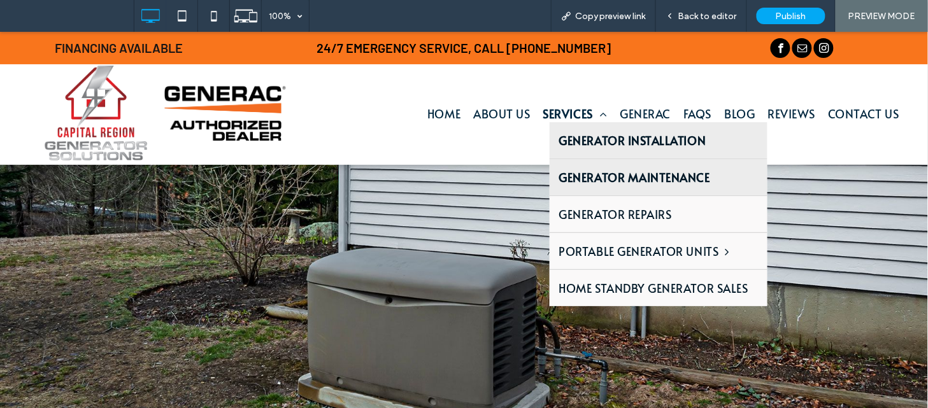
click at [569, 143] on span "Generator Installation" at bounding box center [632, 139] width 147 height 17
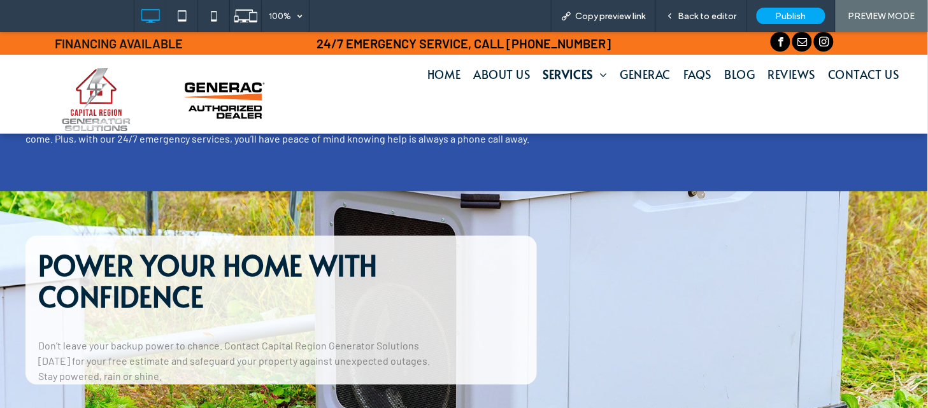
scroll to position [729, 0]
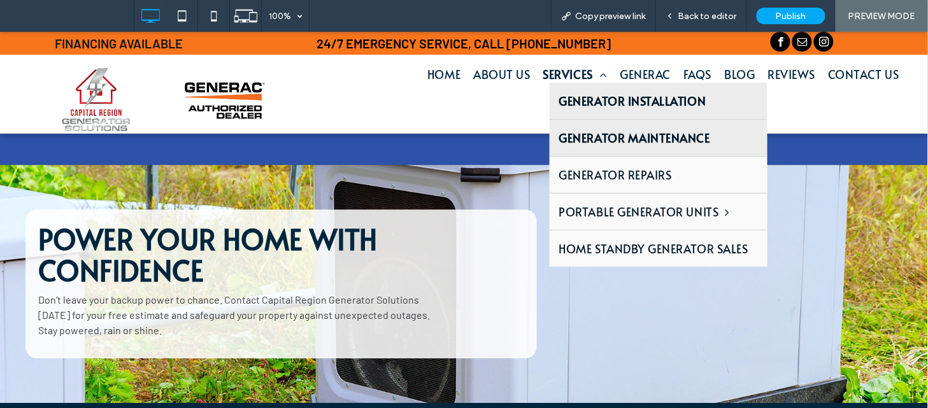
click at [585, 137] on span "Generator Maintenance" at bounding box center [634, 137] width 151 height 17
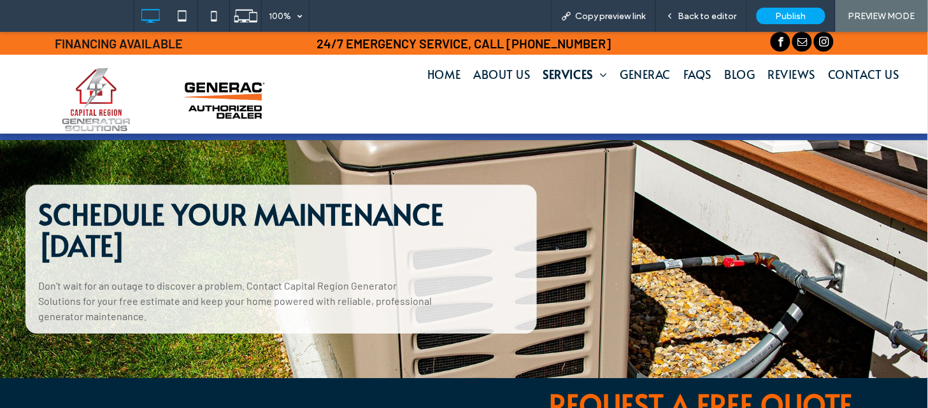
scroll to position [954, 0]
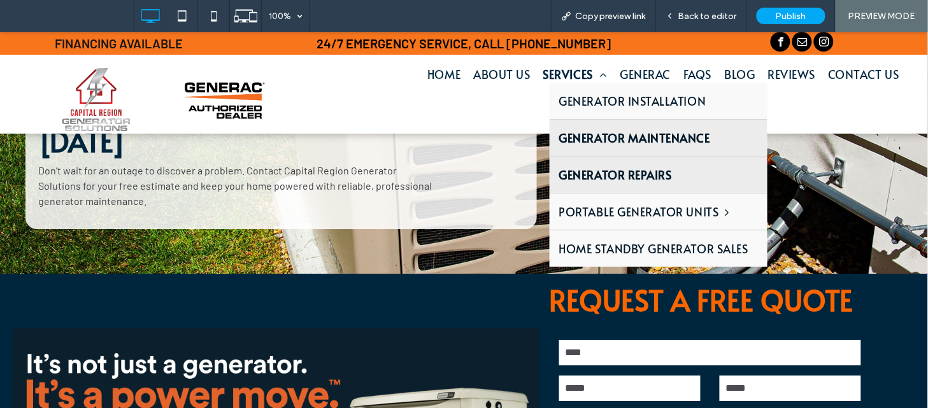
click at [575, 166] on span "Generator Repairs" at bounding box center [615, 174] width 113 height 17
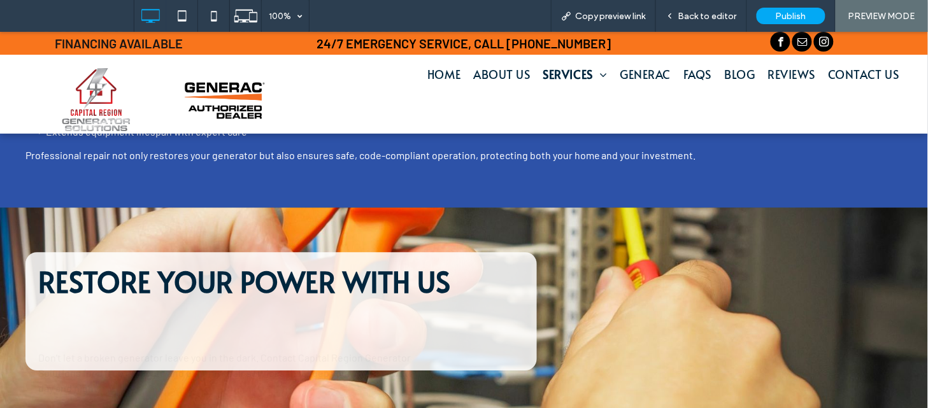
scroll to position [828, 0]
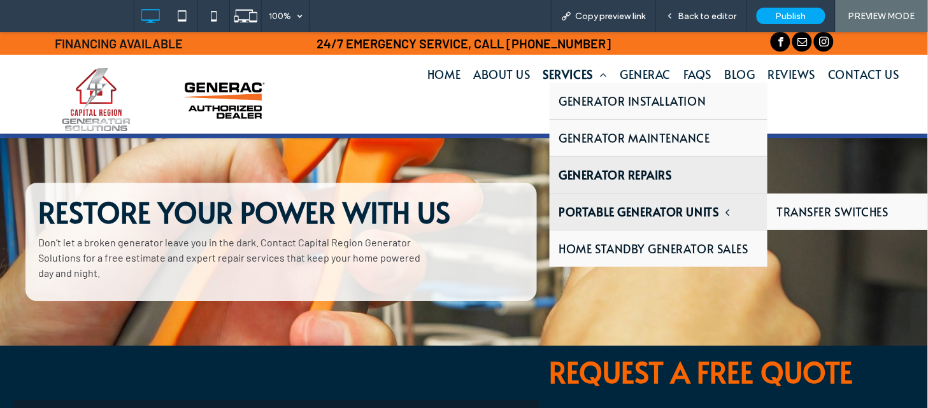
click at [569, 211] on span "Portable Generator Units" at bounding box center [644, 211] width 171 height 17
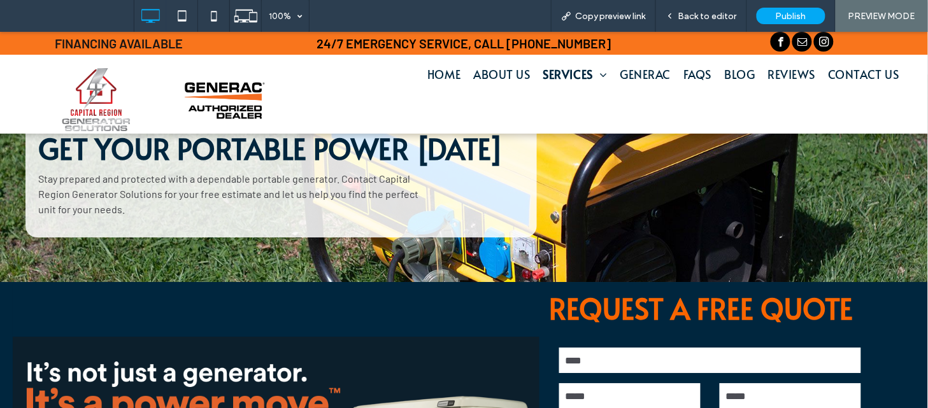
scroll to position [835, 0]
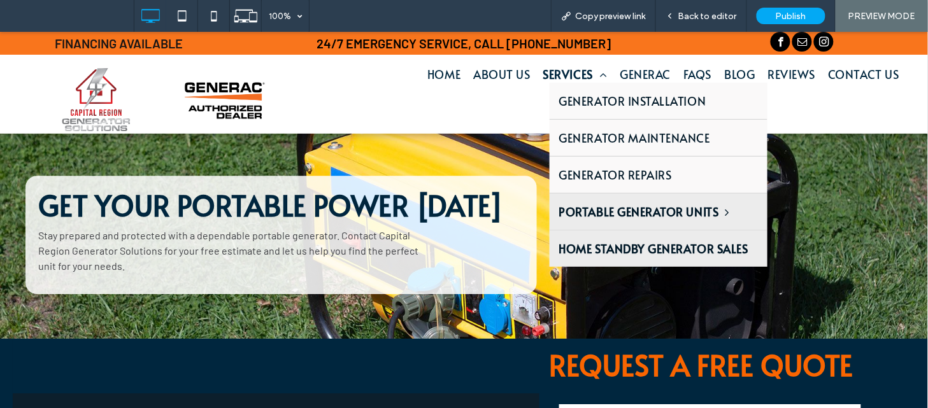
click at [569, 246] on span "Home Standby Generator Sales" at bounding box center [653, 248] width 189 height 17
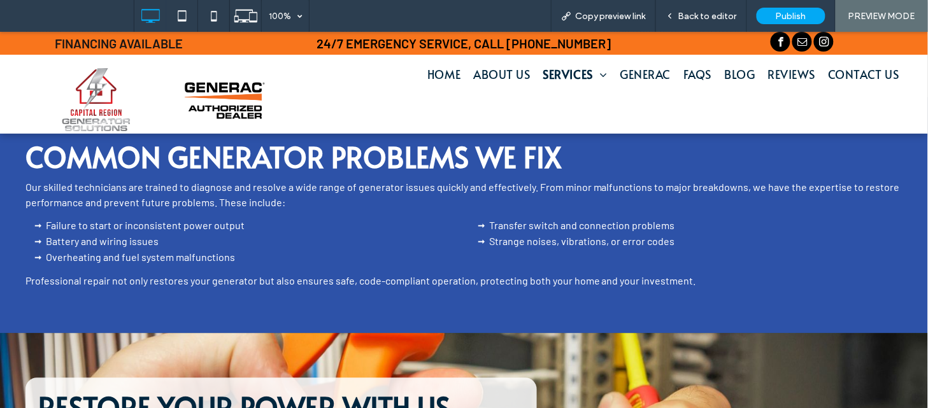
scroll to position [601, 0]
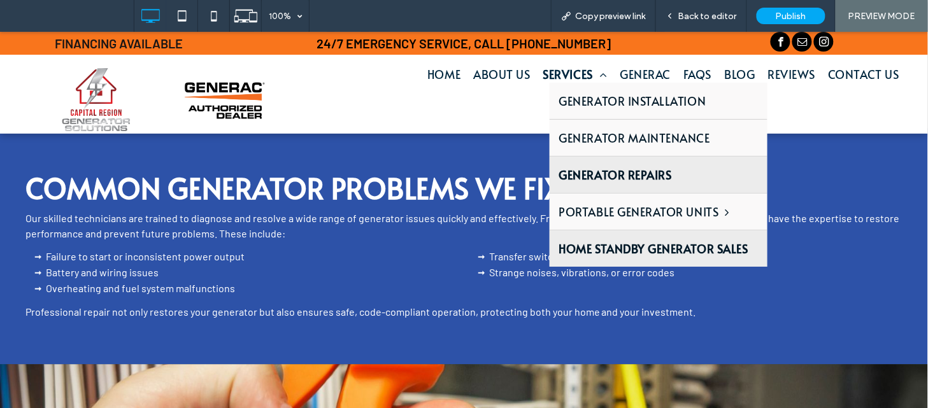
click at [610, 244] on span "Home Standby Generator Sales" at bounding box center [653, 248] width 189 height 17
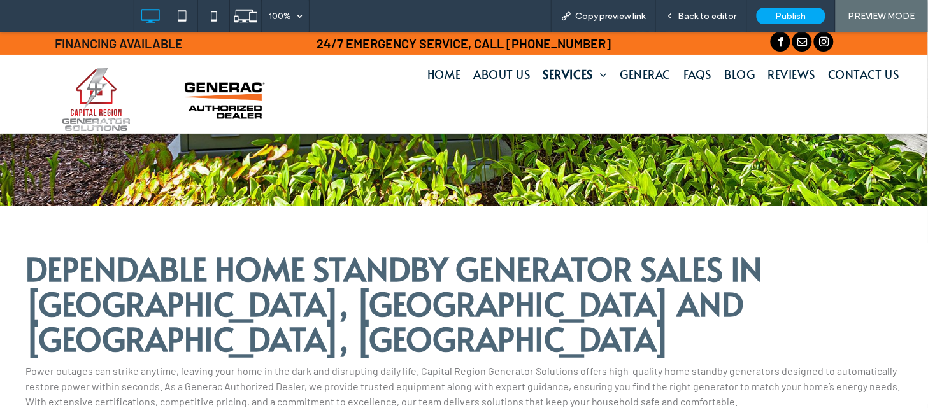
scroll to position [287, 0]
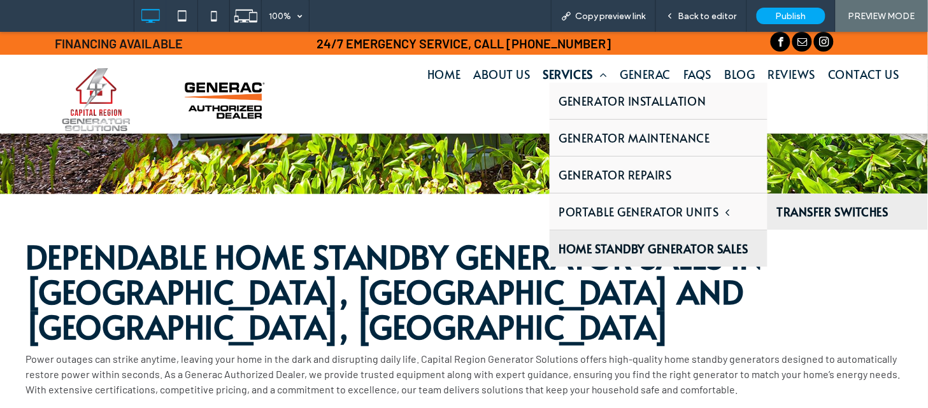
click at [768, 210] on link "Transfer Switches" at bounding box center [877, 211] width 218 height 36
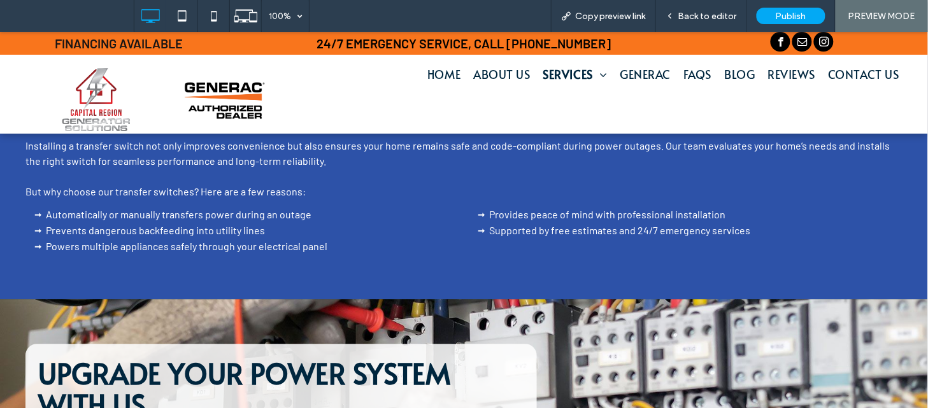
scroll to position [850, 0]
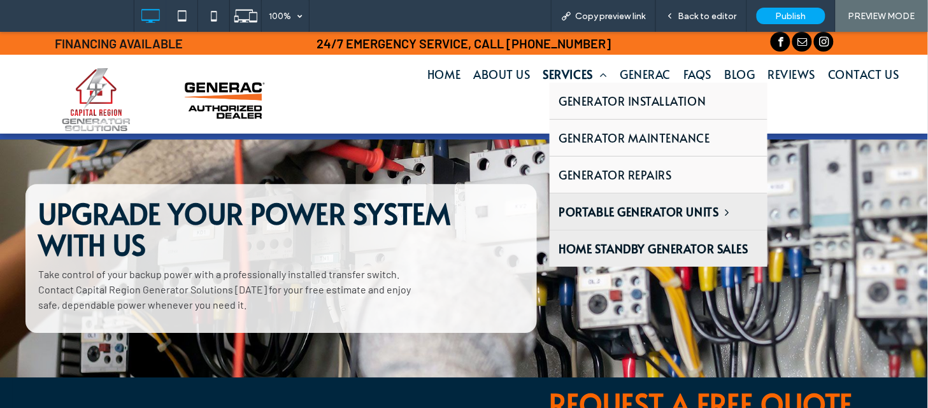
click at [590, 244] on span "Home Standby Generator Sales" at bounding box center [653, 248] width 189 height 17
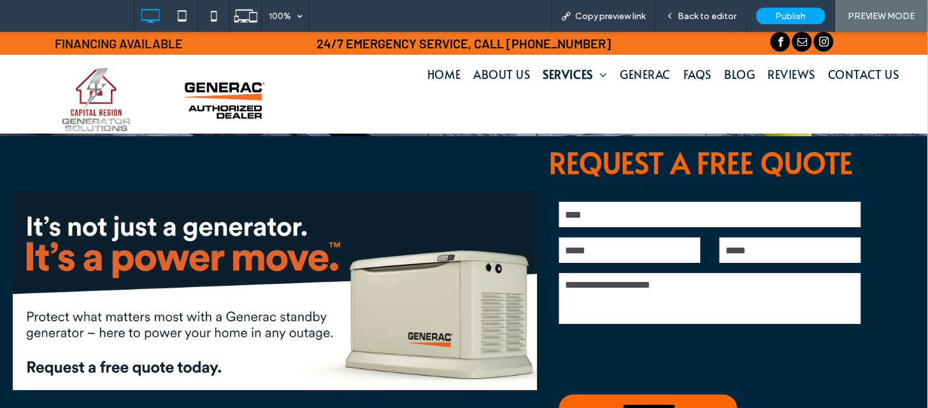
scroll to position [1037, 0]
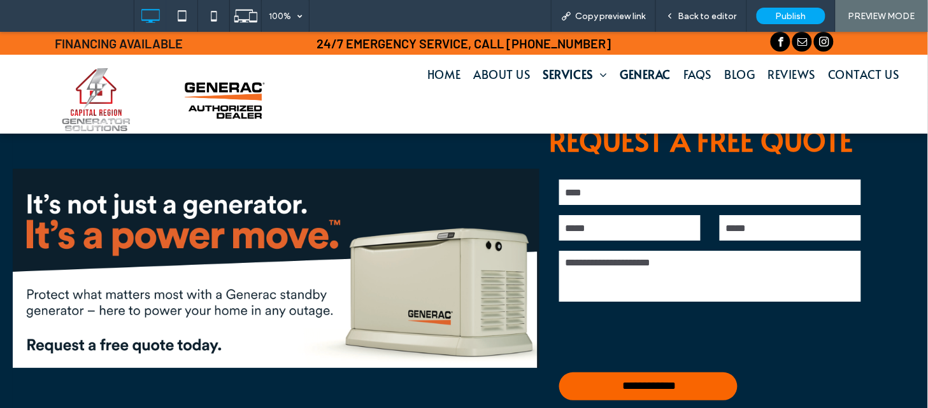
click at [631, 73] on span "Generac" at bounding box center [645, 73] width 51 height 17
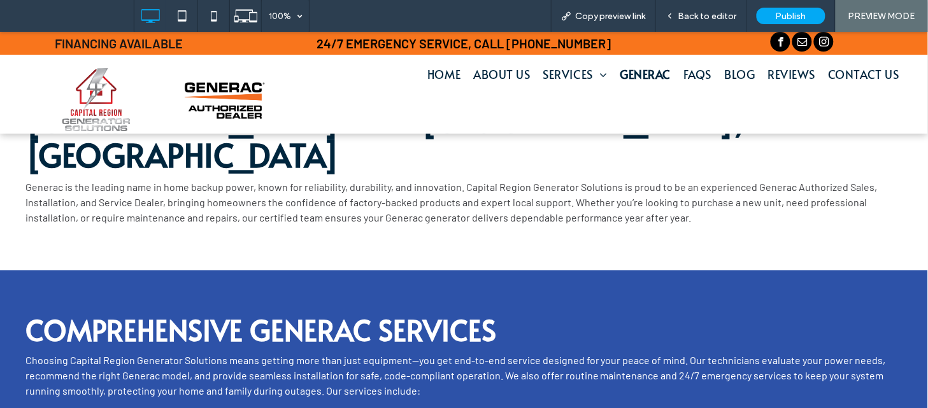
scroll to position [440, 0]
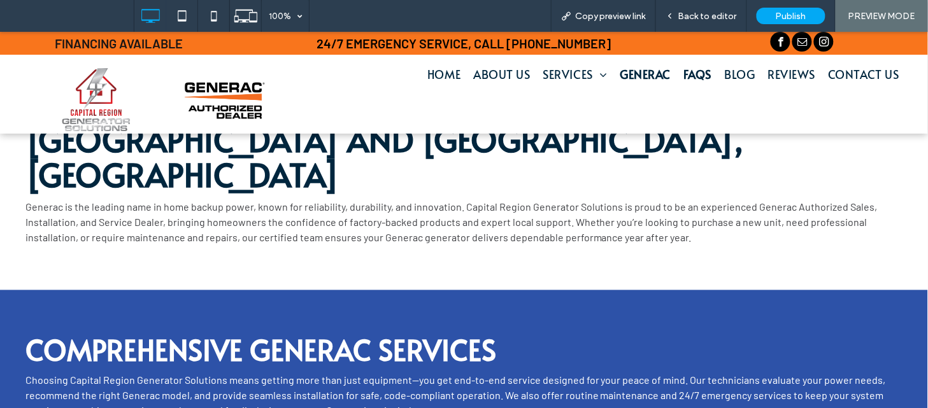
click at [696, 76] on span "FAQs" at bounding box center [697, 73] width 28 height 17
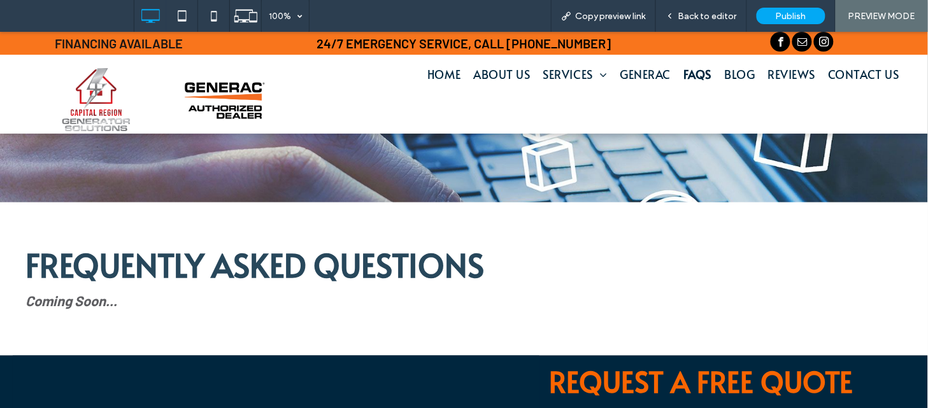
scroll to position [311, 0]
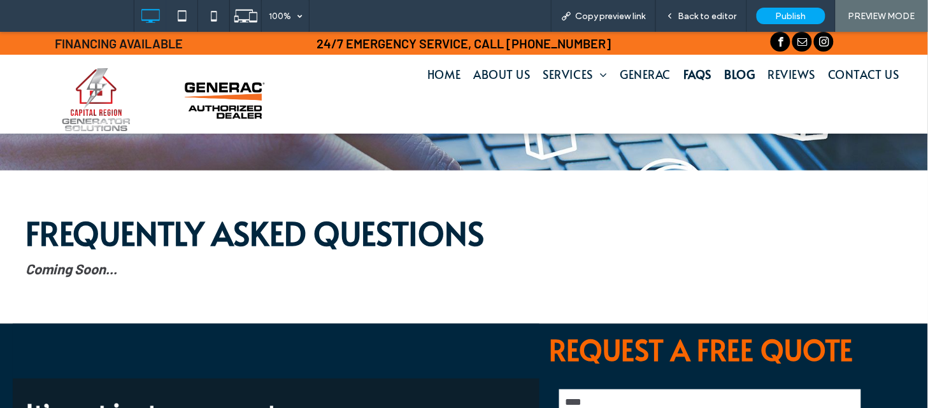
click at [733, 76] on span "Blog" at bounding box center [740, 73] width 31 height 17
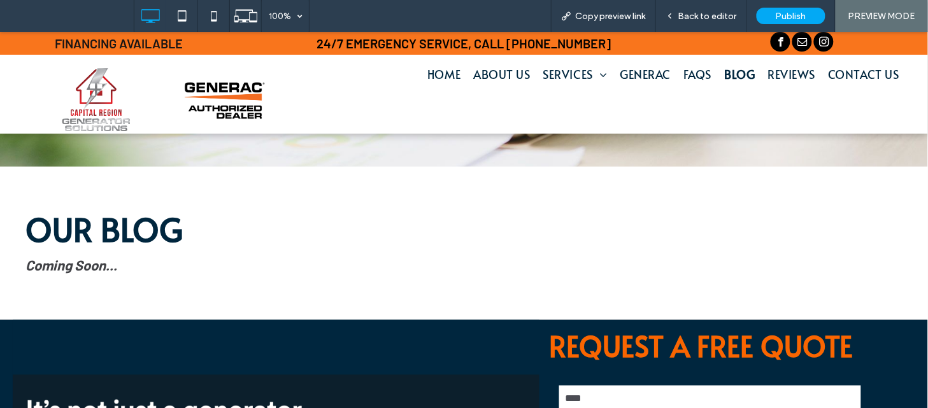
scroll to position [311, 0]
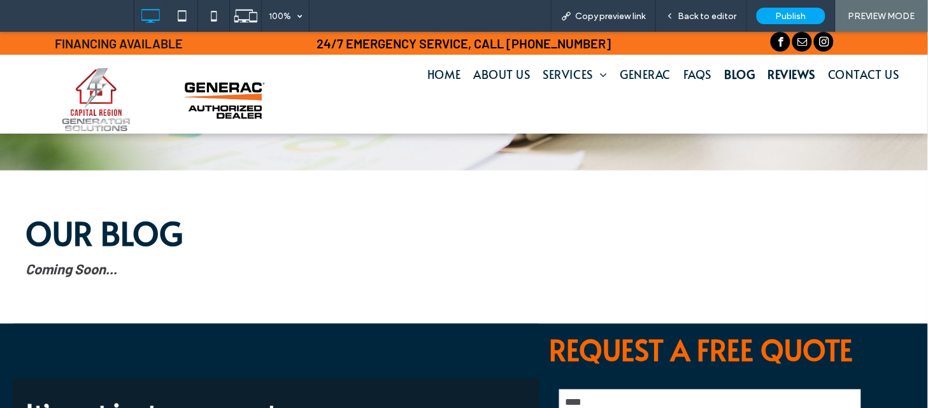
click at [791, 76] on span "Reviews" at bounding box center [792, 73] width 48 height 17
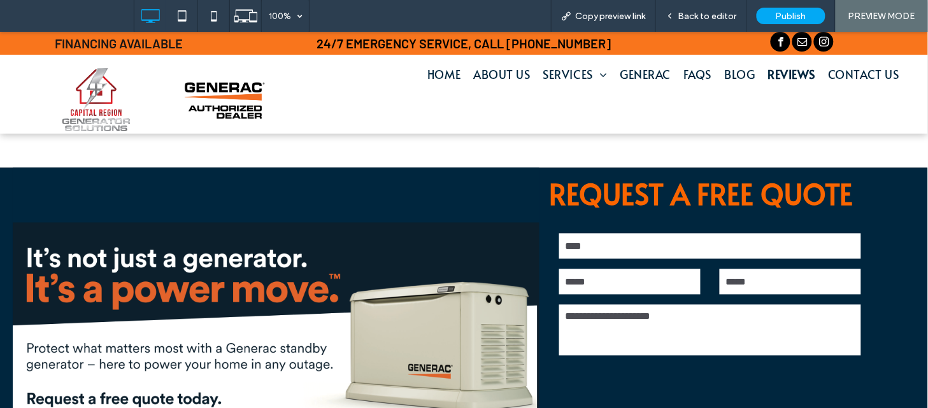
scroll to position [538, 0]
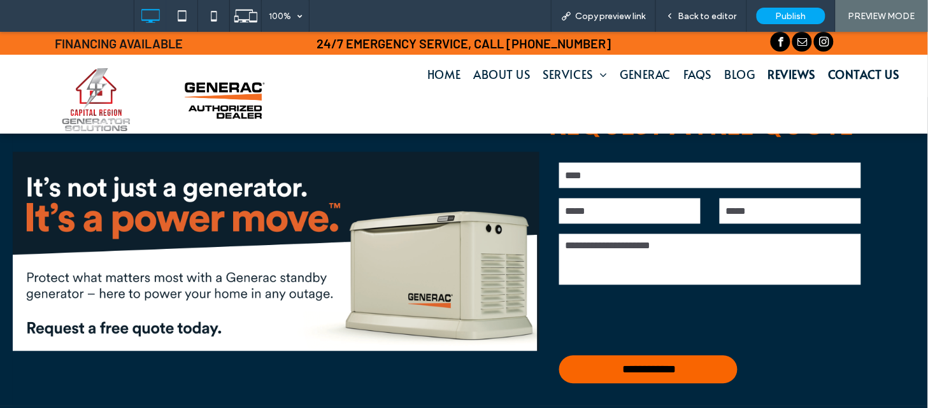
click at [829, 68] on span "Contact Us" at bounding box center [864, 73] width 71 height 17
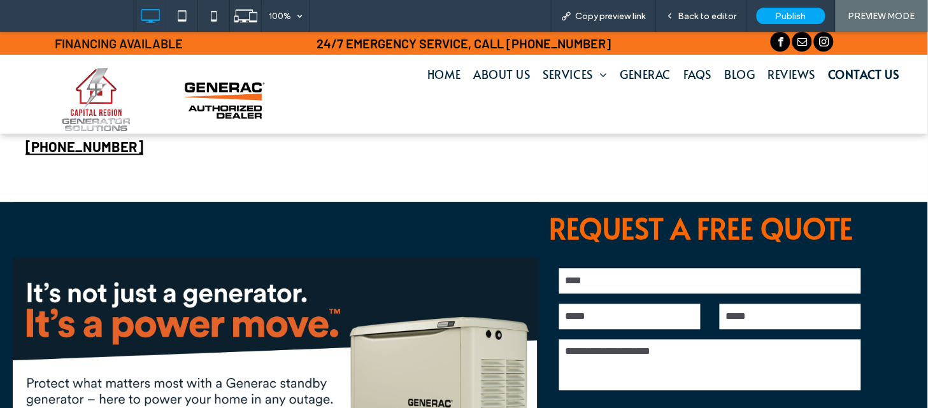
scroll to position [453, 0]
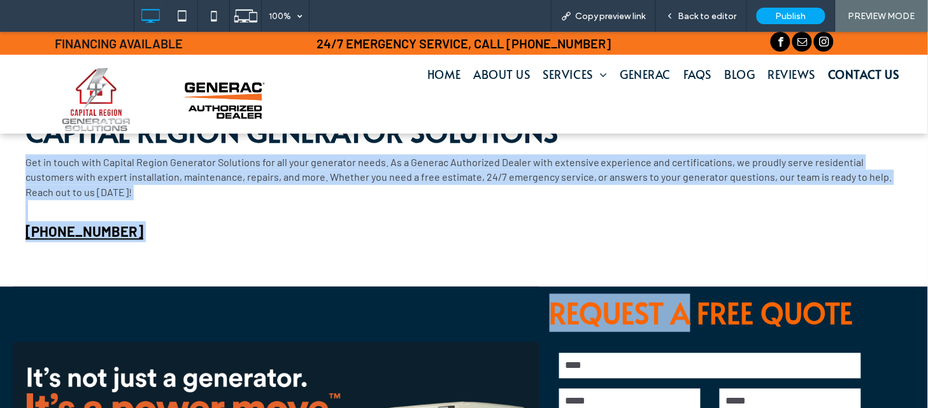
drag, startPoint x: 866, startPoint y: 147, endPoint x: 683, endPoint y: 289, distance: 231.5
click at [683, 289] on div "**********" at bounding box center [464, 247] width 928 height 1075
click at [682, 264] on div "**********" at bounding box center [464, 157] width 928 height 259
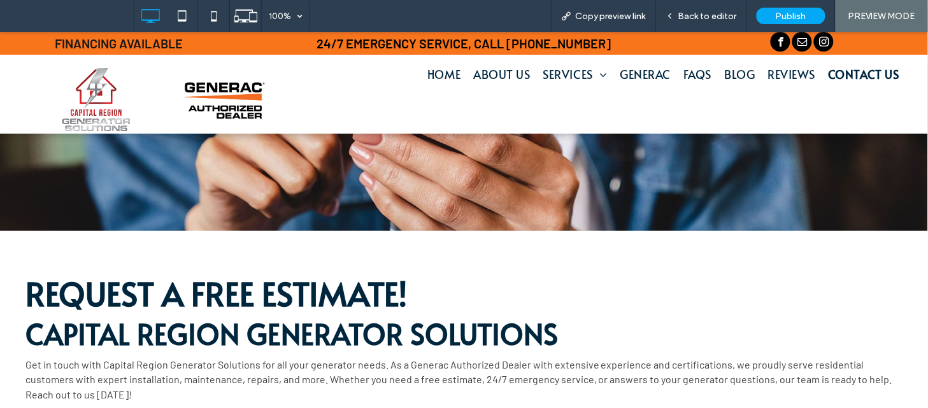
scroll to position [0, 0]
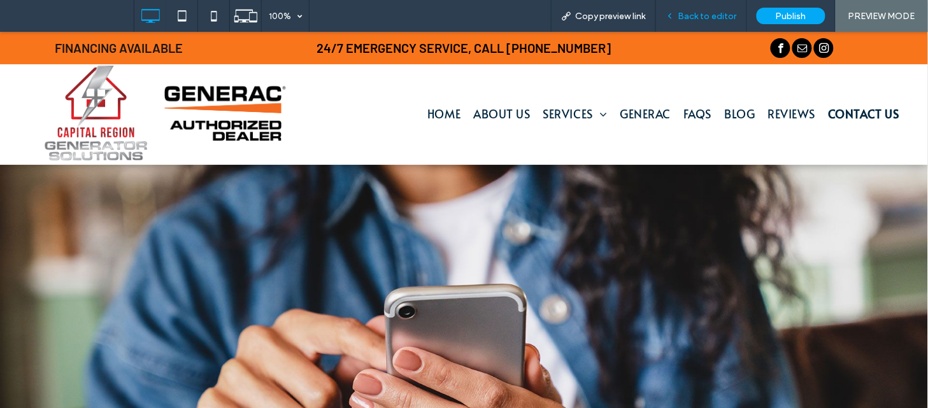
click at [691, 13] on span "Back to editor" at bounding box center [707, 16] width 59 height 11
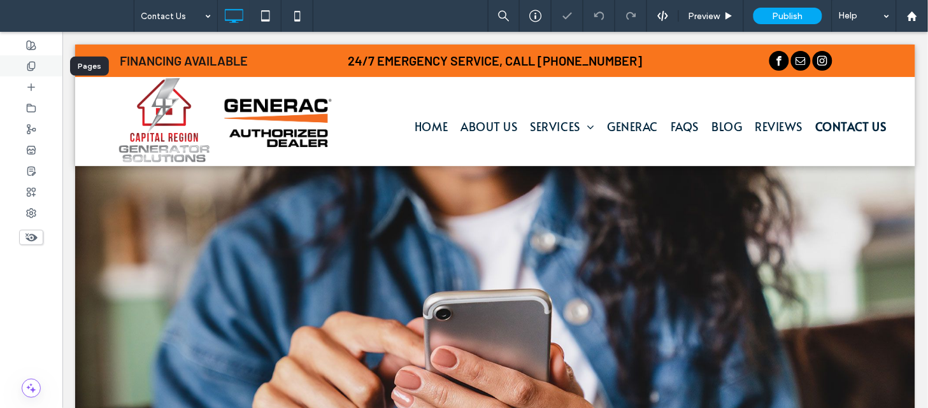
click at [30, 61] on icon at bounding box center [31, 66] width 10 height 10
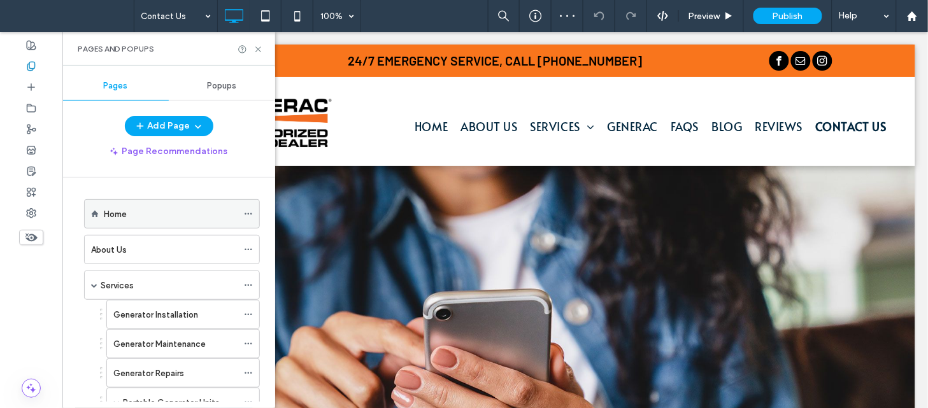
click at [245, 215] on icon at bounding box center [248, 214] width 9 height 9
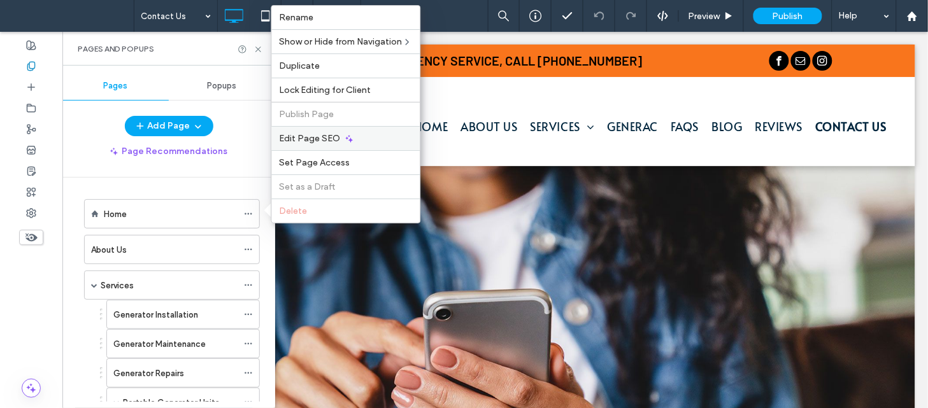
click at [340, 143] on div "Edit Page SEO" at bounding box center [346, 138] width 148 height 24
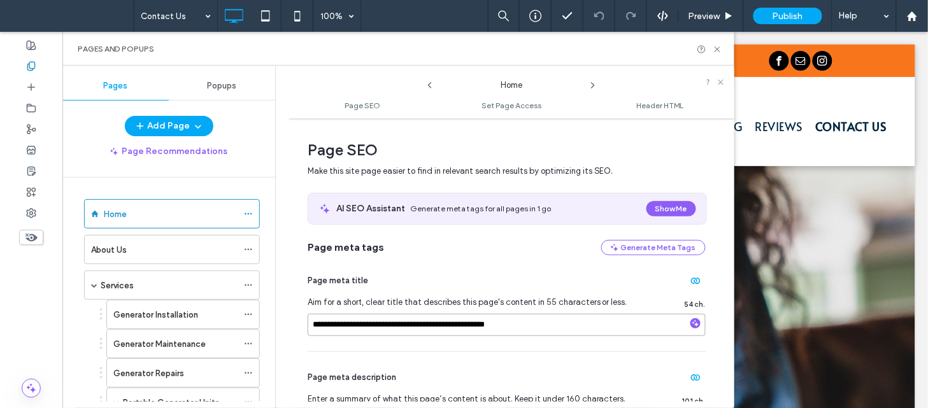
click at [516, 326] on input "**********" at bounding box center [507, 325] width 398 height 22
click at [595, 84] on icon at bounding box center [593, 85] width 10 height 10
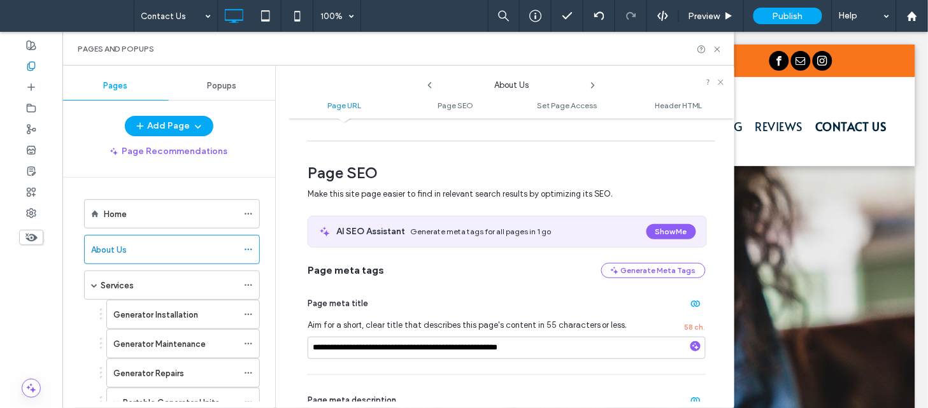
scroll to position [201, 0]
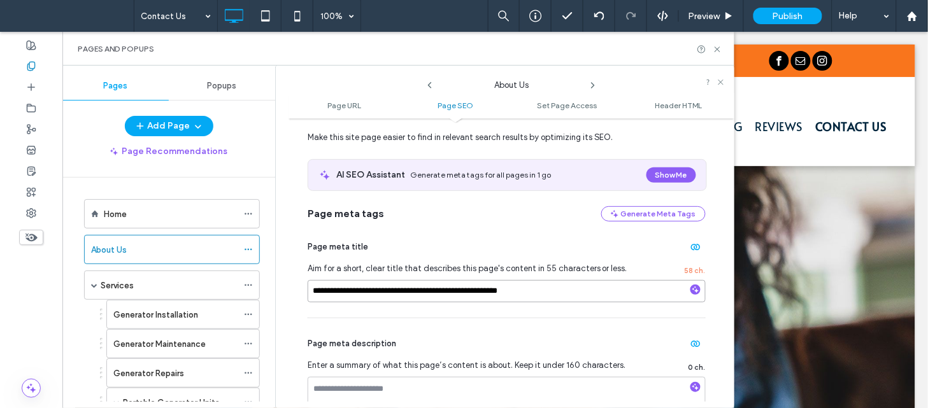
click at [532, 297] on input "**********" at bounding box center [507, 291] width 398 height 22
click at [592, 86] on icon at bounding box center [593, 85] width 10 height 10
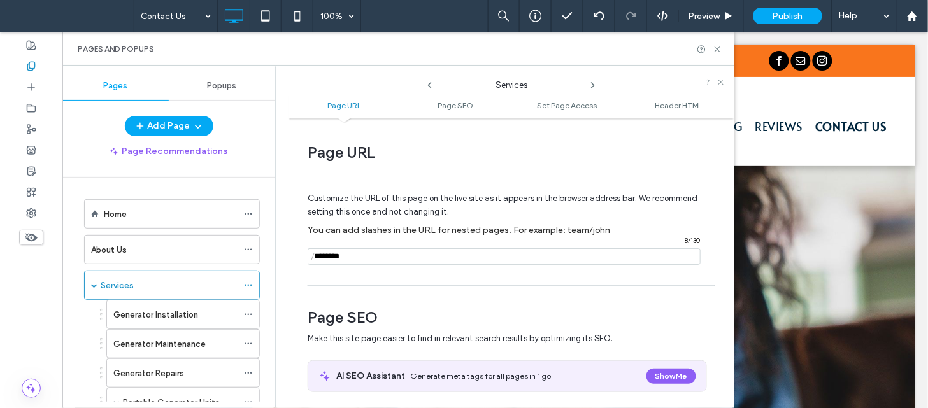
scroll to position [238, 0]
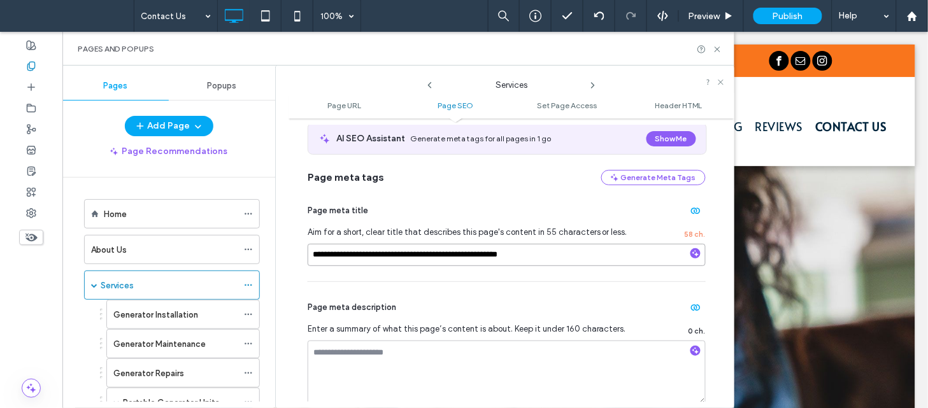
click at [519, 257] on input "**********" at bounding box center [507, 255] width 398 height 22
click at [595, 88] on icon at bounding box center [593, 85] width 10 height 10
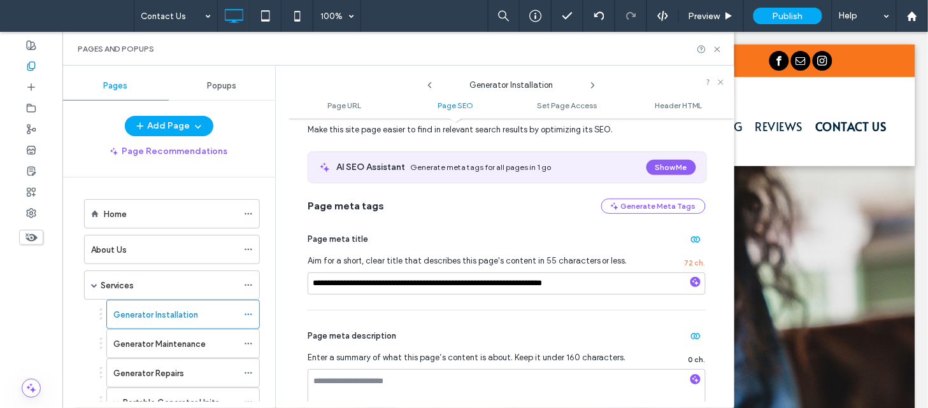
scroll to position [222, 0]
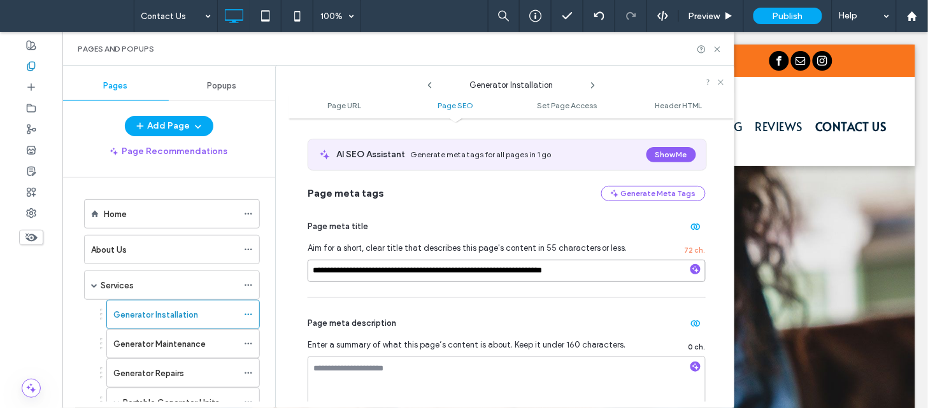
click at [573, 268] on input "**********" at bounding box center [507, 271] width 398 height 22
click at [594, 83] on icon at bounding box center [593, 85] width 10 height 10
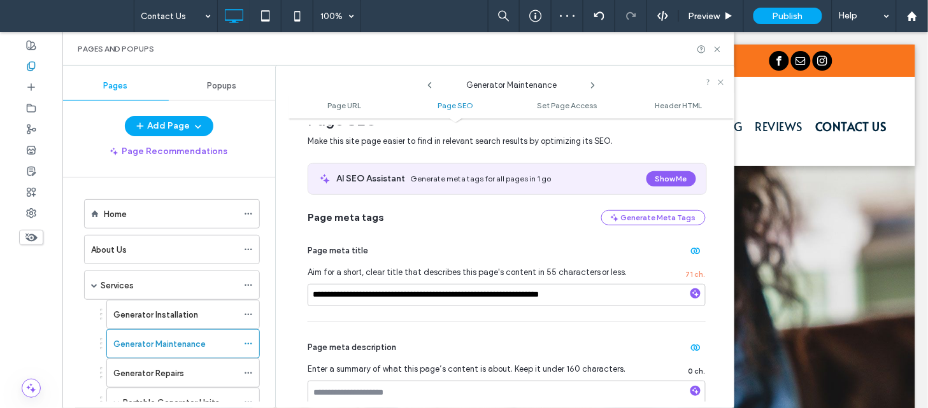
scroll to position [266, 0]
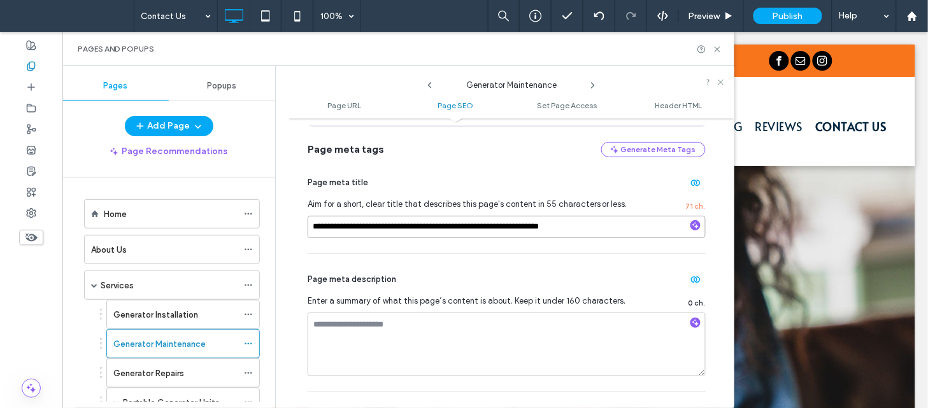
click at [615, 230] on input "**********" at bounding box center [507, 227] width 398 height 22
click at [593, 83] on icon at bounding box center [593, 85] width 10 height 10
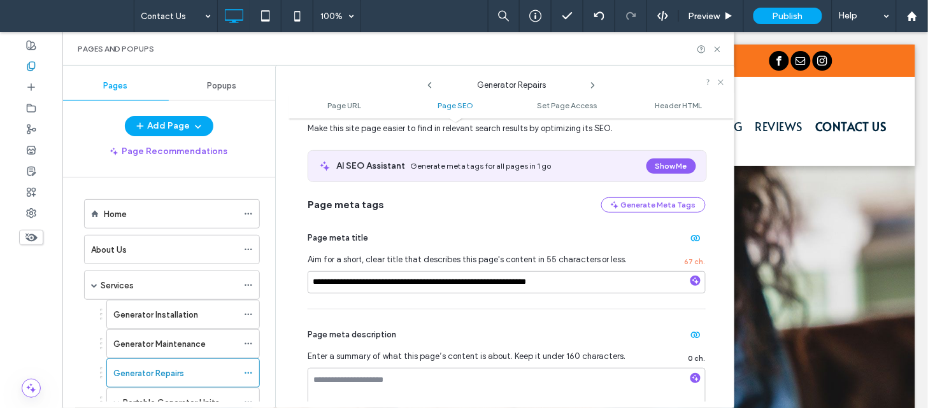
scroll to position [217, 0]
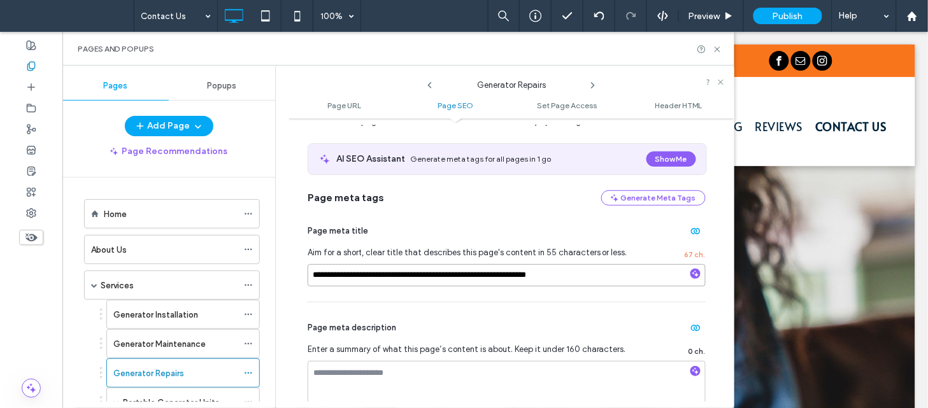
click at [590, 268] on input "**********" at bounding box center [507, 275] width 398 height 22
click at [594, 87] on icon at bounding box center [593, 85] width 10 height 10
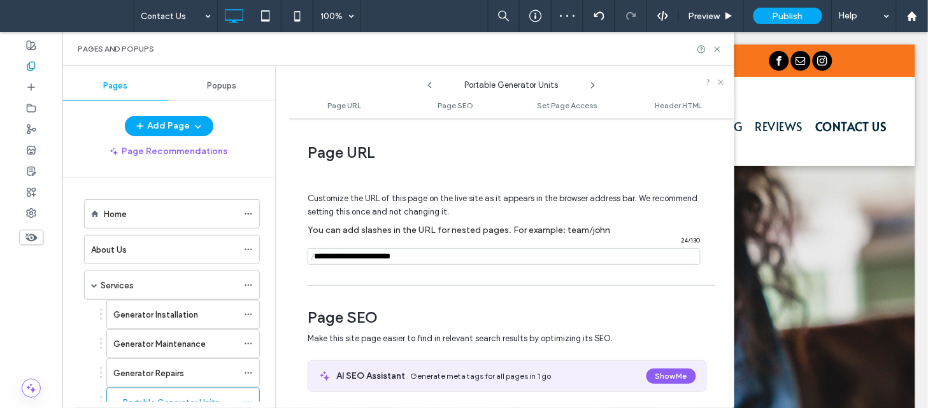
click at [594, 87] on icon at bounding box center [593, 85] width 10 height 10
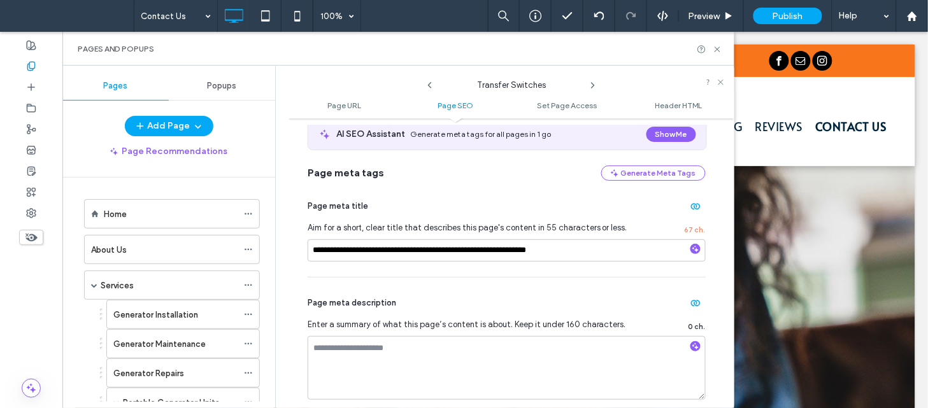
scroll to position [266, 0]
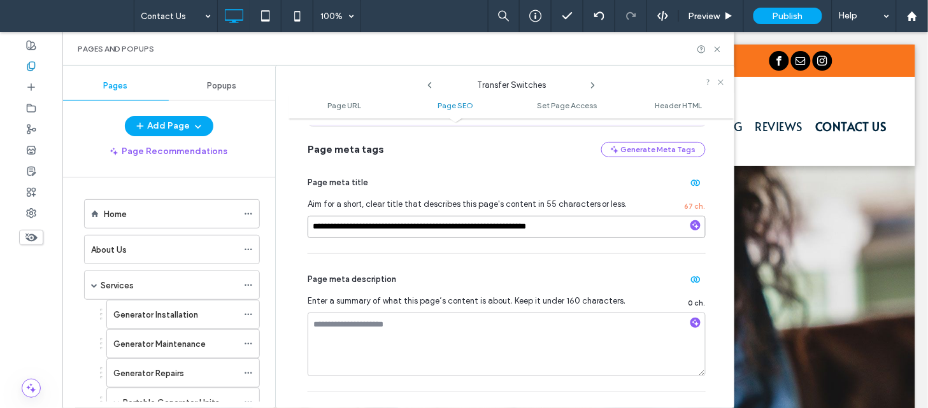
click at [587, 233] on input "**********" at bounding box center [507, 227] width 398 height 22
click at [593, 87] on icon at bounding box center [593, 85] width 10 height 10
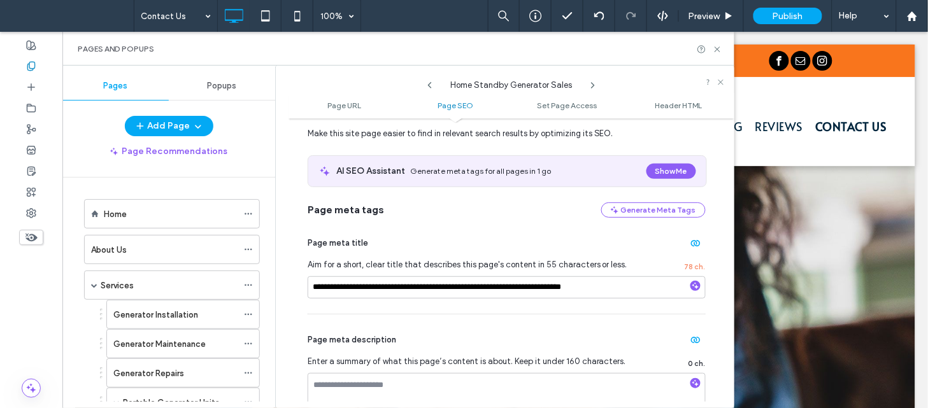
scroll to position [242, 0]
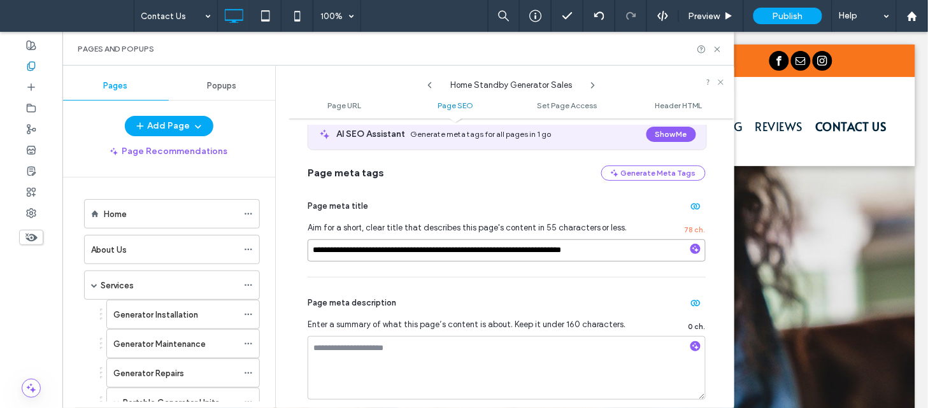
click at [613, 249] on input "**********" at bounding box center [507, 251] width 398 height 22
click at [593, 86] on use at bounding box center [593, 85] width 3 height 5
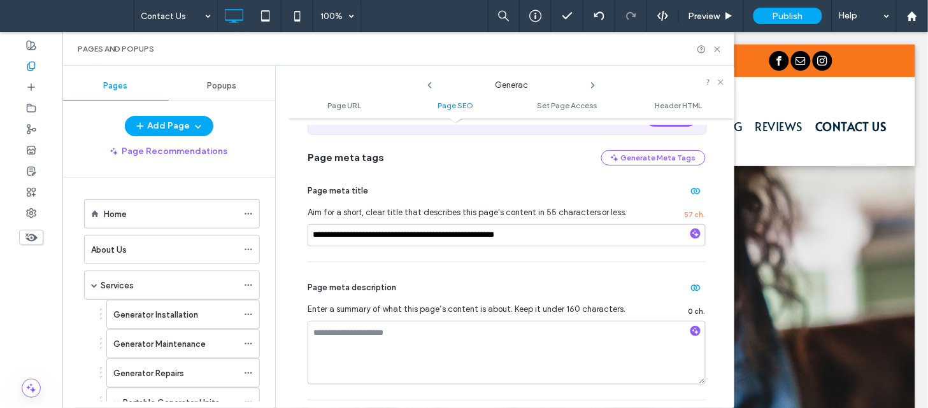
scroll to position [262, 0]
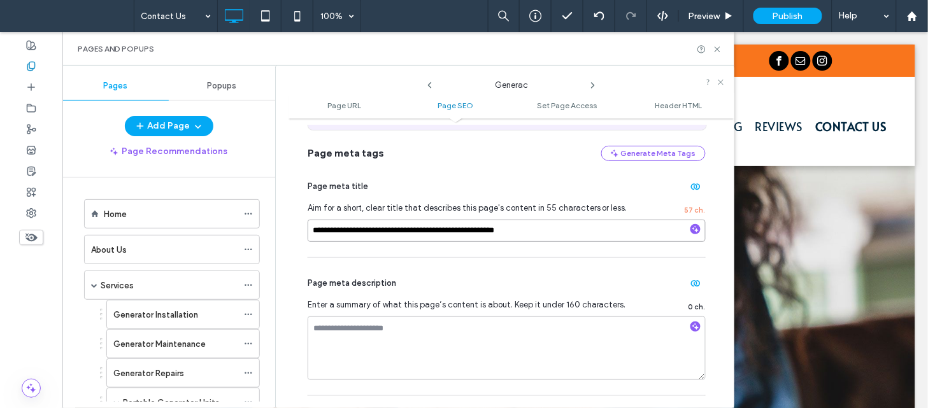
click at [592, 226] on input "**********" at bounding box center [507, 231] width 398 height 22
click at [590, 85] on icon at bounding box center [593, 85] width 10 height 10
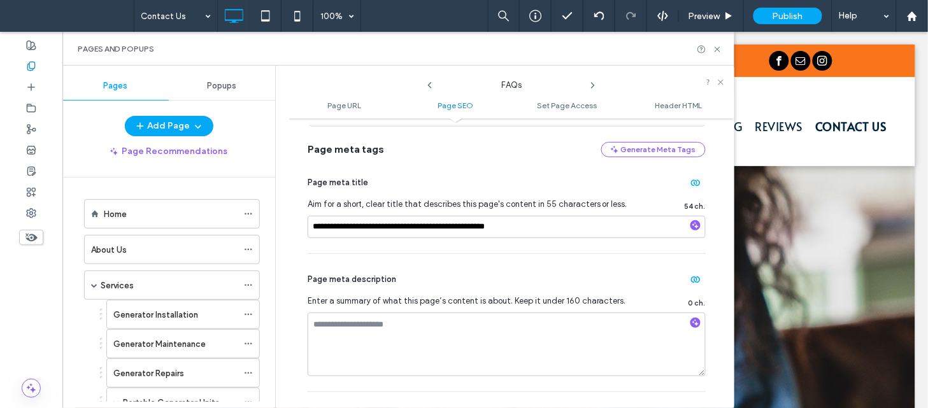
scroll to position [287, 0]
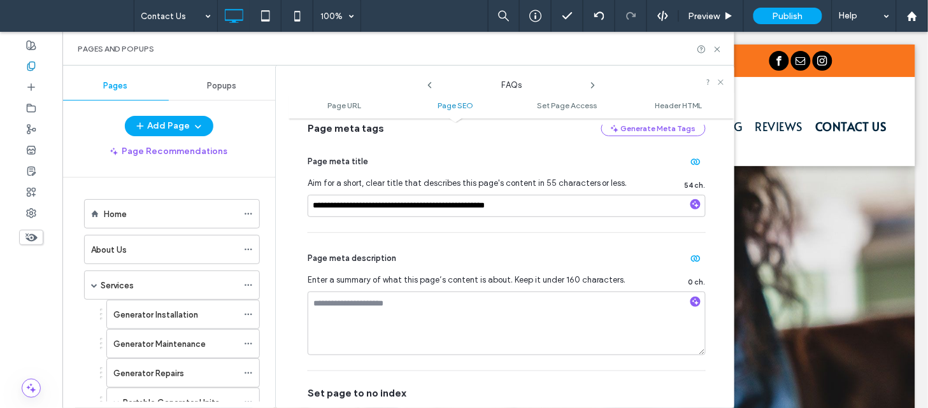
drag, startPoint x: 608, startPoint y: 194, endPoint x: 604, endPoint y: 201, distance: 8.3
click at [604, 201] on div "**********" at bounding box center [507, 184] width 398 height 96
click at [604, 201] on input "**********" at bounding box center [507, 206] width 398 height 22
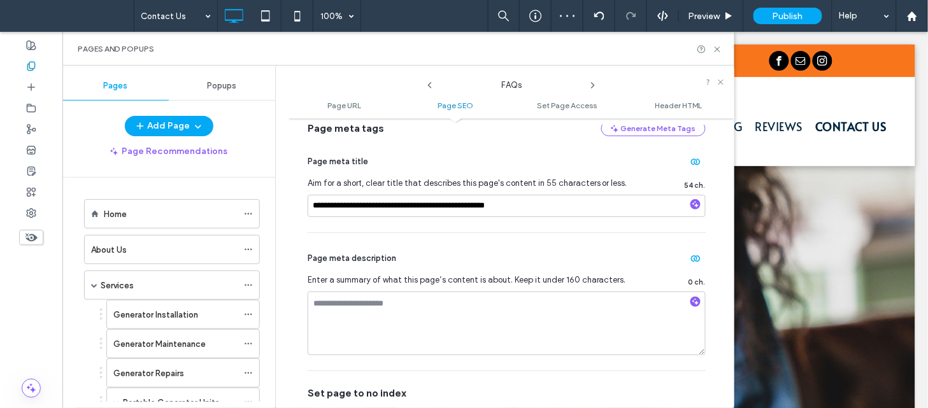
click at [590, 85] on icon at bounding box center [593, 85] width 10 height 10
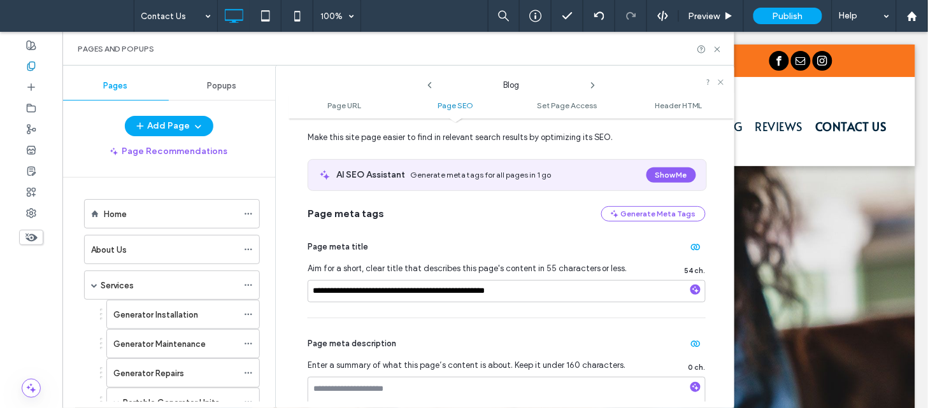
scroll to position [205, 0]
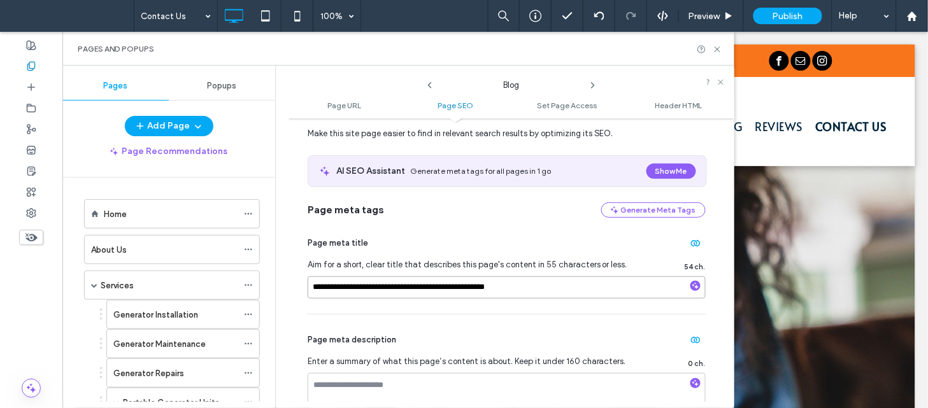
click at [531, 296] on input "**********" at bounding box center [507, 287] width 398 height 22
click at [594, 88] on icon at bounding box center [593, 85] width 10 height 10
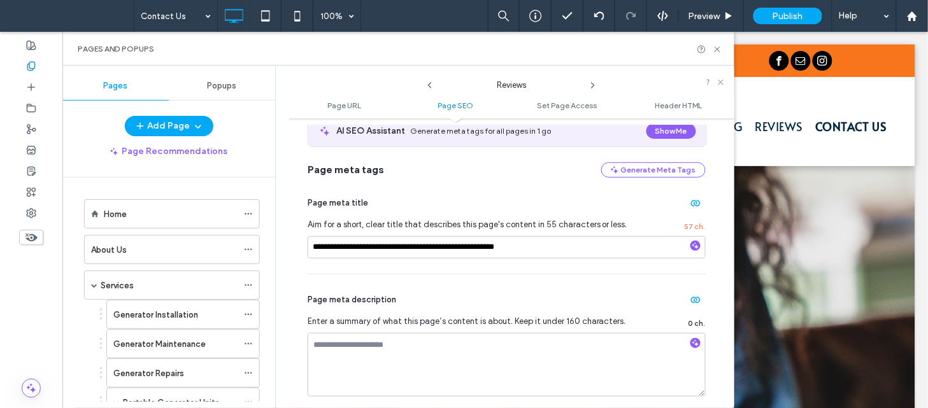
scroll to position [250, 0]
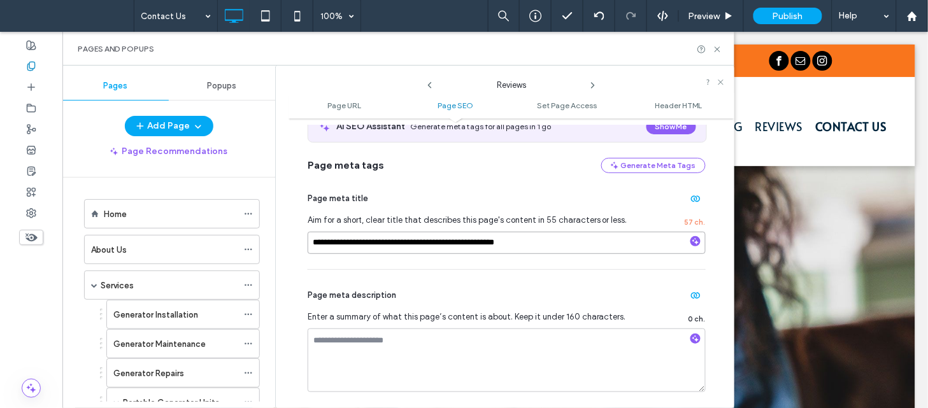
click at [548, 251] on input "**********" at bounding box center [507, 243] width 398 height 22
click at [592, 87] on use at bounding box center [593, 85] width 3 height 5
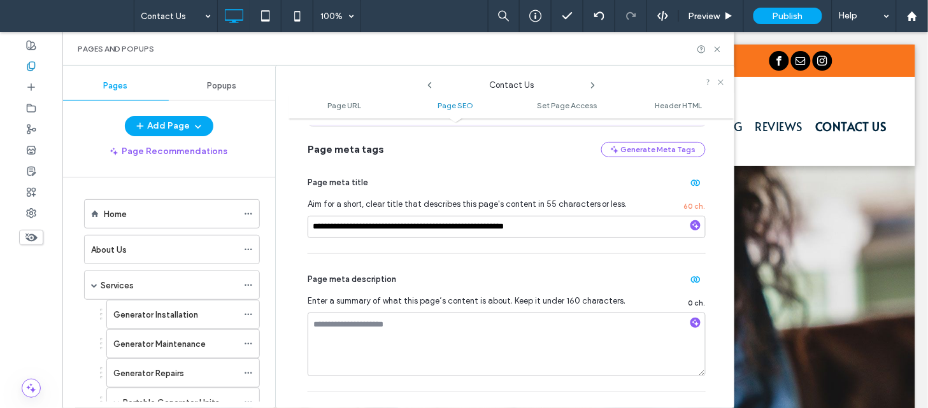
scroll to position [257, 0]
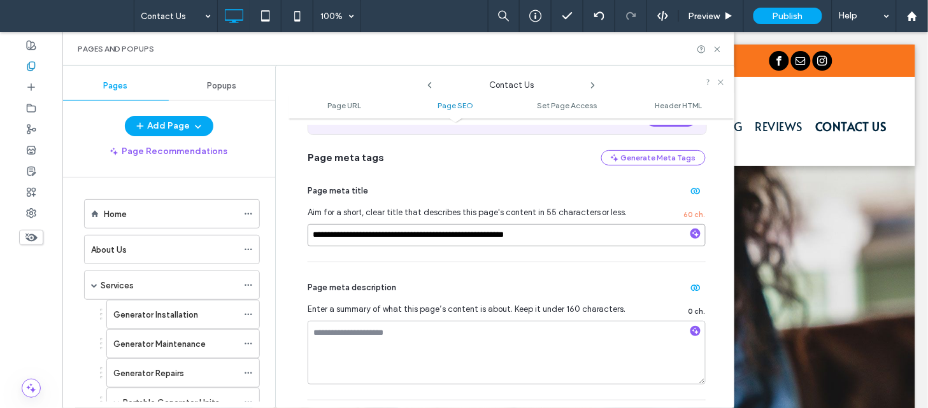
click at [555, 244] on input "**********" at bounding box center [507, 235] width 398 height 22
click at [595, 84] on icon at bounding box center [593, 85] width 10 height 10
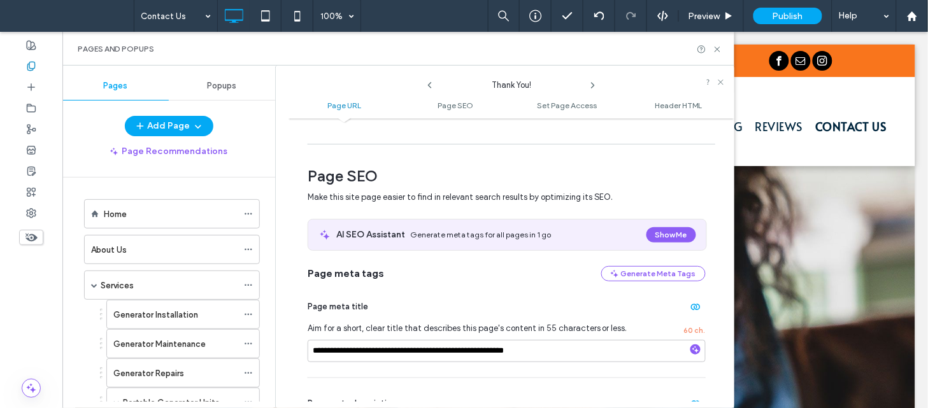
scroll to position [181, 0]
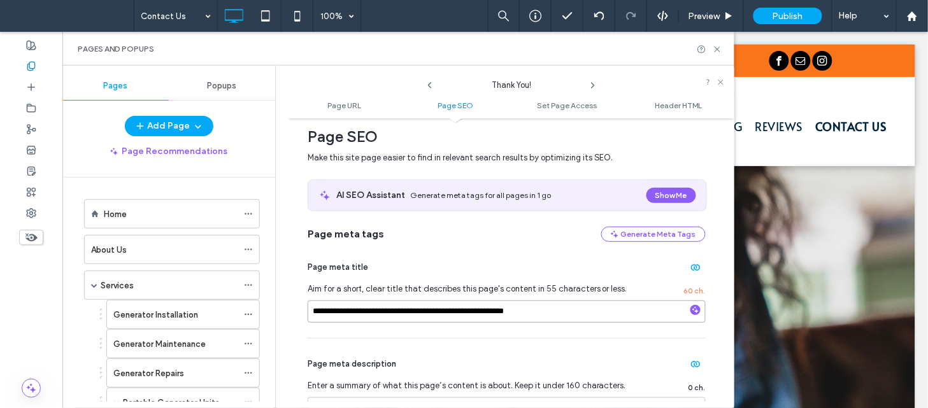
click at [549, 308] on input "**********" at bounding box center [507, 312] width 398 height 22
drag, startPoint x: 577, startPoint y: 202, endPoint x: 720, endPoint y: 48, distance: 209.6
click at [720, 48] on icon at bounding box center [718, 50] width 10 height 10
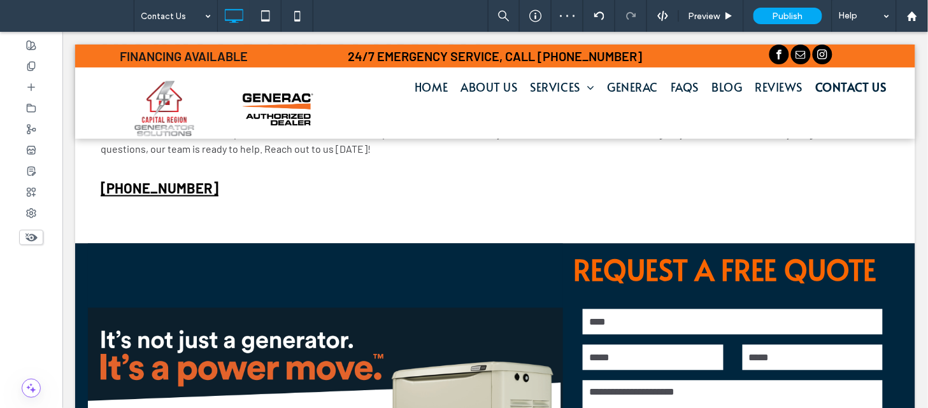
scroll to position [513, 0]
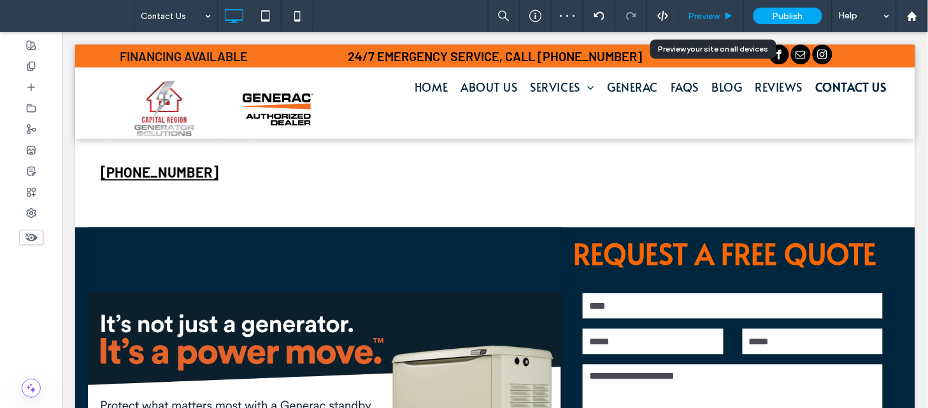
click at [696, 17] on span "Preview" at bounding box center [705, 16] width 32 height 11
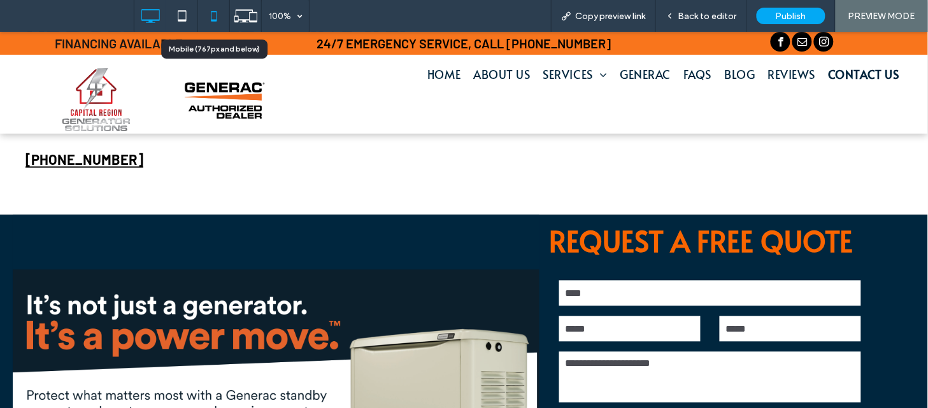
click at [213, 17] on icon at bounding box center [213, 15] width 25 height 25
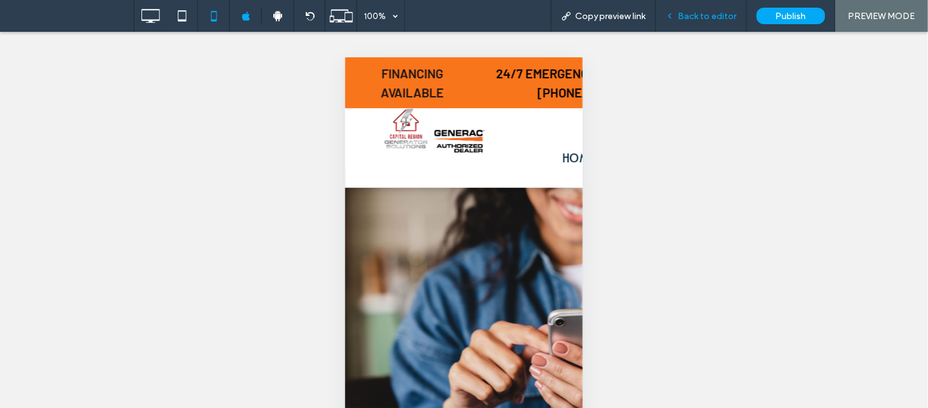
click at [692, 11] on span "Back to editor" at bounding box center [707, 16] width 59 height 11
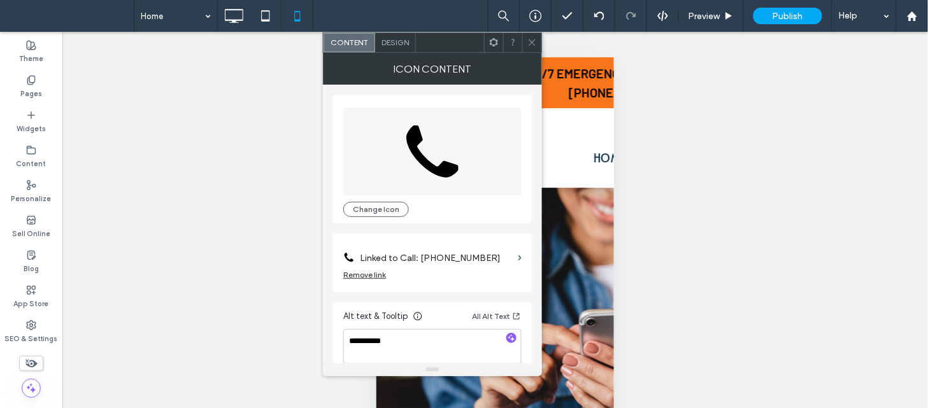
click at [532, 45] on icon at bounding box center [532, 43] width 10 height 10
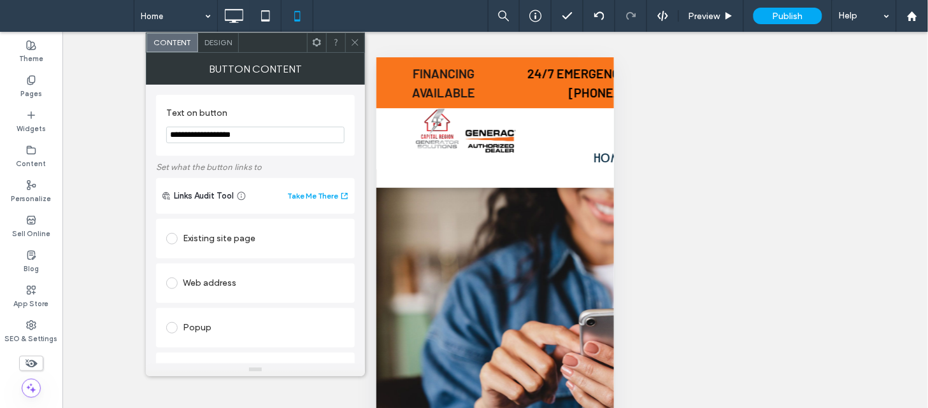
click at [353, 42] on icon at bounding box center [355, 43] width 10 height 10
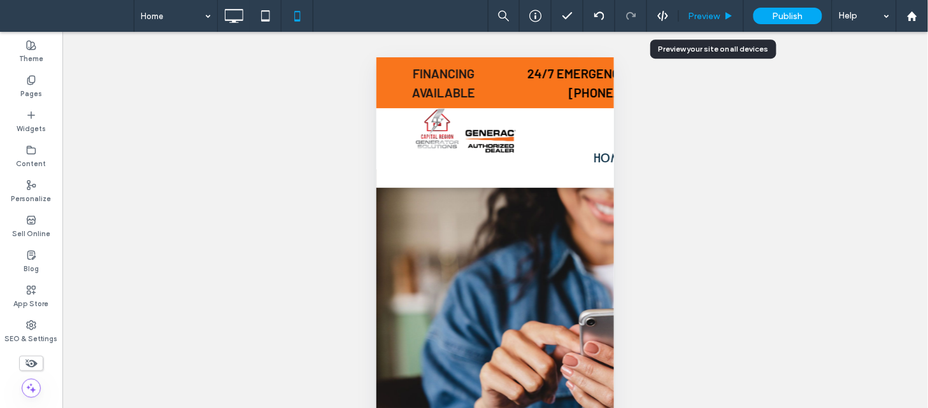
click at [697, 13] on span "Preview" at bounding box center [705, 16] width 32 height 11
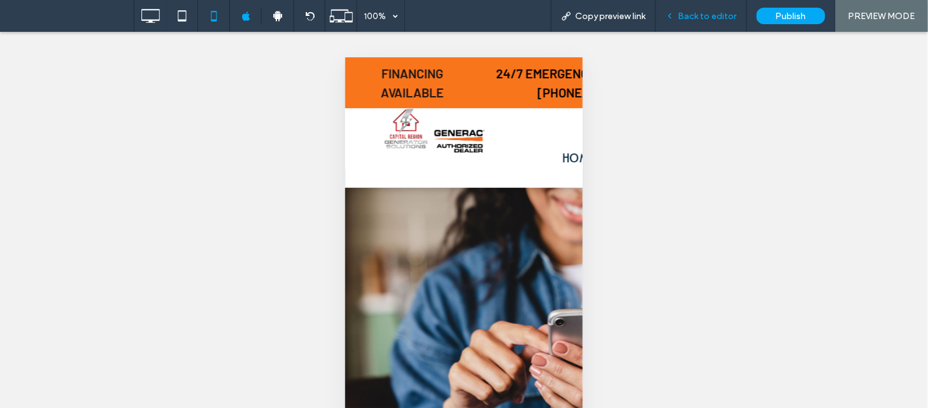
click at [698, 16] on span "Back to editor" at bounding box center [707, 16] width 59 height 11
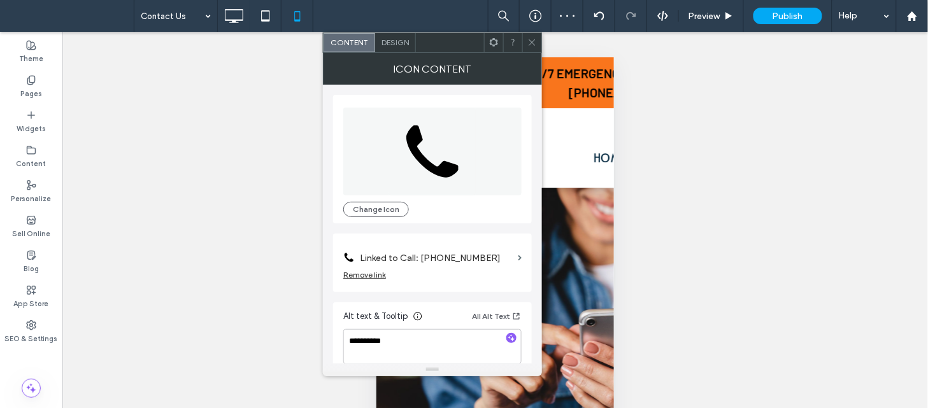
click at [536, 45] on icon at bounding box center [532, 43] width 10 height 10
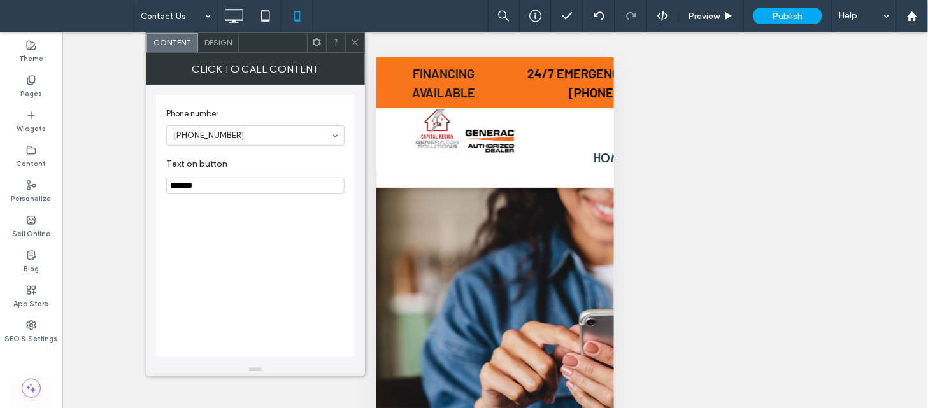
click at [357, 47] on icon at bounding box center [355, 43] width 10 height 10
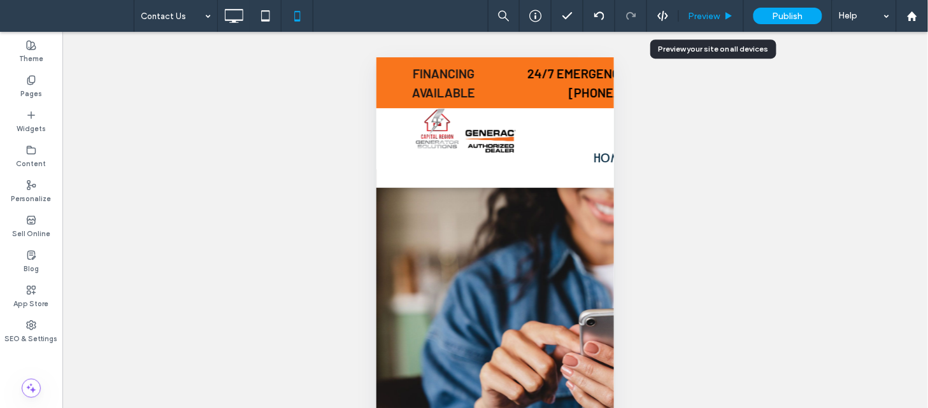
click at [704, 8] on div "Preview" at bounding box center [711, 16] width 65 height 32
click at [708, 16] on span "Preview" at bounding box center [705, 16] width 32 height 11
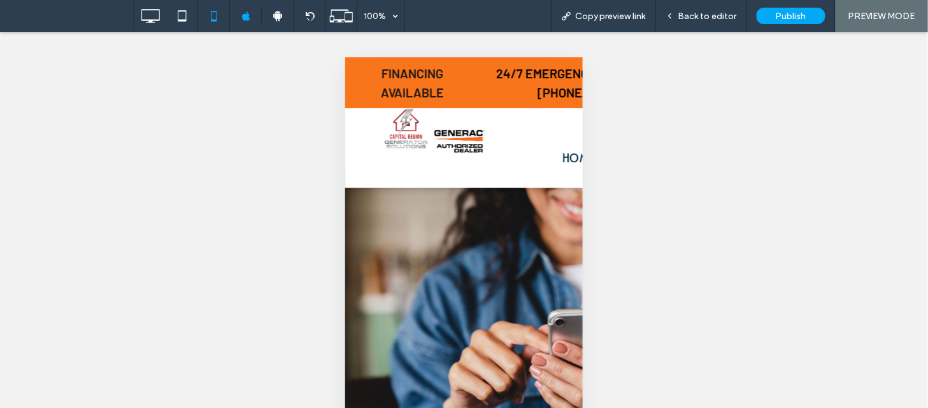
scroll to position [103, 0]
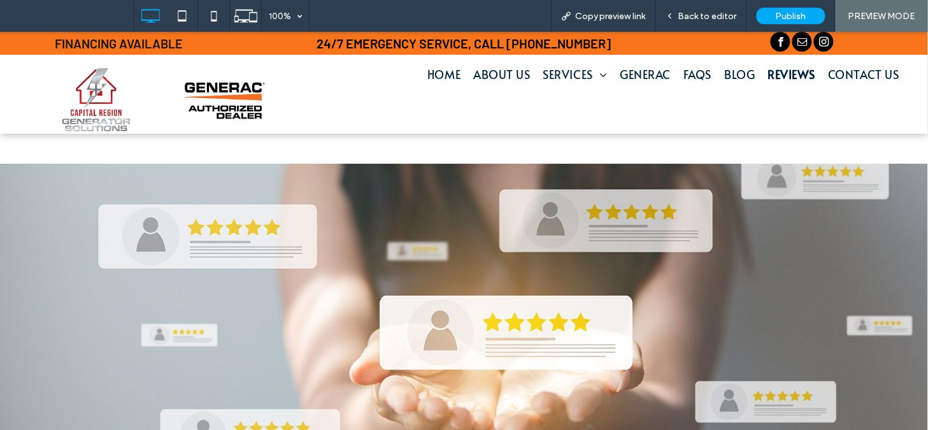
drag, startPoint x: 927, startPoint y: 106, endPoint x: 928, endPoint y: 153, distance: 47.1
click at [729, 72] on link "Blog" at bounding box center [740, 73] width 43 height 17
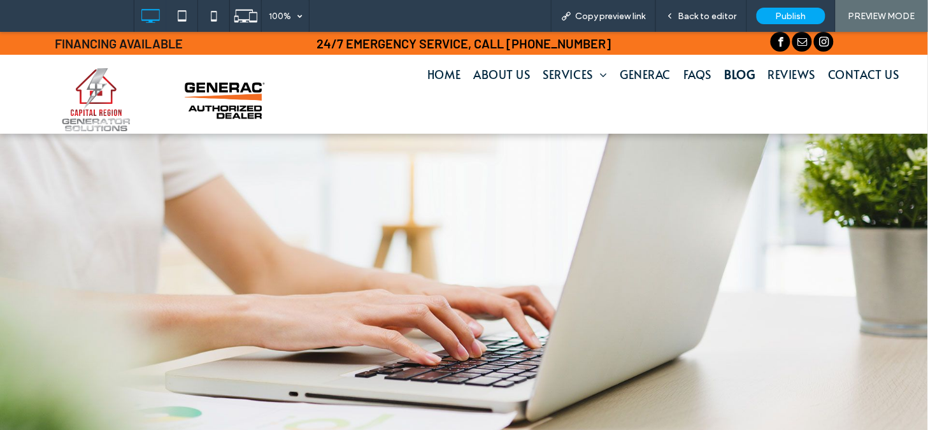
scroll to position [641, 0]
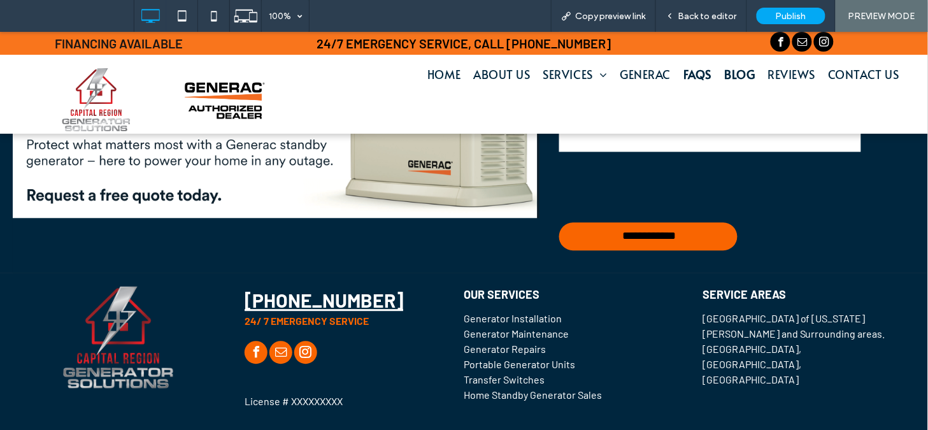
click at [690, 77] on span "FAQs" at bounding box center [697, 73] width 28 height 17
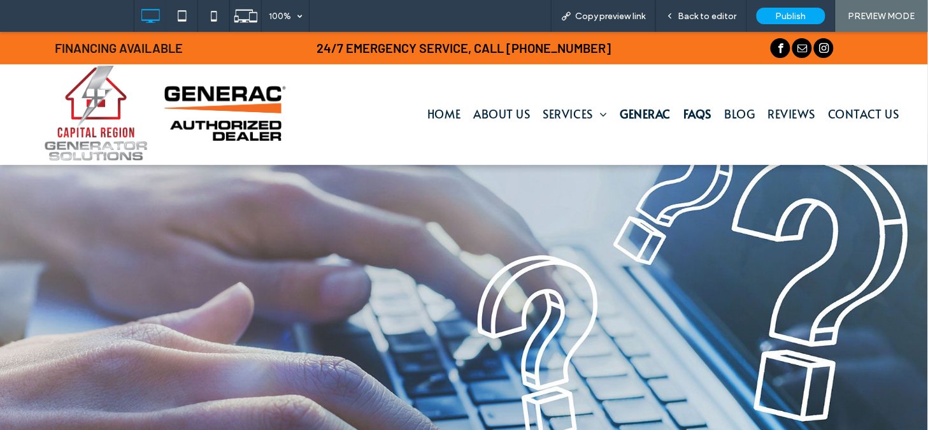
drag, startPoint x: 690, startPoint y: 77, endPoint x: 636, endPoint y: 118, distance: 67.8
click at [636, 118] on span "Generac" at bounding box center [645, 112] width 51 height 17
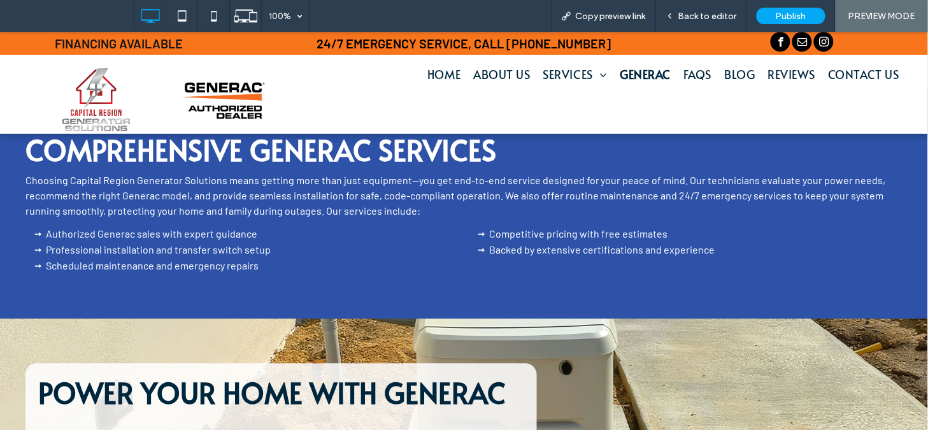
scroll to position [652, 0]
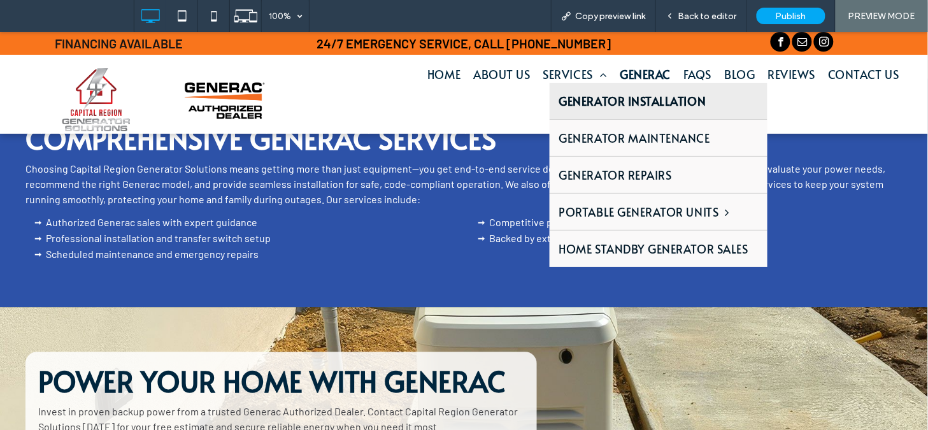
click at [569, 96] on span "Generator Installation" at bounding box center [632, 100] width 147 height 17
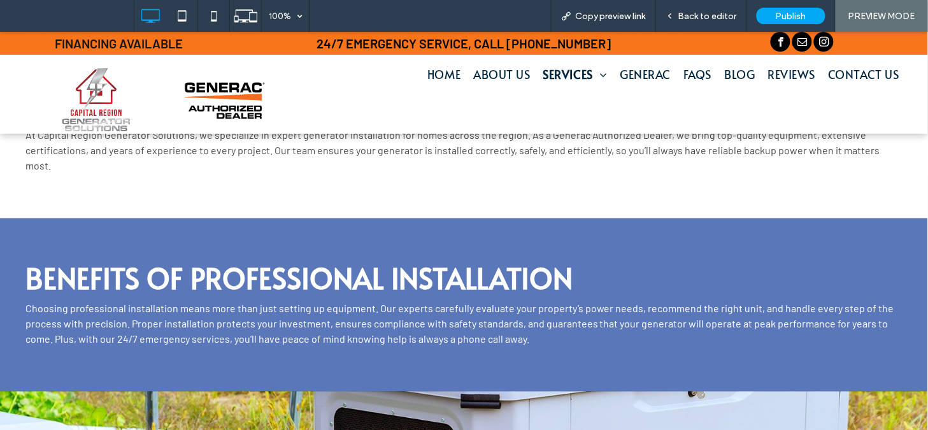
scroll to position [497, 0]
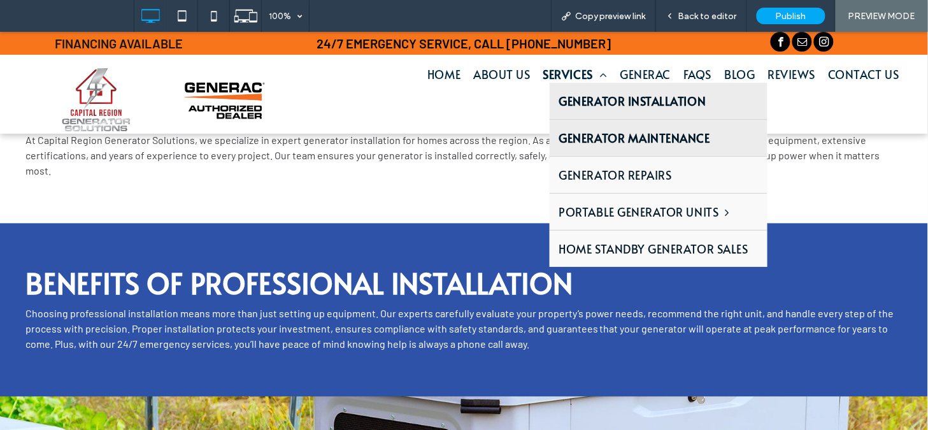
click at [601, 141] on span "Generator Maintenance" at bounding box center [634, 137] width 151 height 17
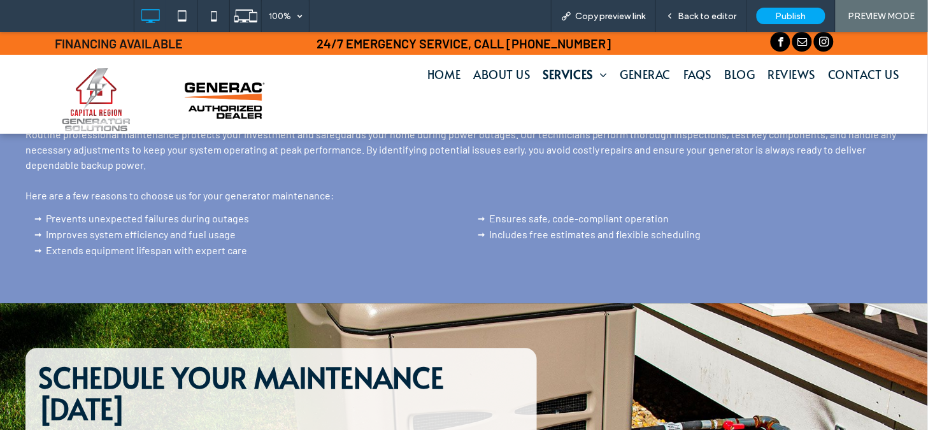
scroll to position [701, 0]
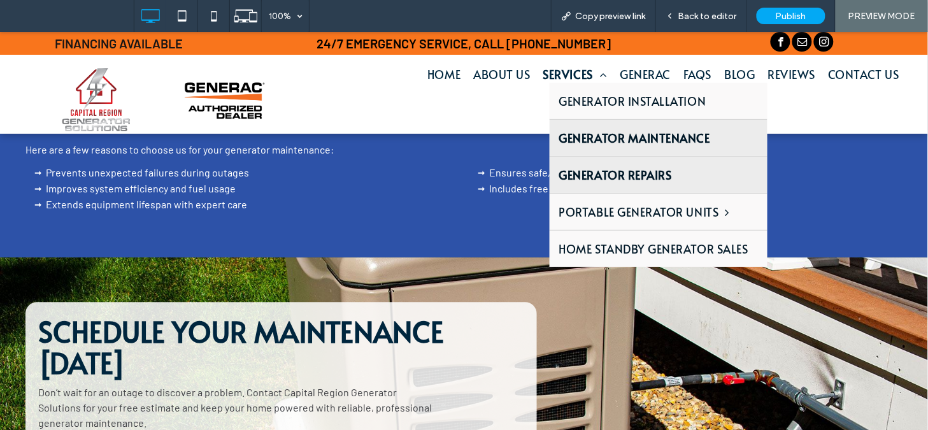
click at [595, 168] on span "Generator Repairs" at bounding box center [615, 174] width 113 height 17
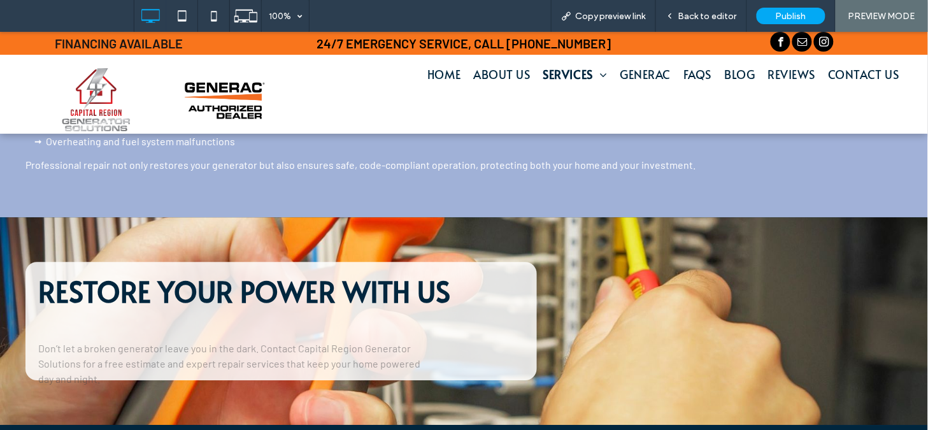
scroll to position [747, 0]
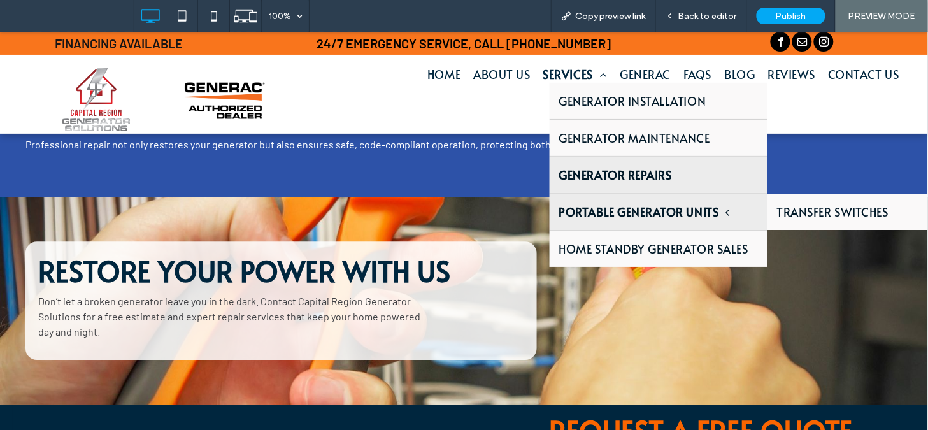
click at [603, 206] on span "Portable Generator Units" at bounding box center [644, 211] width 171 height 17
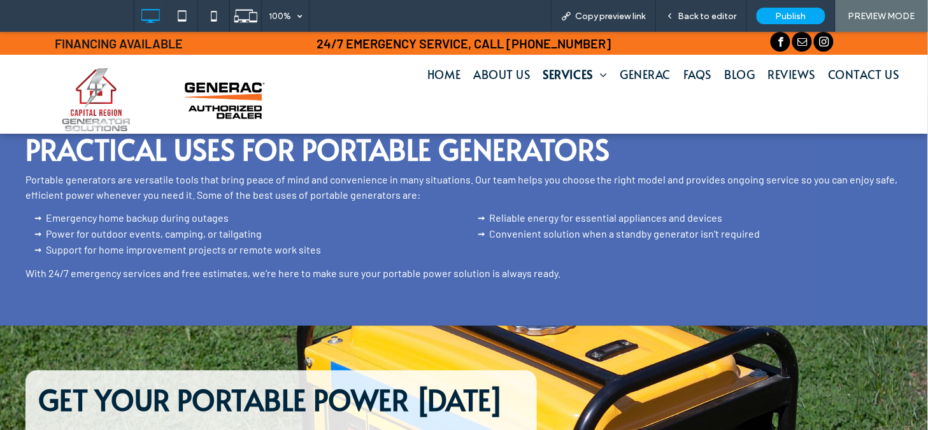
scroll to position [661, 0]
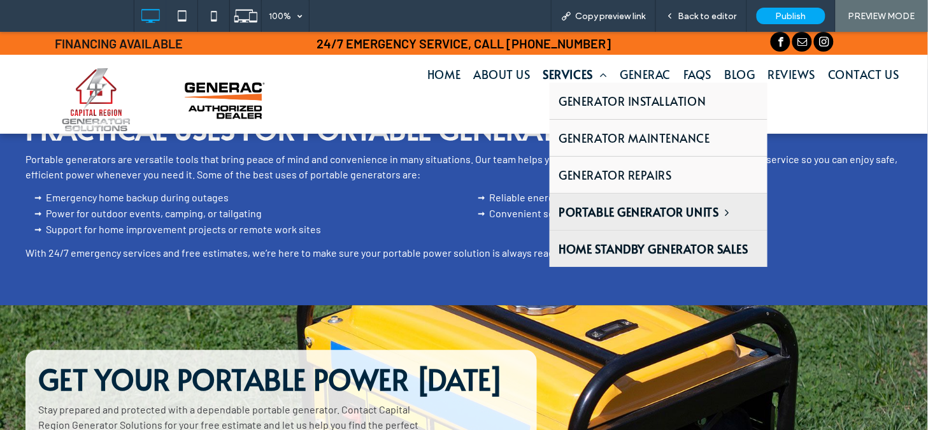
click at [594, 244] on span "Home Standby Generator Sales" at bounding box center [653, 248] width 189 height 17
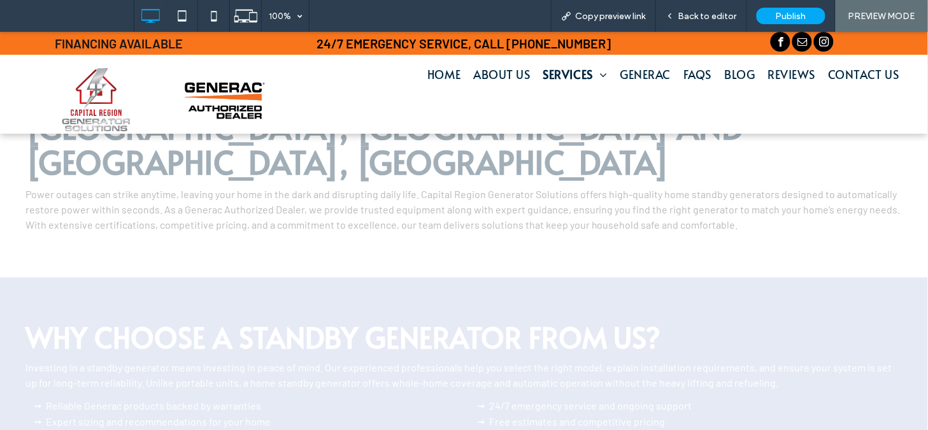
scroll to position [453, 0]
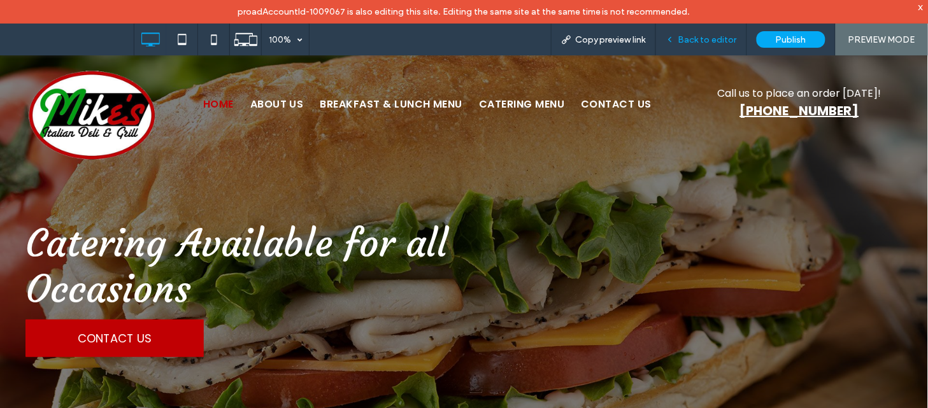
click at [706, 37] on span "Back to editor" at bounding box center [707, 39] width 59 height 11
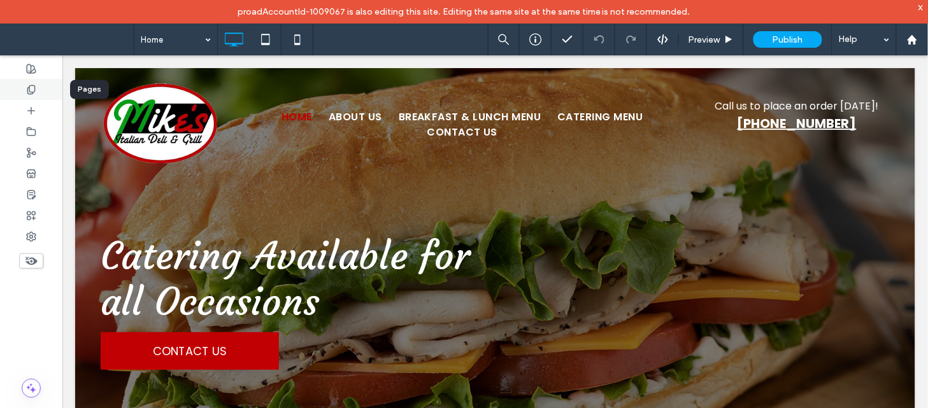
click at [32, 93] on use at bounding box center [30, 89] width 7 height 8
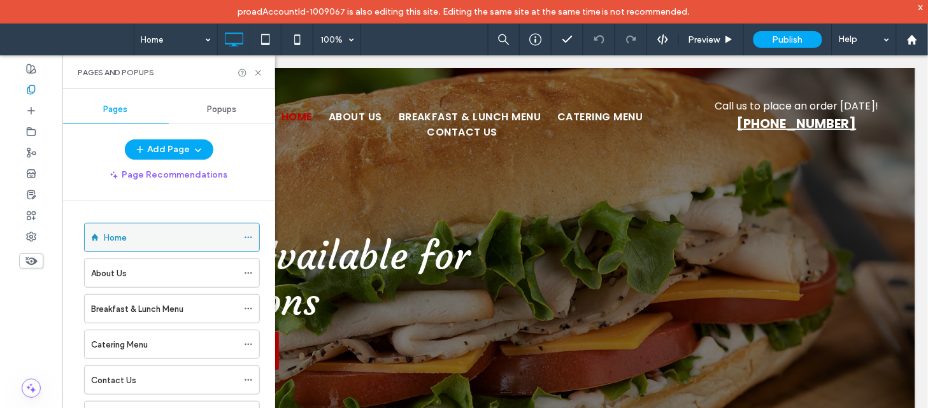
click at [253, 243] on span at bounding box center [248, 237] width 9 height 19
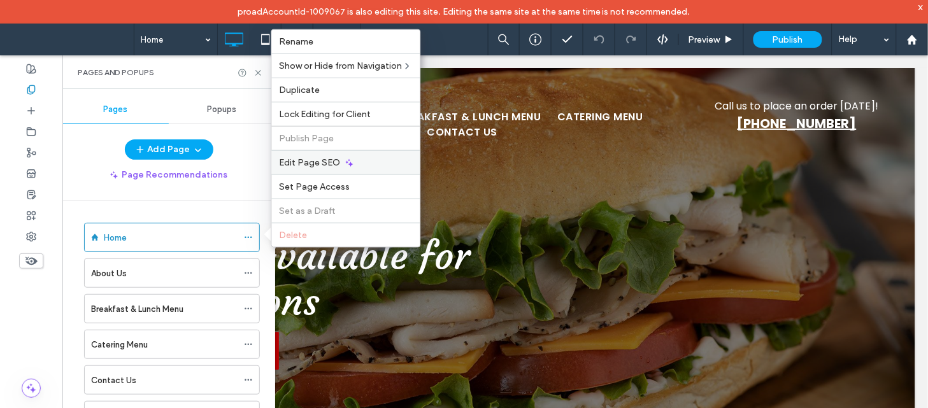
click at [345, 164] on icon at bounding box center [350, 162] width 10 height 10
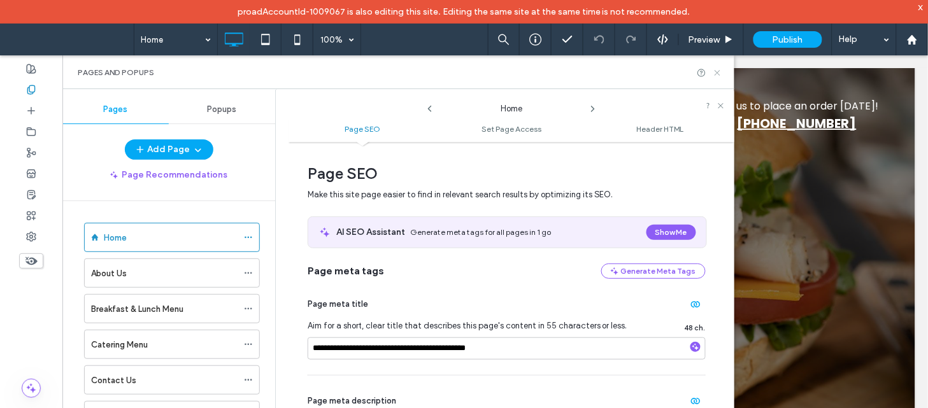
click at [717, 72] on use at bounding box center [717, 72] width 5 height 5
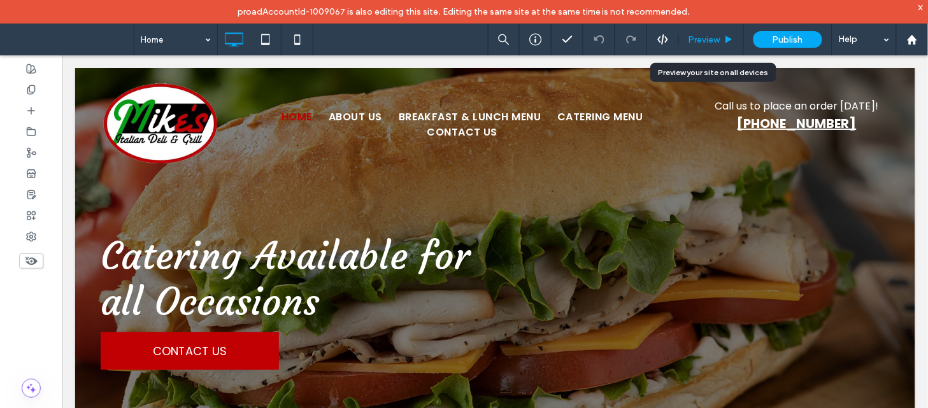
click at [705, 41] on span "Preview" at bounding box center [705, 39] width 32 height 11
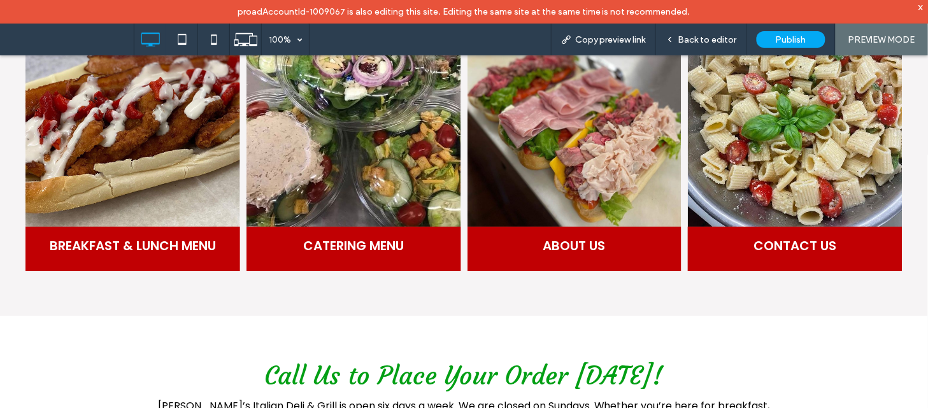
scroll to position [867, 0]
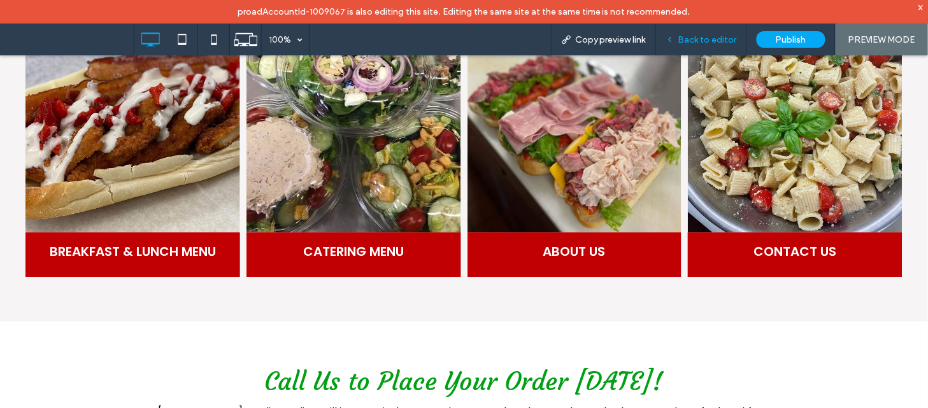
click at [710, 36] on span "Back to editor" at bounding box center [707, 39] width 59 height 11
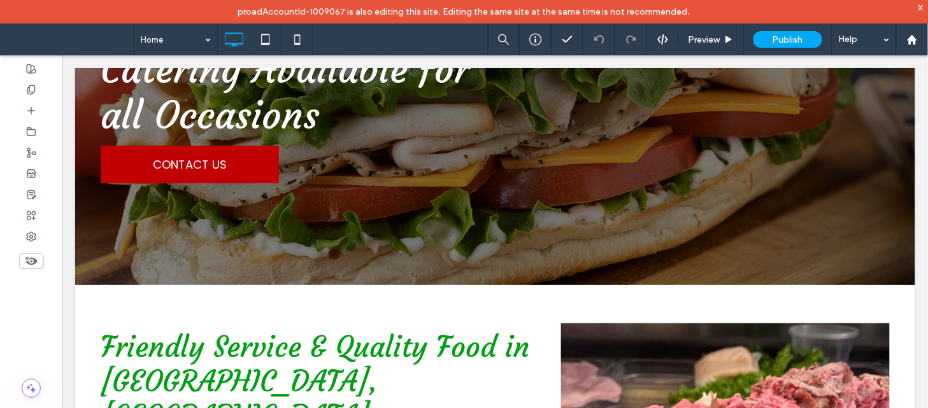
scroll to position [192, 0]
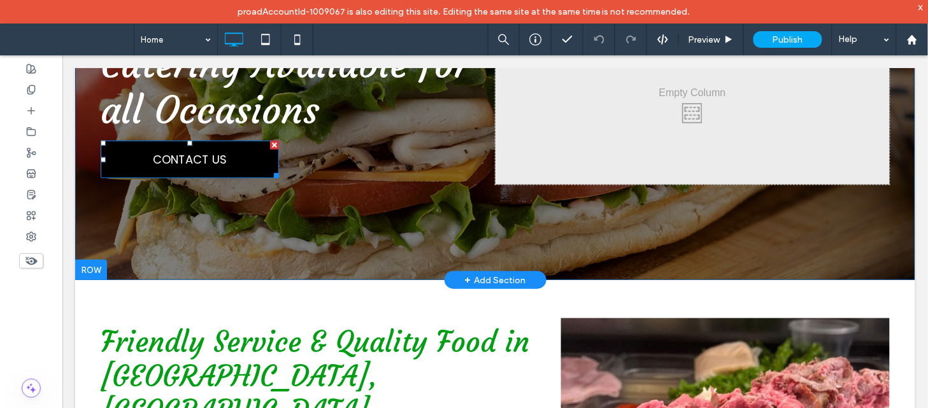
click at [227, 157] on link "CONTACT US" at bounding box center [189, 159] width 178 height 38
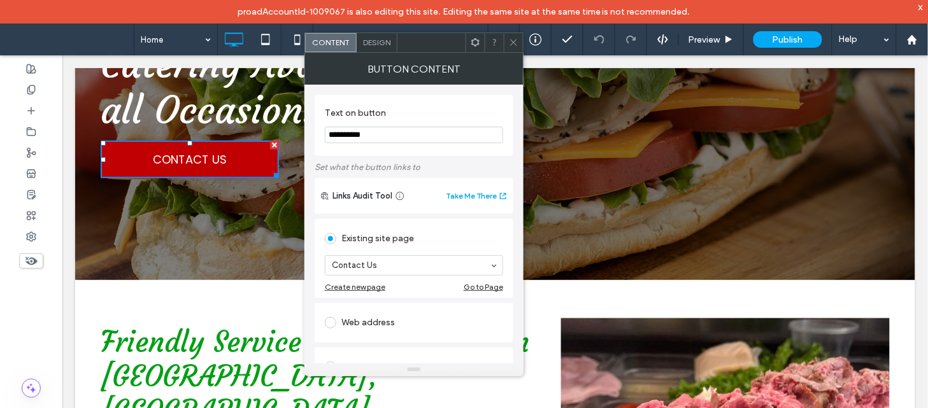
click at [510, 45] on icon at bounding box center [514, 43] width 10 height 10
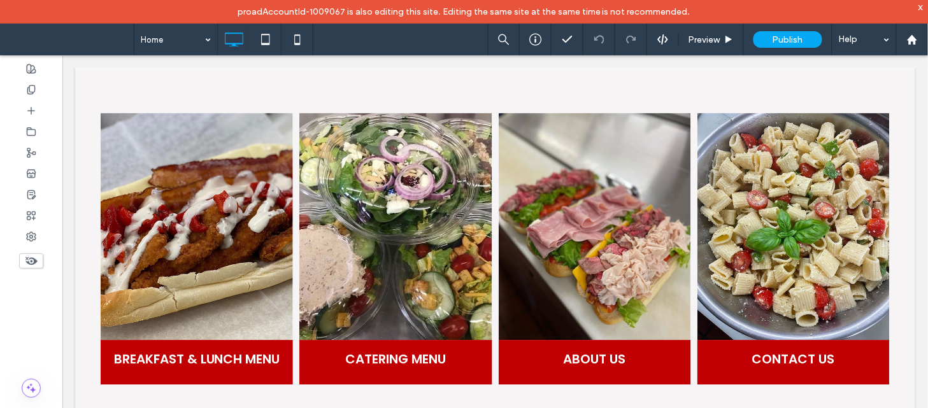
scroll to position [780, 0]
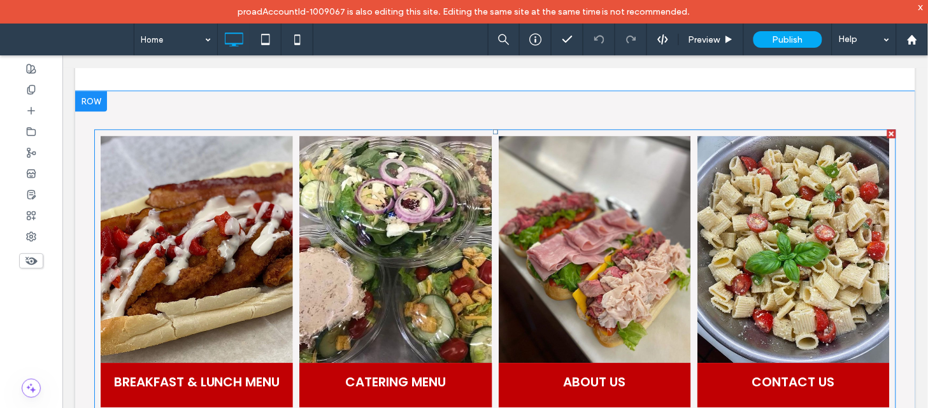
click at [232, 233] on link at bounding box center [196, 248] width 204 height 241
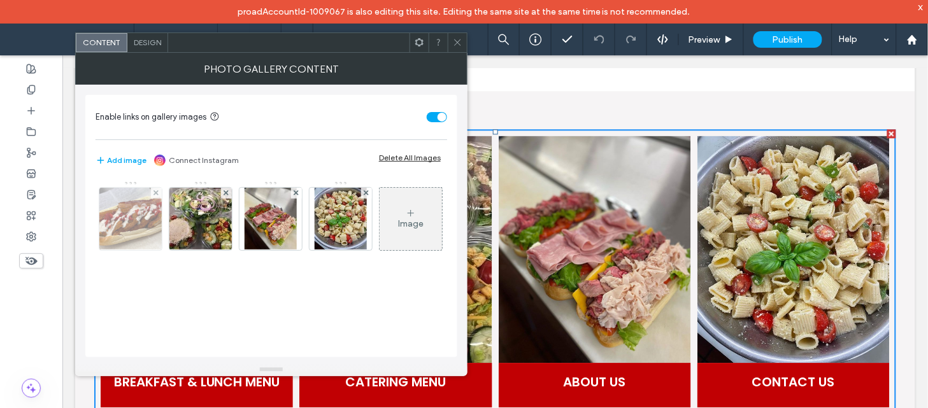
click at [130, 225] on img at bounding box center [130, 219] width 65 height 62
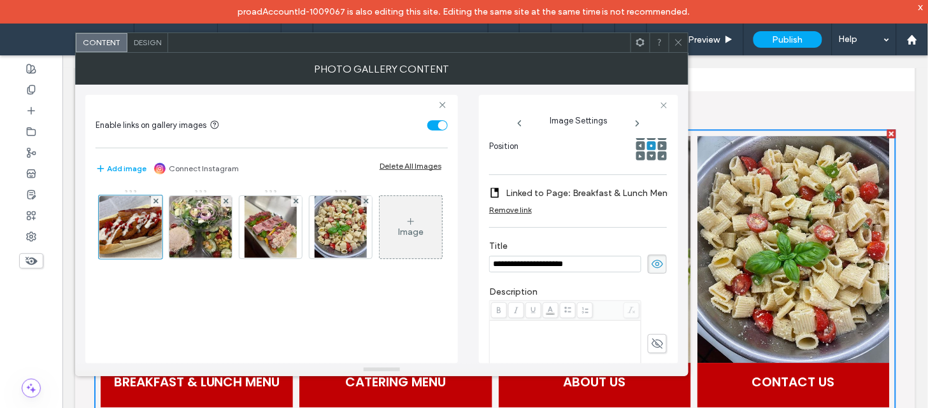
scroll to position [380, 0]
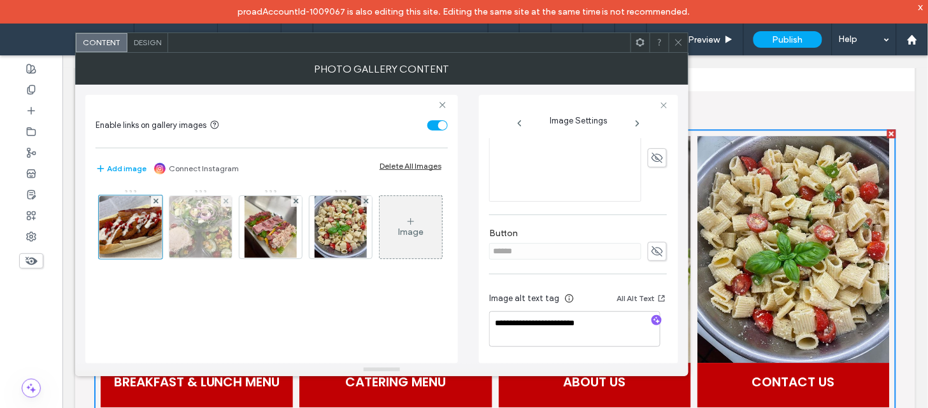
click at [211, 238] on img at bounding box center [200, 227] width 65 height 62
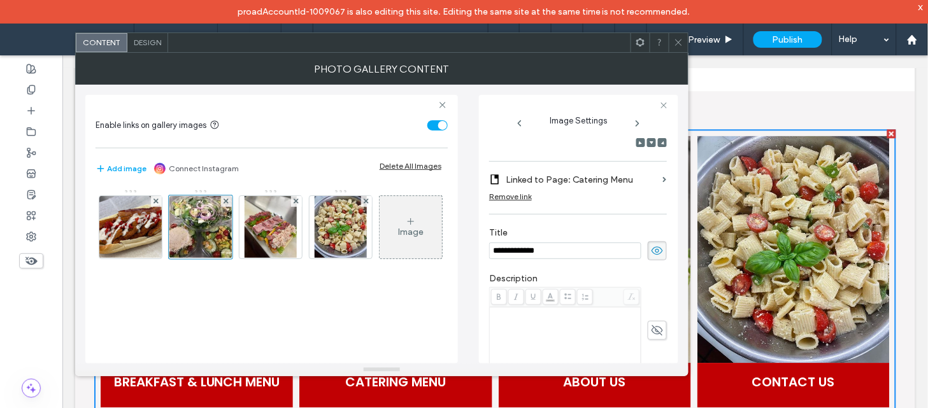
scroll to position [374, 0]
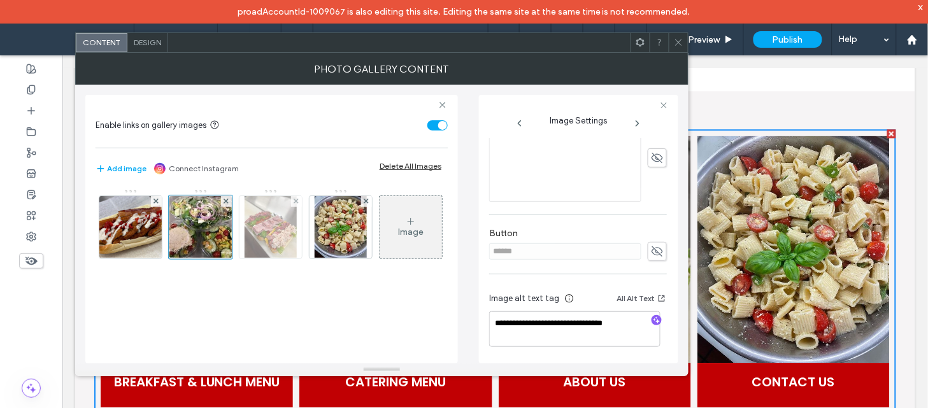
click at [253, 232] on img at bounding box center [271, 227] width 53 height 62
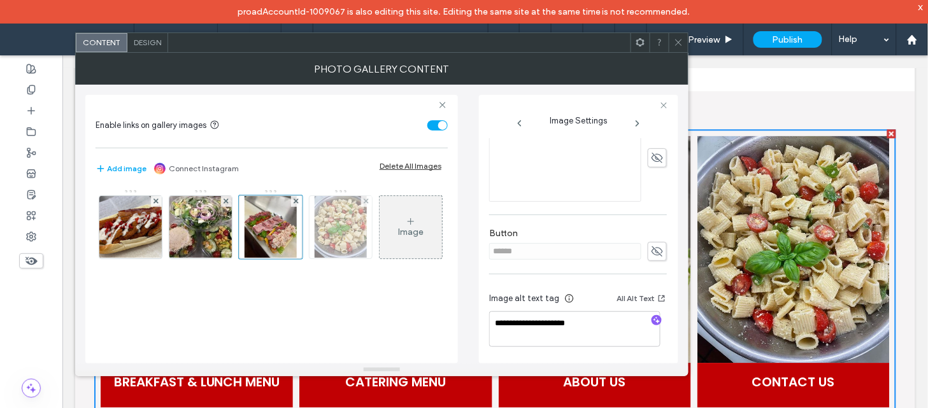
click at [352, 242] on img at bounding box center [341, 227] width 52 height 62
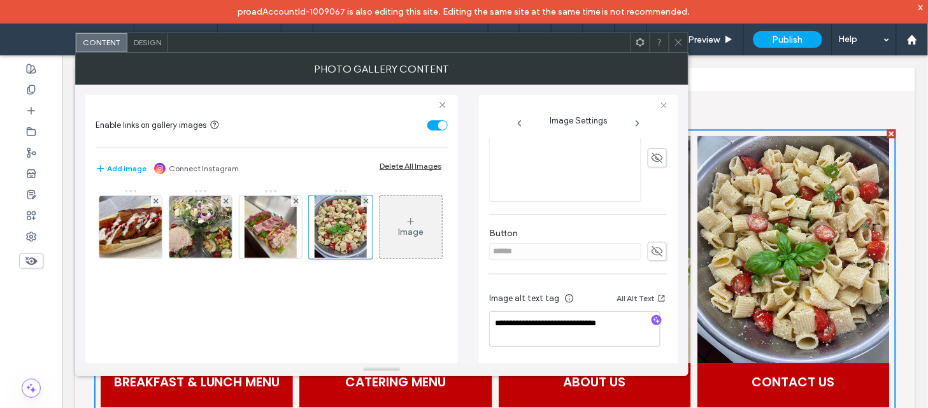
click at [676, 41] on icon at bounding box center [679, 43] width 10 height 10
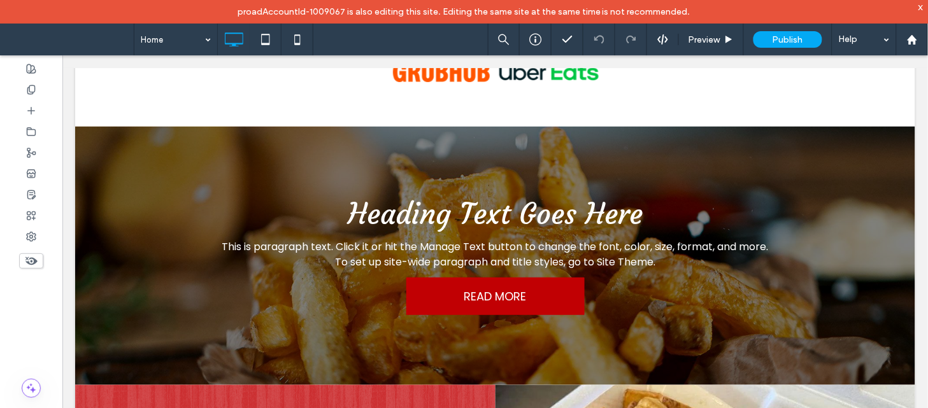
scroll to position [1368, 0]
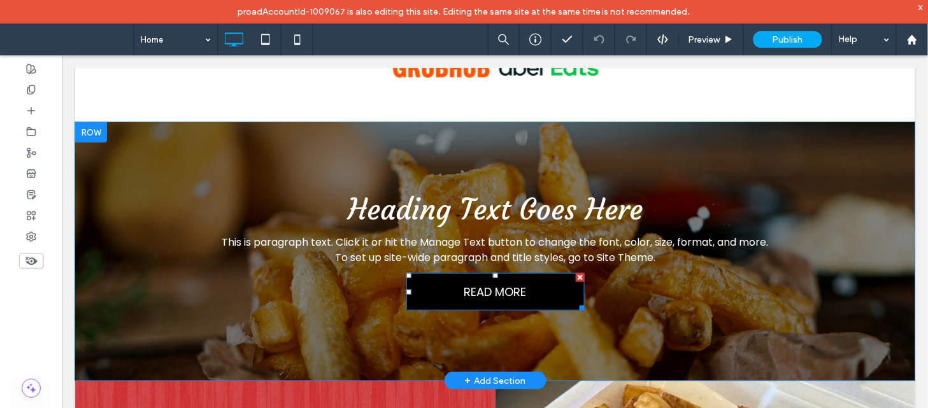
click at [534, 273] on link "READ MORE" at bounding box center [495, 292] width 178 height 38
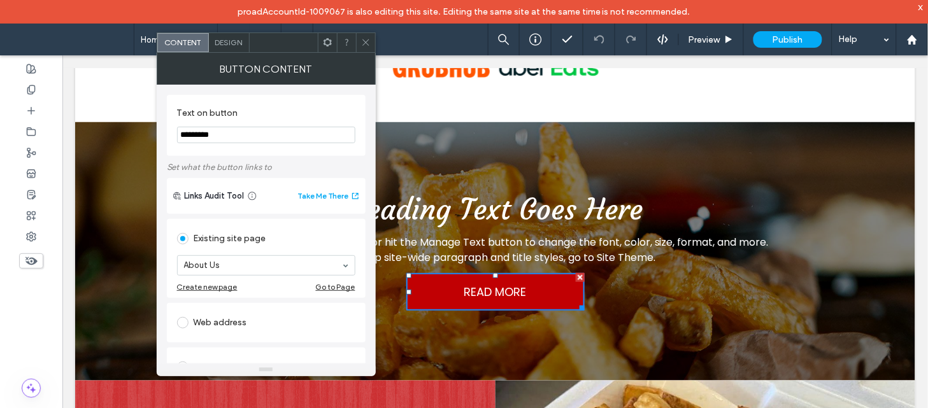
click at [371, 43] on div at bounding box center [365, 42] width 19 height 19
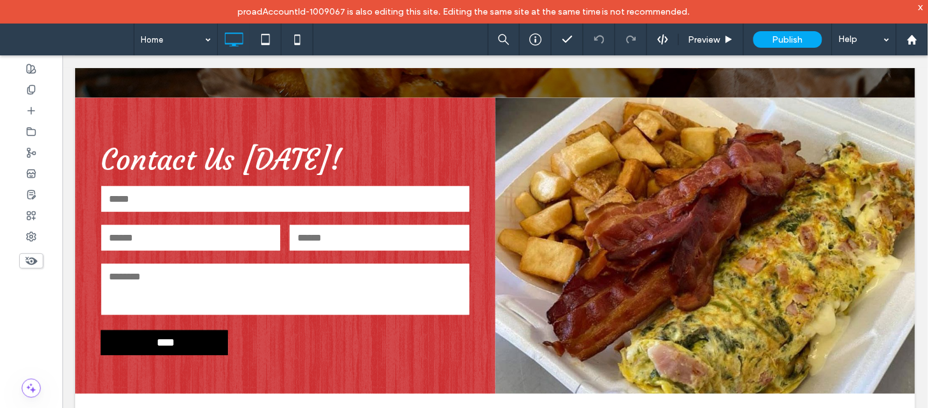
scroll to position [1659, 0]
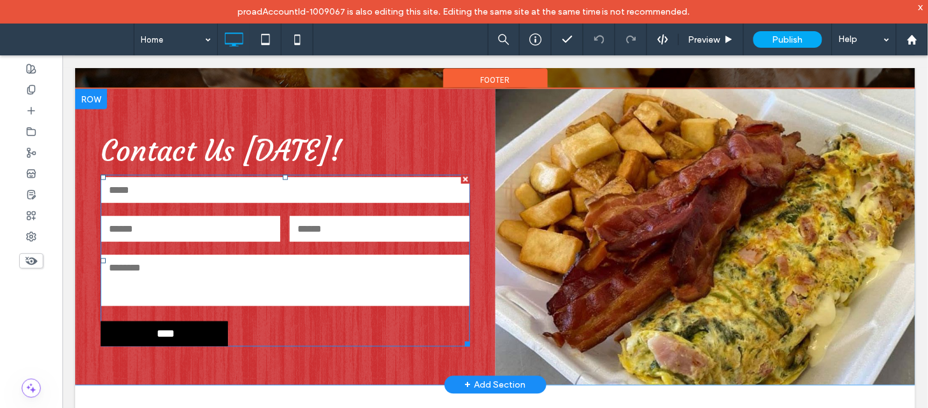
click at [354, 177] on input "text" at bounding box center [285, 189] width 368 height 25
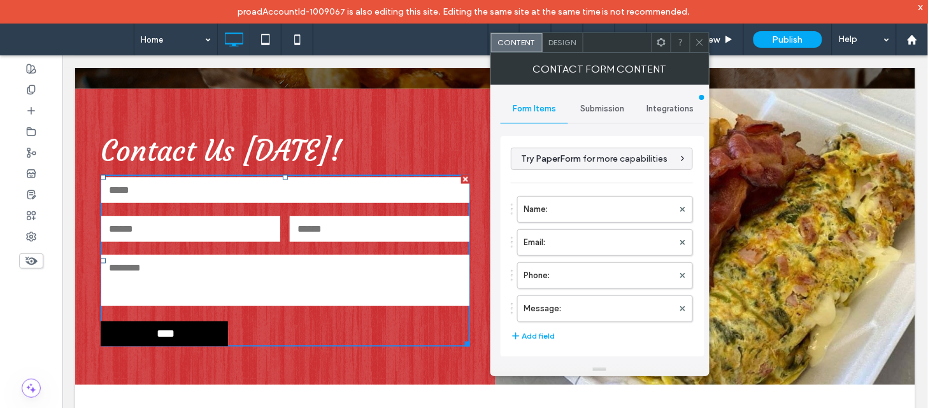
click at [593, 106] on span "Submission" at bounding box center [602, 109] width 44 height 10
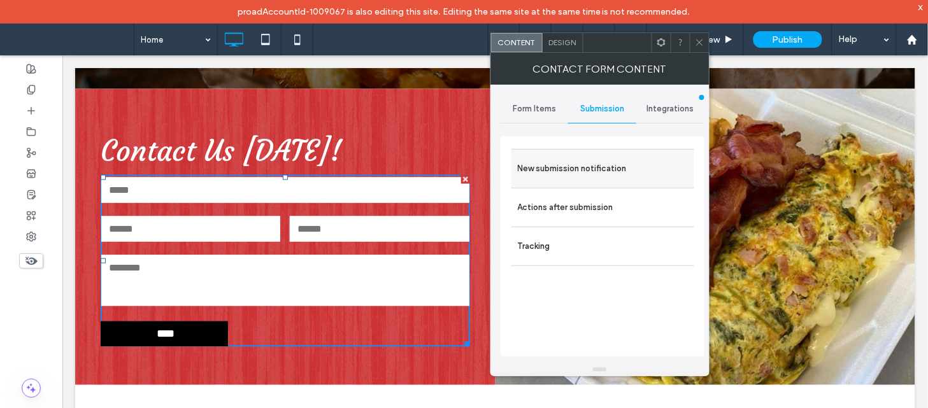
click at [590, 151] on div "New submission notification" at bounding box center [603, 168] width 183 height 39
click at [591, 152] on div "New submission notification" at bounding box center [603, 168] width 183 height 39
click at [593, 168] on label "New submission notification" at bounding box center [603, 168] width 170 height 25
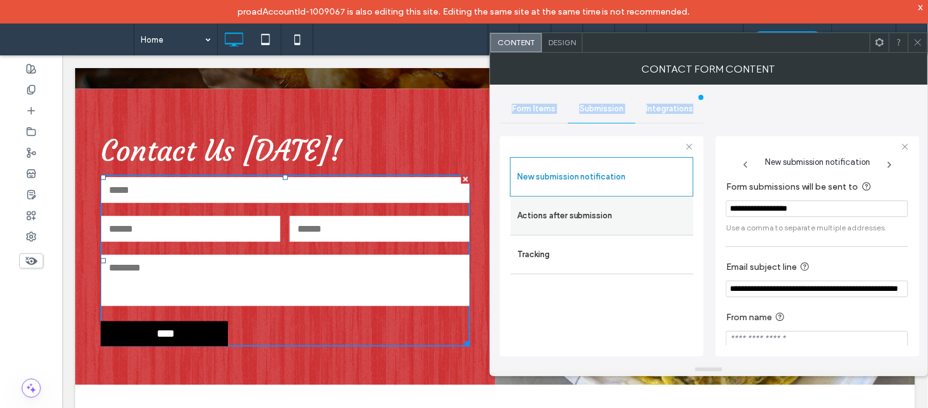
click at [594, 204] on label "Actions after submission" at bounding box center [602, 215] width 170 height 25
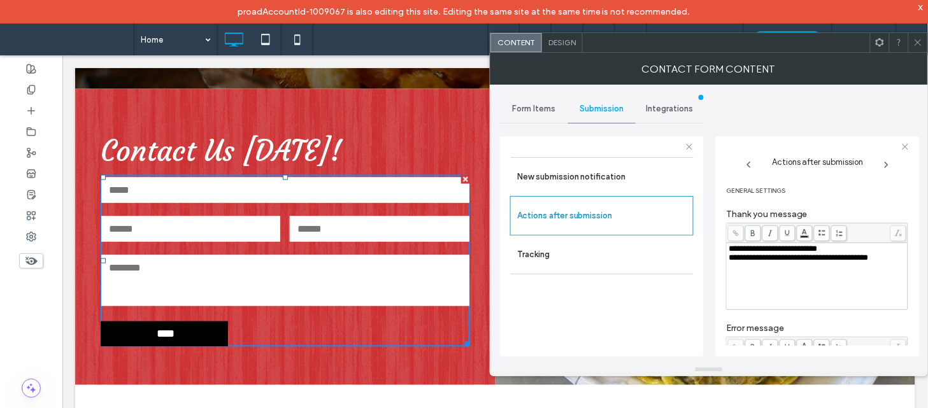
click at [918, 52] on span at bounding box center [918, 42] width 10 height 19
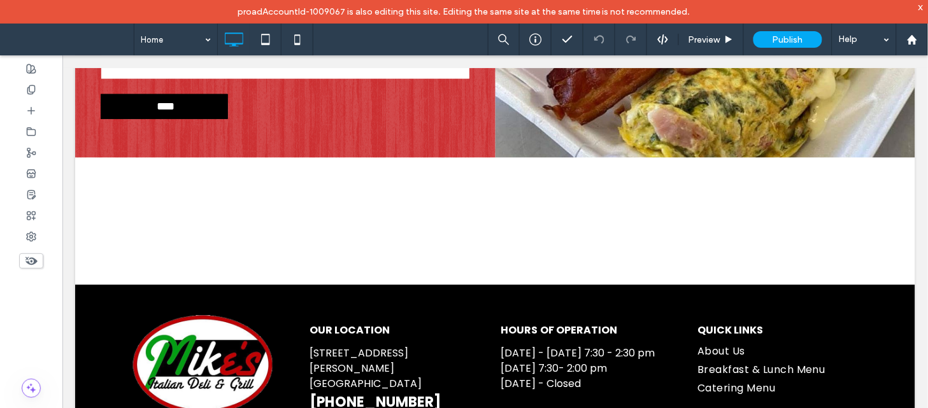
scroll to position [1915, 0]
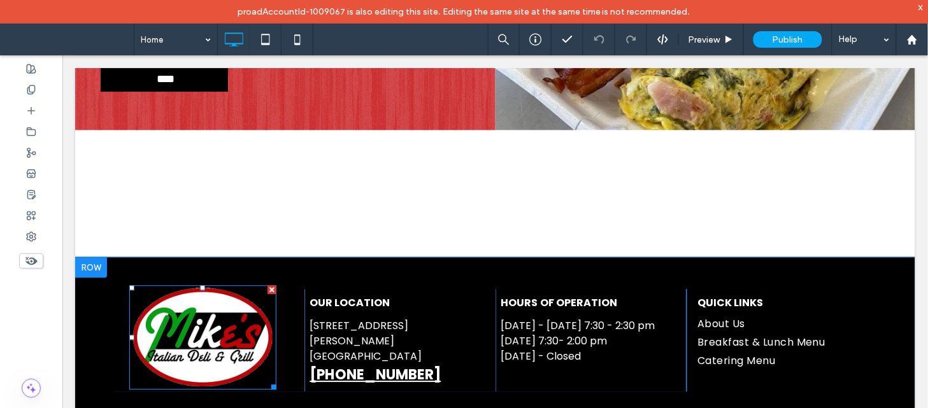
click at [214, 301] on img at bounding box center [203, 337] width 148 height 104
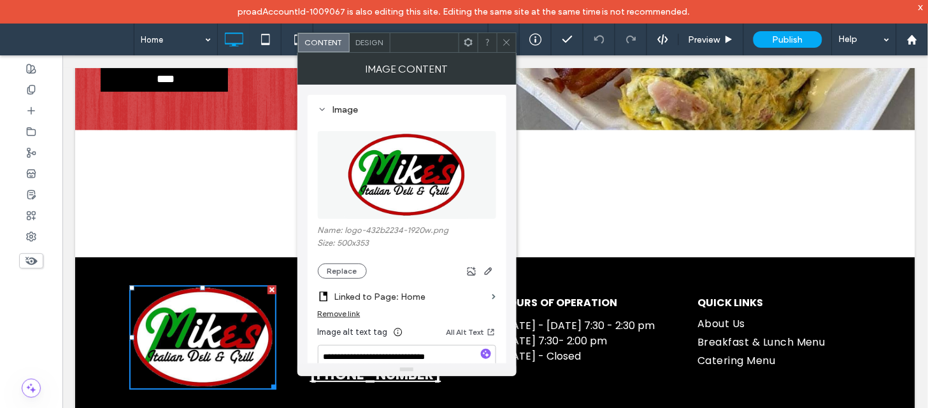
click at [502, 35] on span at bounding box center [507, 42] width 10 height 19
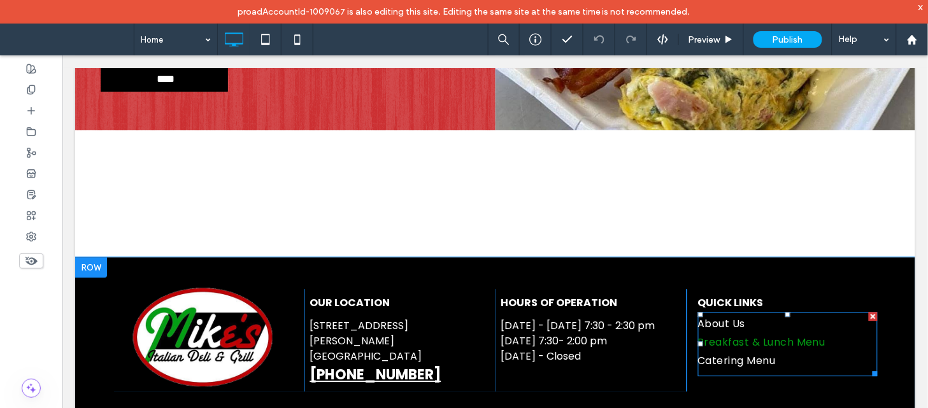
click at [741, 334] on span "Breakfast & Lunch Menu" at bounding box center [762, 341] width 128 height 15
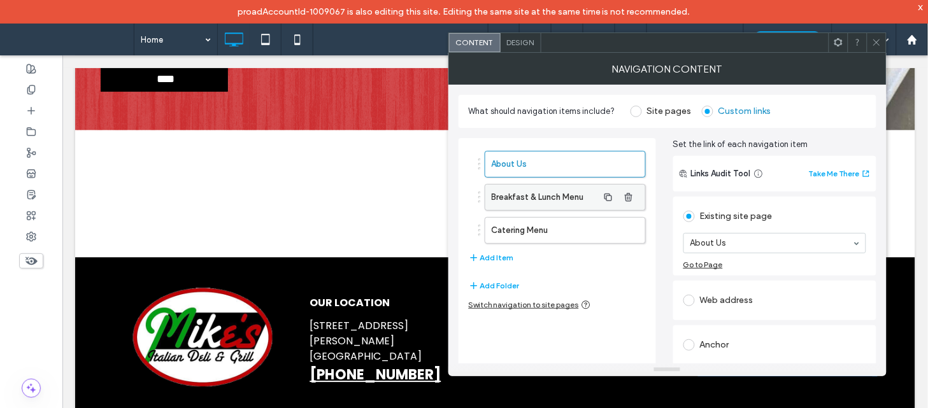
click at [514, 193] on label "Breakfast & Lunch Menu" at bounding box center [545, 197] width 106 height 25
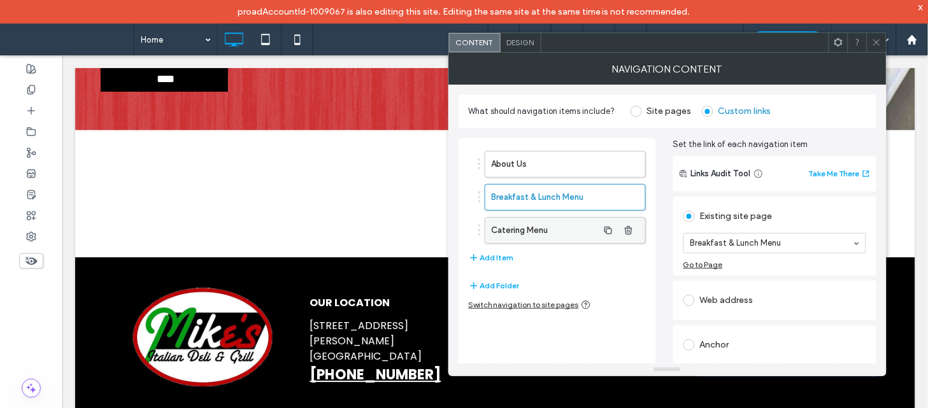
click at [539, 238] on label "Catering Menu" at bounding box center [545, 230] width 106 height 25
click at [870, 43] on div at bounding box center [876, 42] width 19 height 19
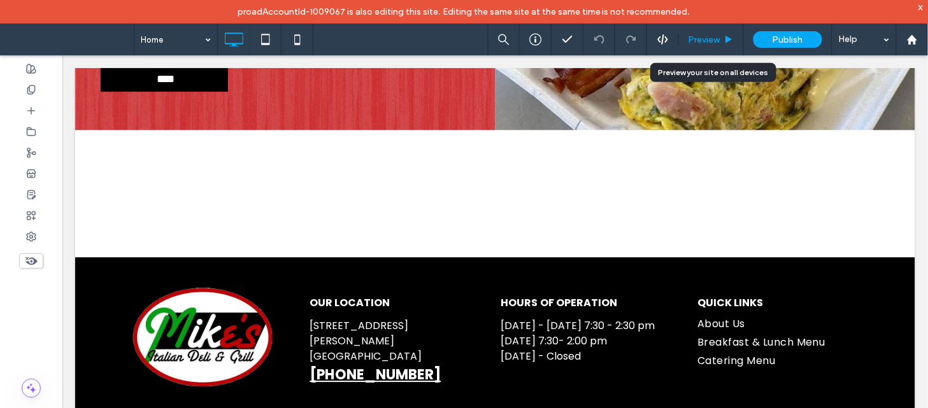
click at [711, 43] on span "Preview" at bounding box center [705, 39] width 32 height 11
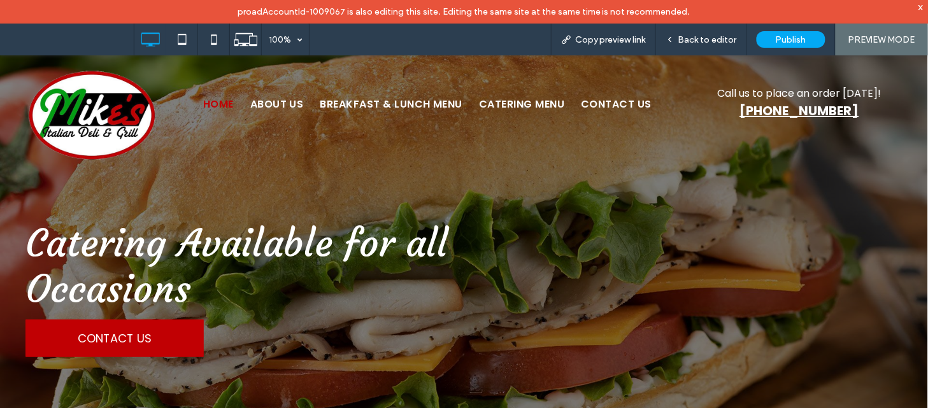
click at [285, 95] on nav "Home About Us Breakfast & Lunch Menu Catering Menu Contact Us" at bounding box center [428, 104] width 512 height 31
click at [285, 97] on span "About Us" at bounding box center [277, 103] width 54 height 15
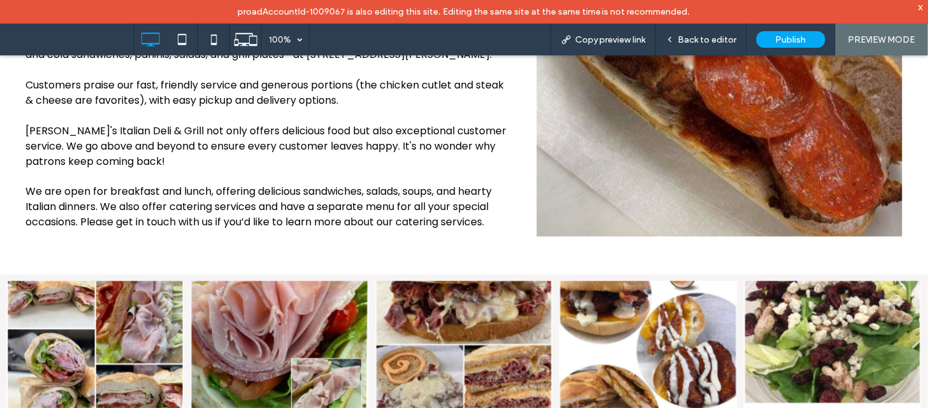
scroll to position [602, 0]
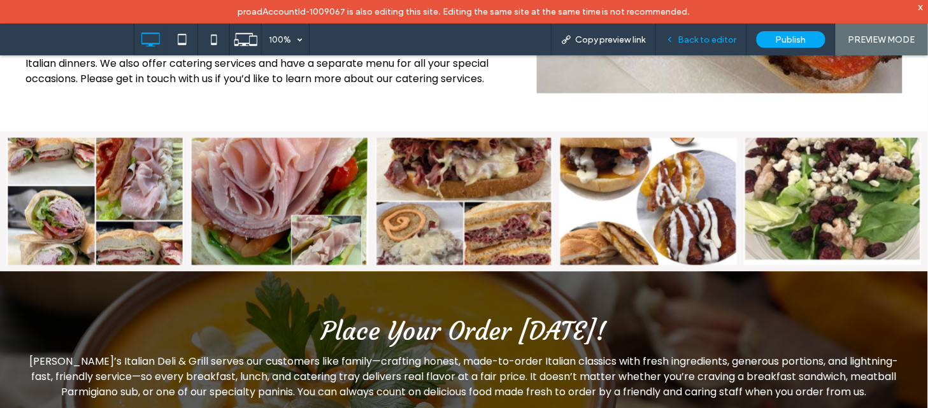
click at [685, 34] on span "Back to editor" at bounding box center [707, 39] width 59 height 11
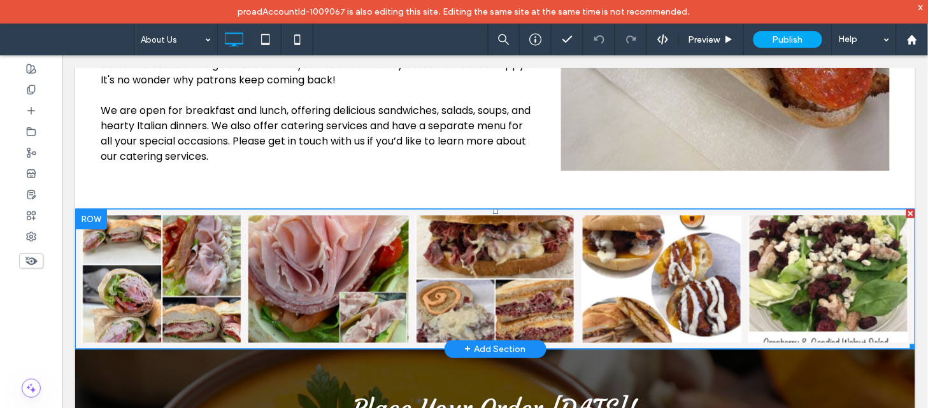
click at [252, 231] on link at bounding box center [328, 278] width 170 height 135
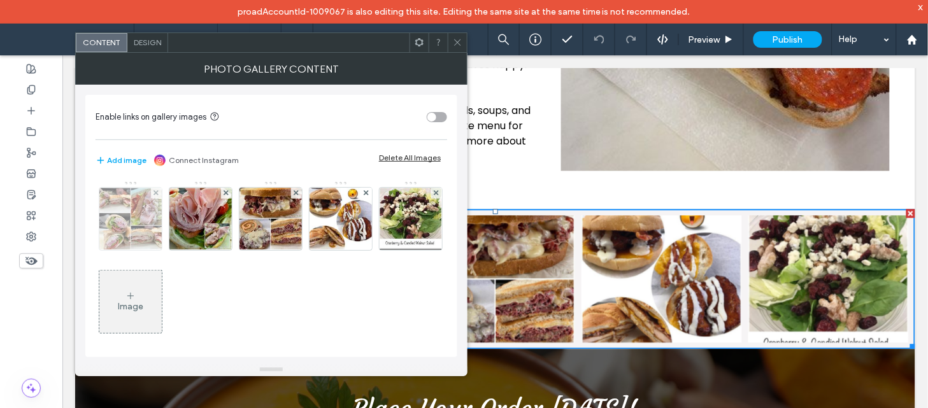
click at [129, 225] on img at bounding box center [131, 219] width 64 height 62
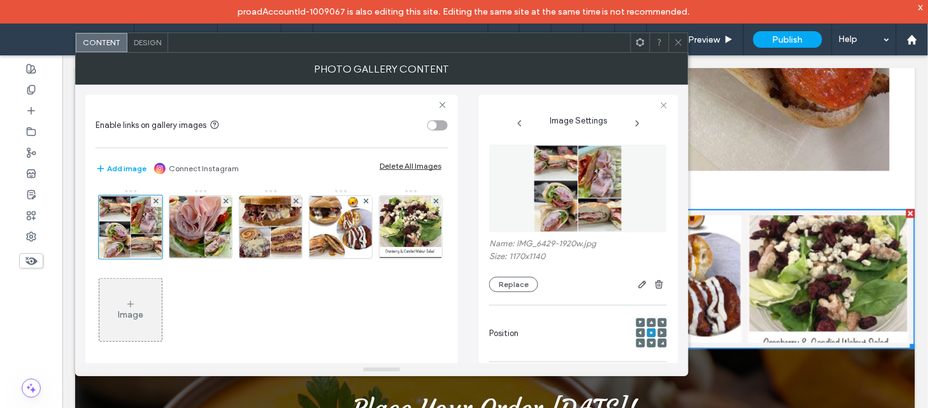
scroll to position [322, 0]
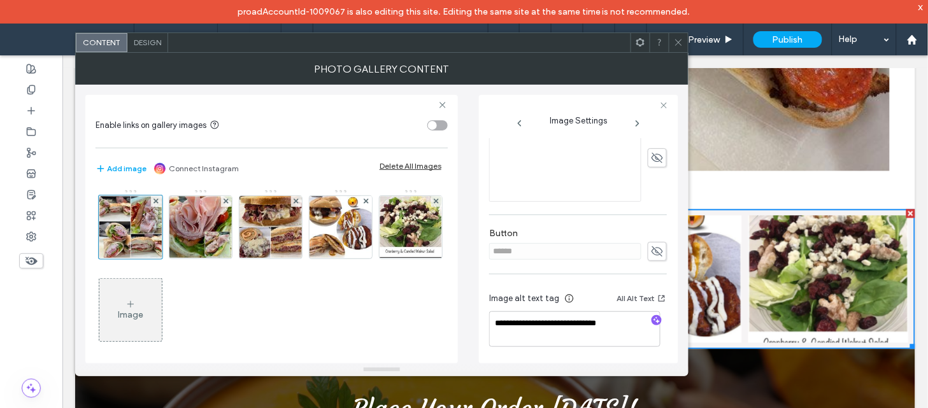
click at [637, 125] on use at bounding box center [637, 123] width 3 height 5
click at [677, 49] on span at bounding box center [679, 42] width 10 height 19
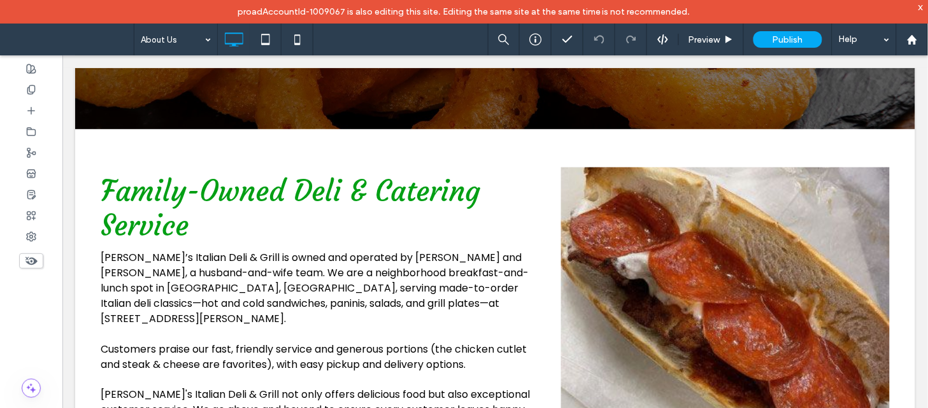
scroll to position [0, 0]
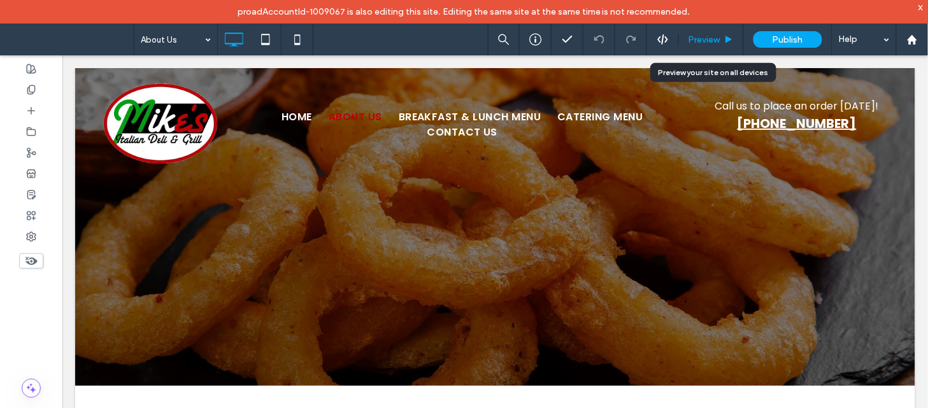
click at [725, 35] on icon at bounding box center [729, 40] width 10 height 10
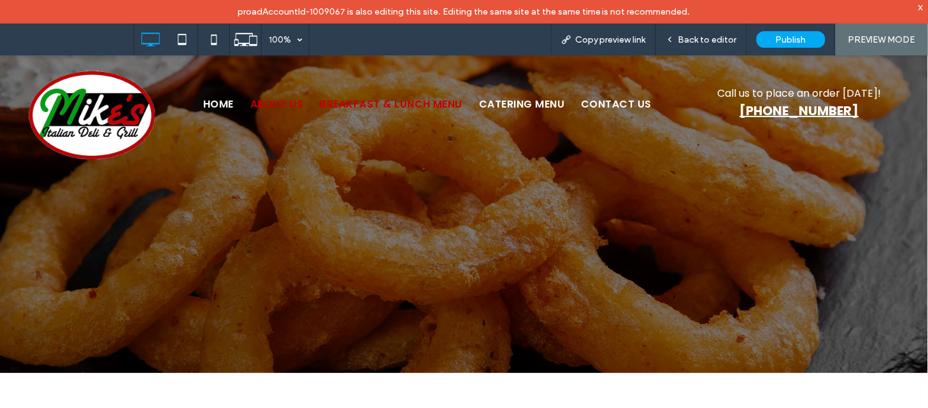
click at [371, 106] on span "Breakfast & Lunch Menu" at bounding box center [391, 103] width 143 height 15
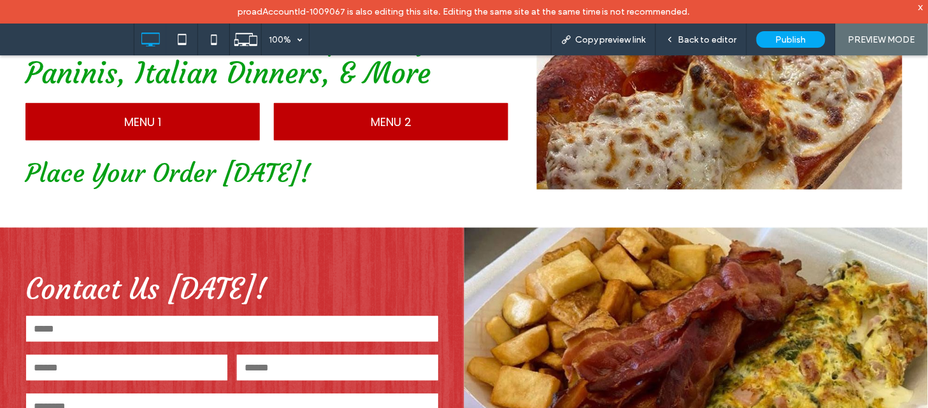
scroll to position [395, 0]
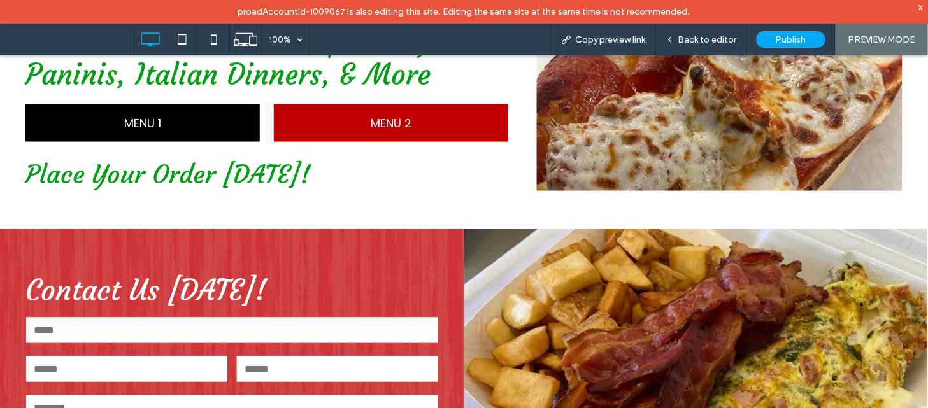
click at [129, 125] on span "MENU 1" at bounding box center [142, 122] width 37 height 17
click at [206, 134] on link "MENU 1" at bounding box center [142, 123] width 234 height 38
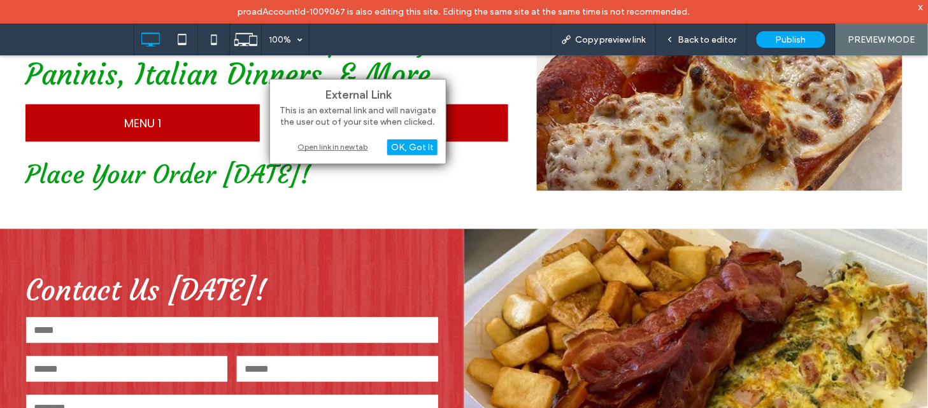
click at [327, 150] on div "Open link in new tab" at bounding box center [357, 146] width 159 height 13
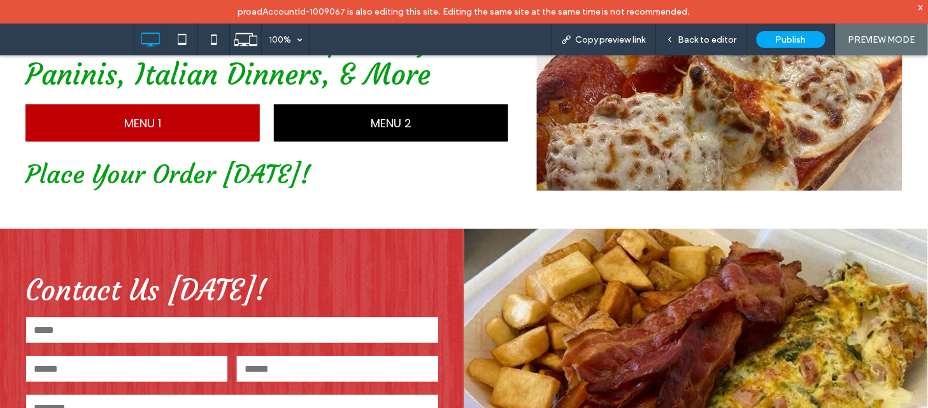
click at [371, 120] on span "MENU 2" at bounding box center [391, 122] width 41 height 17
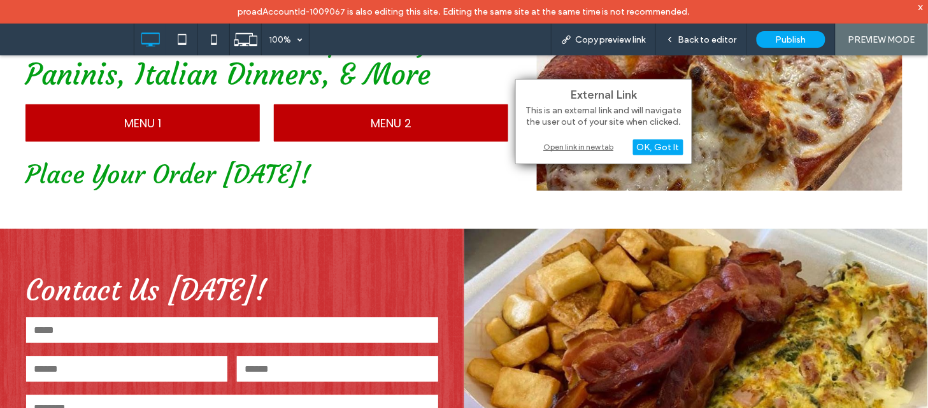
click at [558, 148] on div "Open link in new tab" at bounding box center [603, 146] width 159 height 13
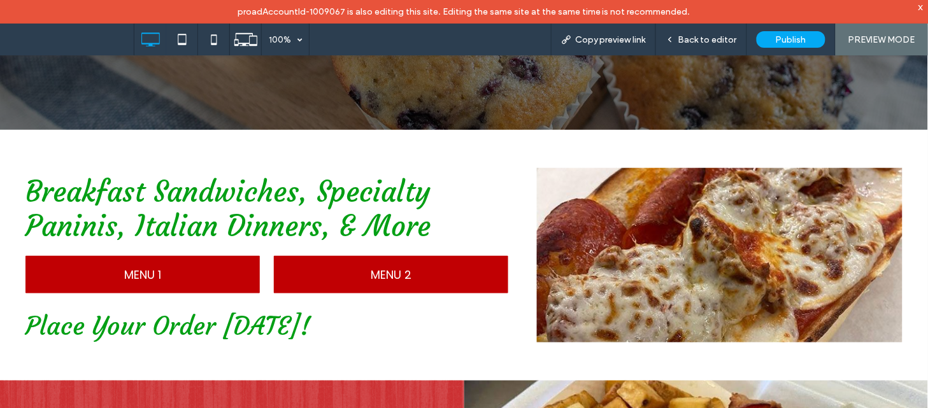
scroll to position [0, 0]
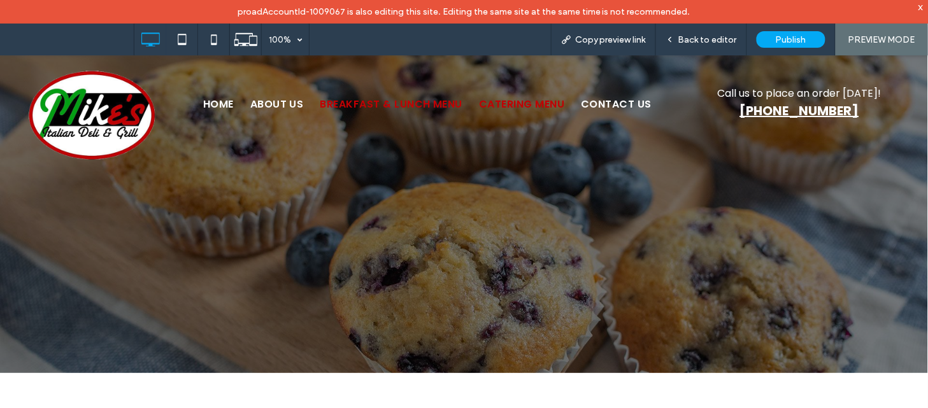
click at [531, 105] on span "Catering Menu" at bounding box center [521, 103] width 85 height 15
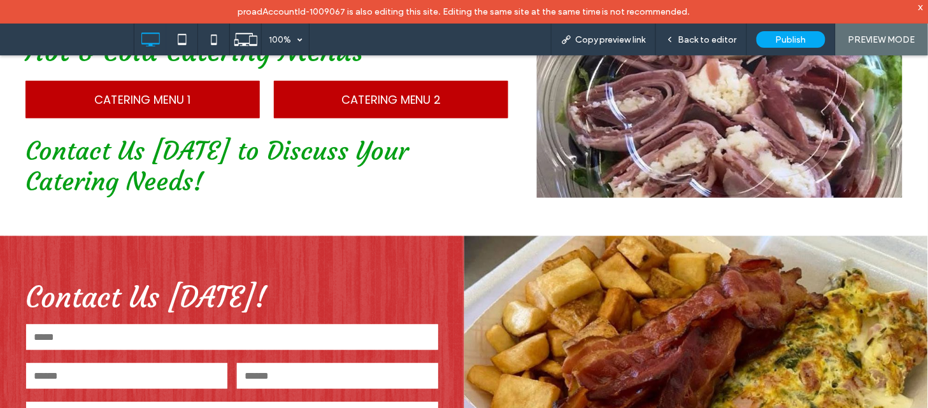
scroll to position [318, 0]
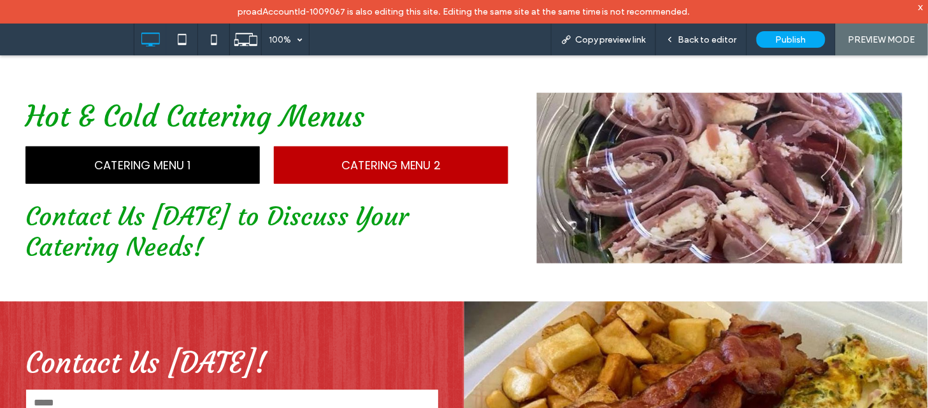
click at [177, 169] on span "CATERING MENU 1" at bounding box center [142, 164] width 96 height 17
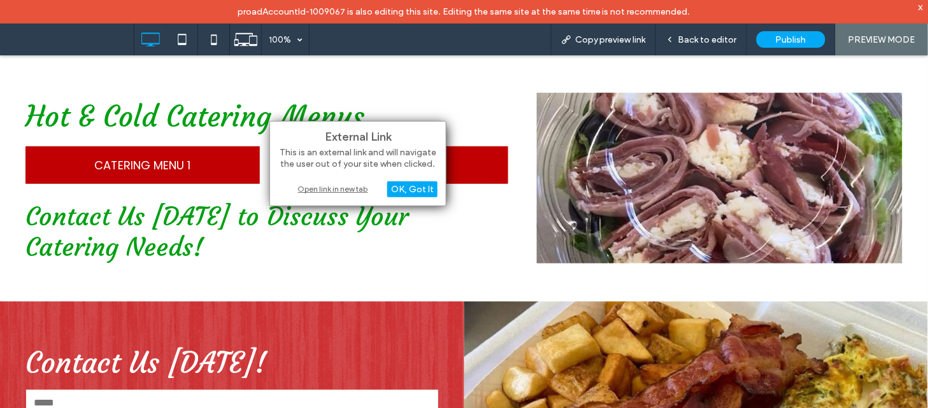
click at [329, 185] on div "Open link in new tab" at bounding box center [357, 188] width 159 height 13
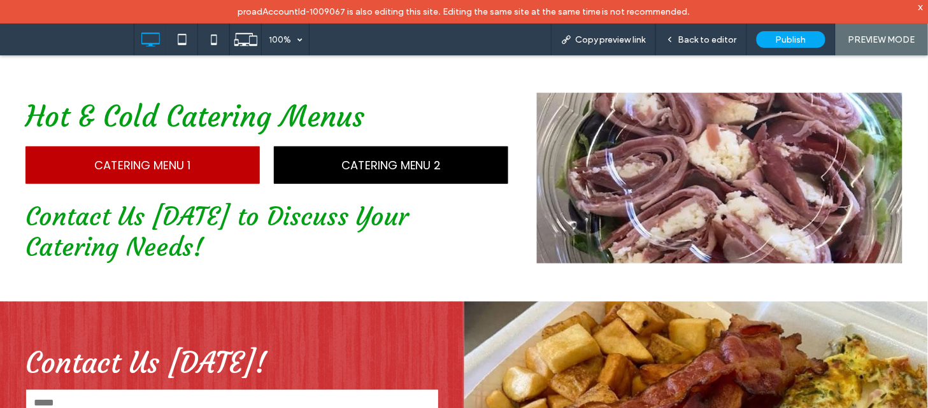
click at [379, 151] on link "CATERING MENU 2" at bounding box center [391, 165] width 234 height 38
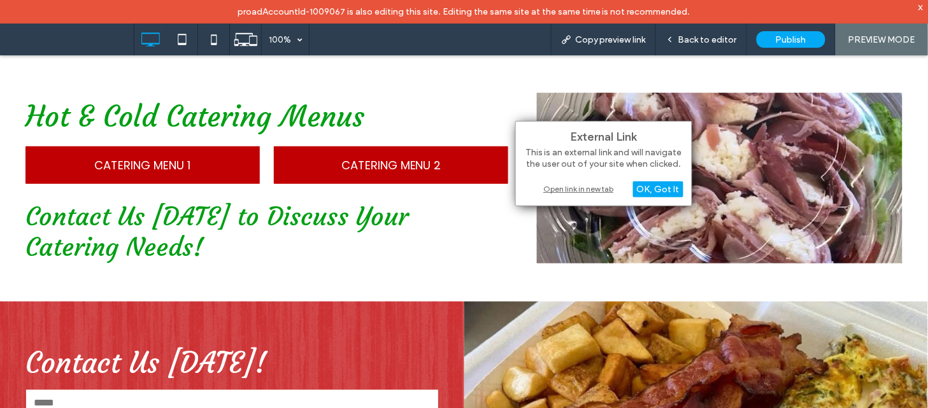
click at [559, 187] on div "Open link in new tab" at bounding box center [603, 188] width 159 height 13
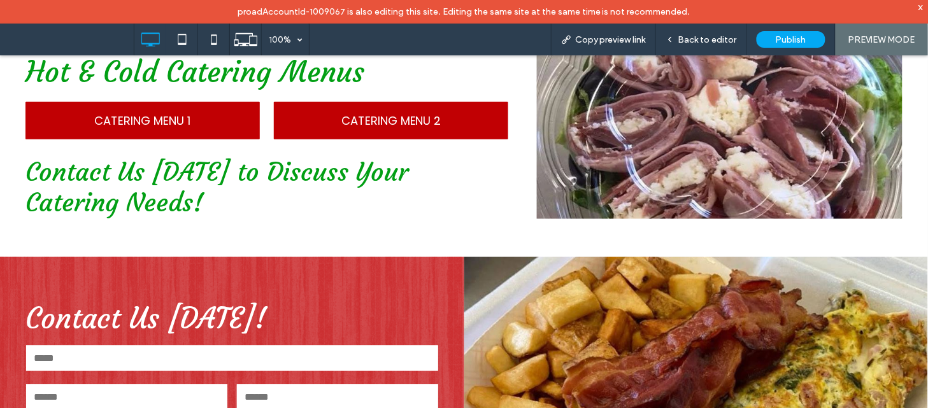
scroll to position [0, 0]
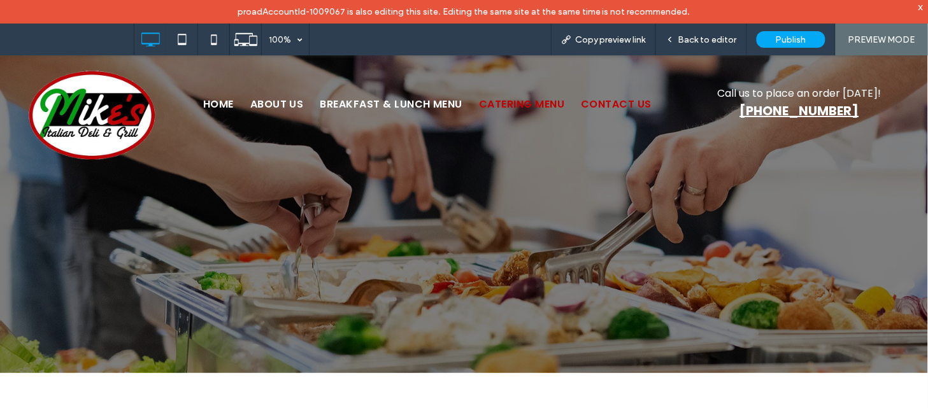
click at [622, 98] on span "Contact Us" at bounding box center [617, 103] width 71 height 15
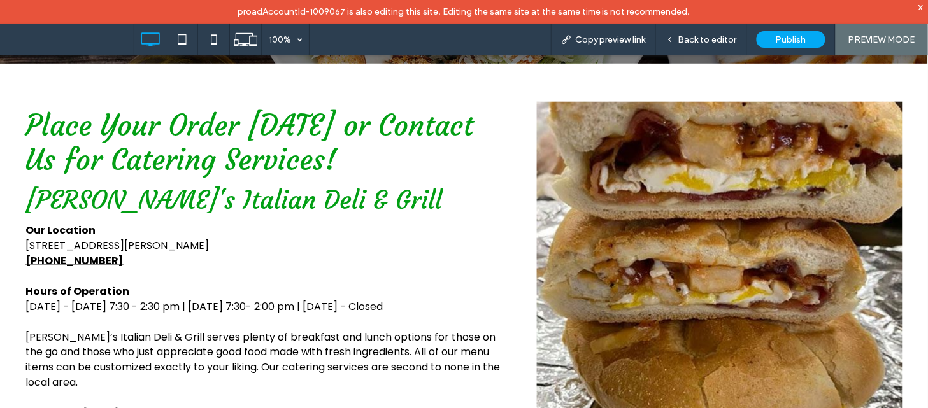
scroll to position [423, 0]
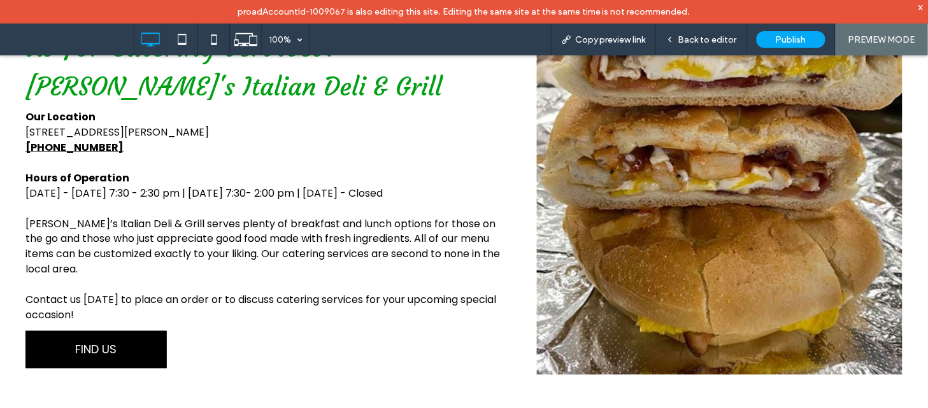
click at [127, 347] on link "FIND US" at bounding box center [95, 350] width 141 height 38
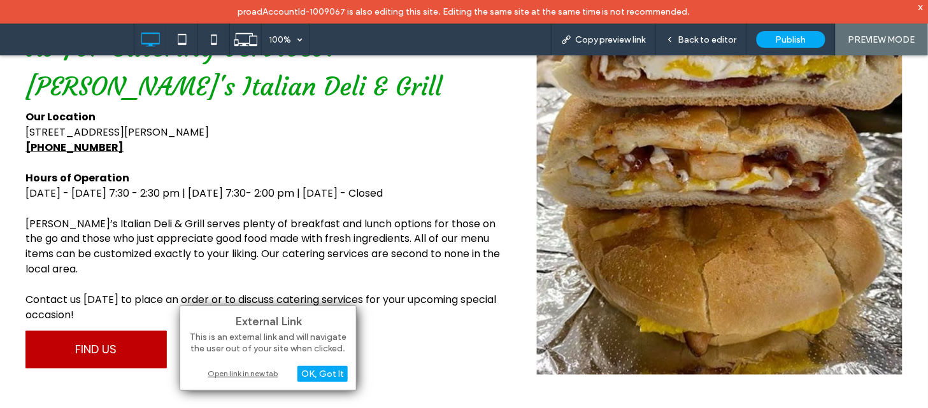
click at [226, 368] on div "Open link in new tab" at bounding box center [268, 373] width 159 height 13
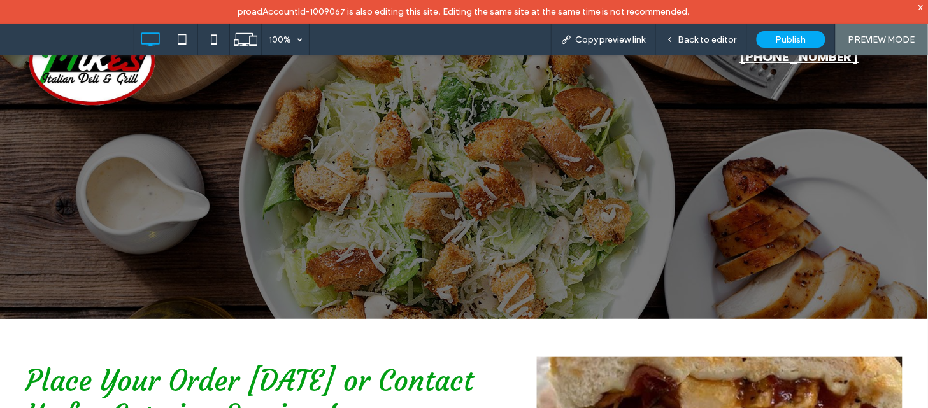
scroll to position [0, 0]
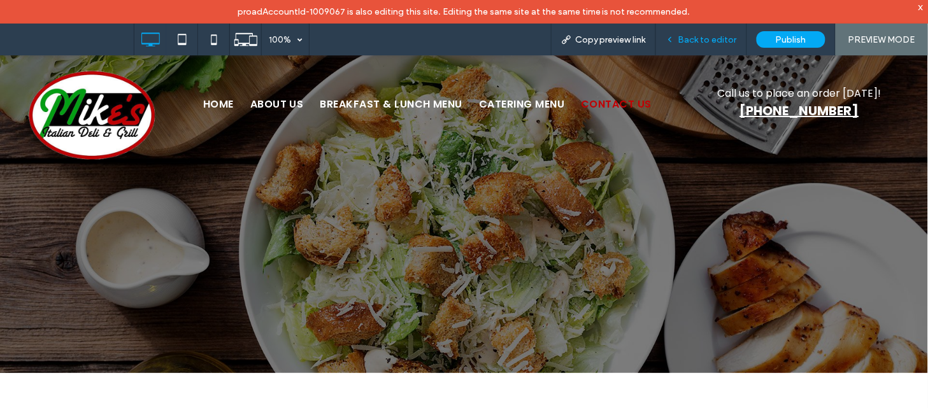
click at [699, 41] on span "Back to editor" at bounding box center [707, 39] width 59 height 11
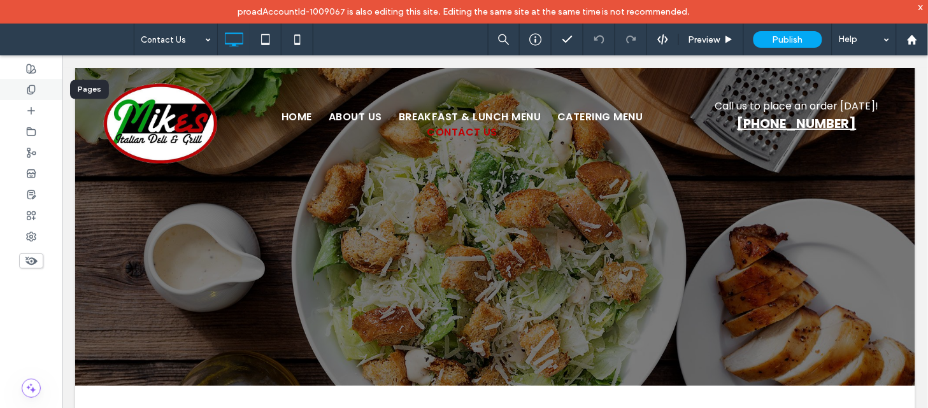
click at [40, 90] on div at bounding box center [31, 89] width 62 height 21
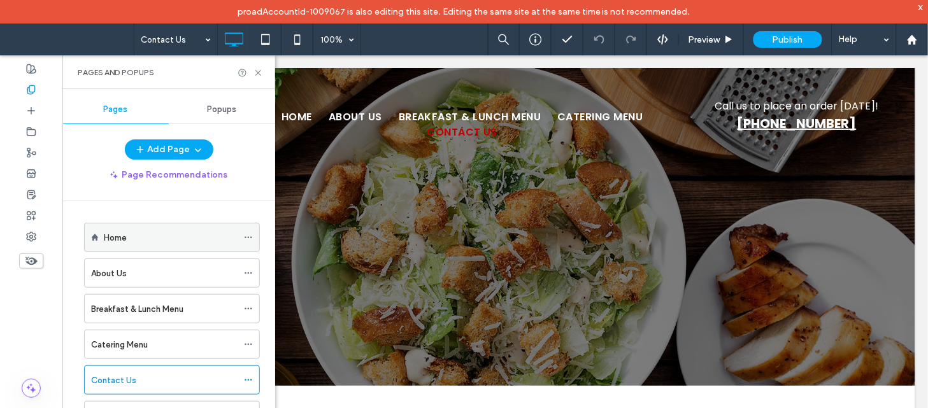
click at [255, 238] on div at bounding box center [251, 237] width 15 height 19
click at [251, 236] on icon at bounding box center [248, 237] width 9 height 9
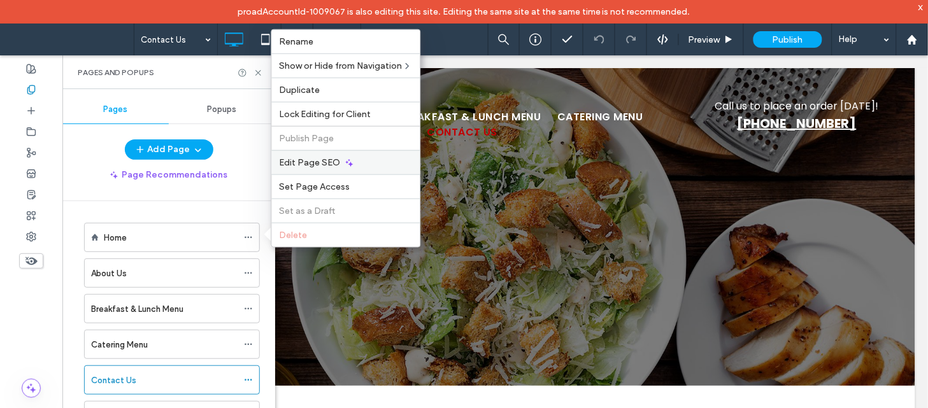
click at [345, 157] on div "Edit Page SEO" at bounding box center [346, 162] width 148 height 24
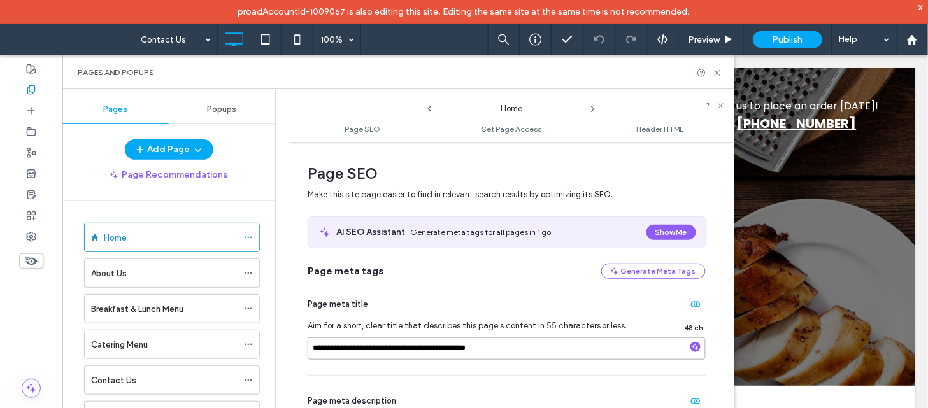
click at [517, 340] on input "**********" at bounding box center [507, 349] width 398 height 22
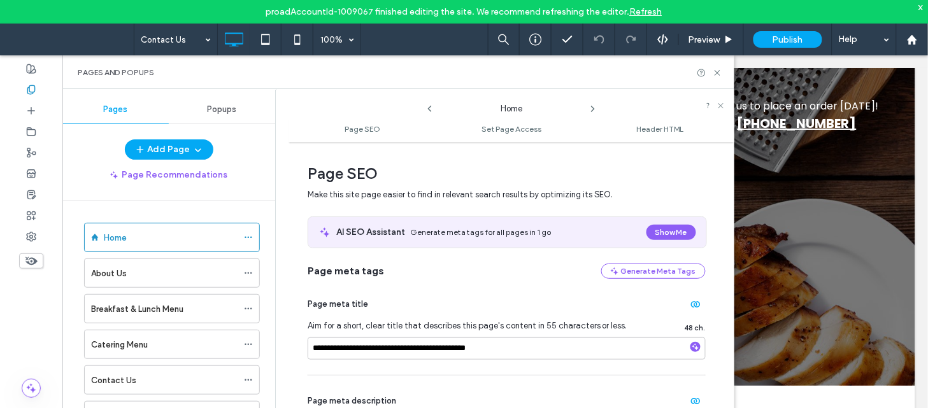
click at [590, 106] on icon at bounding box center [593, 109] width 10 height 10
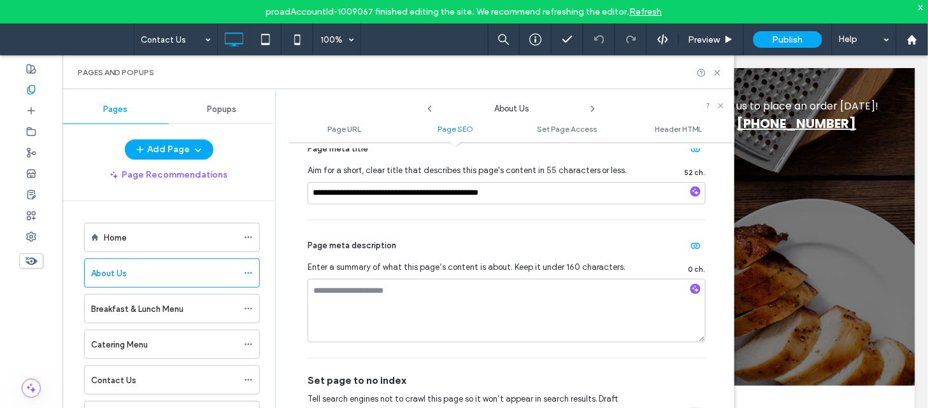
scroll to position [336, 0]
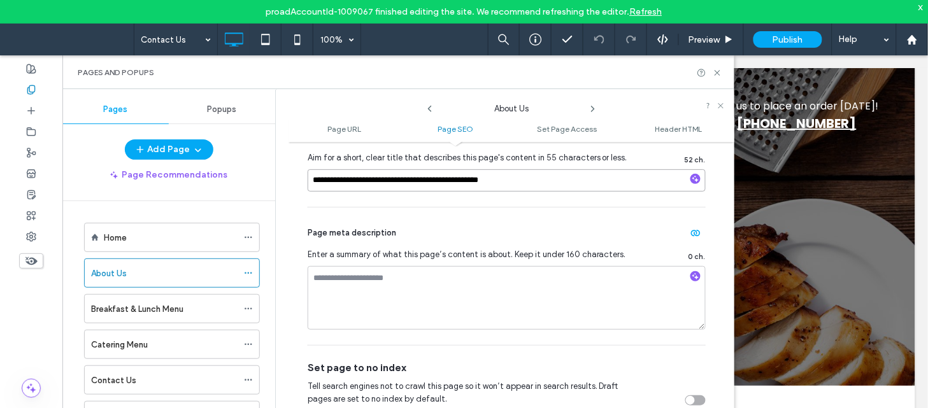
click at [589, 180] on input "**********" at bounding box center [507, 180] width 398 height 22
click at [592, 110] on icon at bounding box center [593, 109] width 10 height 10
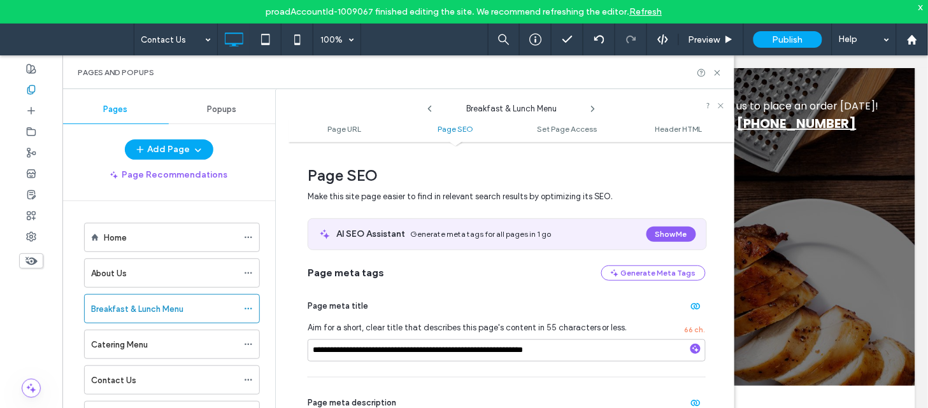
scroll to position [194, 0]
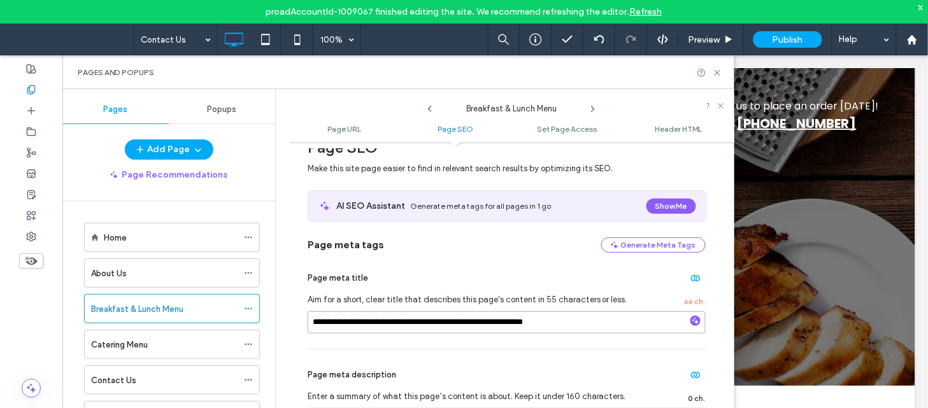
click at [575, 317] on input "**********" at bounding box center [507, 322] width 398 height 22
click at [596, 108] on icon at bounding box center [593, 109] width 10 height 10
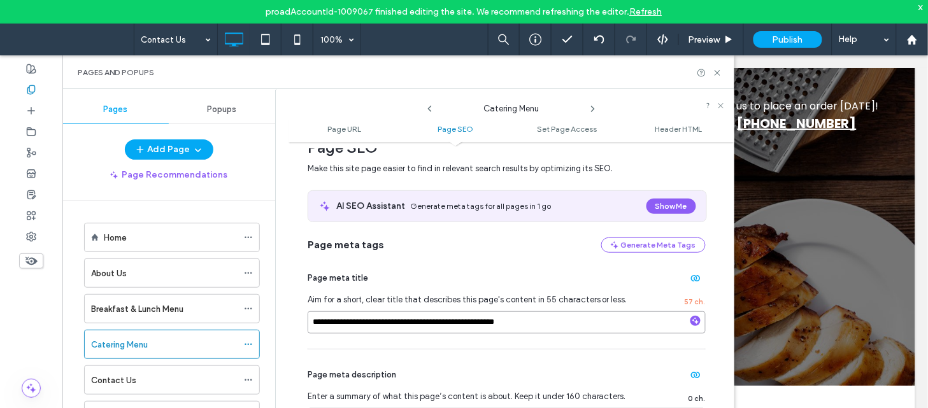
click at [543, 317] on input "**********" at bounding box center [507, 322] width 398 height 22
click at [591, 108] on icon at bounding box center [593, 109] width 10 height 10
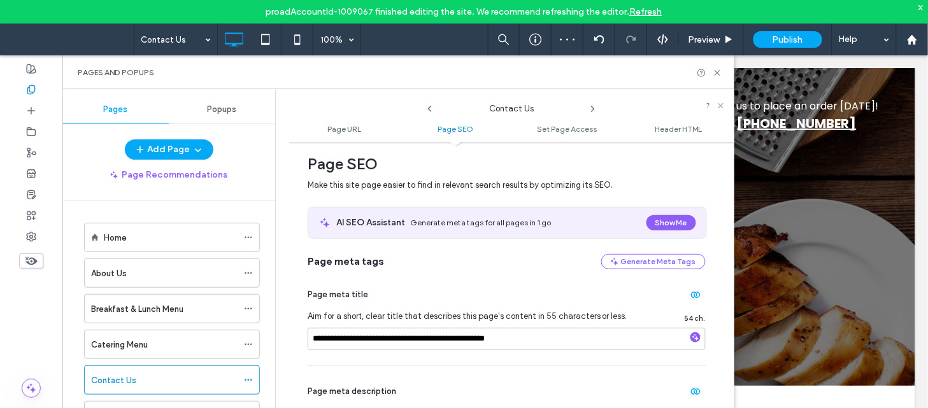
scroll to position [194, 0]
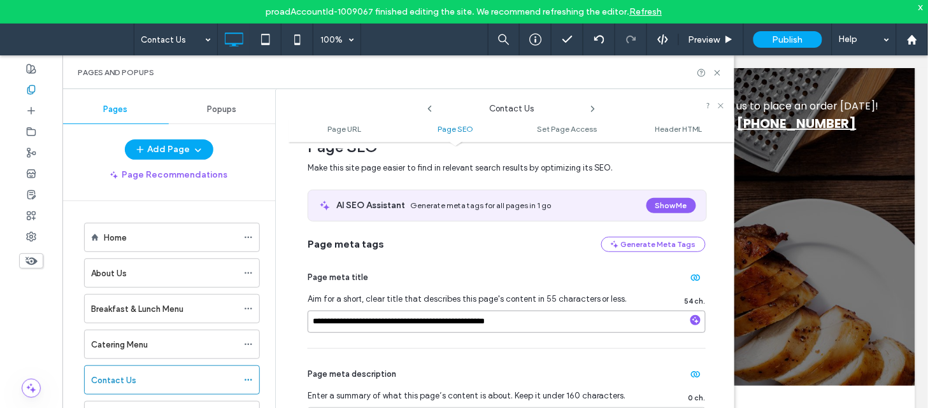
click at [547, 320] on input "**********" at bounding box center [507, 322] width 398 height 22
click at [593, 106] on icon at bounding box center [593, 109] width 10 height 10
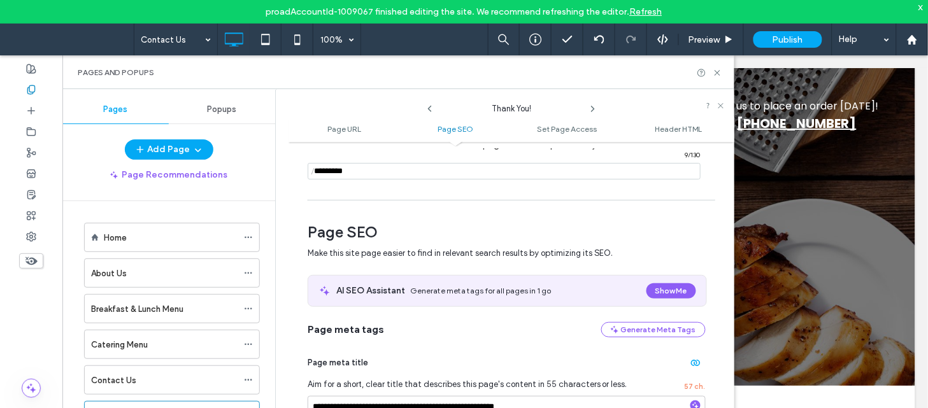
scroll to position [186, 0]
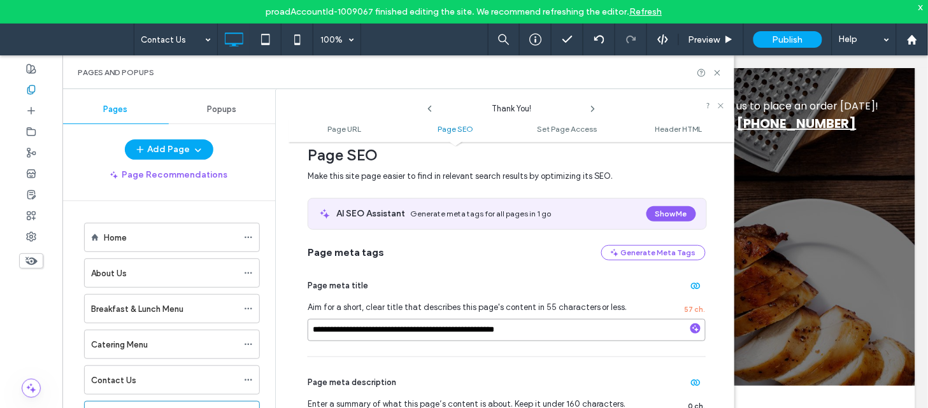
drag, startPoint x: 466, startPoint y: 334, endPoint x: 517, endPoint y: 334, distance: 51.0
click at [517, 334] on input "**********" at bounding box center [507, 330] width 398 height 22
click at [517, 333] on input "**********" at bounding box center [507, 330] width 398 height 22
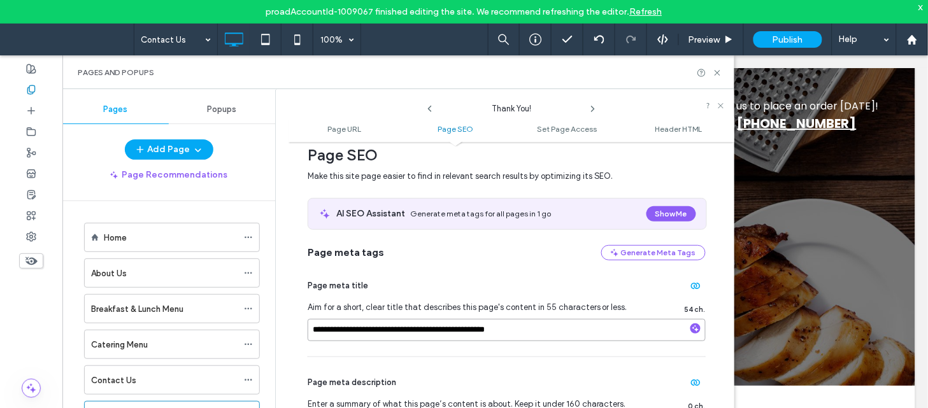
click at [517, 333] on input "**********" at bounding box center [507, 330] width 398 height 22
type input "**********"
click at [517, 333] on input "**********" at bounding box center [507, 330] width 398 height 22
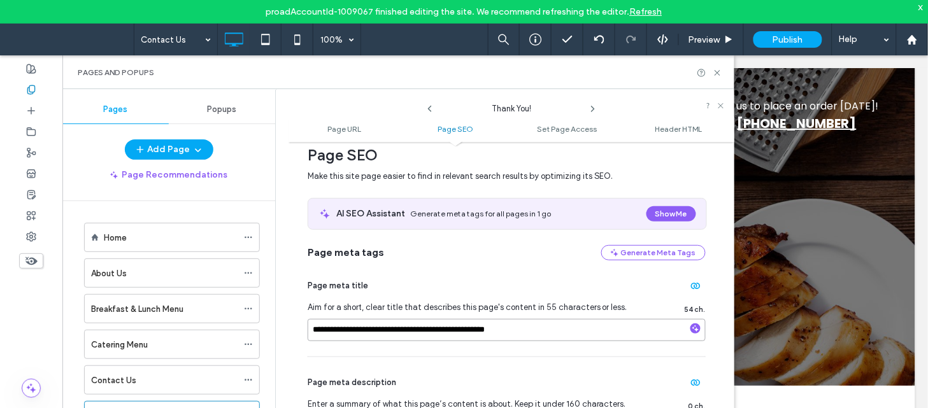
click at [517, 333] on input "**********" at bounding box center [507, 330] width 398 height 22
click at [715, 71] on use at bounding box center [717, 72] width 5 height 5
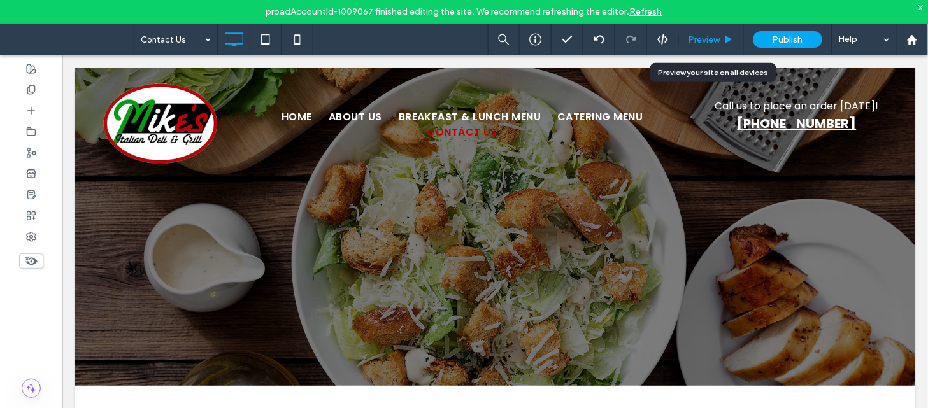
click at [704, 51] on div "Preview" at bounding box center [711, 40] width 65 height 32
click at [704, 36] on span "Preview" at bounding box center [705, 39] width 32 height 11
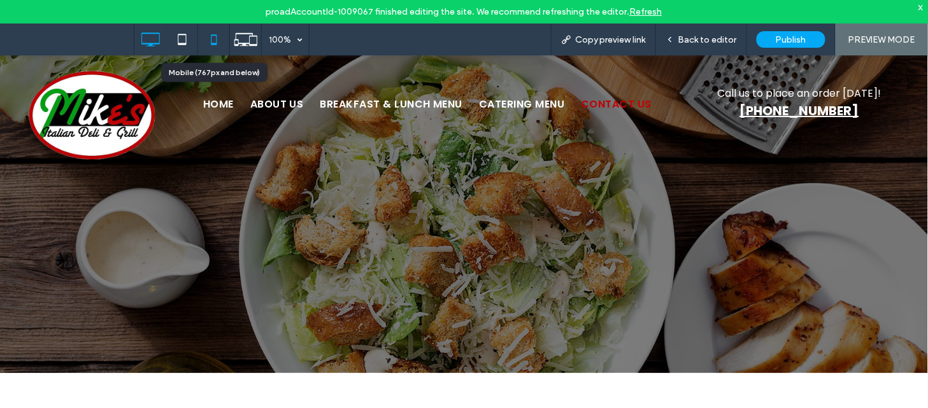
click at [213, 39] on icon at bounding box center [213, 39] width 25 height 25
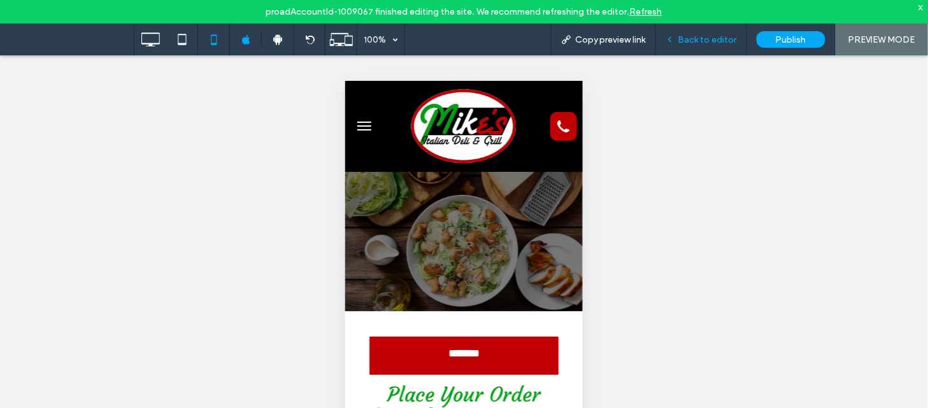
click at [699, 36] on span "Back to editor" at bounding box center [707, 39] width 59 height 11
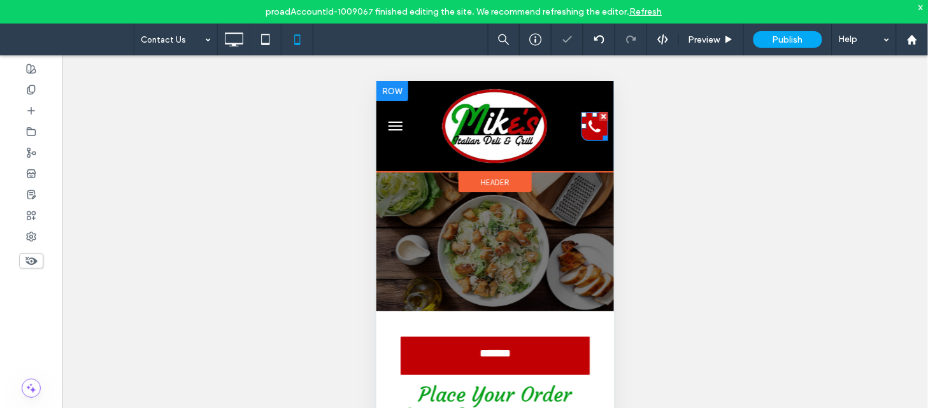
click at [584, 129] on icon "phone icon" at bounding box center [594, 125] width 20 height 29
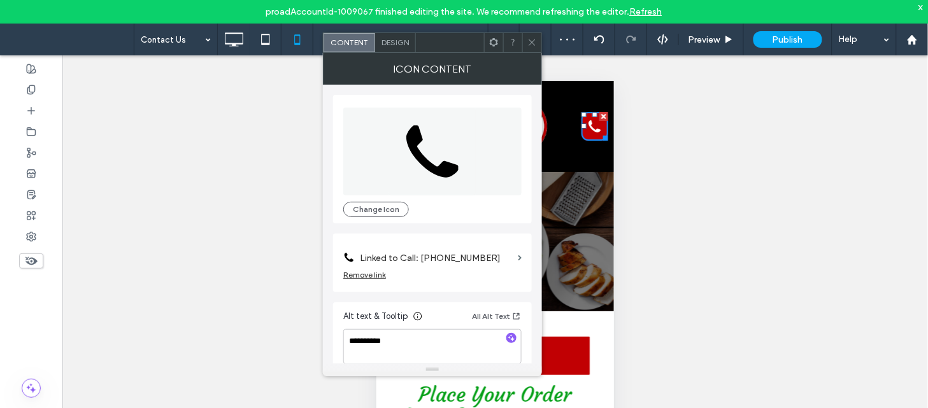
click at [534, 47] on span at bounding box center [532, 42] width 10 height 19
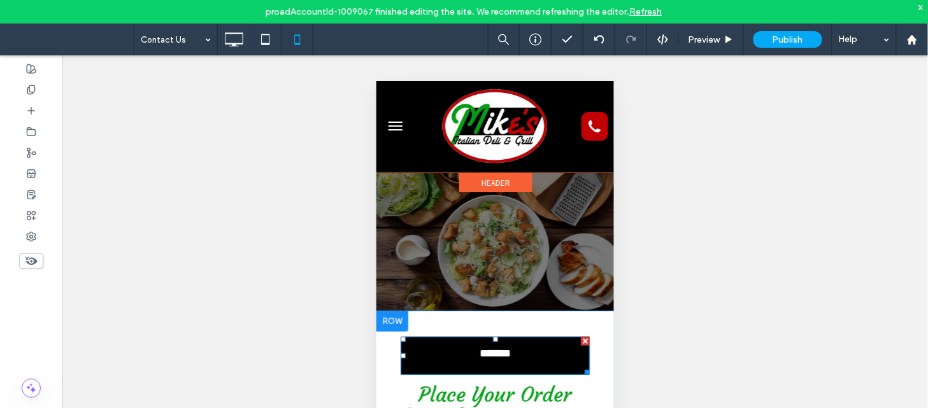
click at [510, 347] on span "*******" at bounding box center [495, 356] width 44 height 18
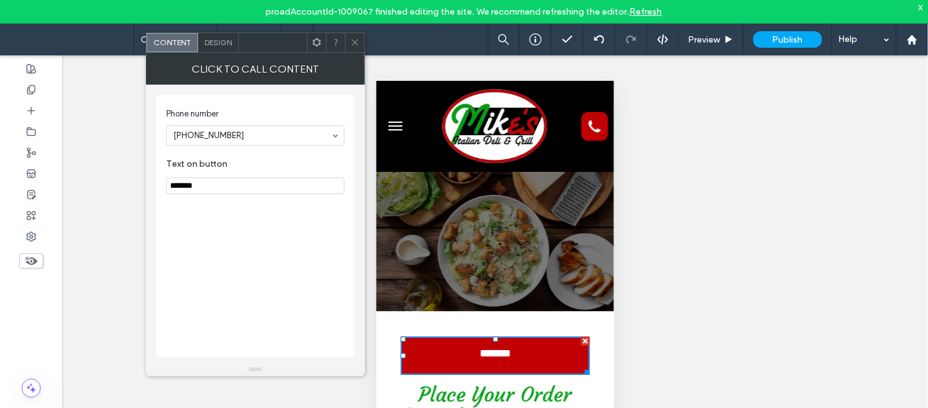
click at [358, 42] on icon at bounding box center [355, 43] width 10 height 10
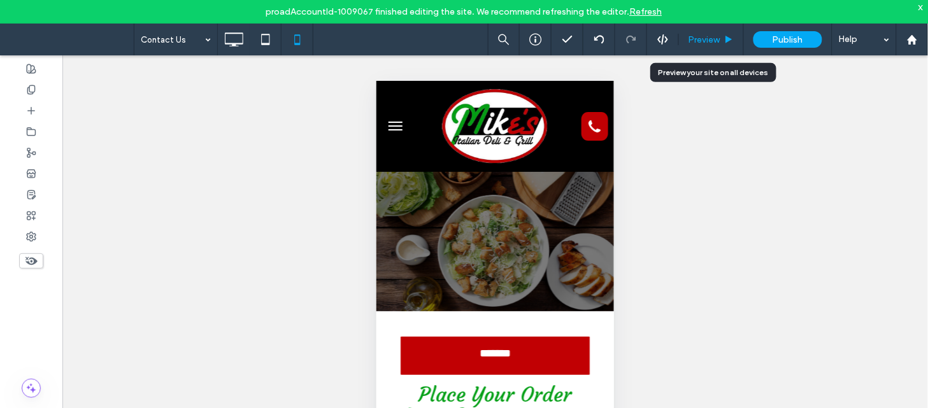
click at [715, 42] on span "Preview" at bounding box center [705, 39] width 32 height 11
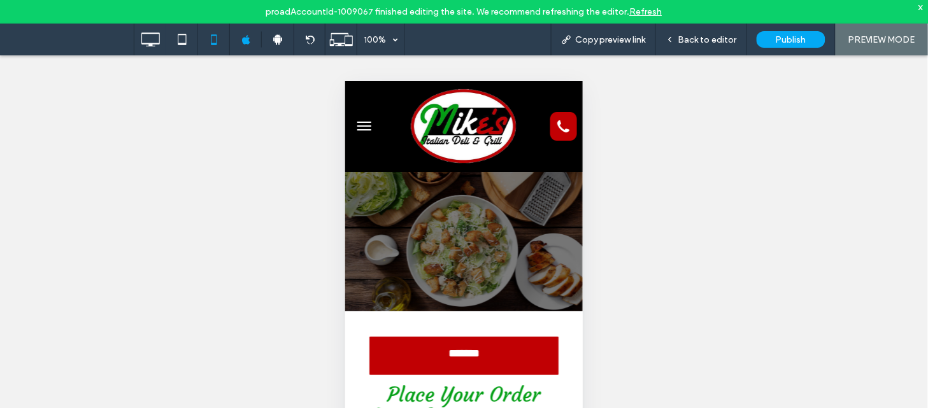
click at [357, 127] on button "menu" at bounding box center [363, 125] width 25 height 25
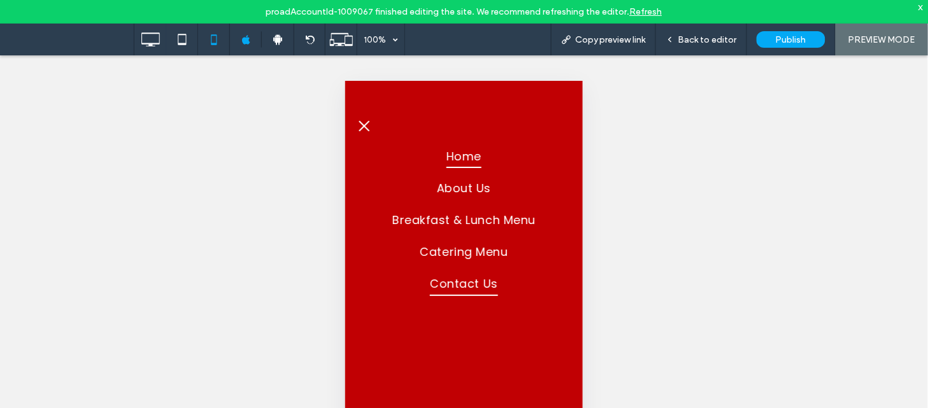
click at [461, 151] on span "Home" at bounding box center [463, 155] width 35 height 24
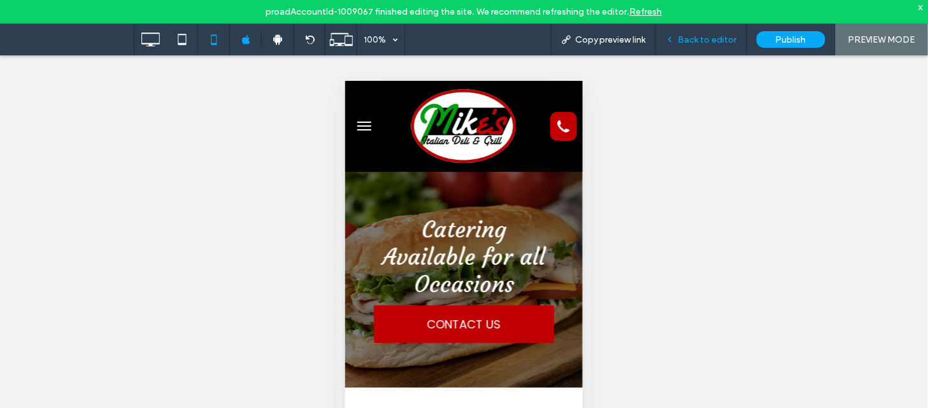
click at [698, 33] on div "Back to editor" at bounding box center [701, 40] width 91 height 32
click at [696, 40] on span "Back to editor" at bounding box center [707, 39] width 59 height 11
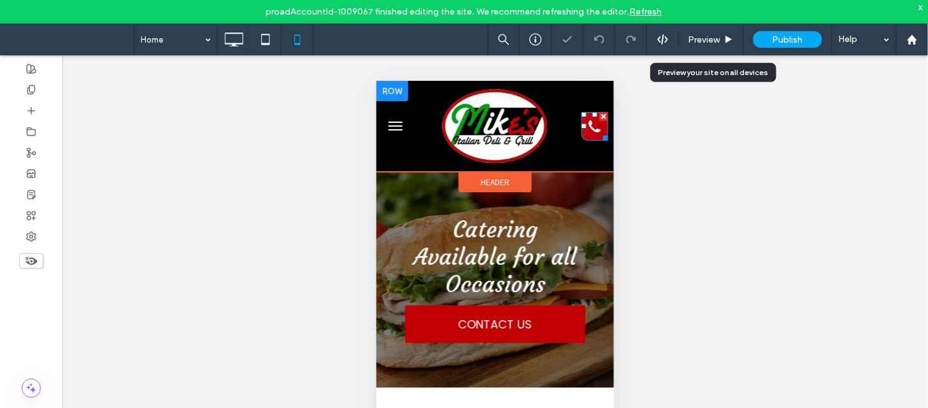
click at [588, 129] on icon at bounding box center [594, 126] width 12 height 12
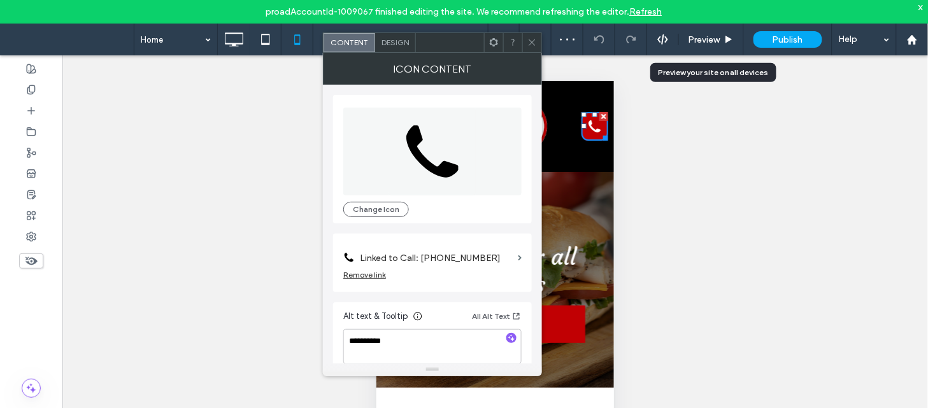
click at [533, 43] on icon at bounding box center [532, 43] width 10 height 10
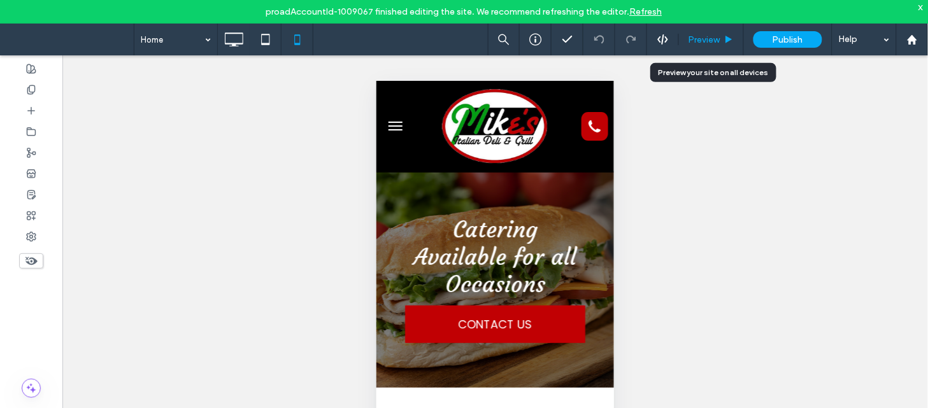
click at [716, 40] on span "Preview" at bounding box center [705, 39] width 32 height 11
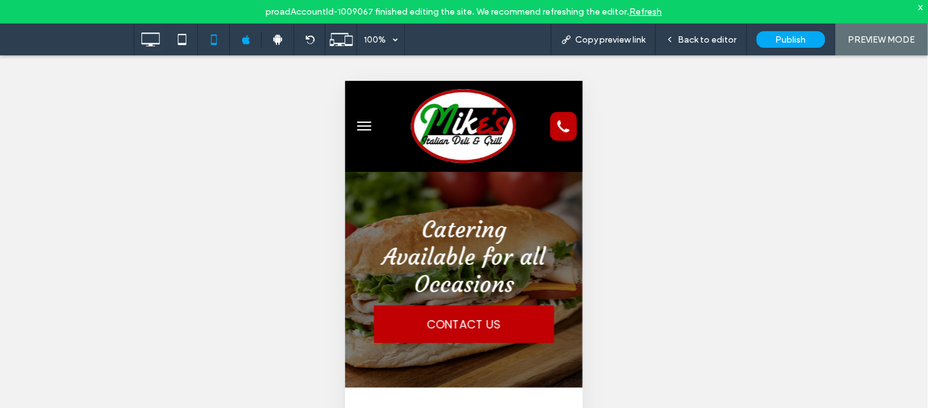
click at [364, 122] on span "menu" at bounding box center [364, 121] width 14 height 1
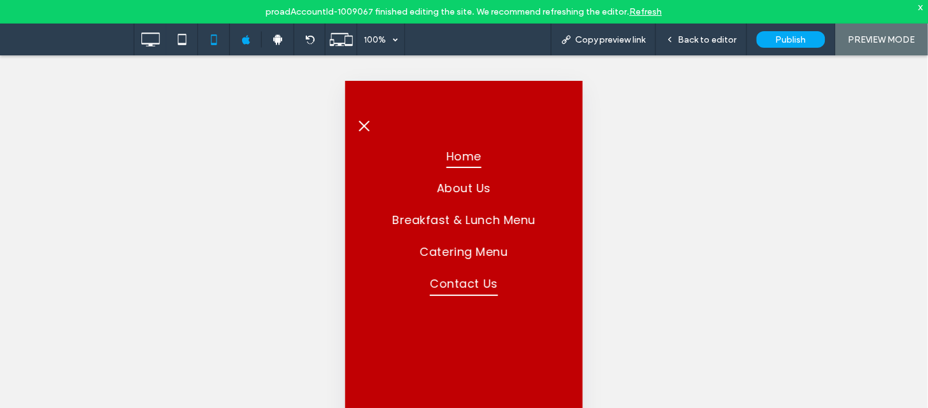
click at [462, 271] on span "Contact Us" at bounding box center [463, 283] width 68 height 24
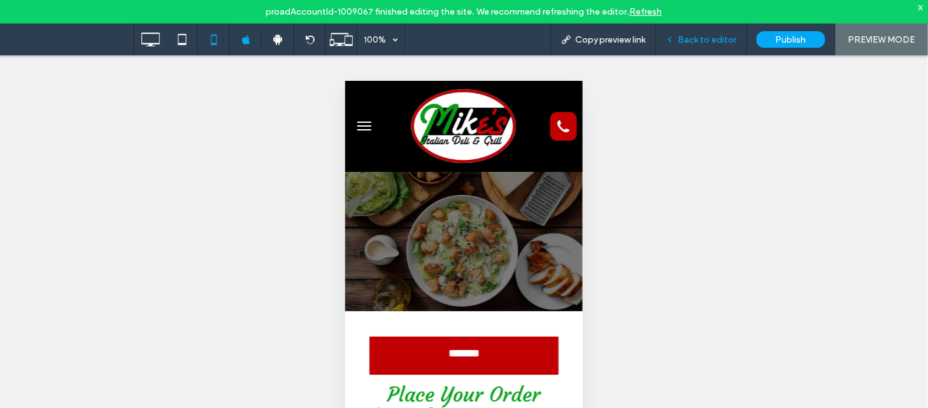
click at [692, 46] on div "Back to editor" at bounding box center [701, 40] width 91 height 32
click at [695, 39] on span "Back to editor" at bounding box center [707, 39] width 59 height 11
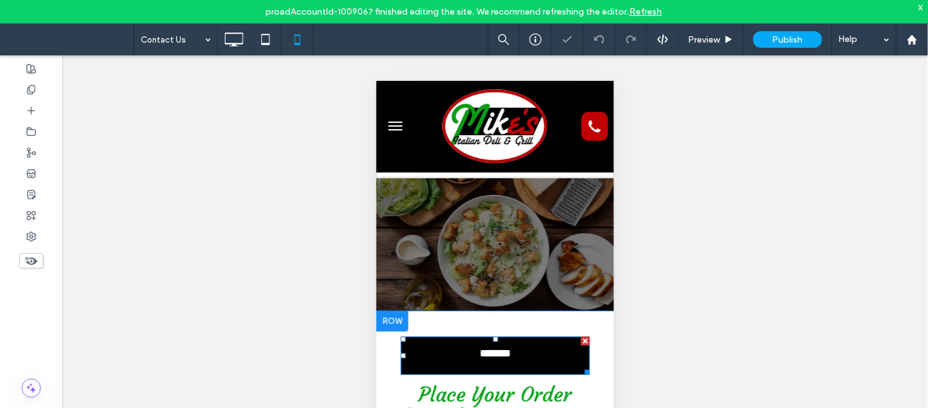
click at [508, 352] on span "*******" at bounding box center [495, 356] width 44 height 18
